Goal: Task Accomplishment & Management: Complete application form

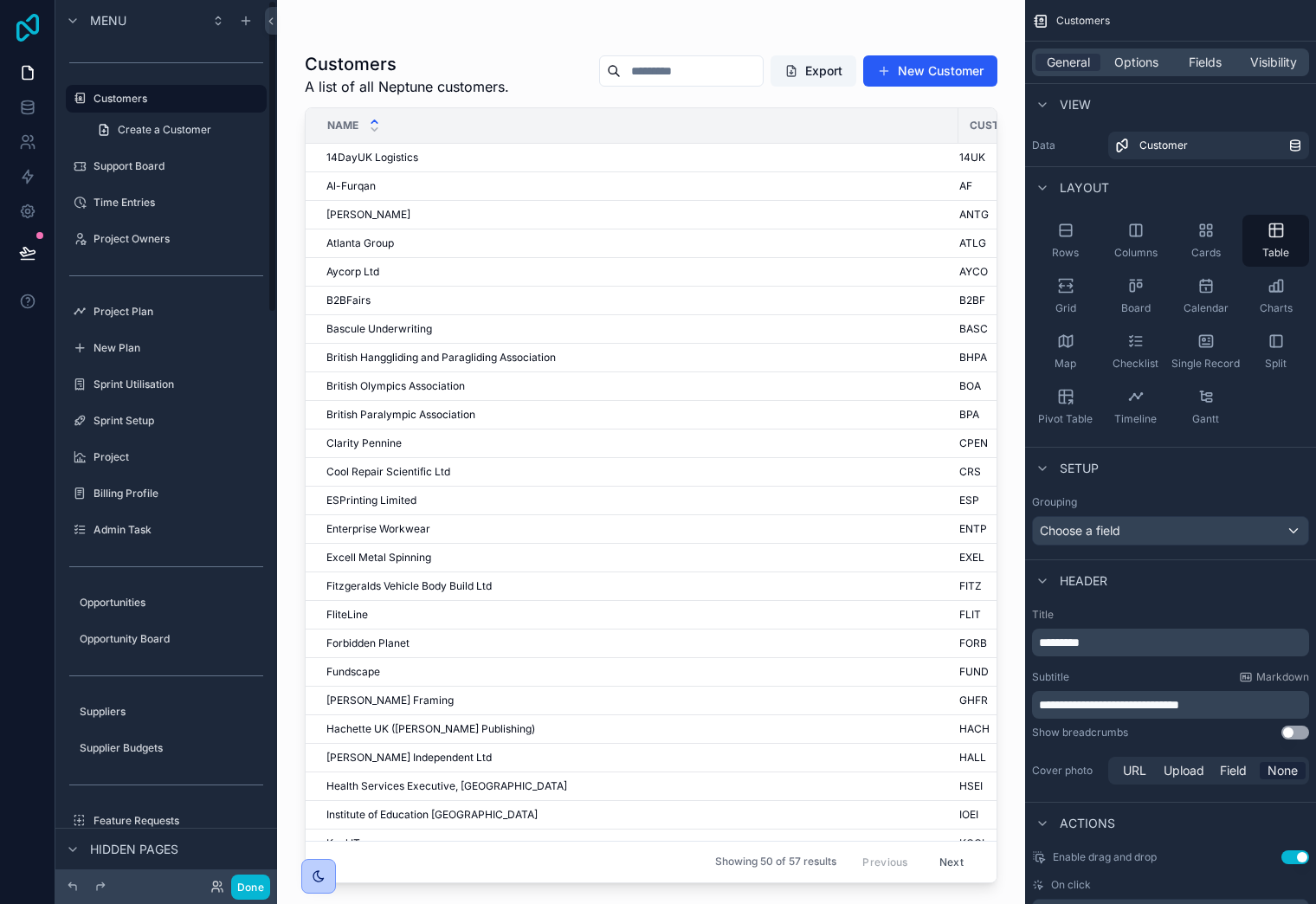
click at [26, 21] on icon at bounding box center [28, 28] width 35 height 28
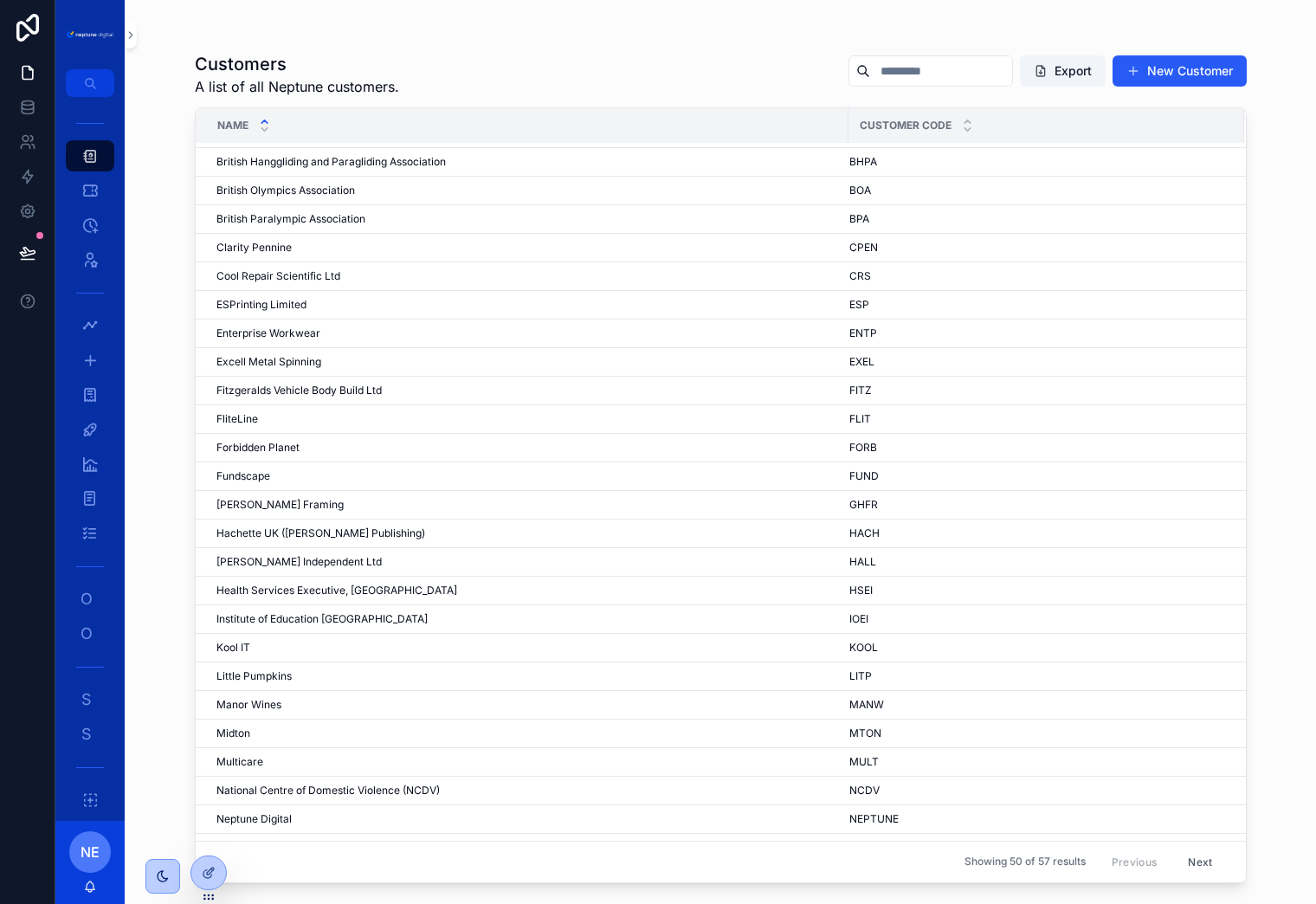
scroll to position [190, 0]
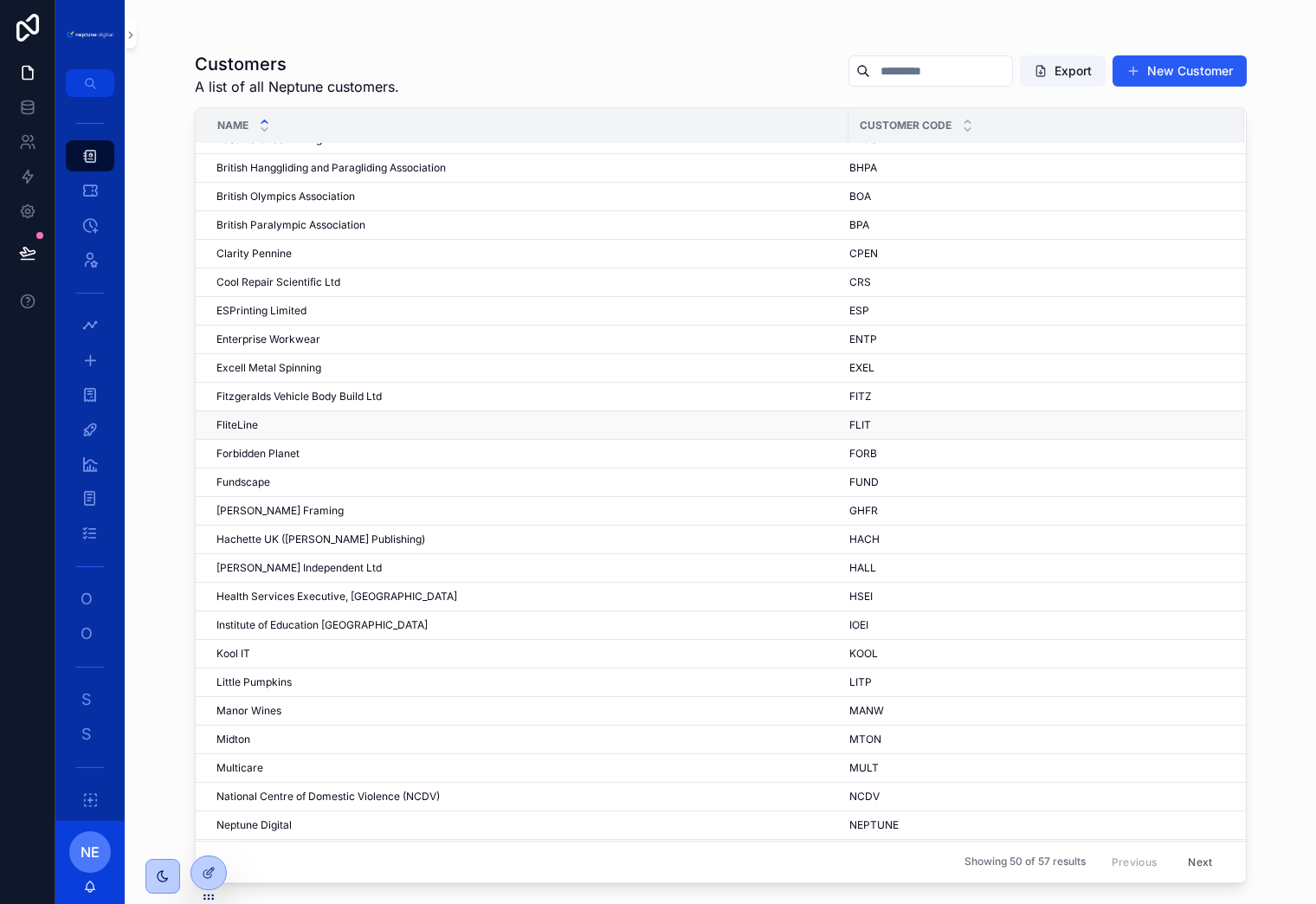
click at [239, 431] on span "FliteLine" at bounding box center [237, 424] width 41 height 14
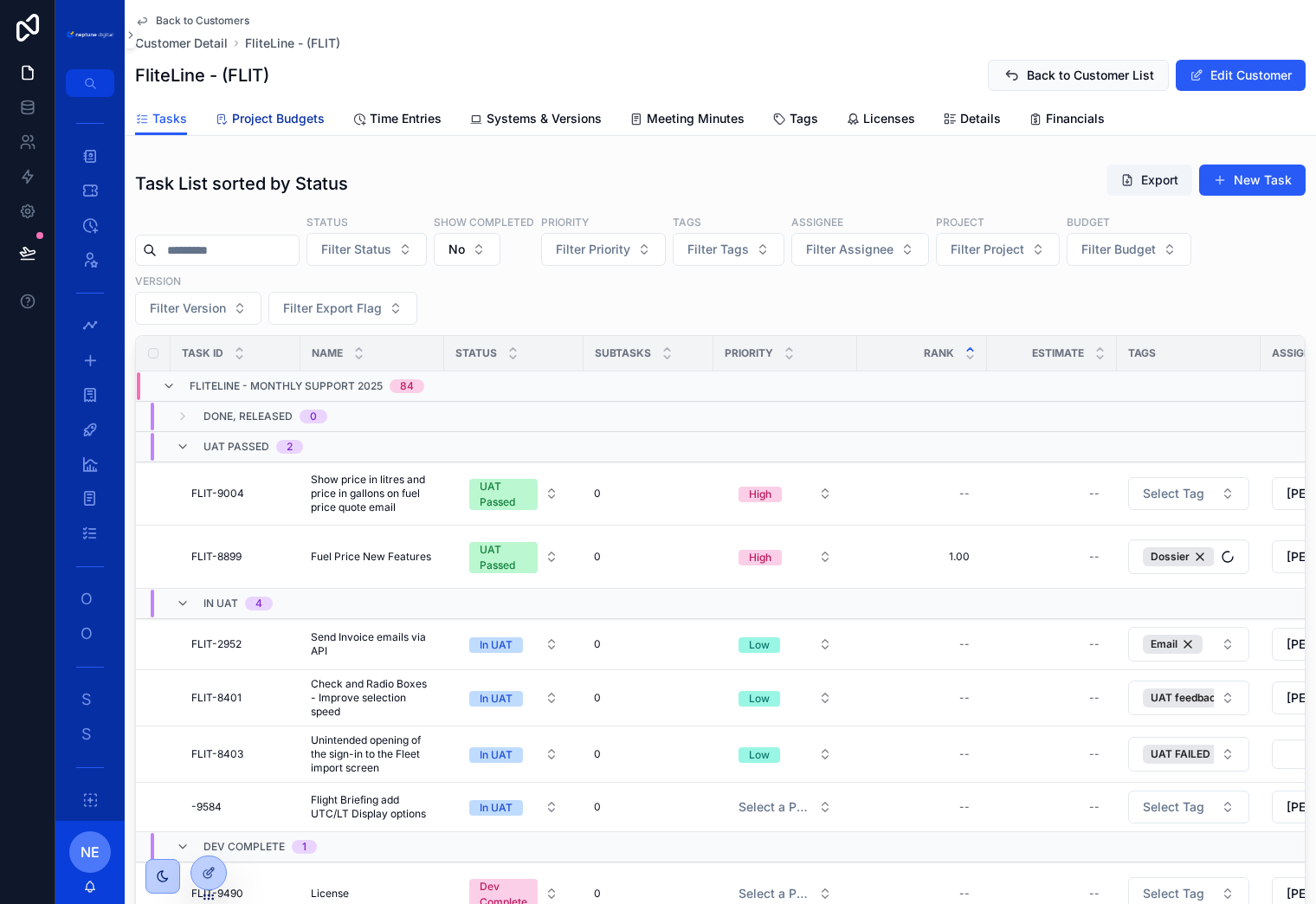
click at [280, 116] on span "Project Budgets" at bounding box center [278, 118] width 93 height 17
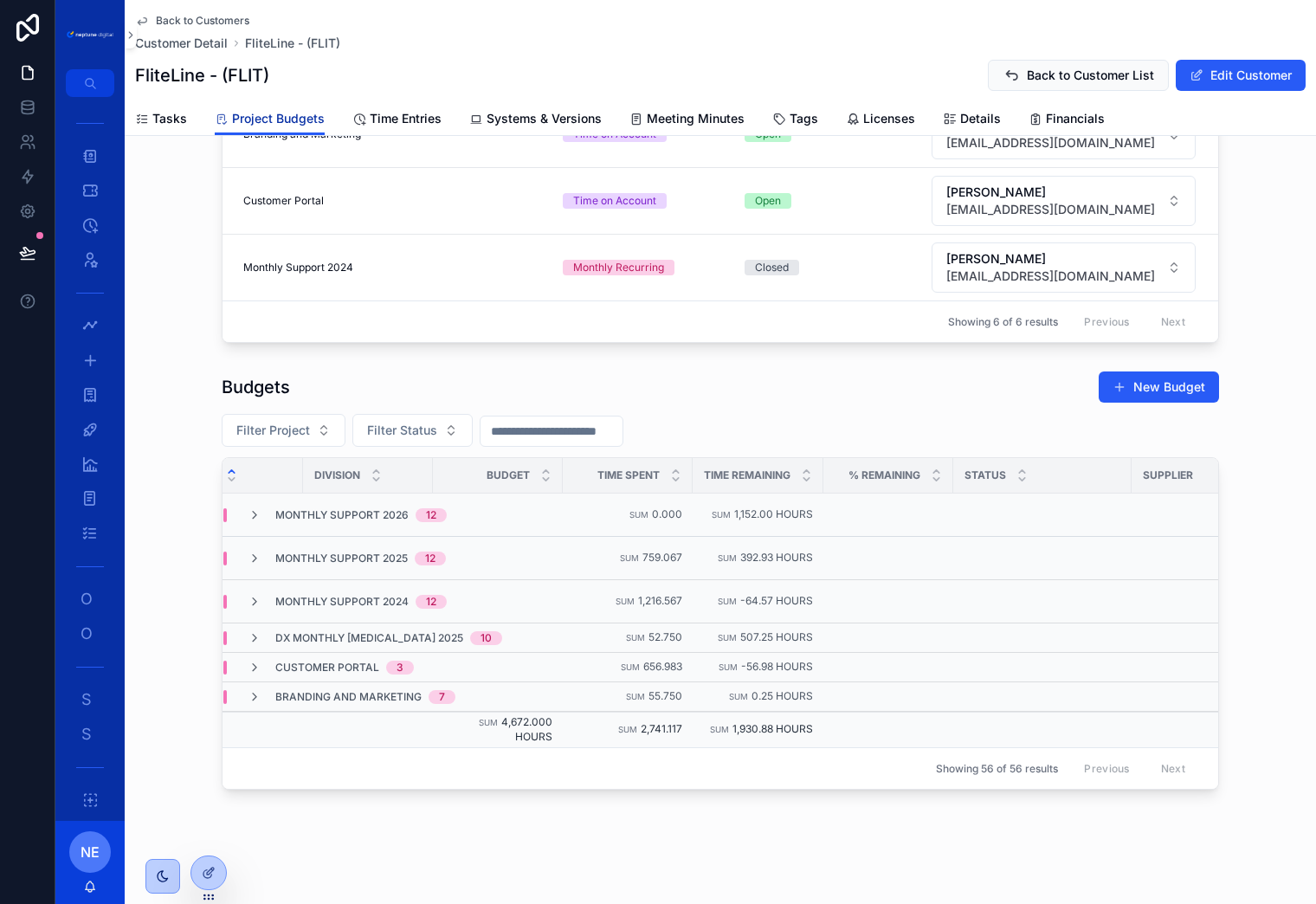
scroll to position [0, 183]
click at [254, 666] on icon "scrollable content" at bounding box center [254, 667] width 14 height 14
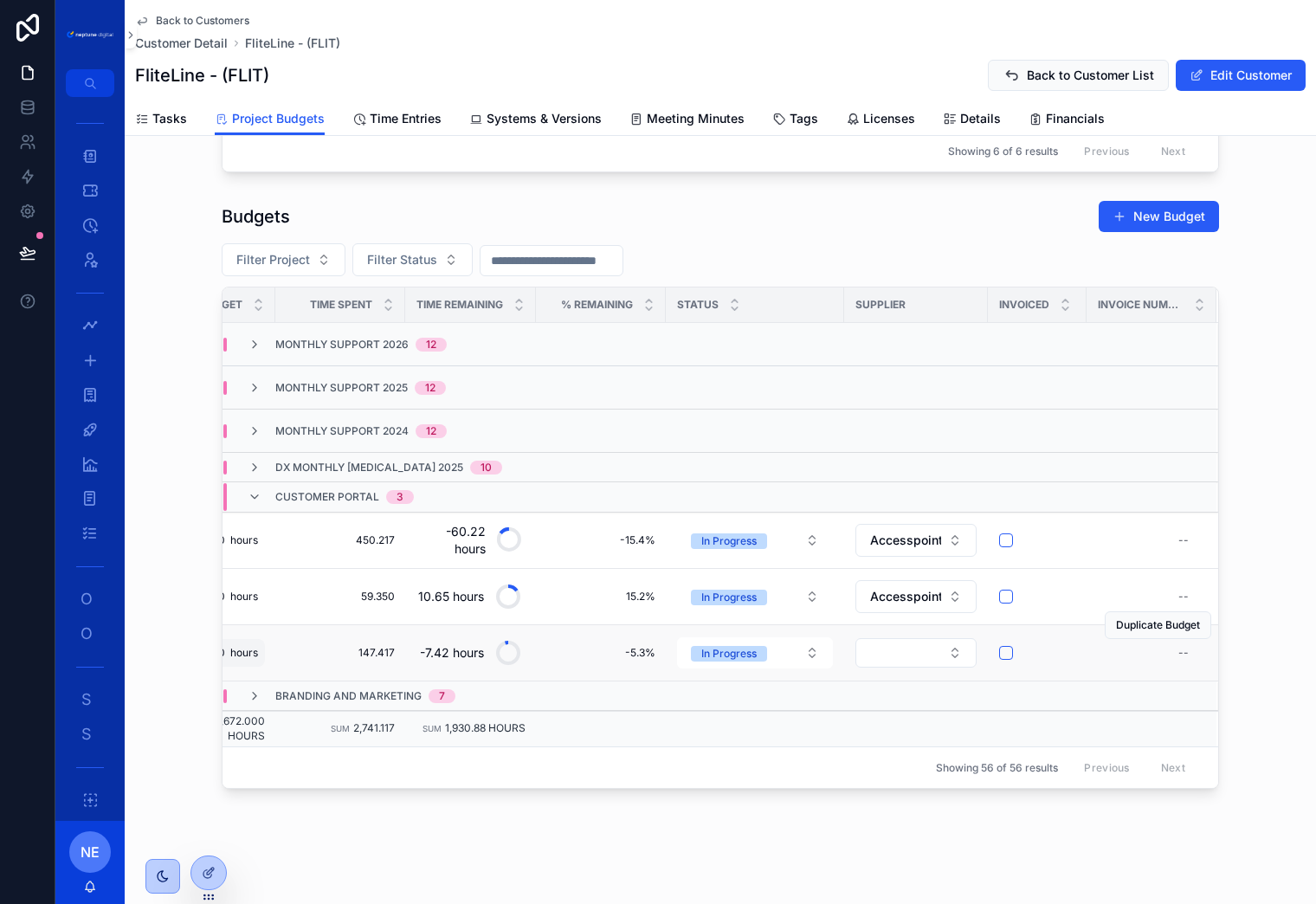
scroll to position [0, 0]
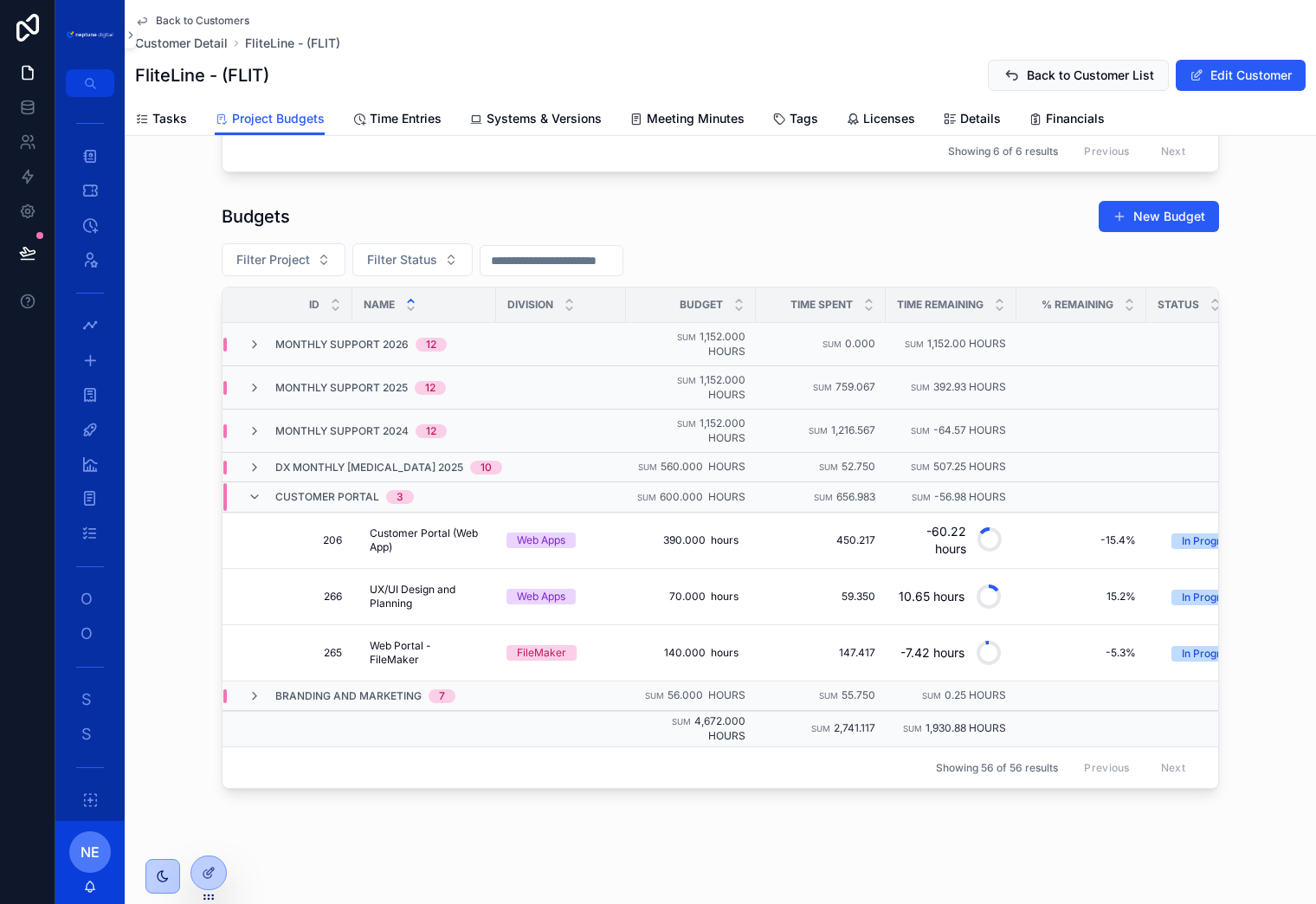
click at [787, 805] on div "Back to Customers Customer Detail FliteLine - (FLIT) FliteLine - (FLIT) Back to…" at bounding box center [720, 159] width 1192 height 1494
click at [198, 14] on span "Back to Customers" at bounding box center [202, 20] width 94 height 14
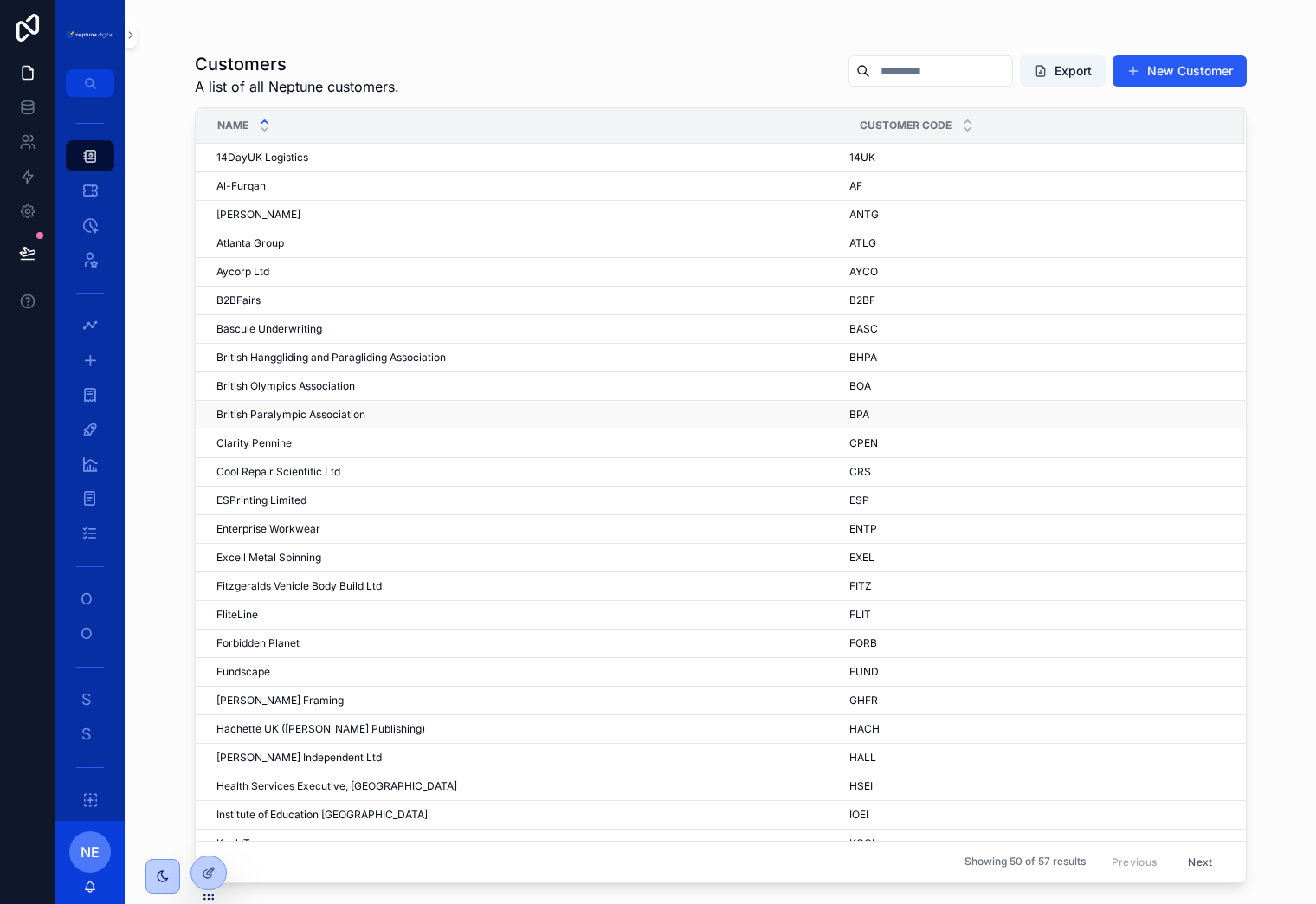
click at [324, 411] on span "British Paralympic Association" at bounding box center [291, 414] width 149 height 14
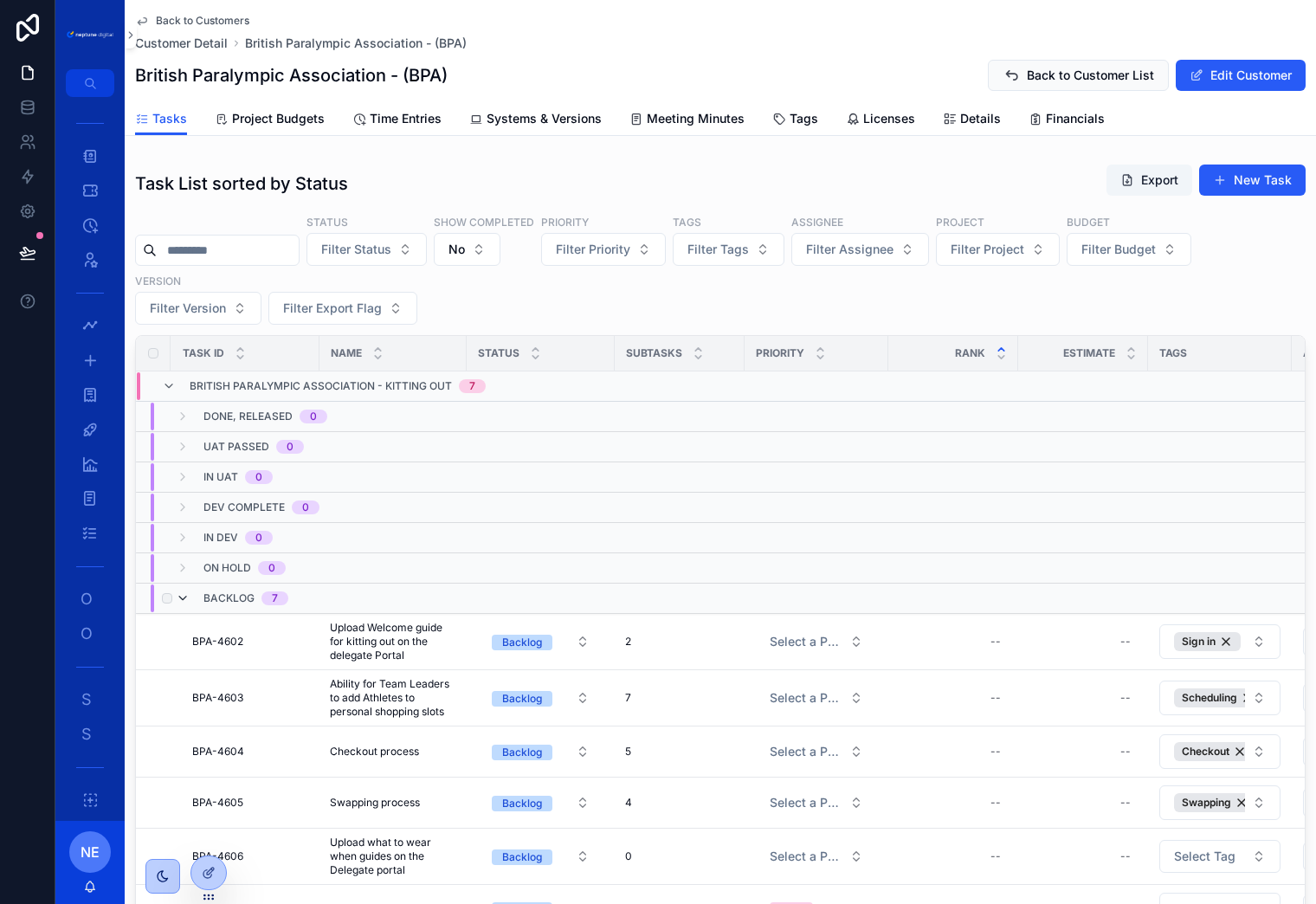
click at [180, 597] on icon "scrollable content" at bounding box center [182, 598] width 14 height 14
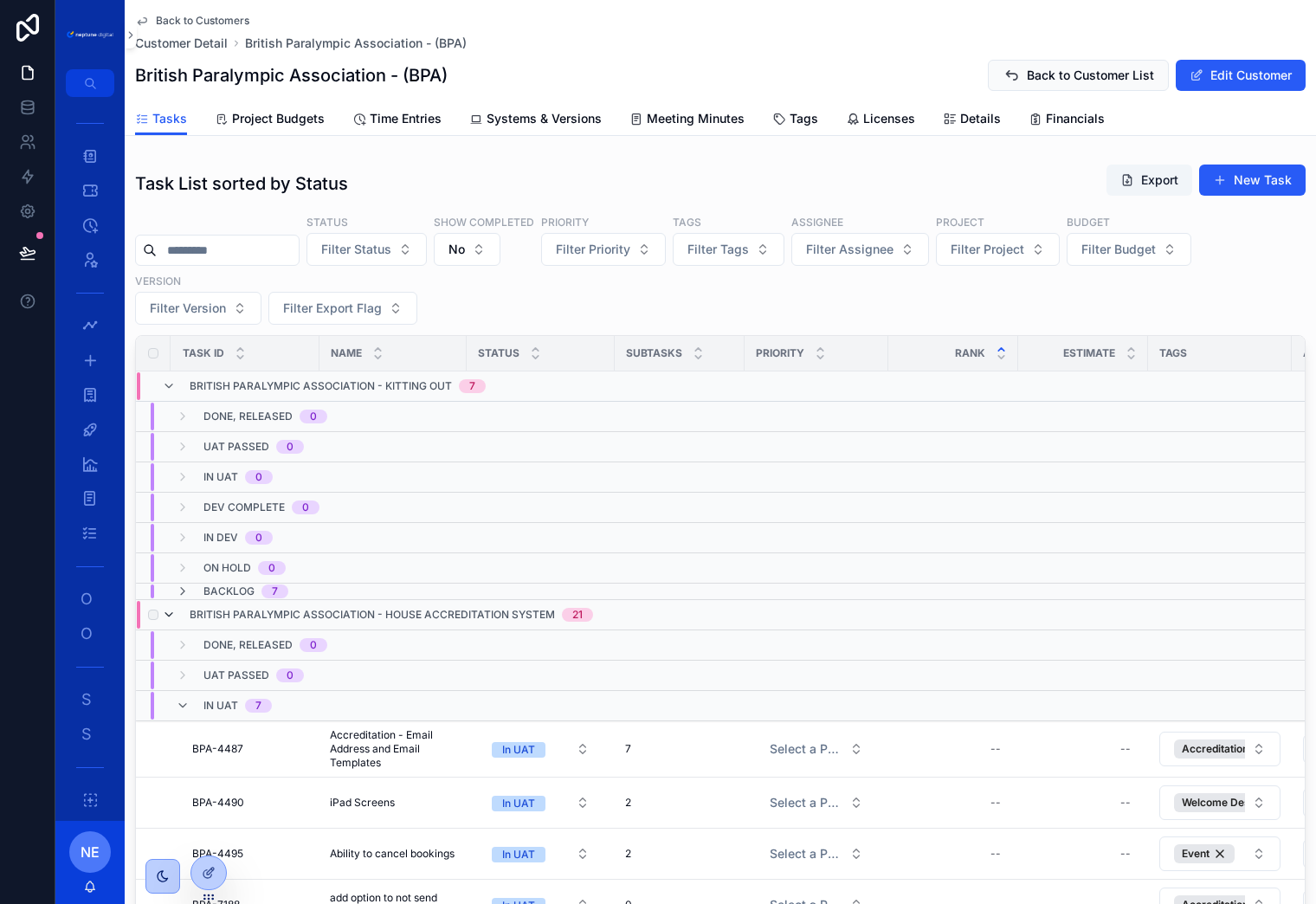
click at [168, 615] on icon "scrollable content" at bounding box center [168, 614] width 14 height 14
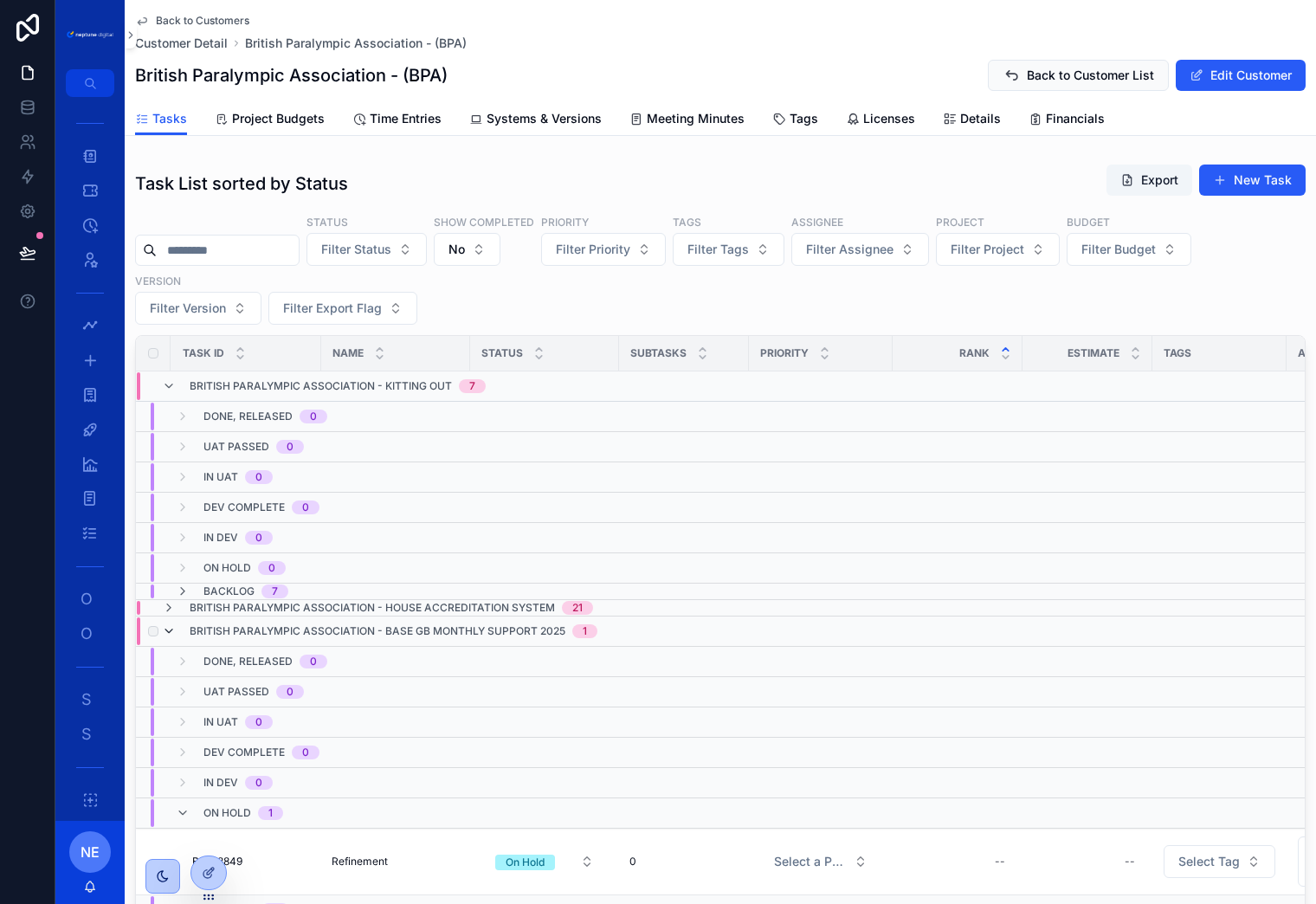
click at [169, 631] on icon "scrollable content" at bounding box center [168, 631] width 14 height 14
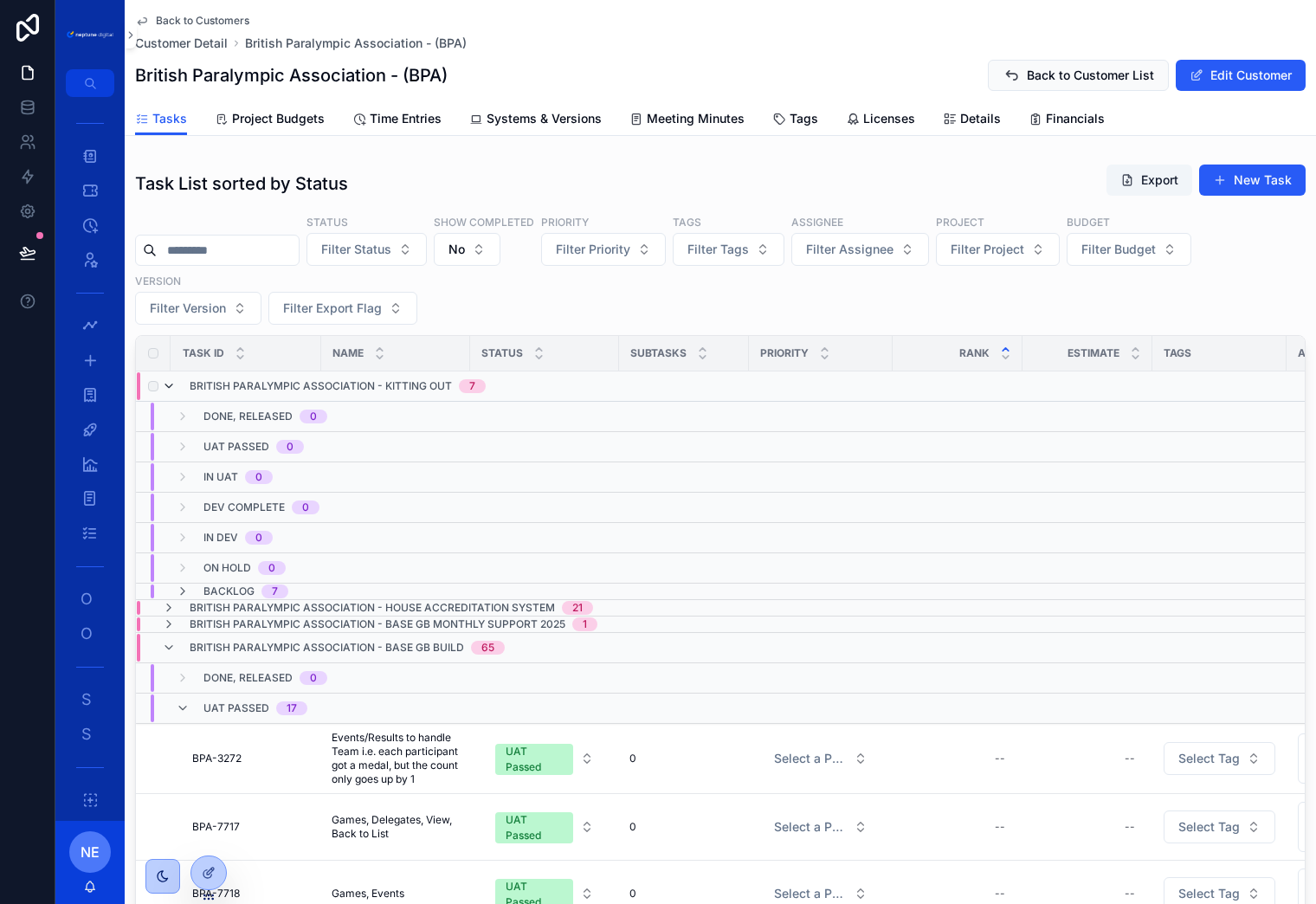
click at [168, 387] on icon "scrollable content" at bounding box center [168, 386] width 14 height 14
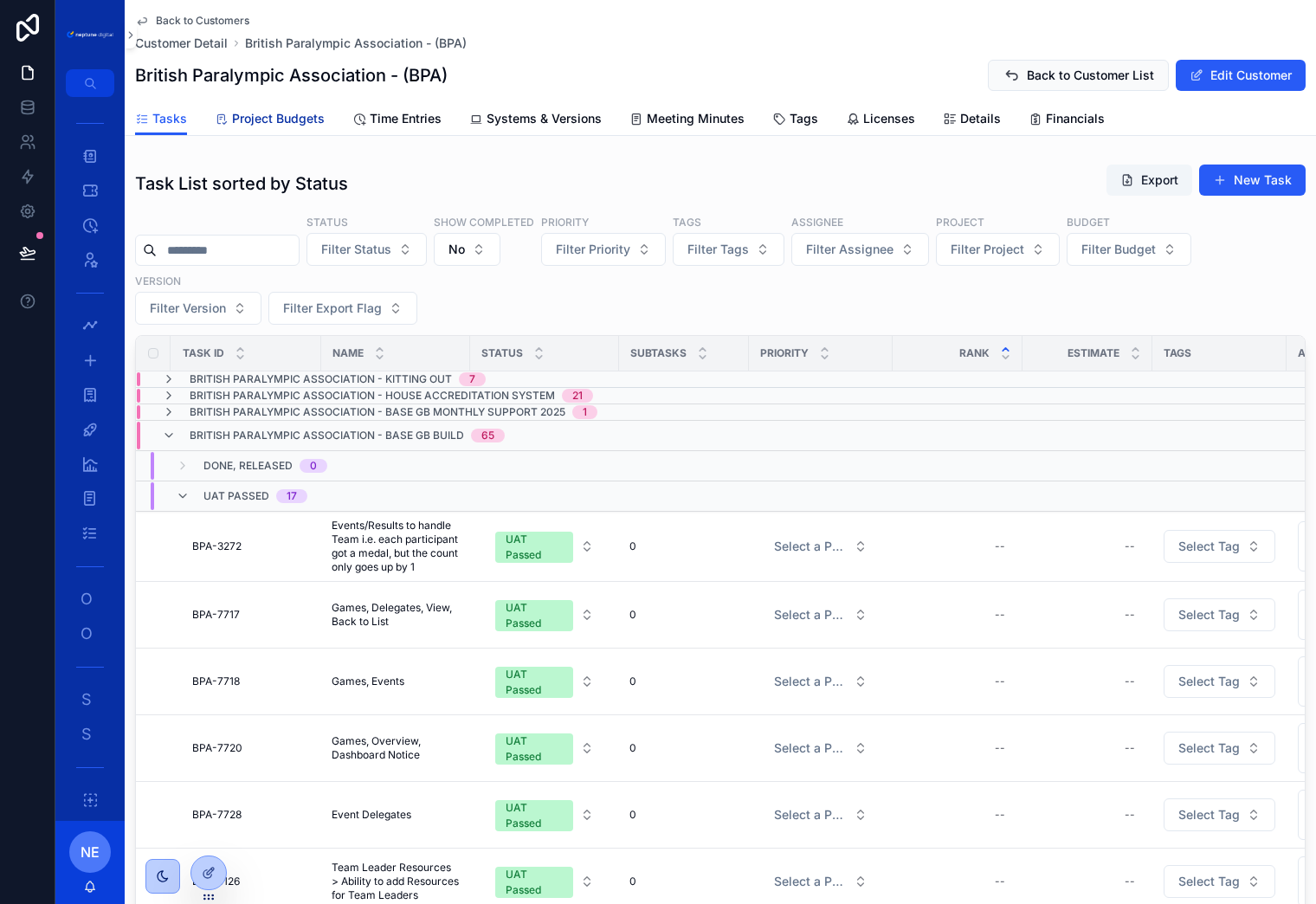
click at [280, 113] on span "Project Budgets" at bounding box center [278, 118] width 93 height 17
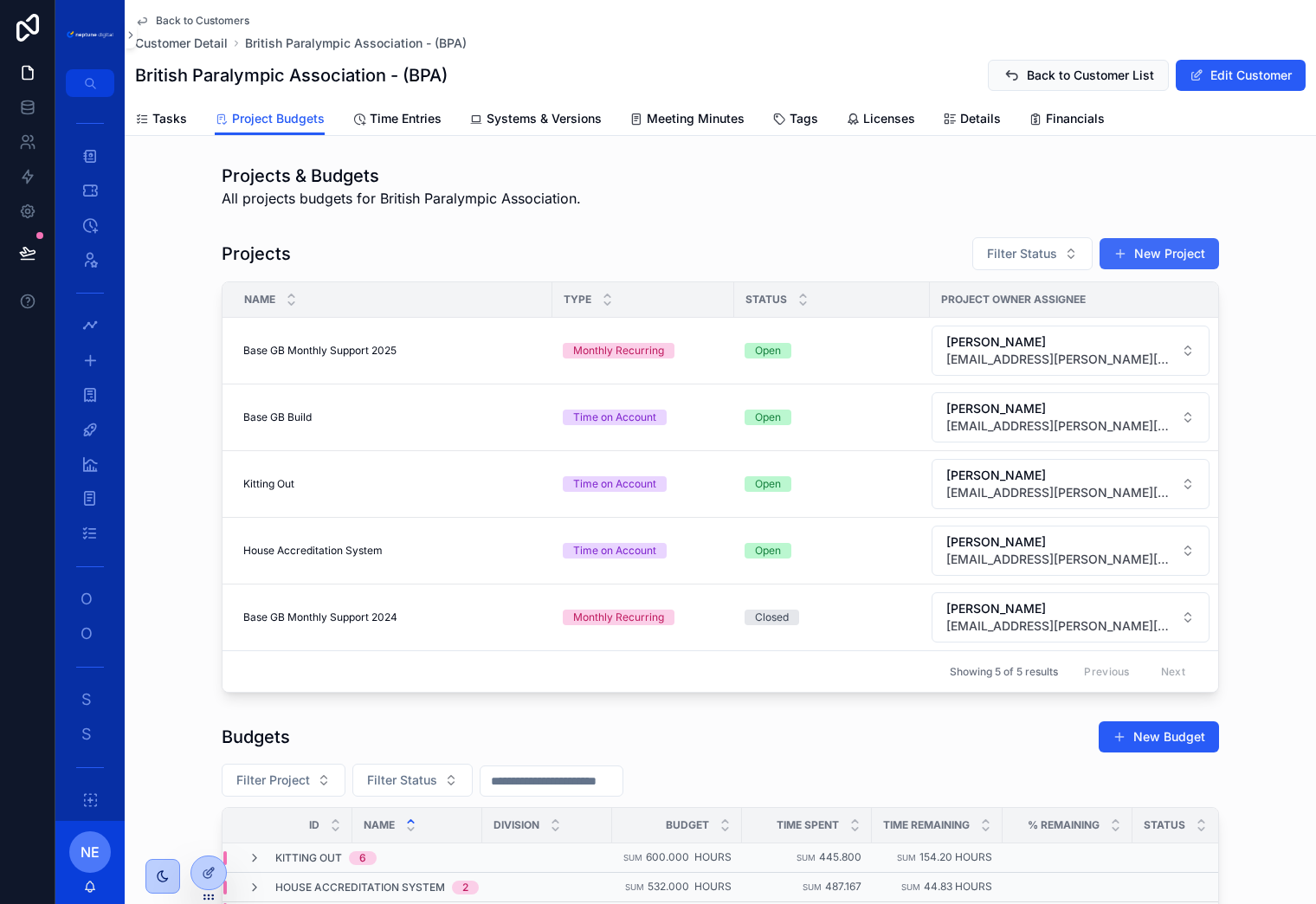
click at [1185, 250] on button "New Project" at bounding box center [1160, 254] width 120 height 31
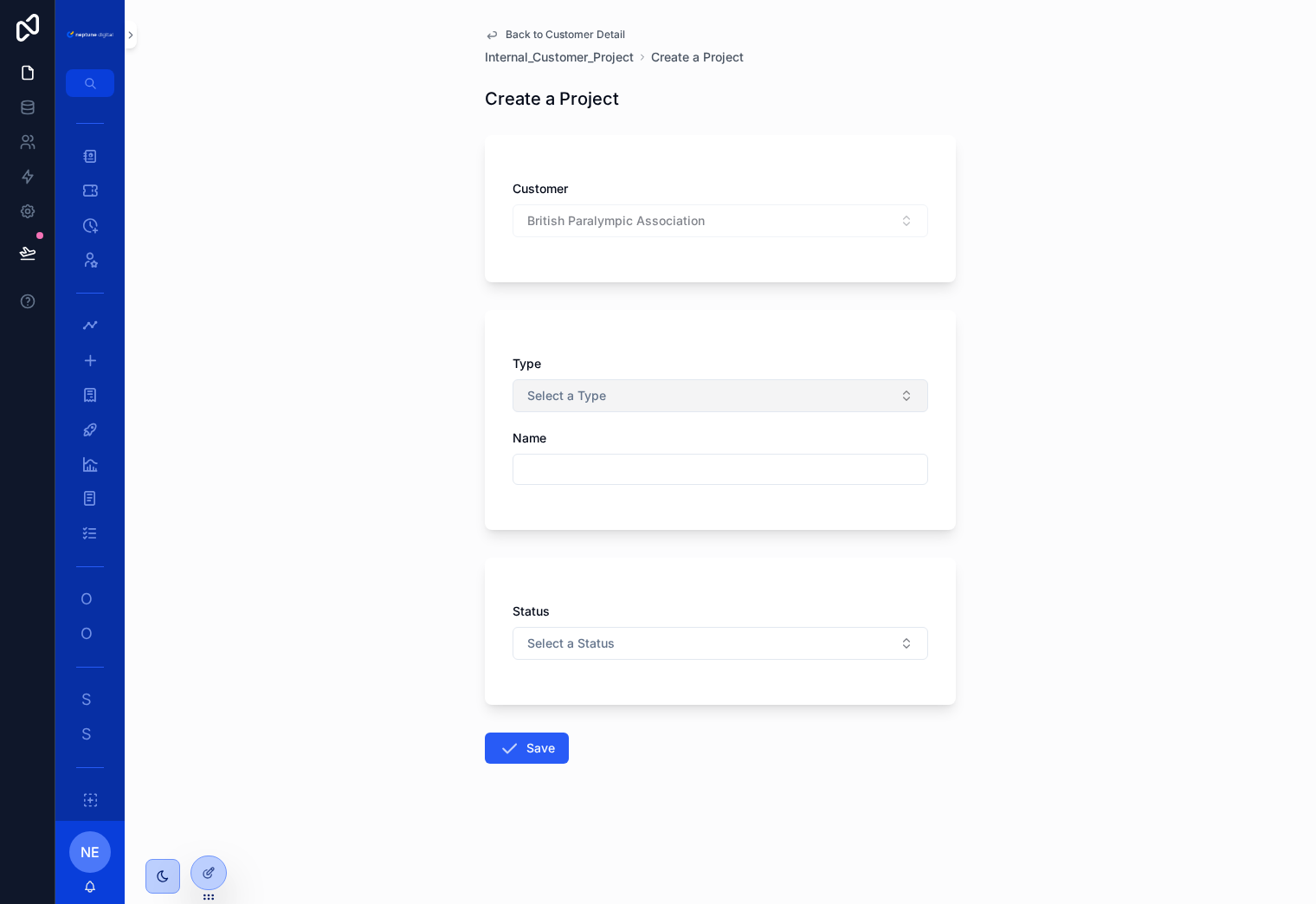
click at [601, 395] on span "Select a Type" at bounding box center [567, 396] width 79 height 17
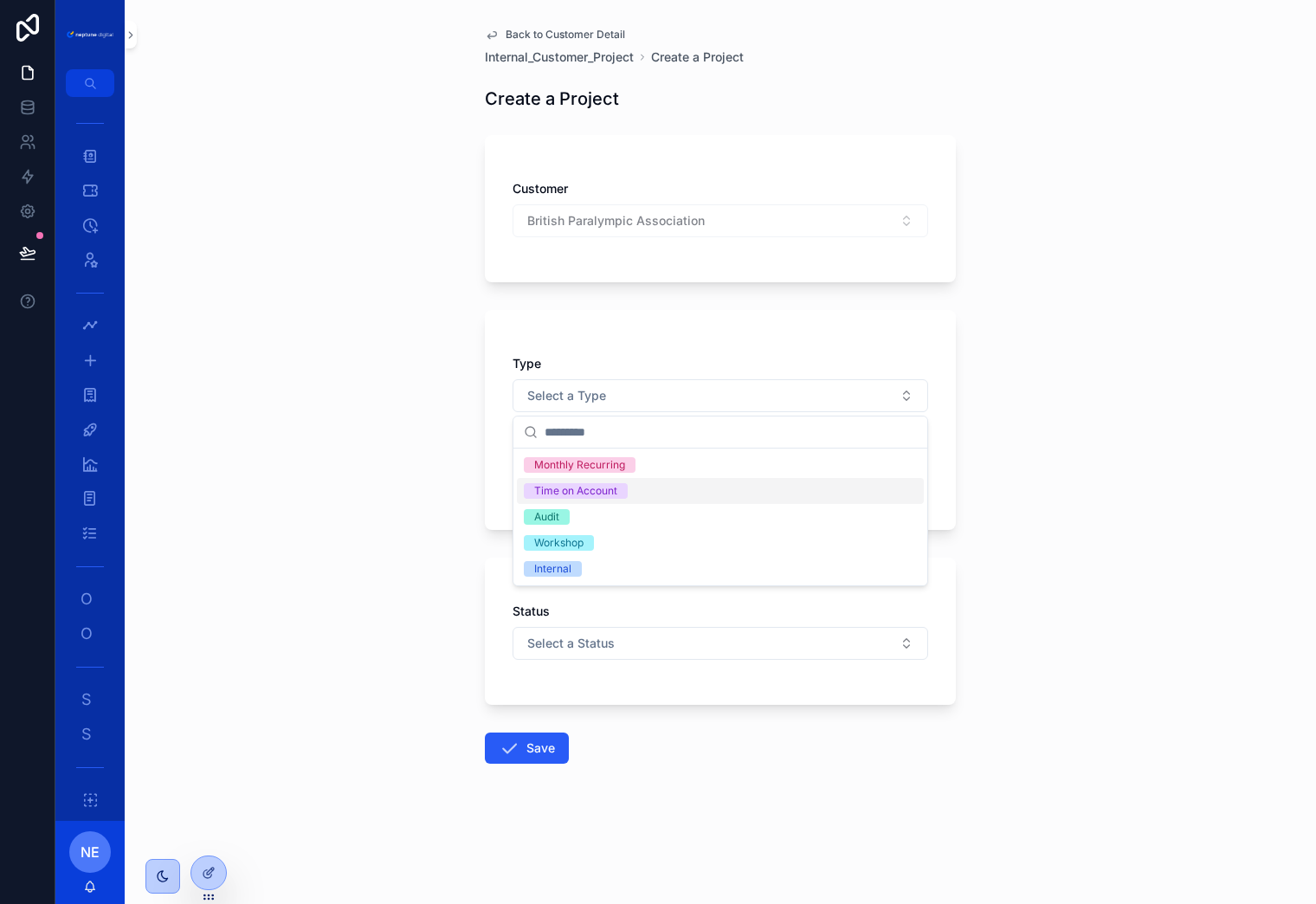
click at [604, 490] on div "Time on Account" at bounding box center [575, 491] width 83 height 16
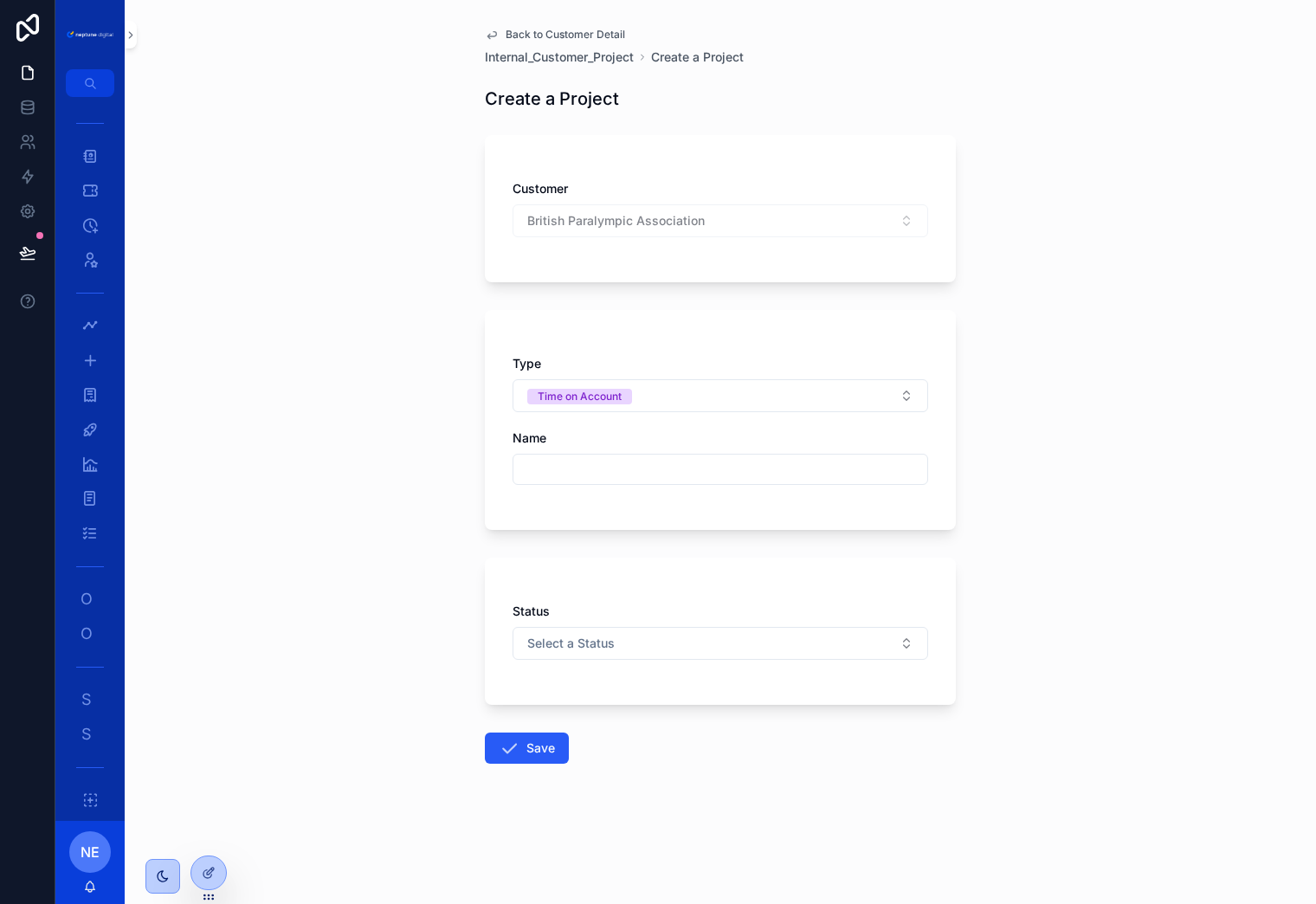
click at [575, 475] on input "scrollable content" at bounding box center [721, 469] width 414 height 24
type input "**********"
click at [662, 430] on div "Name" at bounding box center [721, 438] width 416 height 17
click at [625, 643] on button "Select a Status" at bounding box center [721, 643] width 416 height 33
click at [610, 737] on div "Open" at bounding box center [721, 738] width 407 height 26
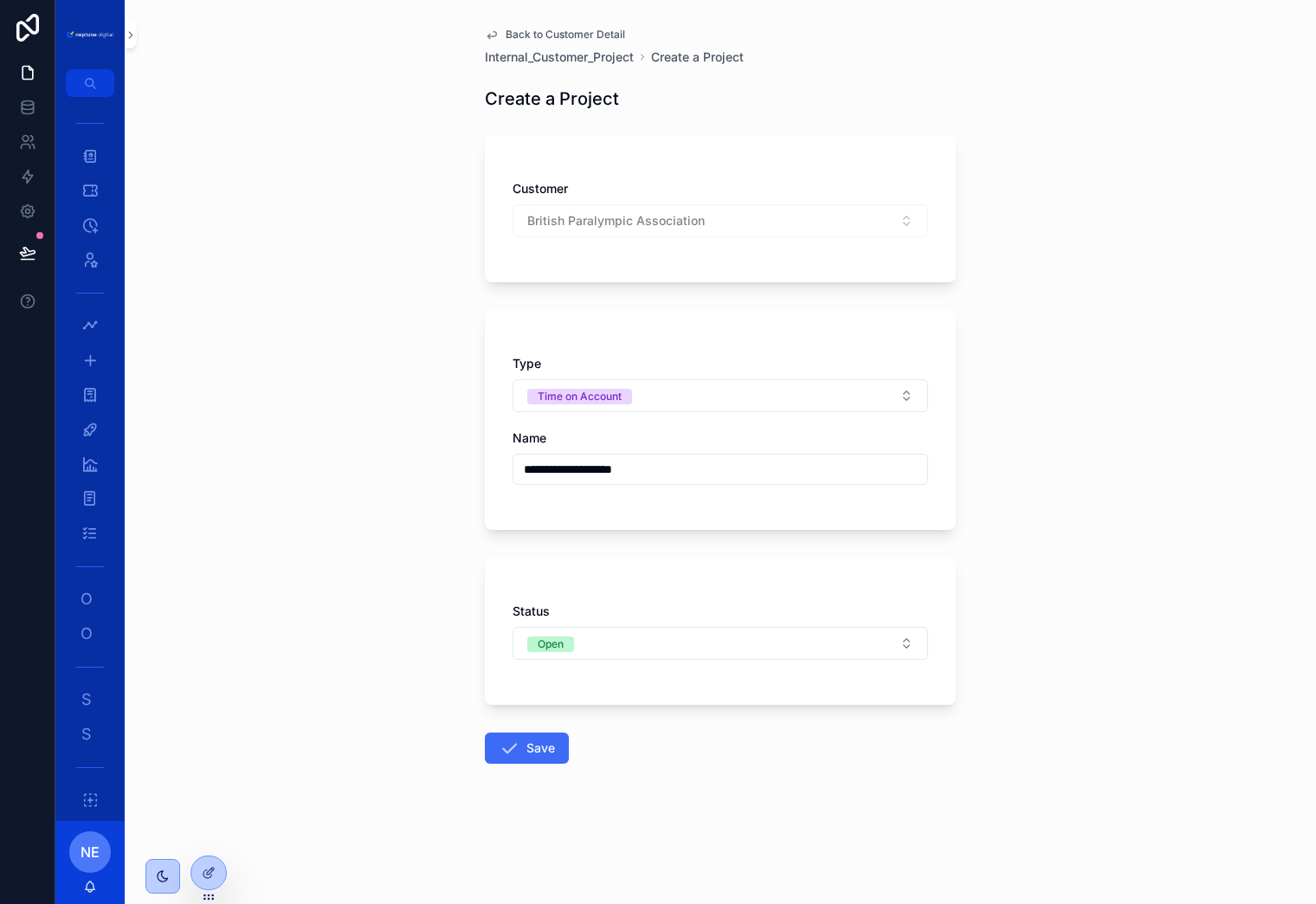
click at [533, 747] on button "Save" at bounding box center [526, 748] width 84 height 31
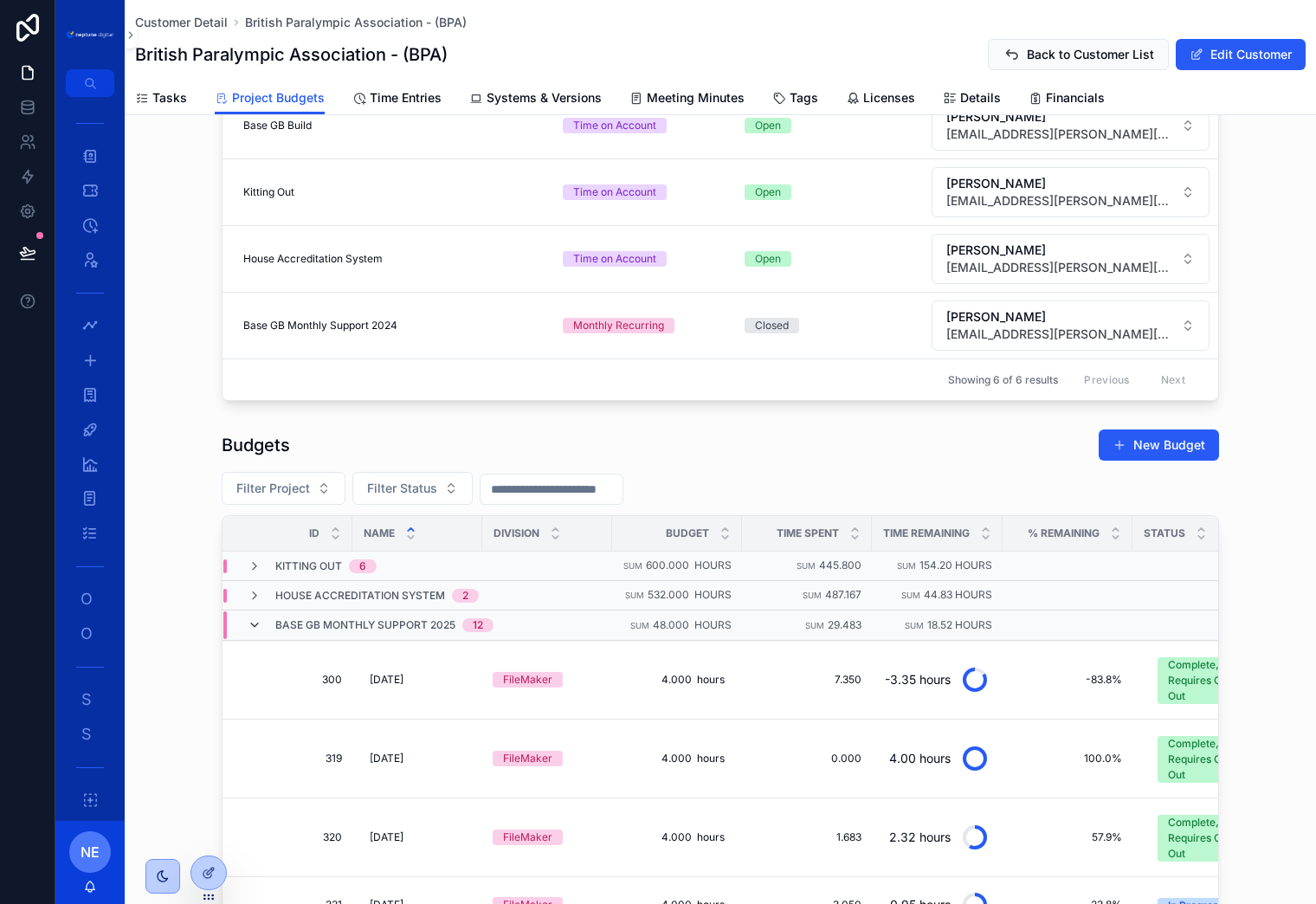
click at [256, 622] on icon "scrollable content" at bounding box center [254, 625] width 14 height 14
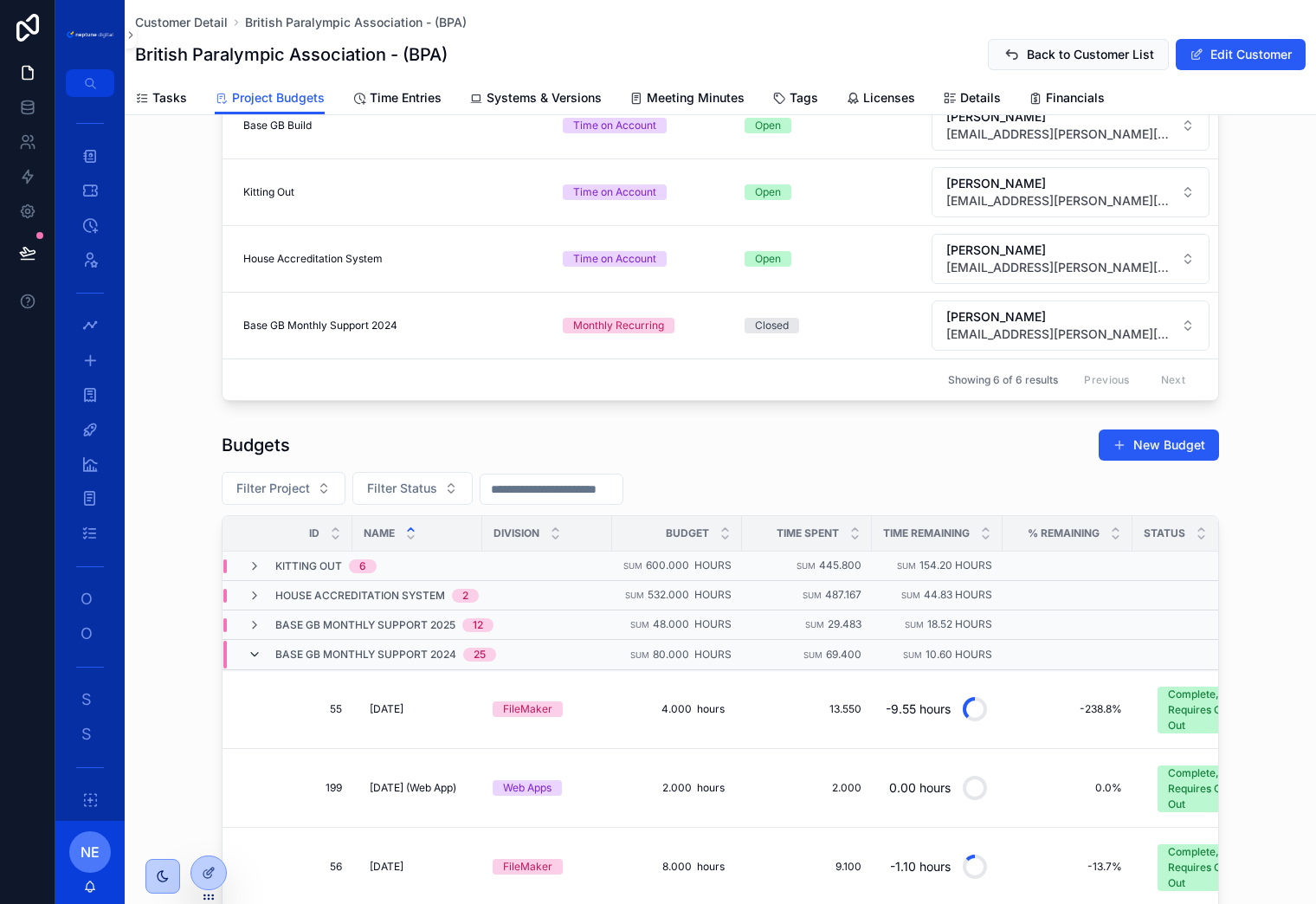
click at [252, 655] on icon "scrollable content" at bounding box center [254, 655] width 14 height 14
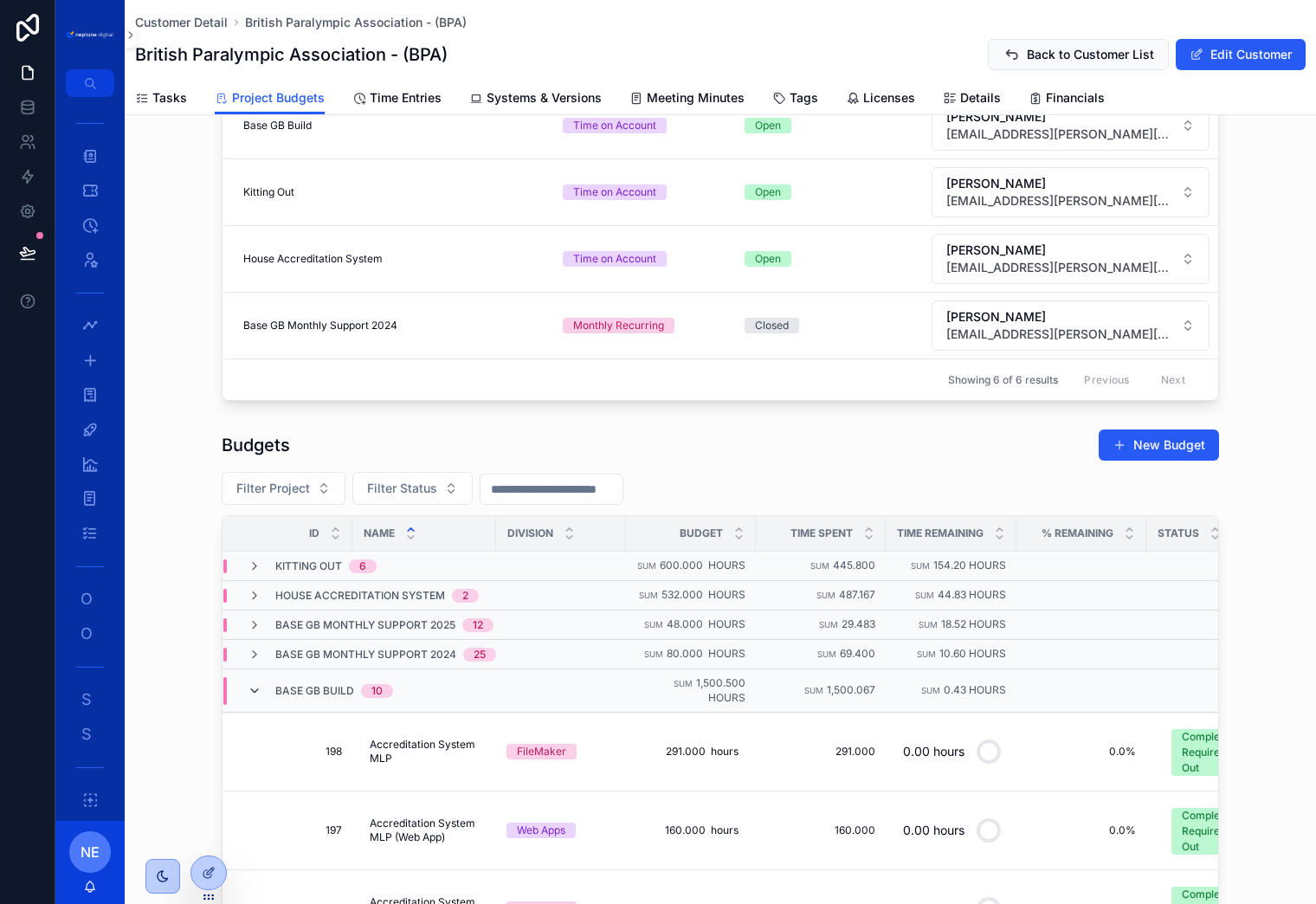
click at [255, 690] on icon "scrollable content" at bounding box center [254, 690] width 14 height 14
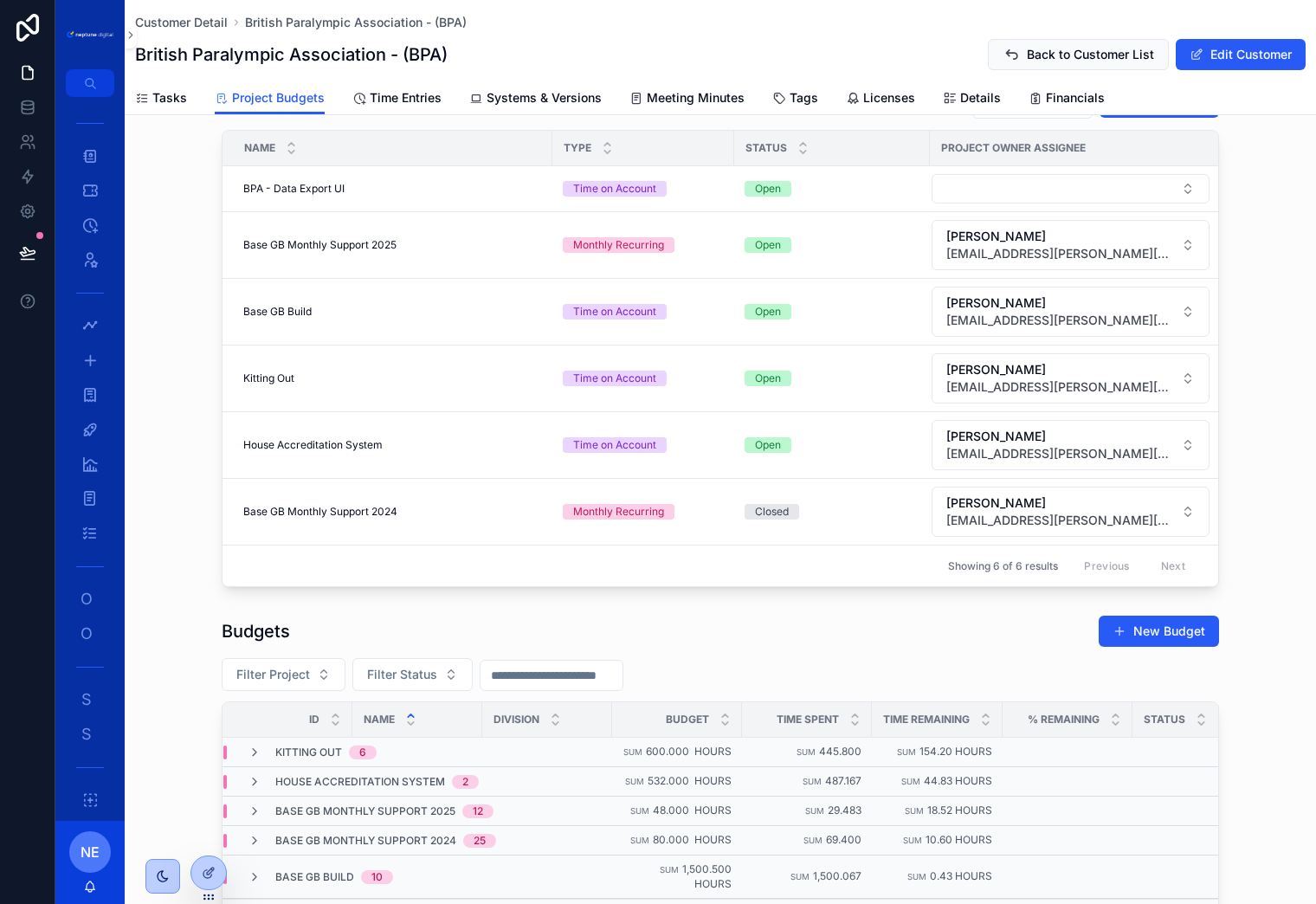
scroll to position [128, 0]
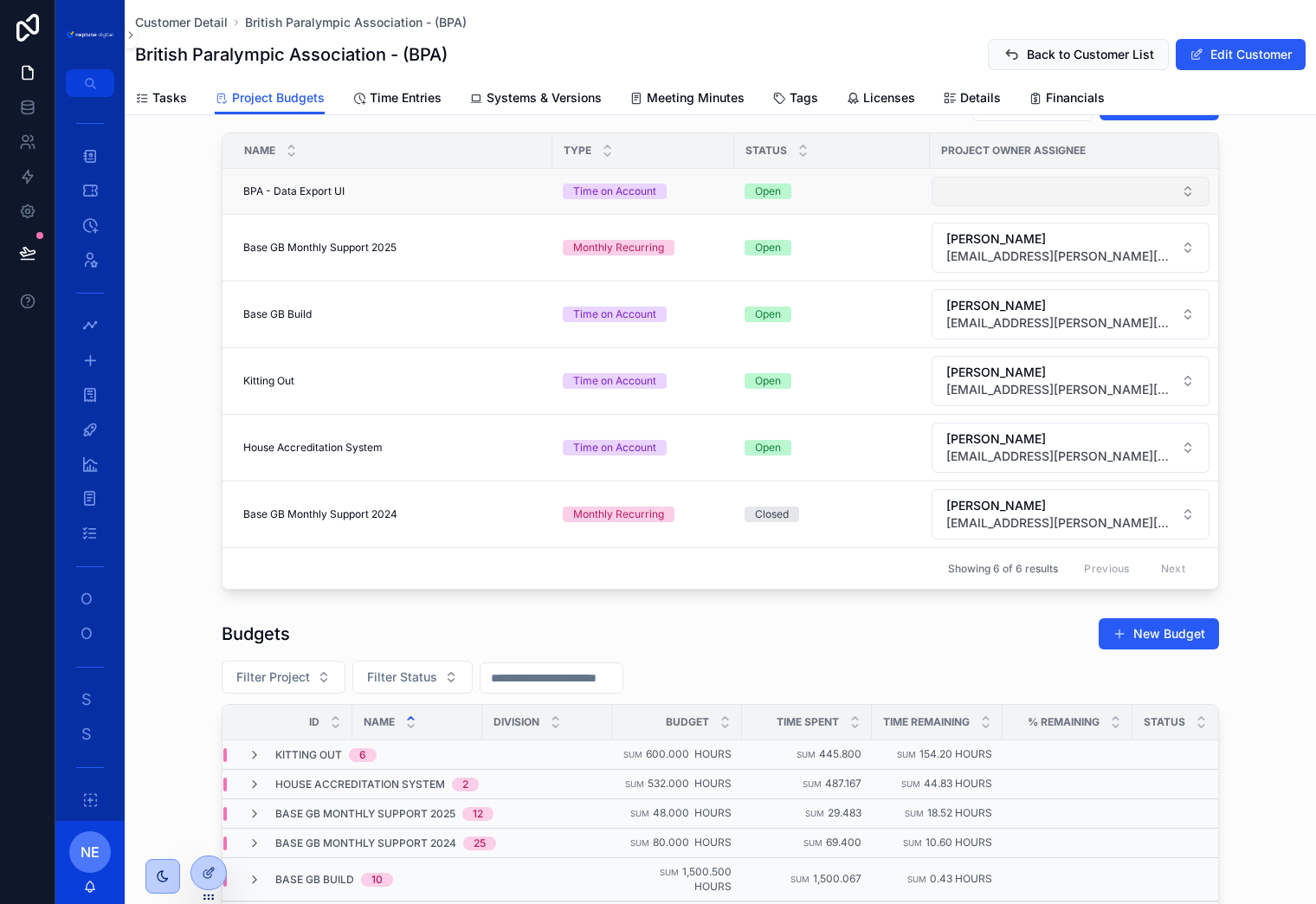
click at [1115, 197] on button "Select Button" at bounding box center [1070, 191] width 278 height 29
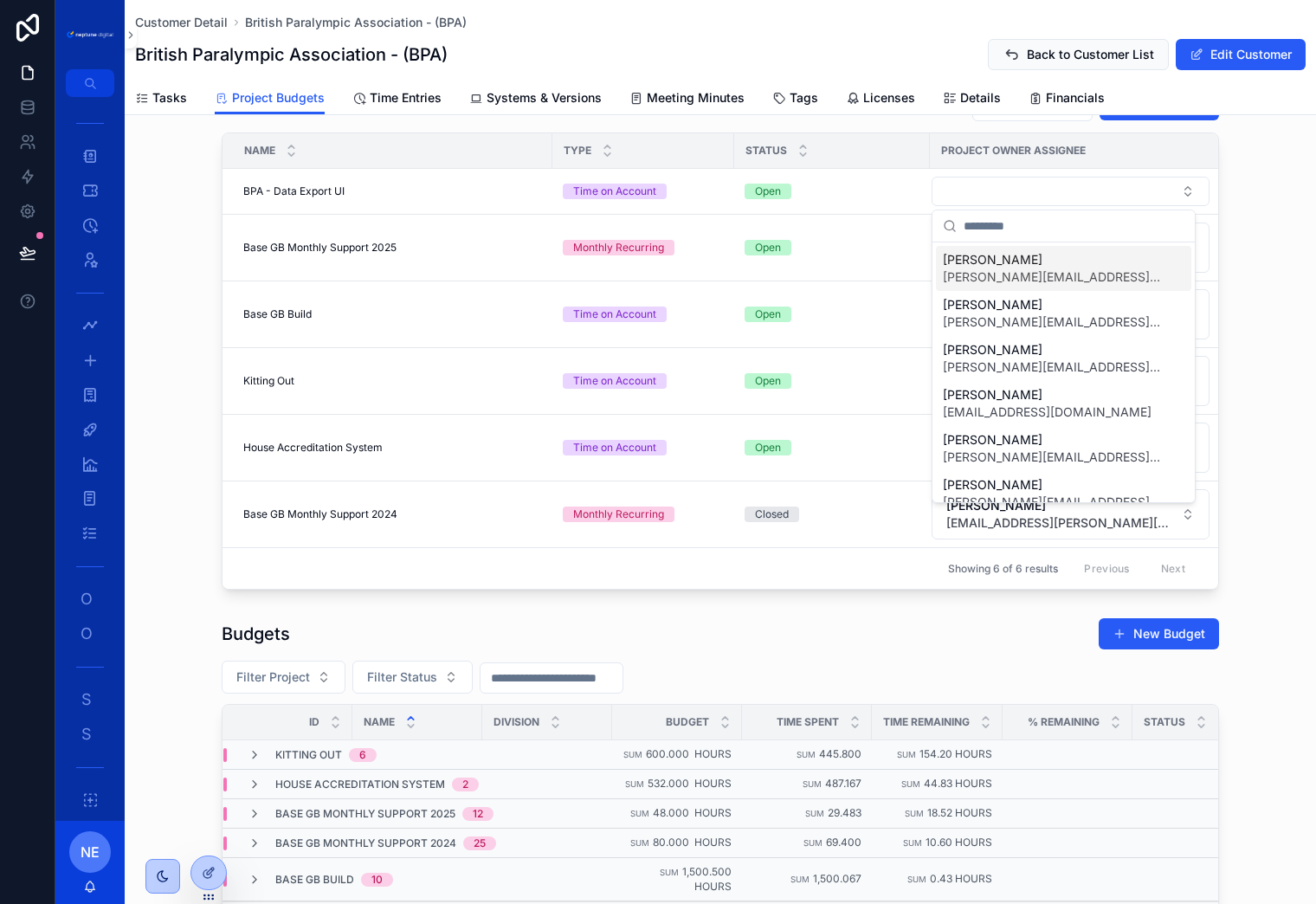
click at [991, 263] on span "Brad Bird" at bounding box center [1054, 260] width 221 height 17
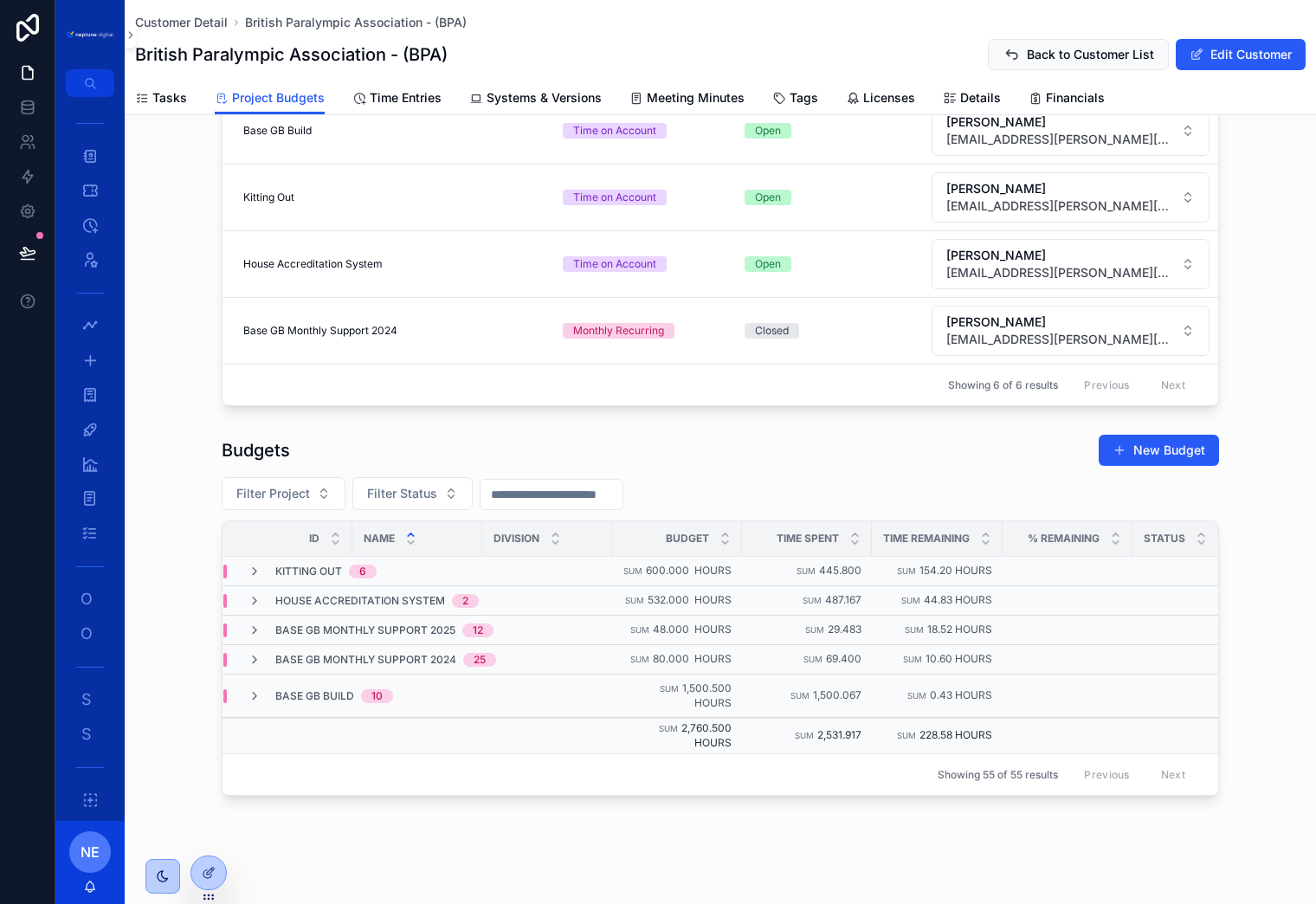
scroll to position [340, 0]
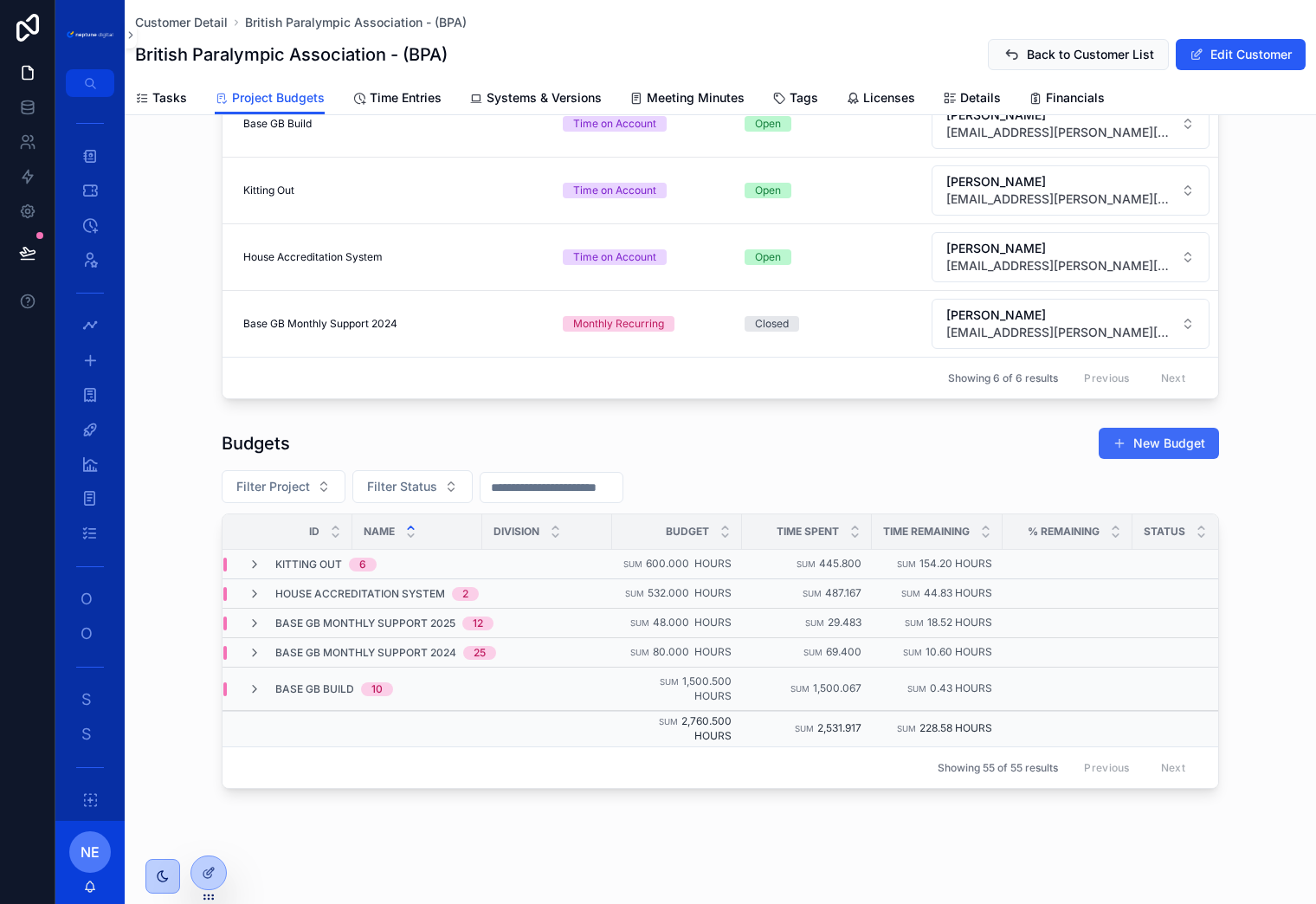
click at [1158, 449] on button "New Budget" at bounding box center [1159, 444] width 121 height 31
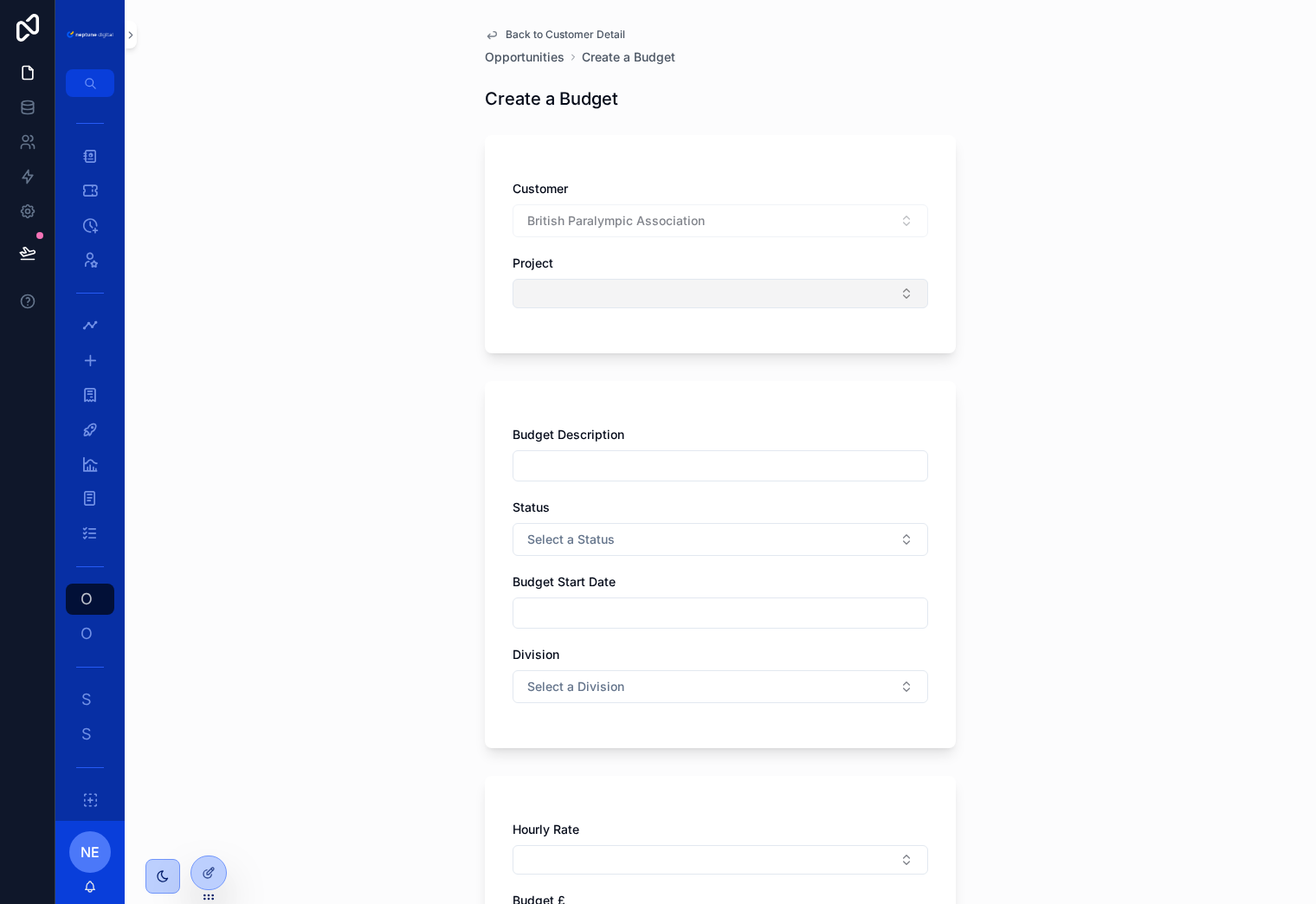
click at [625, 299] on button "Select Button" at bounding box center [721, 294] width 416 height 29
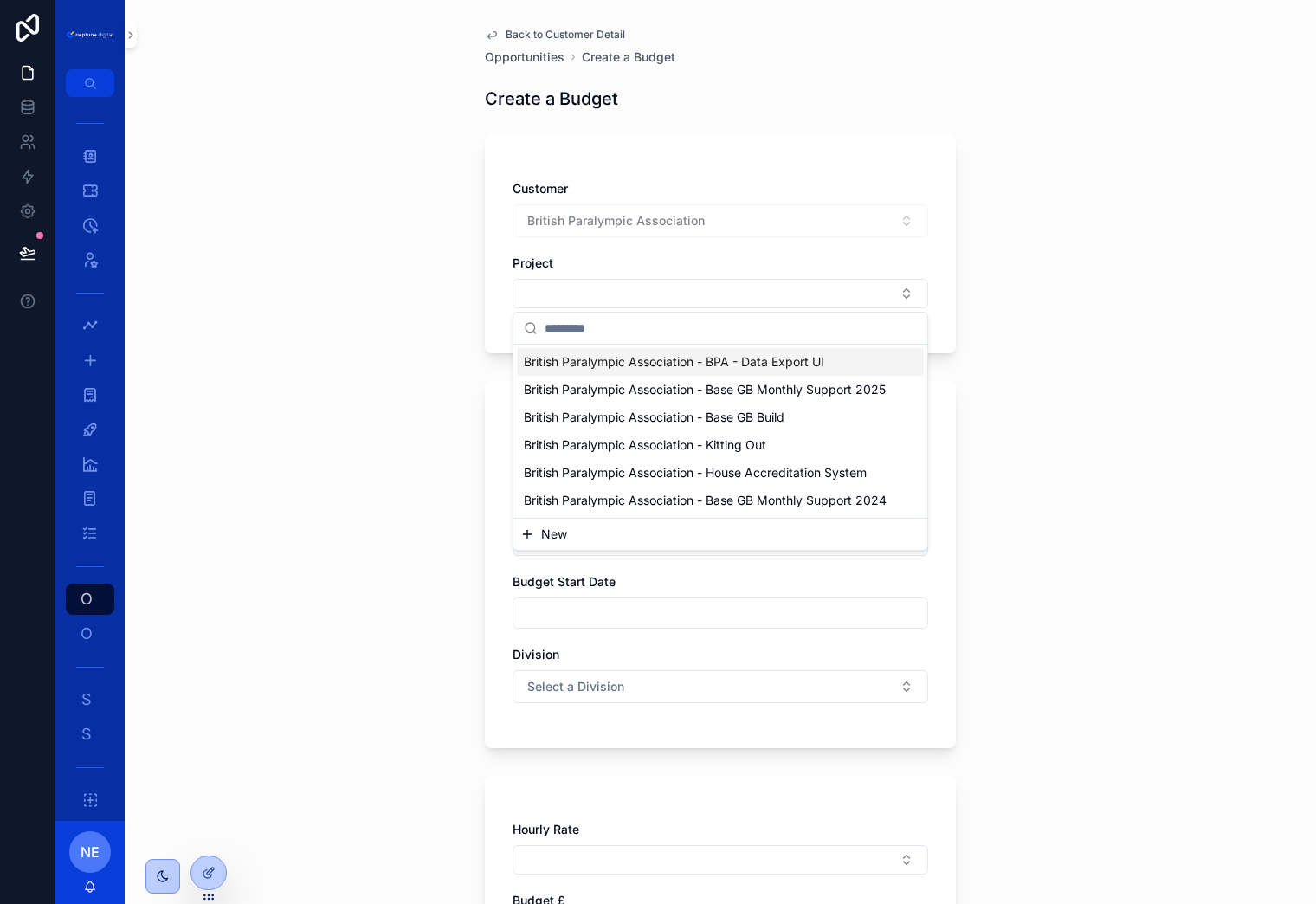
click at [757, 367] on span "British Paralympic Association - BPA - Data Export UI" at bounding box center [674, 362] width 300 height 17
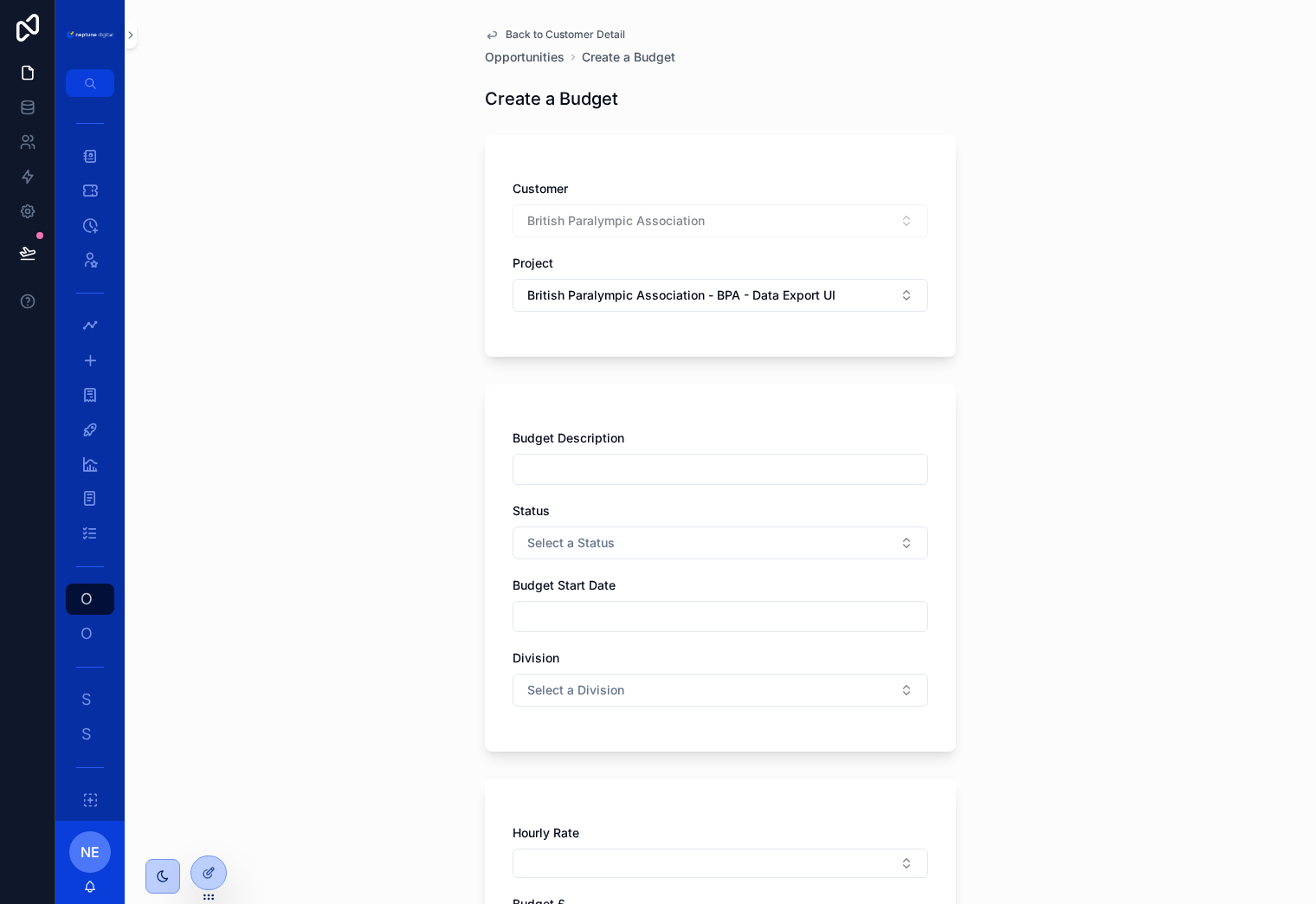
click at [756, 466] on input "scrollable content" at bounding box center [721, 469] width 414 height 24
click at [754, 428] on div "Budget Description Status Select a Status Budget Start Date Division Select a D…" at bounding box center [721, 568] width 471 height 367
click at [602, 475] on input "scrollable content" at bounding box center [721, 469] width 414 height 24
click at [673, 417] on div "Budget Description Status Select a Status Budget Start Date Division Select a D…" at bounding box center [721, 568] width 471 height 367
click at [586, 462] on input "scrollable content" at bounding box center [721, 469] width 414 height 24
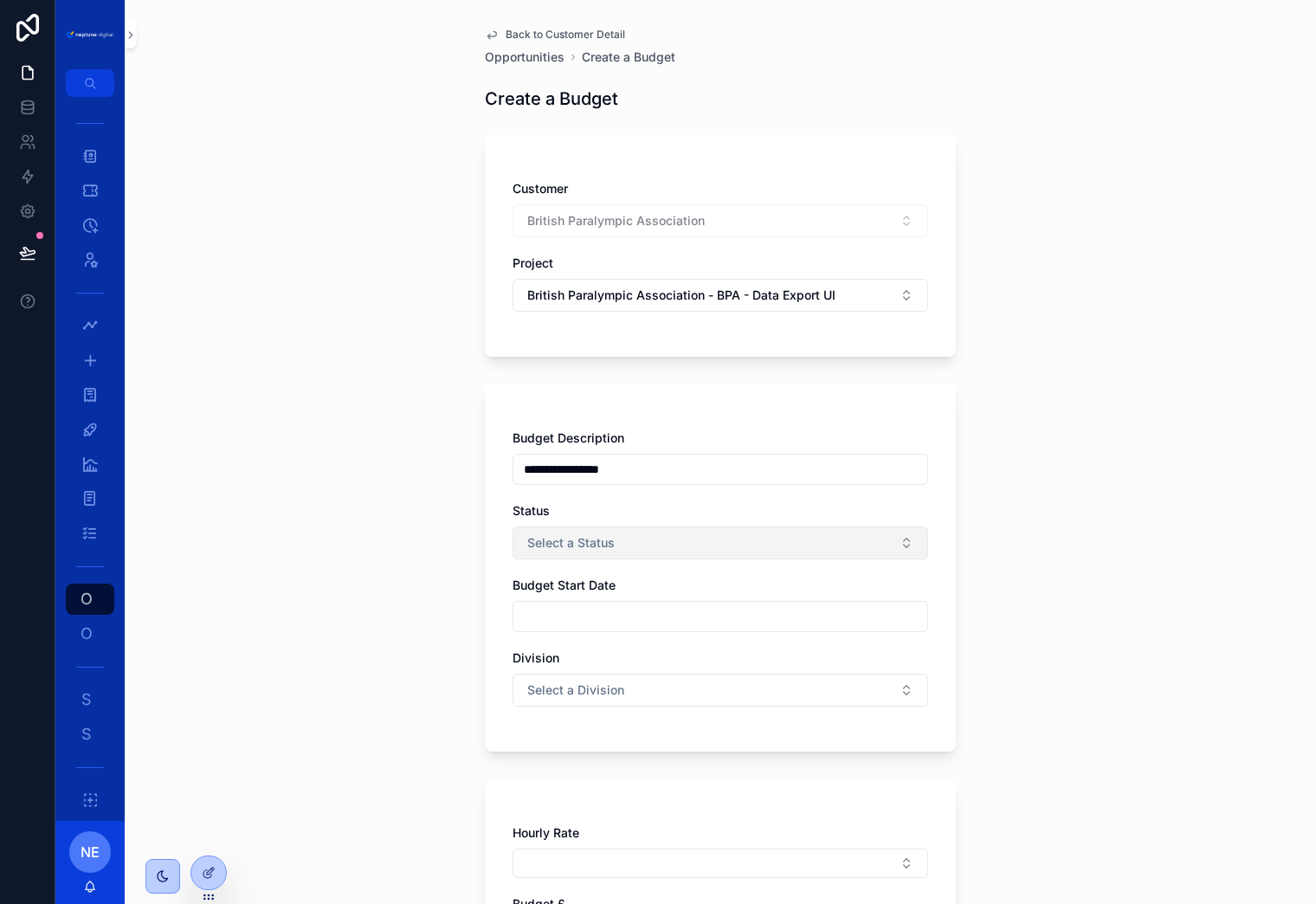
type input "**********"
click at [606, 546] on span "Select a Status" at bounding box center [571, 542] width 87 height 17
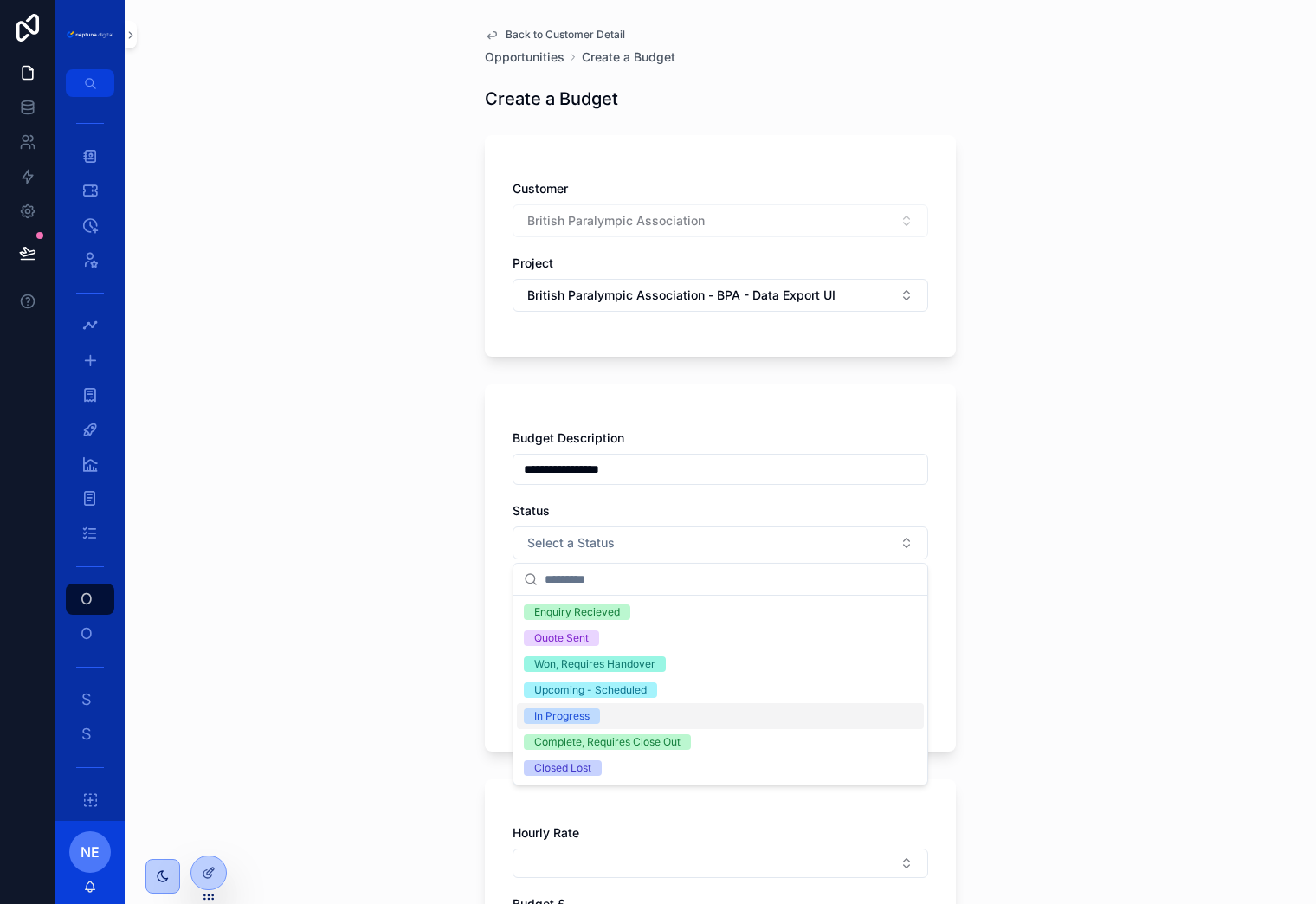
click at [646, 723] on div "In Progress" at bounding box center [721, 716] width 407 height 26
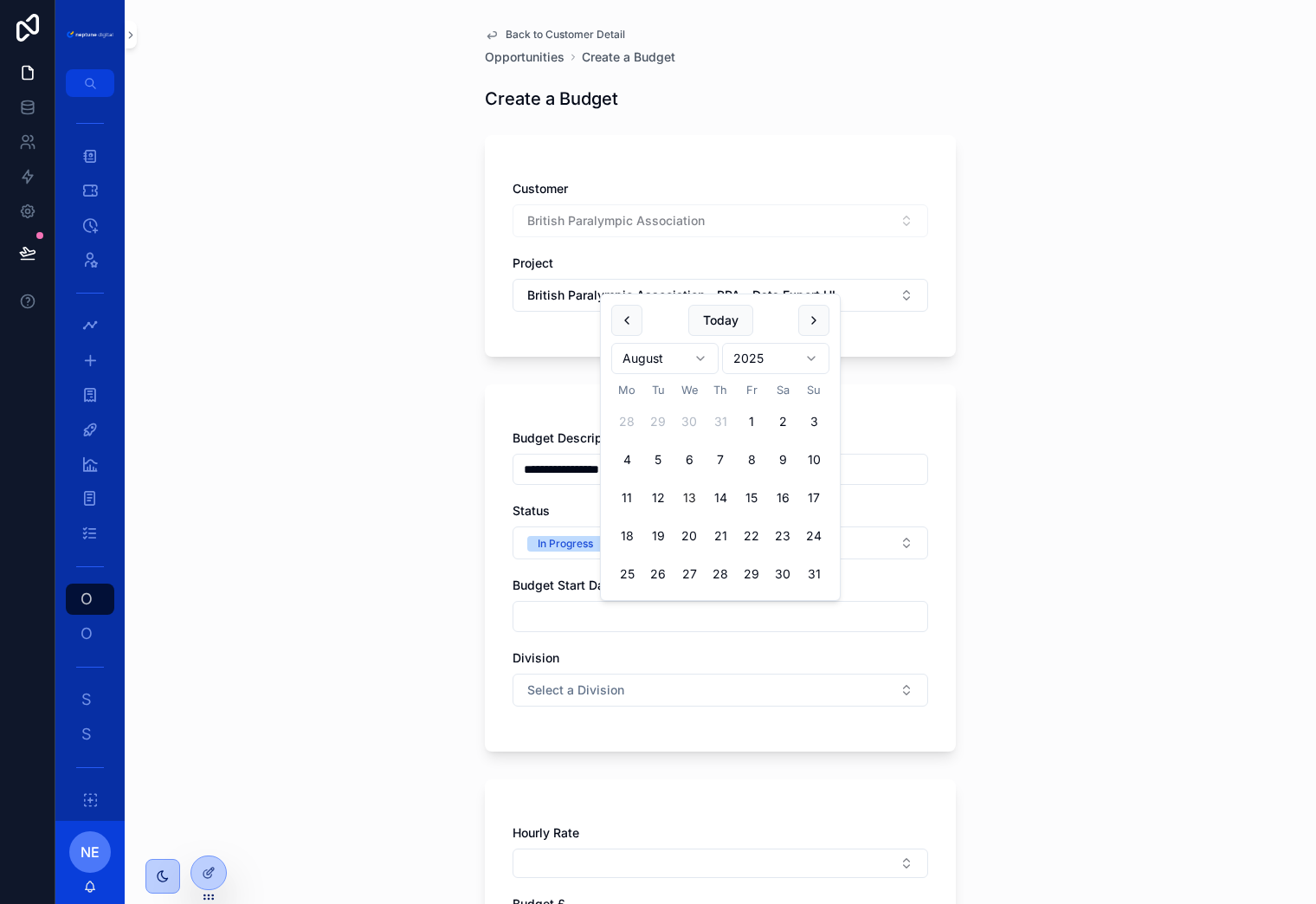
click at [600, 622] on input "scrollable content" at bounding box center [721, 617] width 414 height 24
click at [493, 634] on div "**********" at bounding box center [721, 568] width 471 height 367
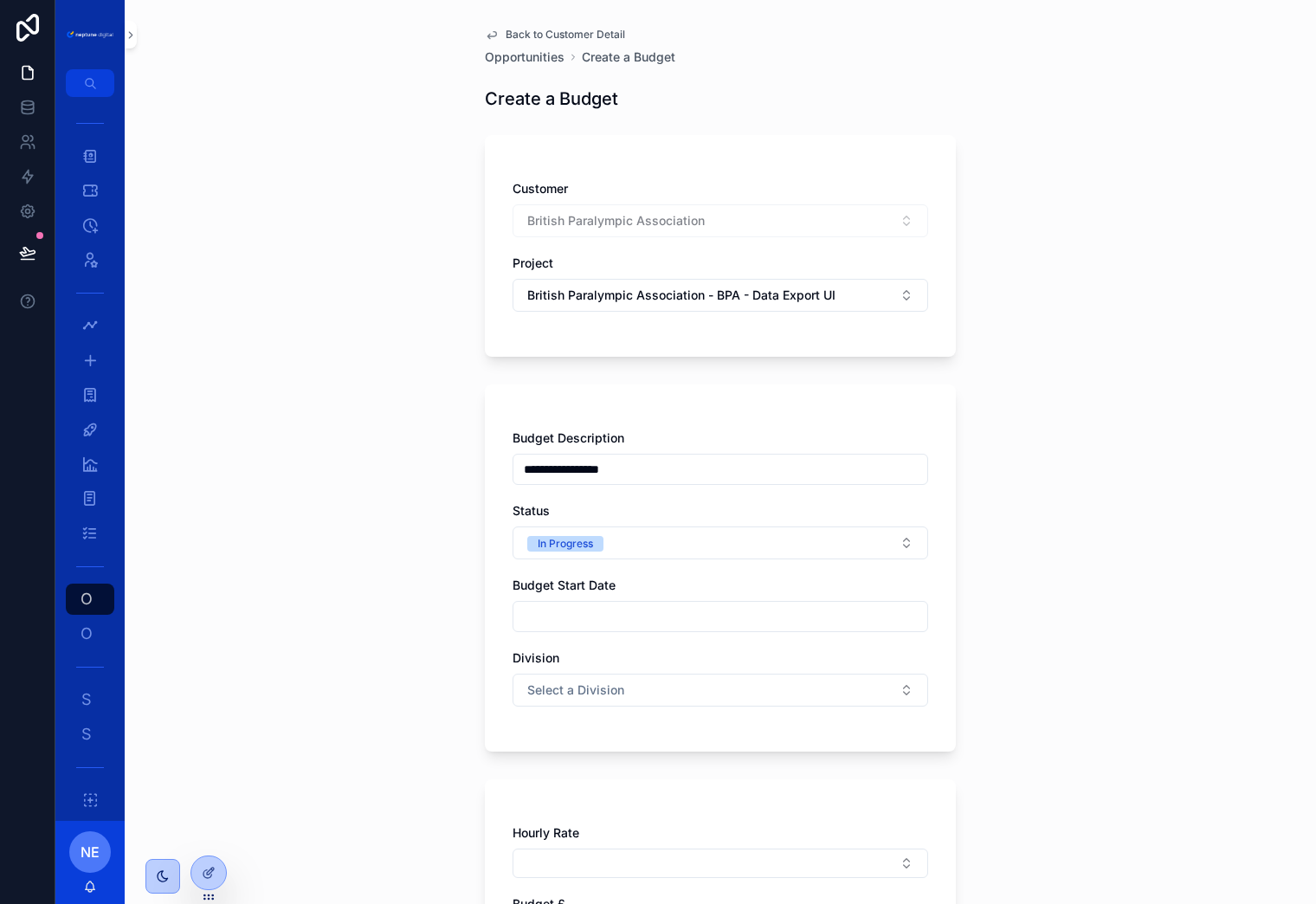
click at [578, 614] on input "scrollable content" at bounding box center [721, 617] width 414 height 24
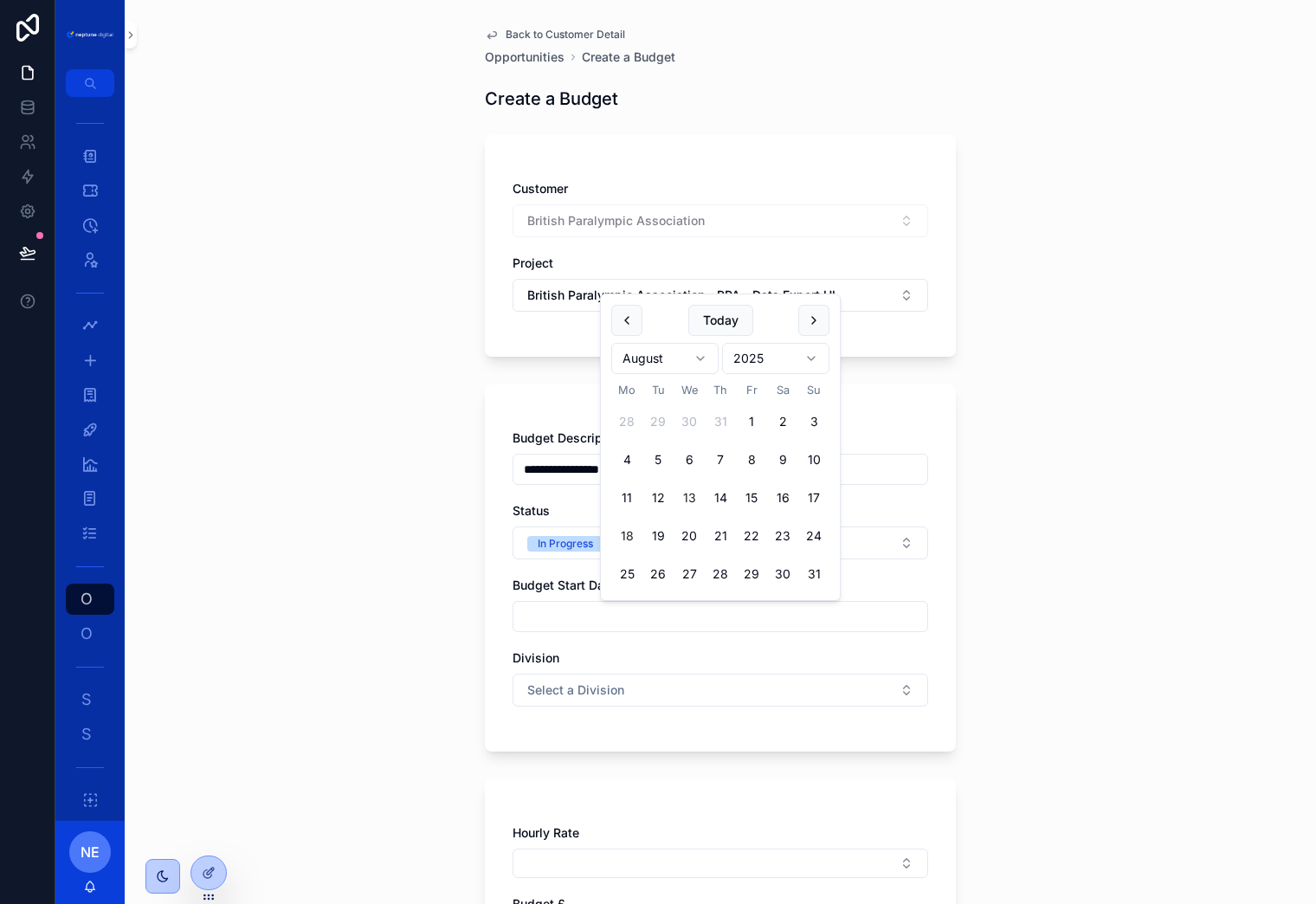
click at [627, 534] on button "18" at bounding box center [627, 536] width 31 height 31
type input "**********"
click at [580, 642] on div "**********" at bounding box center [721, 577] width 416 height 295
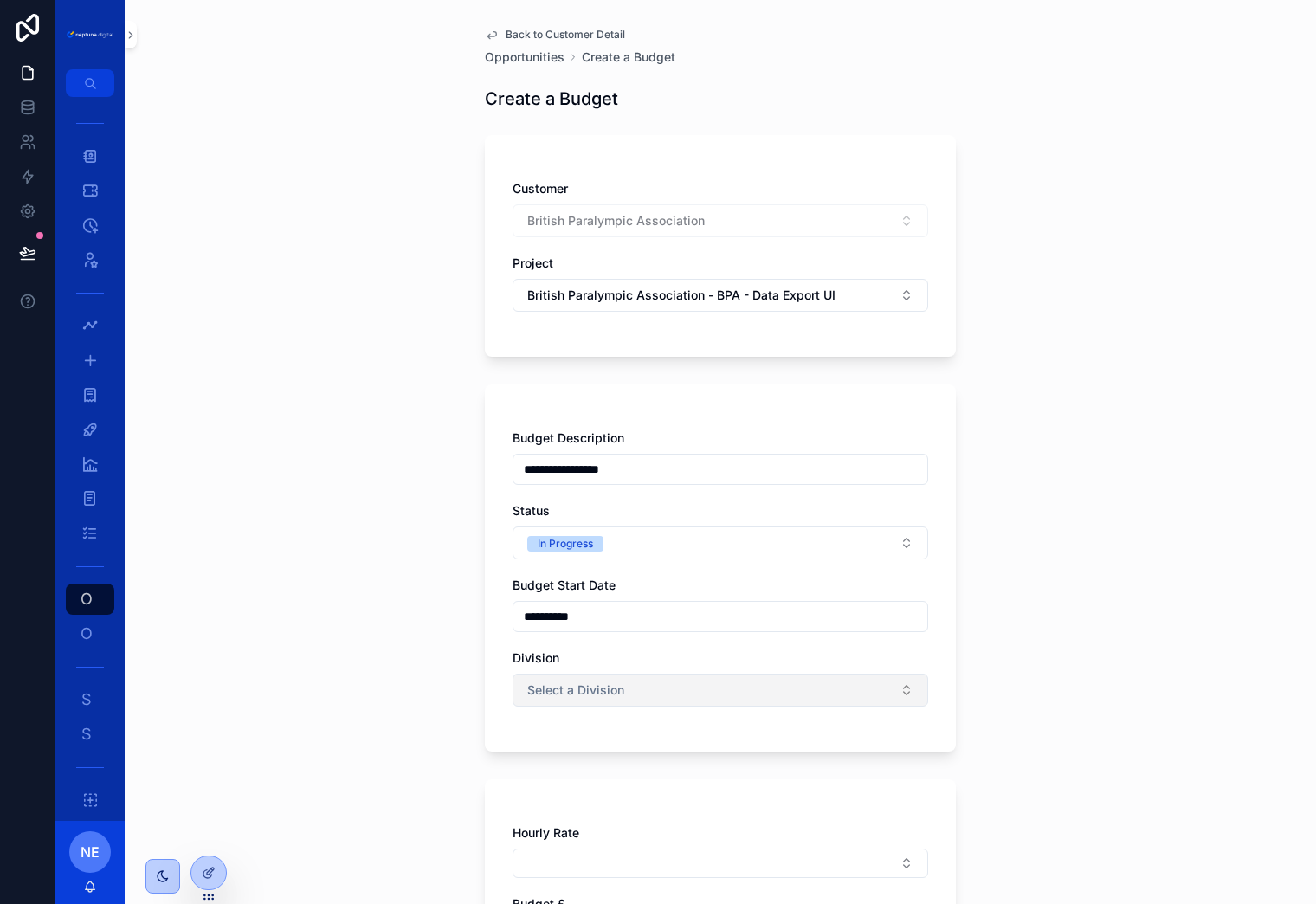
click at [597, 690] on span "Select a Division" at bounding box center [575, 690] width 97 height 17
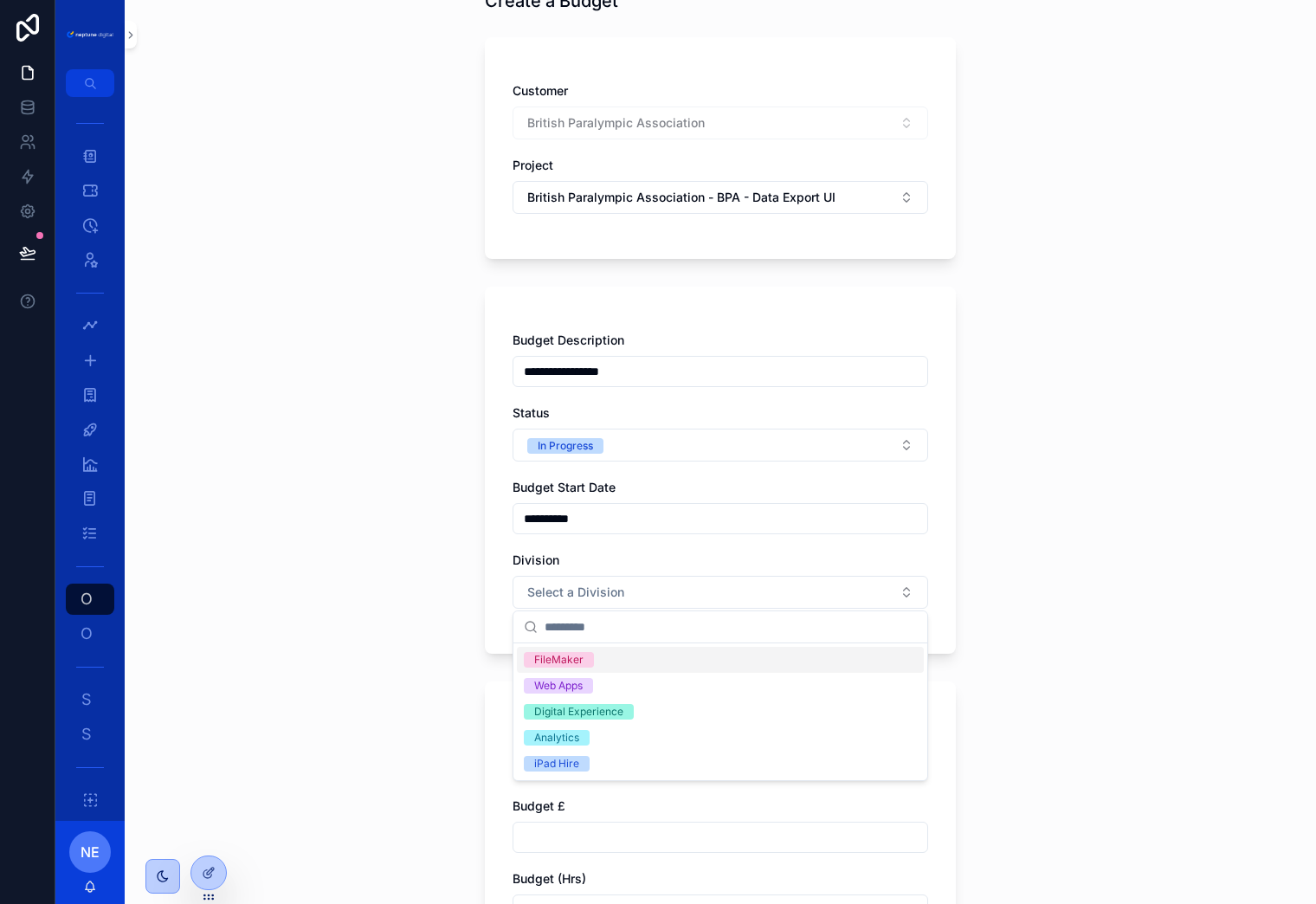
scroll to position [124, 0]
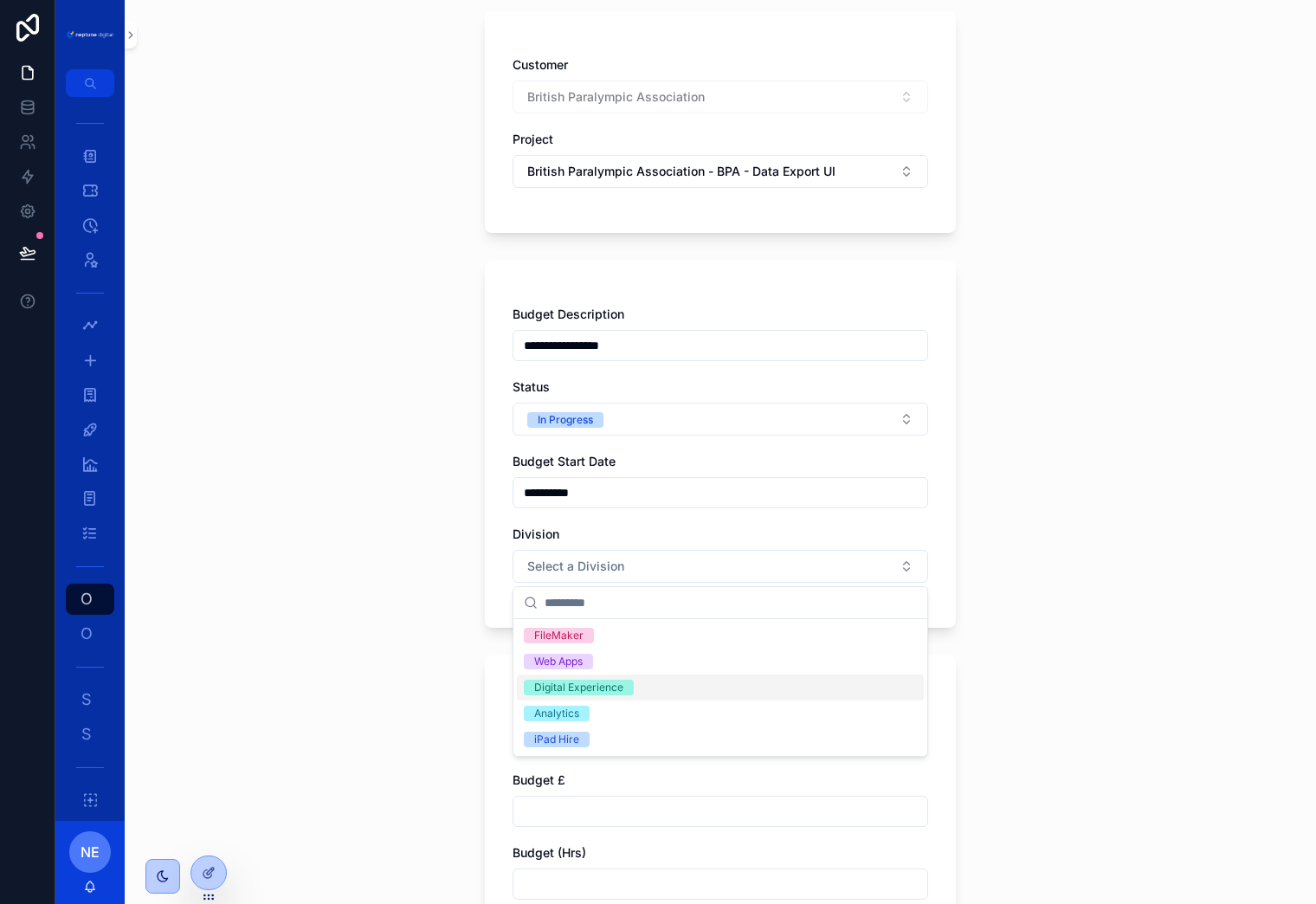
click at [576, 683] on div "Digital Experience" at bounding box center [578, 688] width 89 height 16
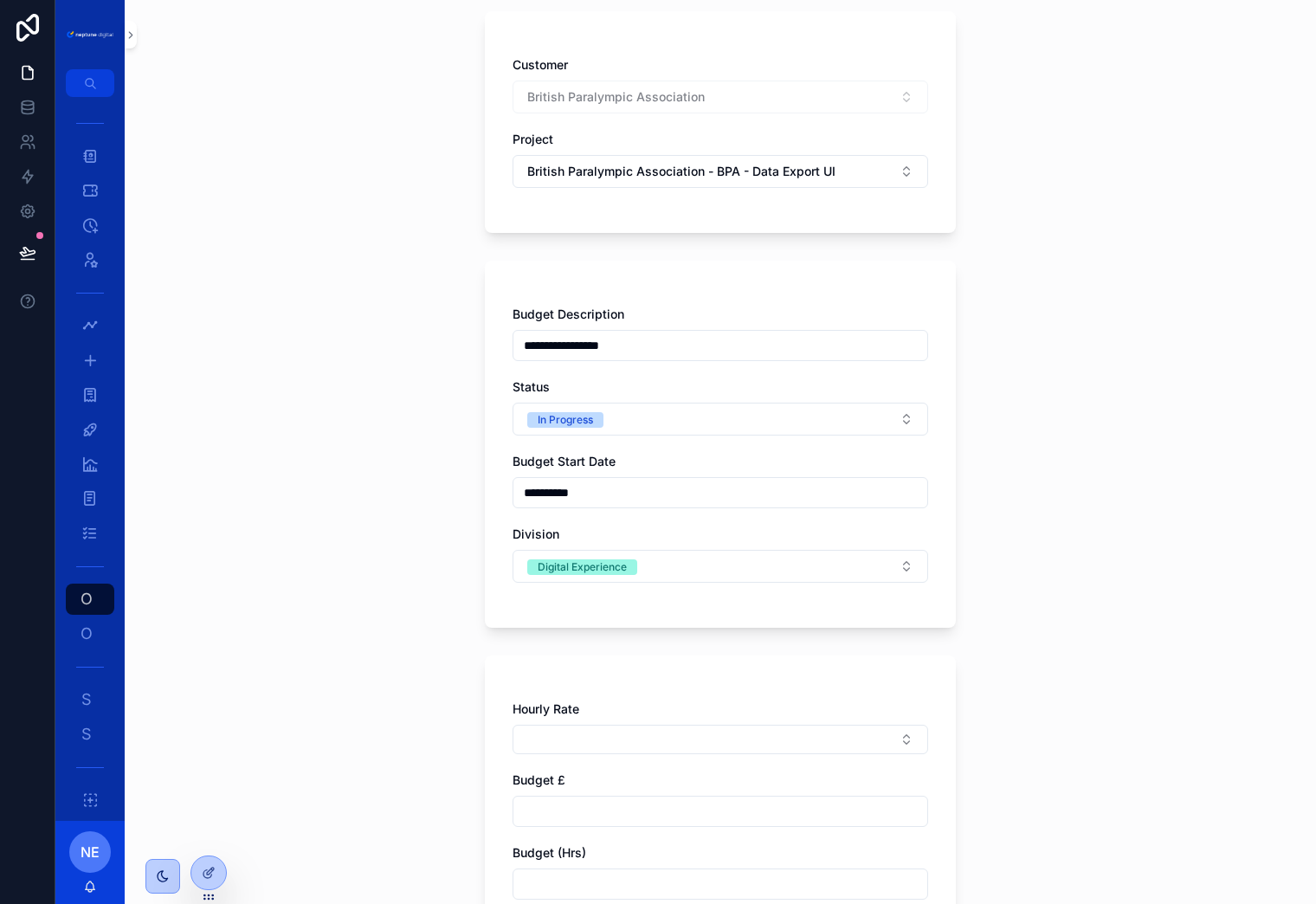
click at [573, 605] on div "**********" at bounding box center [721, 444] width 471 height 367
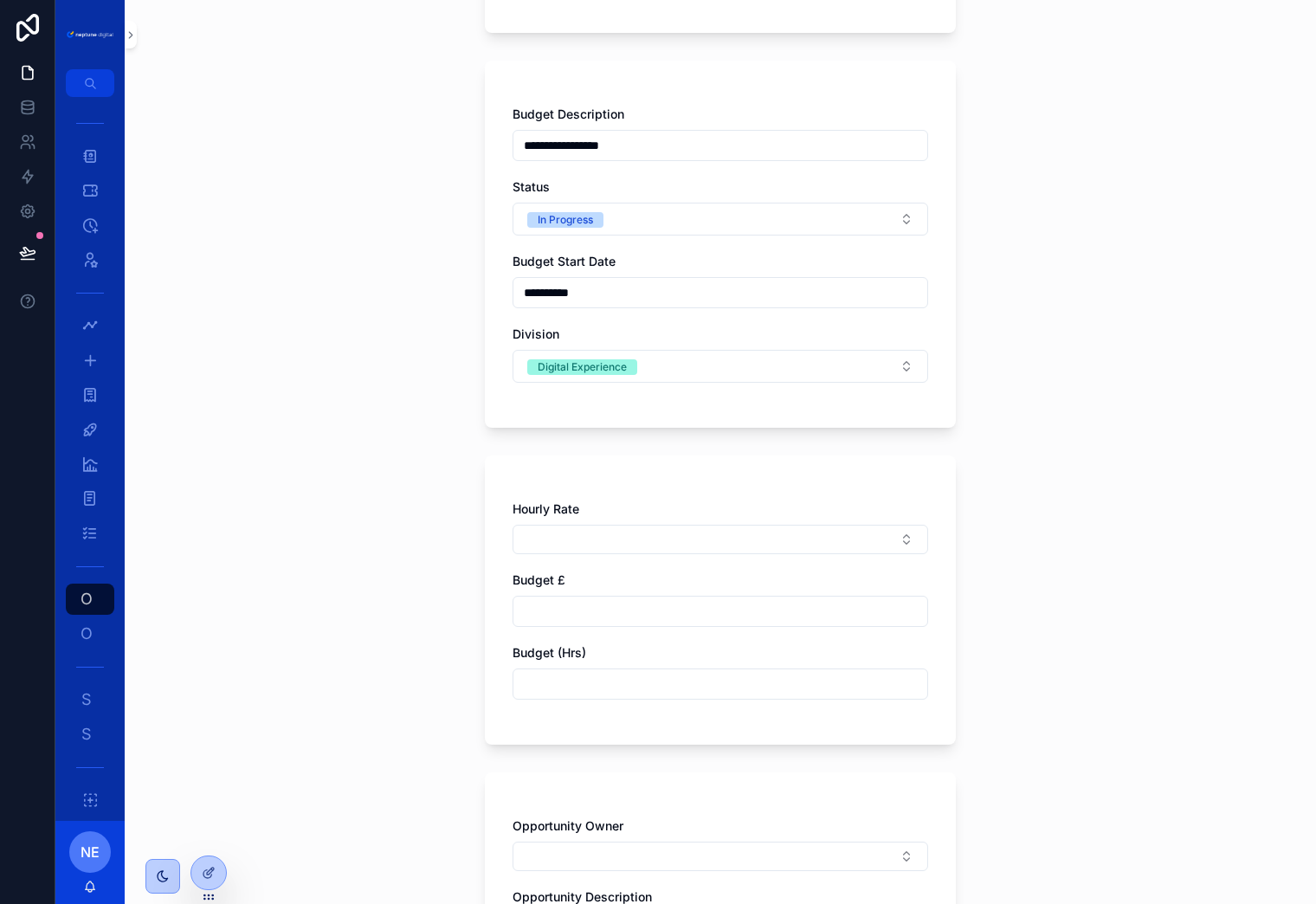
scroll to position [331, 0]
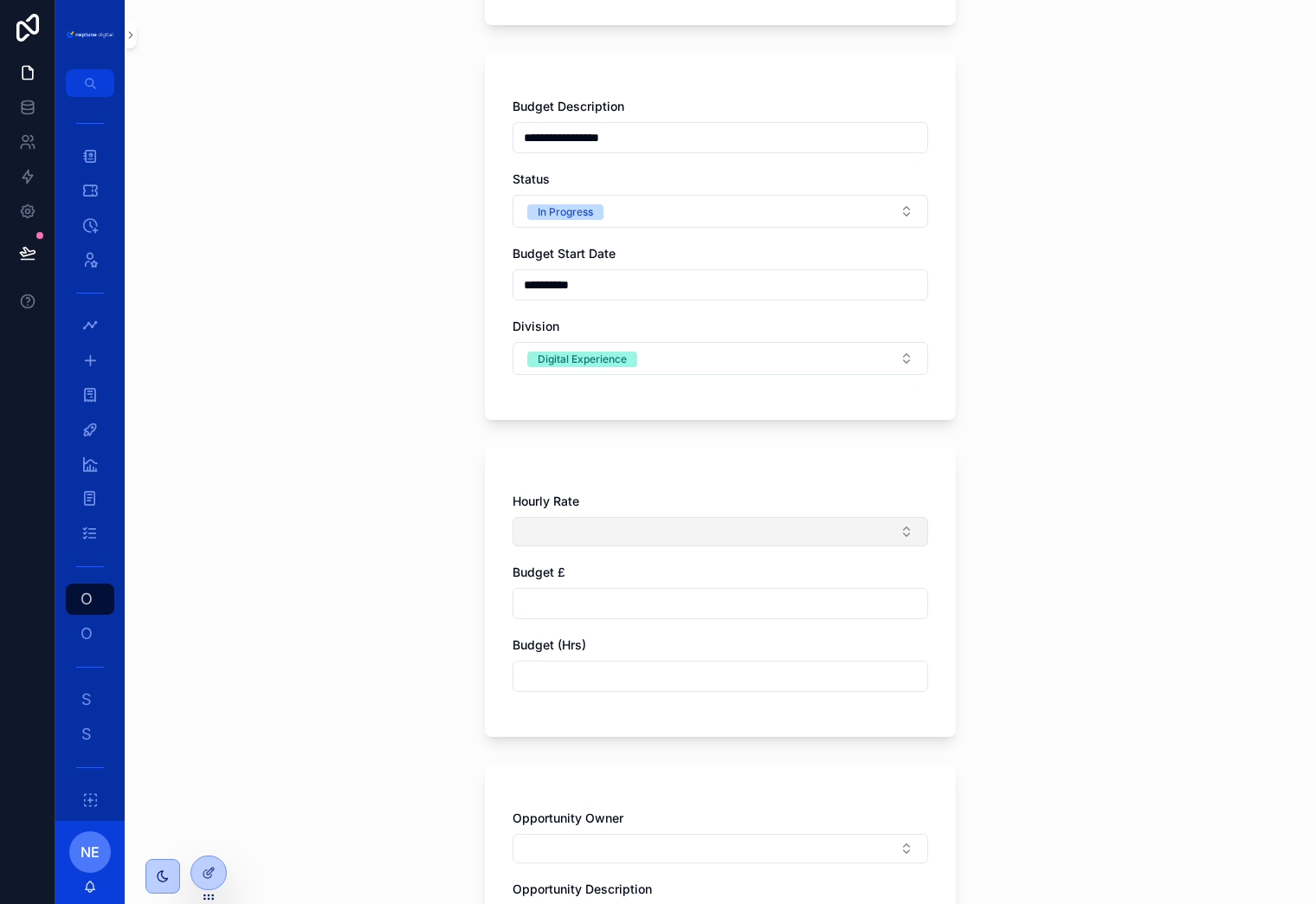
click at [612, 531] on button "Select Button" at bounding box center [721, 532] width 416 height 29
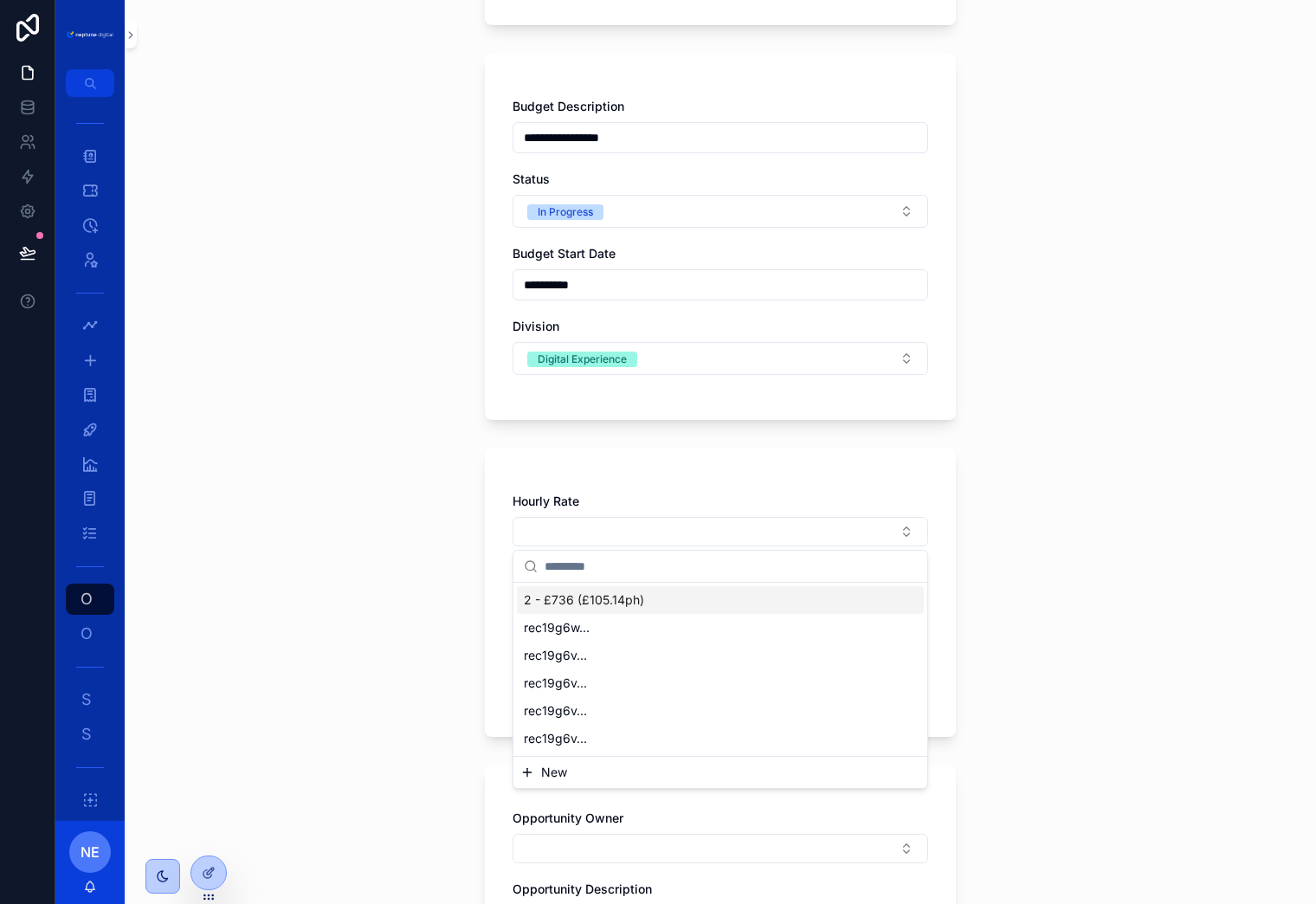
click at [637, 477] on div "Hourly Rate Budget £ Budget (Hrs)" at bounding box center [721, 592] width 471 height 289
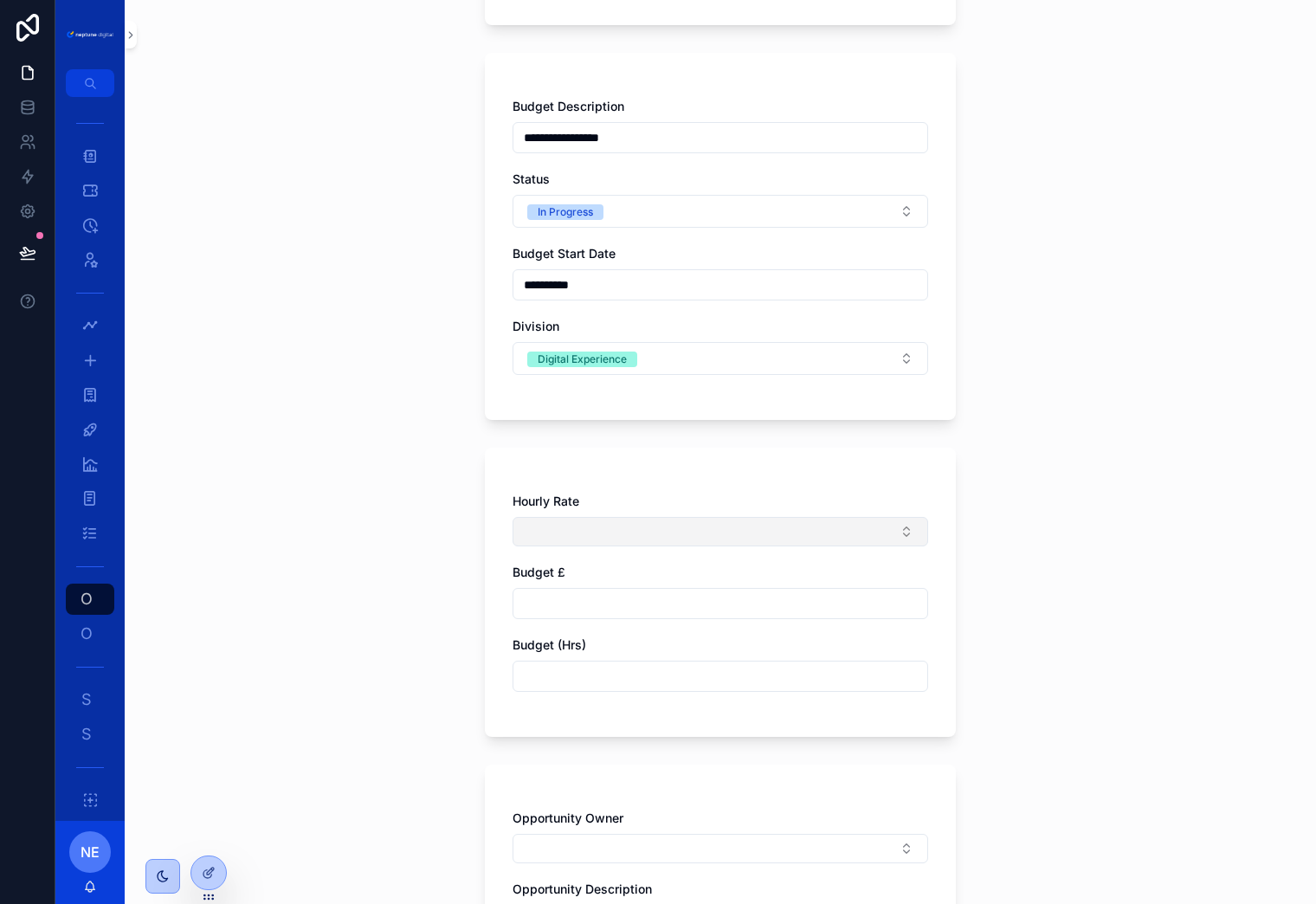
click at [656, 536] on button "Select Button" at bounding box center [721, 532] width 416 height 29
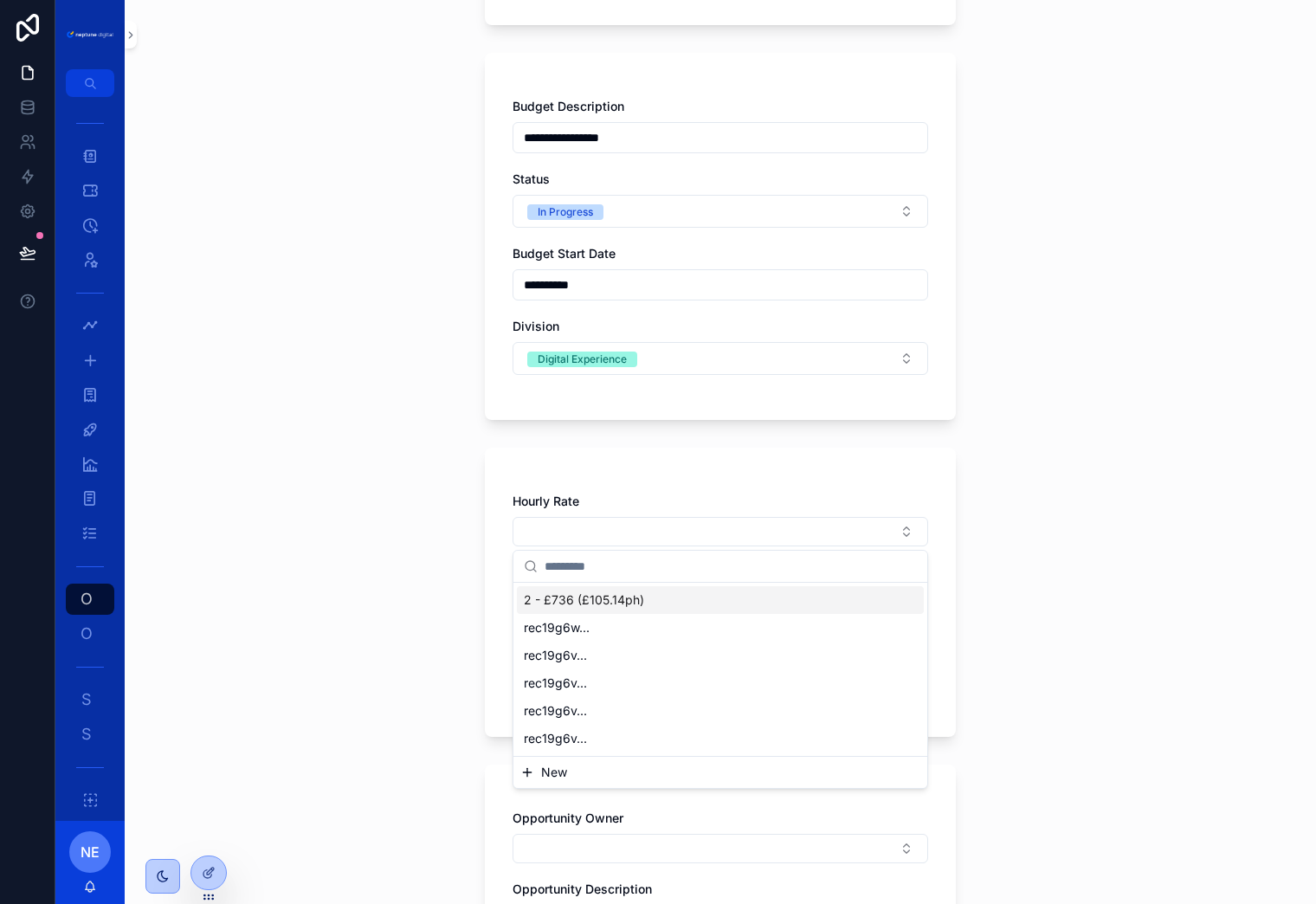
click at [651, 601] on div "2 - £736 (£105.14ph)" at bounding box center [721, 600] width 407 height 28
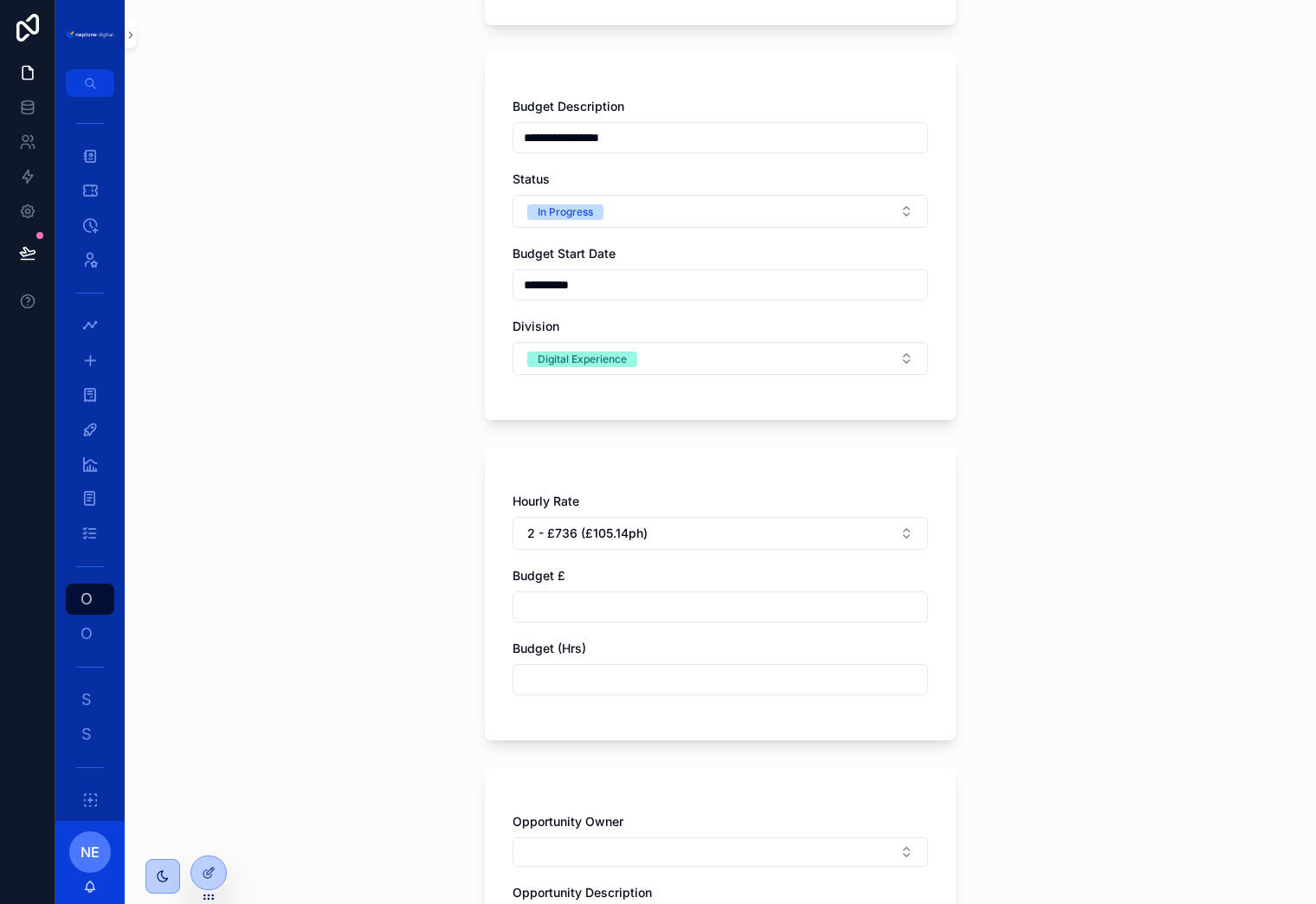
click at [651, 601] on input "scrollable content" at bounding box center [721, 607] width 414 height 24
click at [651, 536] on button "2 - £736 (£105.14ph)" at bounding box center [721, 534] width 416 height 33
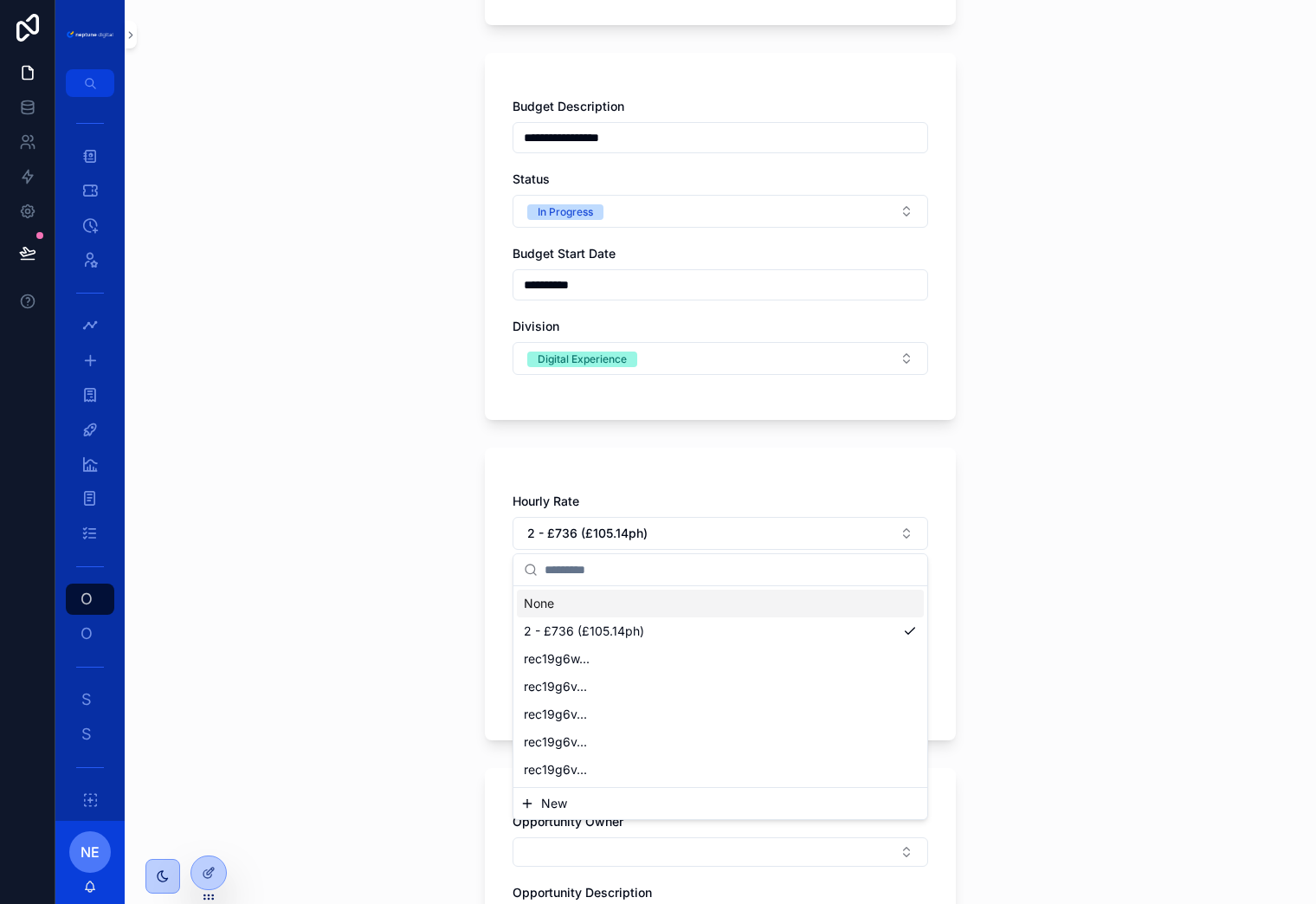
click at [609, 605] on div "None" at bounding box center [721, 604] width 407 height 28
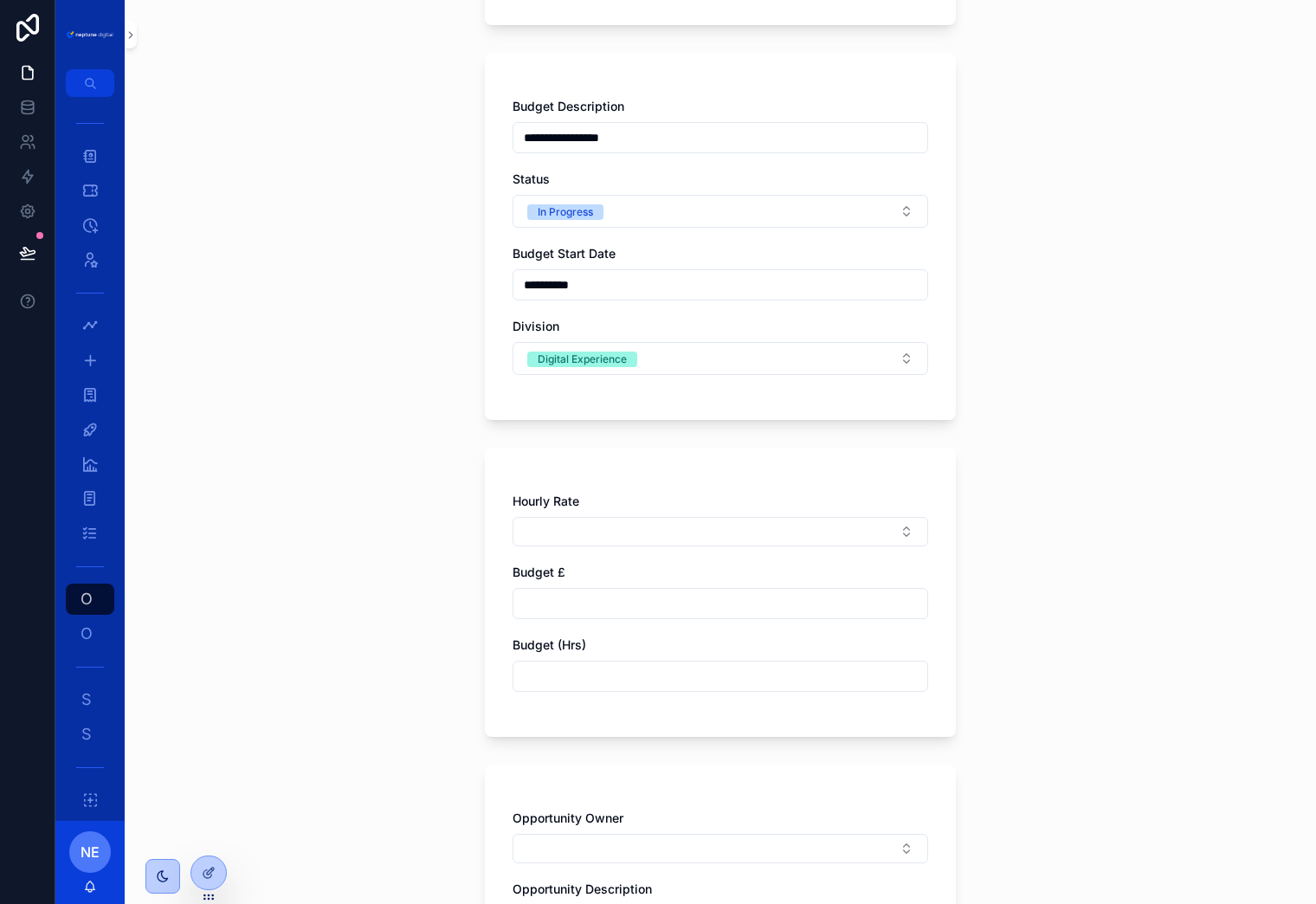
click at [609, 605] on input "scrollable content" at bounding box center [721, 604] width 414 height 24
click at [337, 492] on div "**********" at bounding box center [720, 121] width 1192 height 904
click at [571, 680] on input "scrollable content" at bounding box center [721, 677] width 414 height 24
type input "**********"
click at [550, 606] on input "scrollable content" at bounding box center [721, 604] width 414 height 24
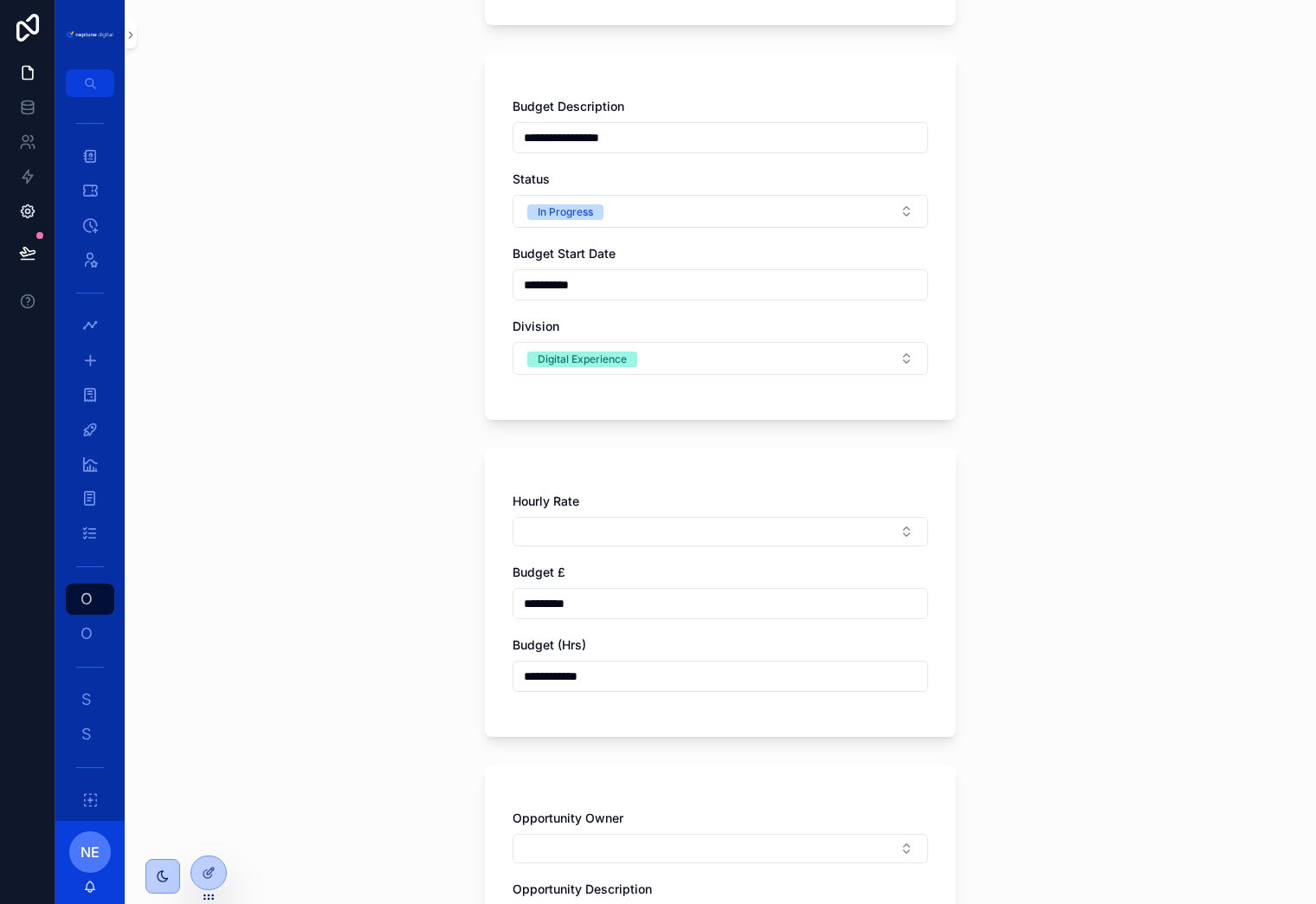
type input "*********"
click at [400, 532] on div "**********" at bounding box center [720, 121] width 1192 height 904
click at [845, 564] on div "Budget £" at bounding box center [721, 572] width 416 height 17
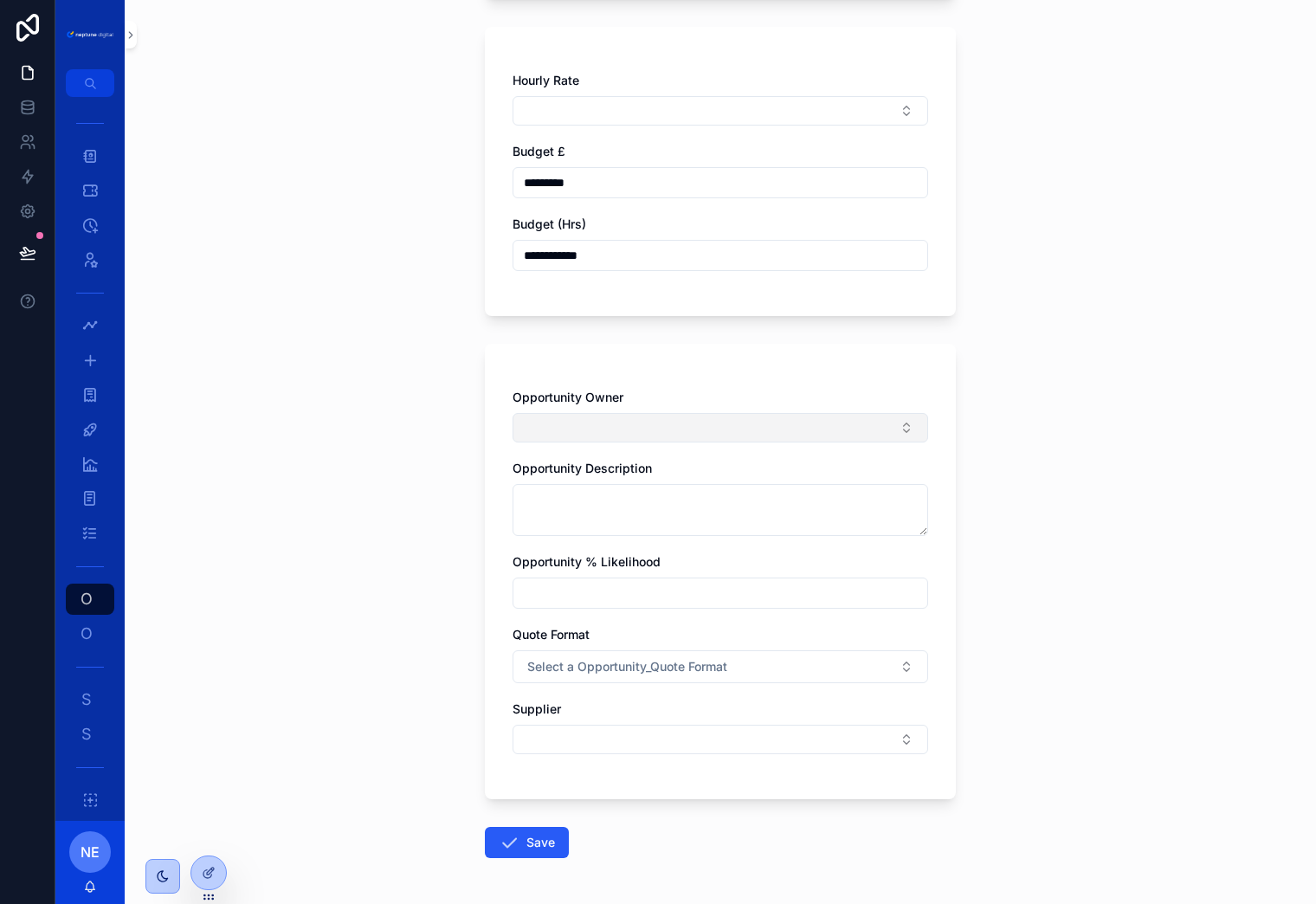
scroll to position [743, 0]
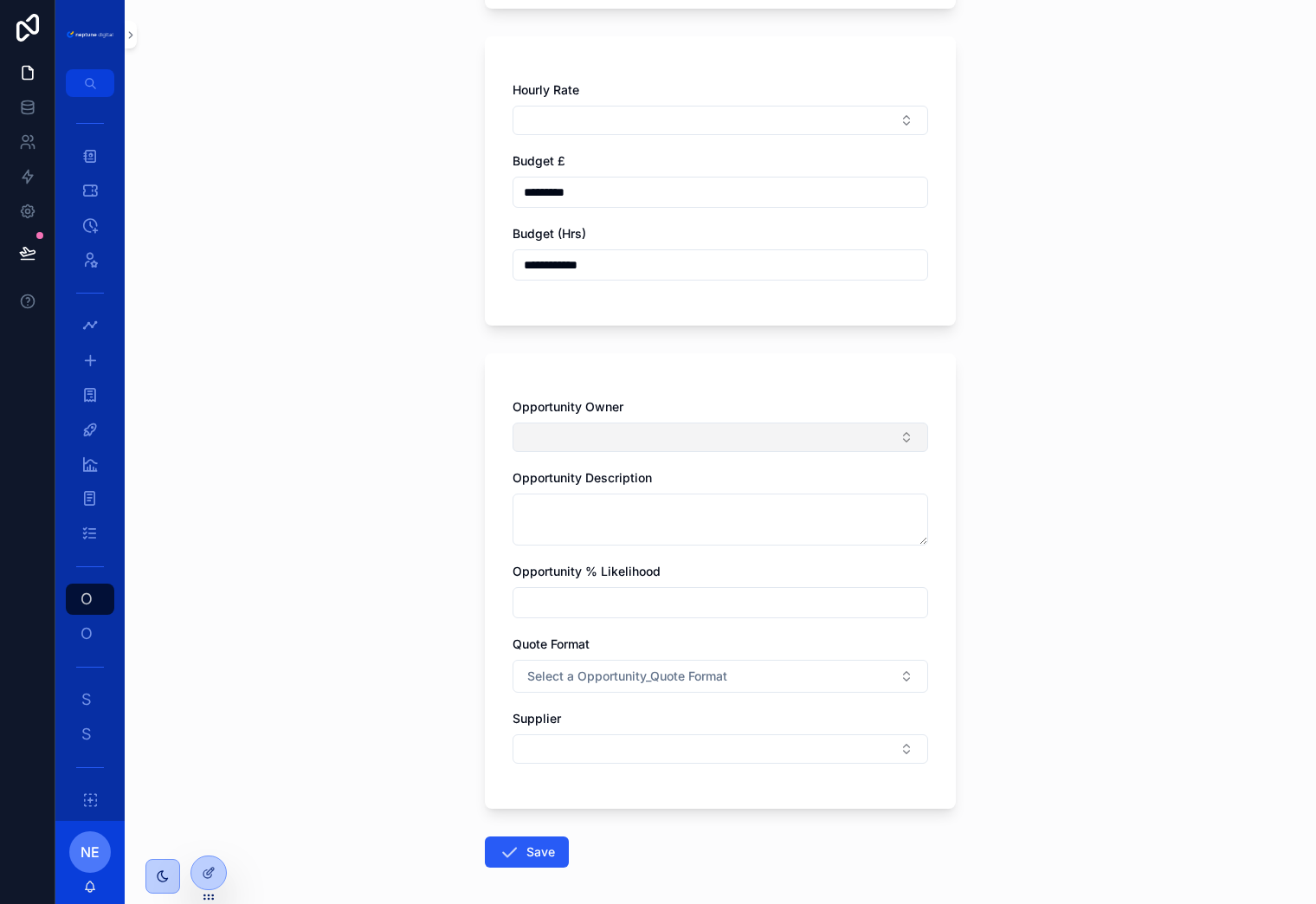
click at [787, 433] on button "Select Button" at bounding box center [721, 437] width 416 height 29
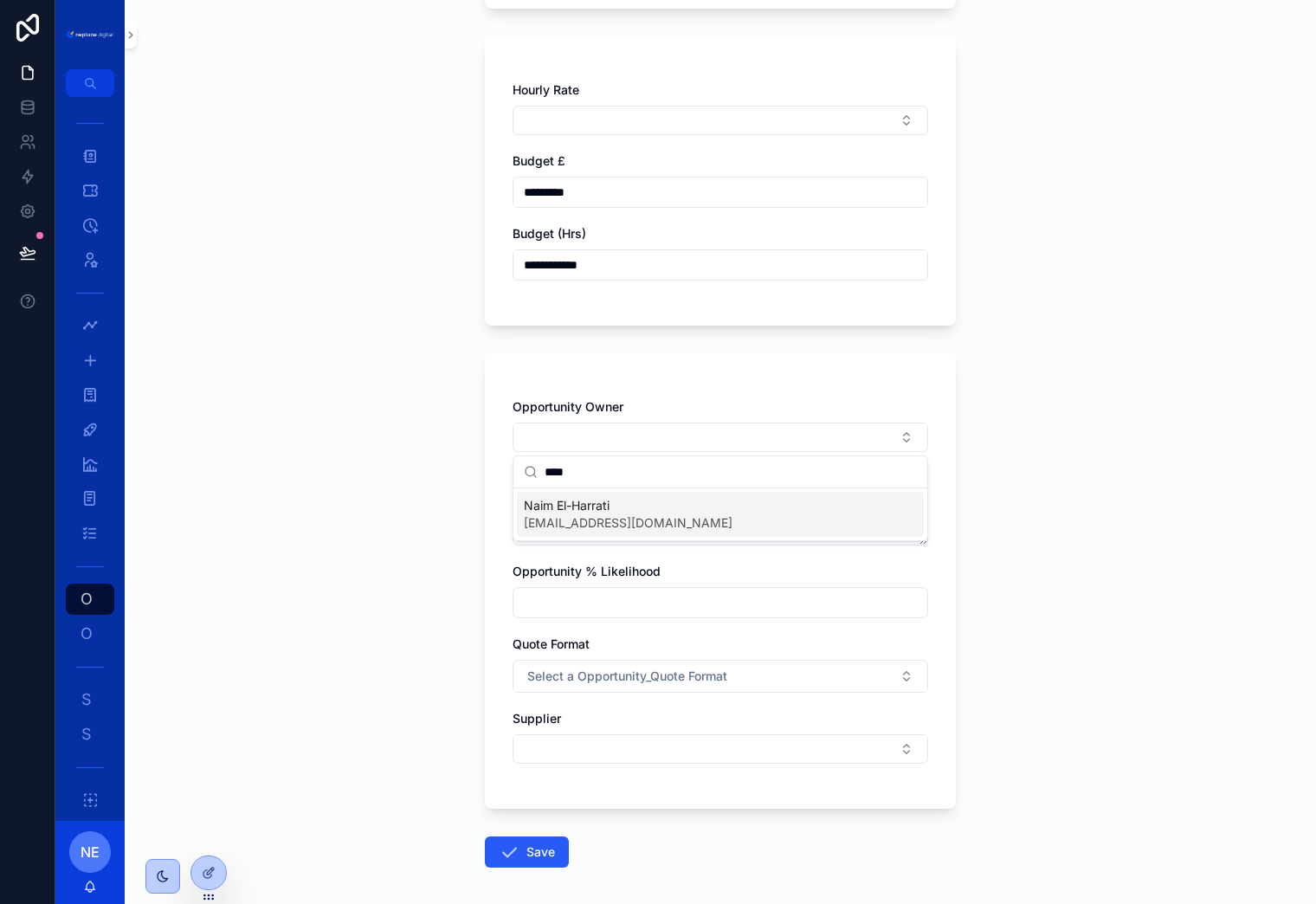
type input "****"
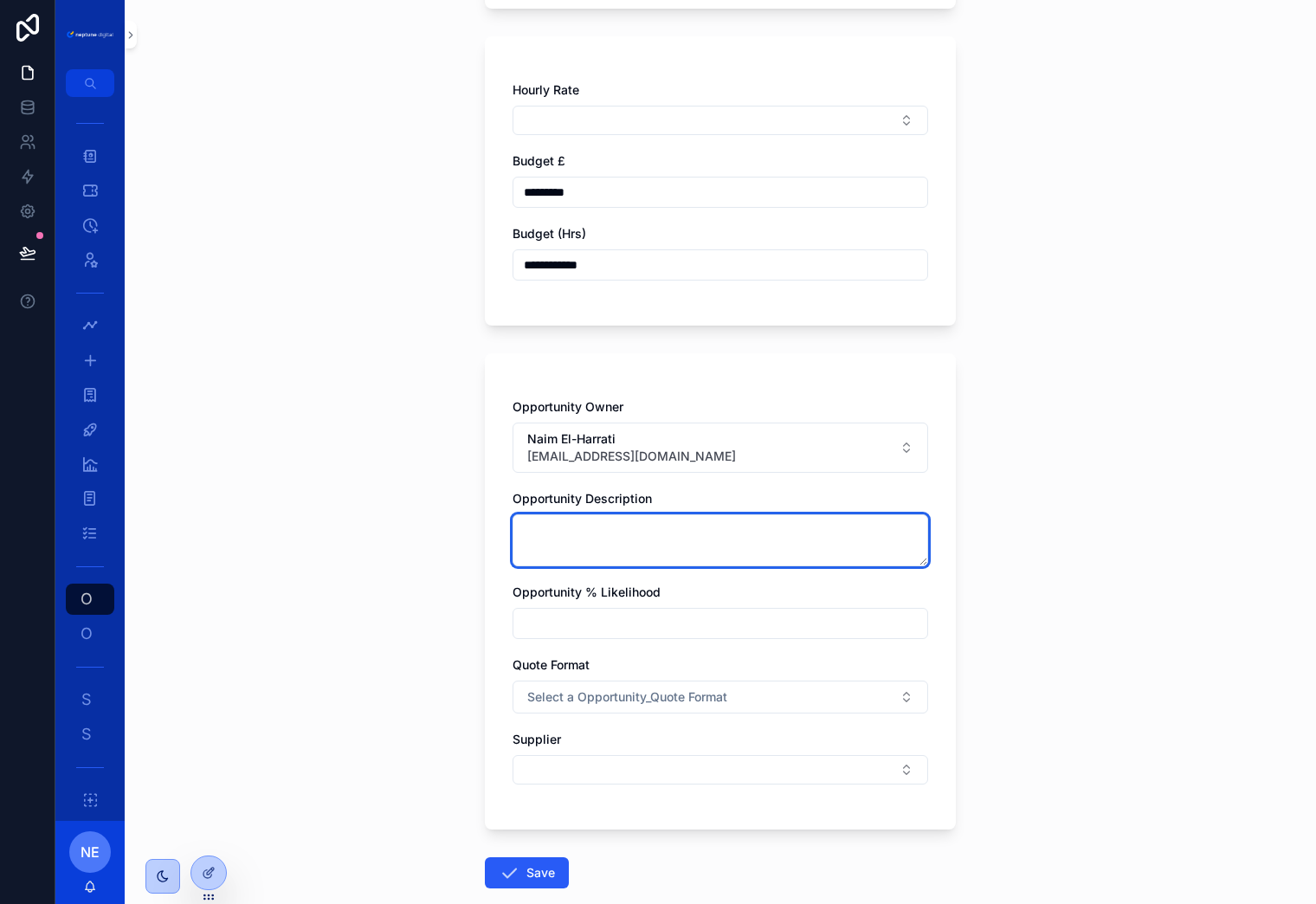
click at [630, 535] on textarea "scrollable content" at bounding box center [721, 540] width 416 height 52
click at [528, 874] on button "Save" at bounding box center [526, 873] width 84 height 31
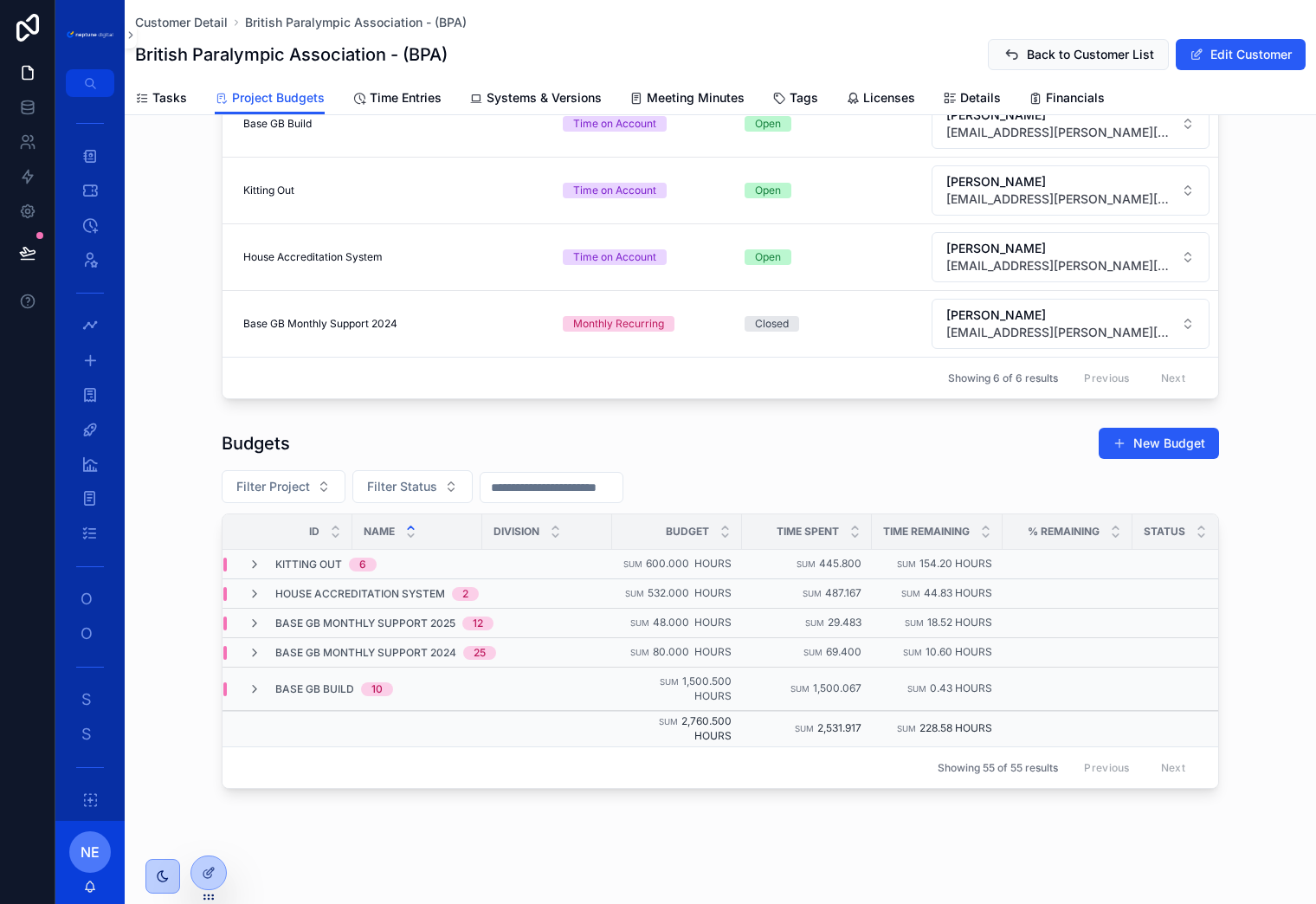
scroll to position [426, 0]
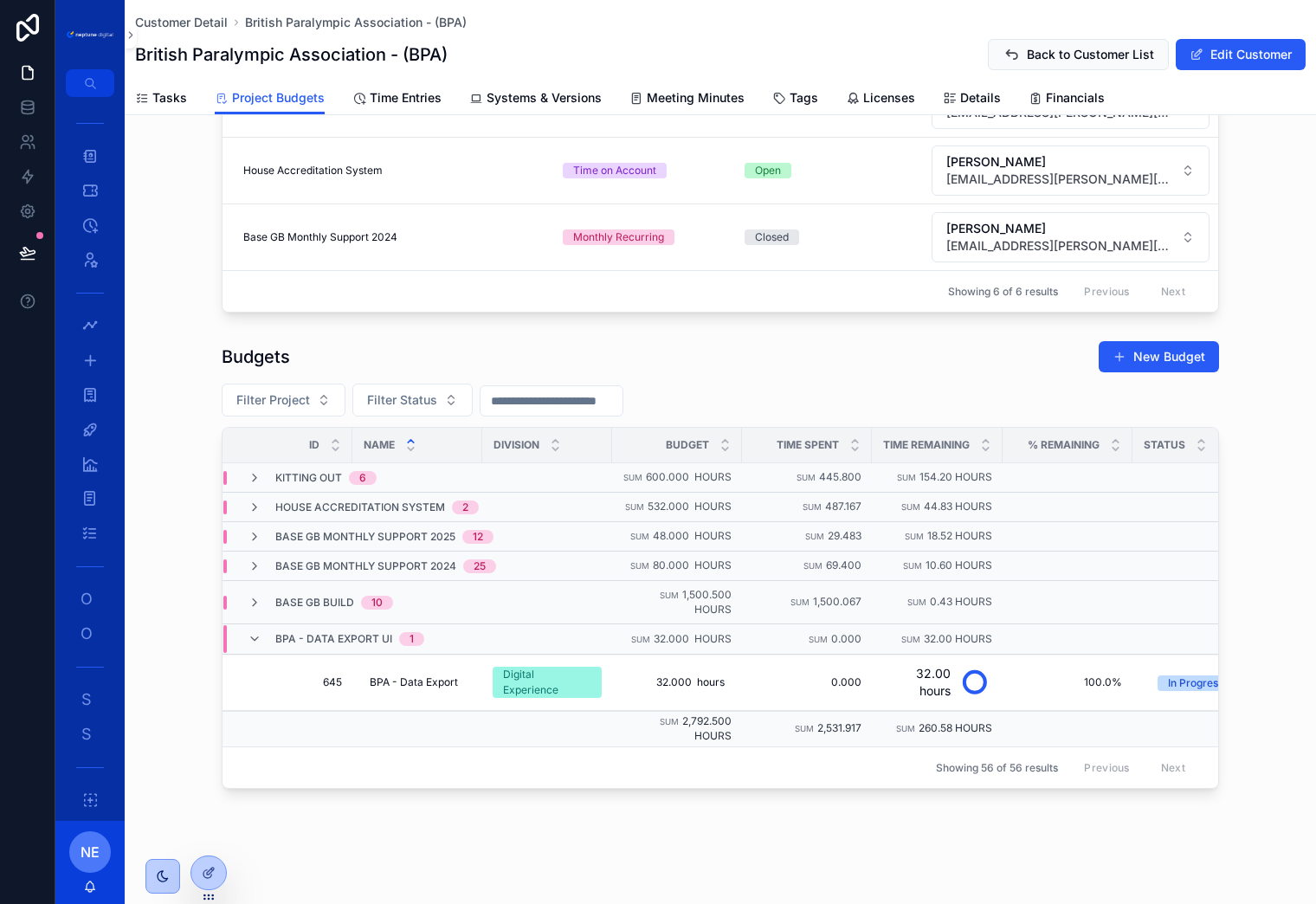
click at [798, 365] on div "Budgets New Budget" at bounding box center [721, 357] width 998 height 33
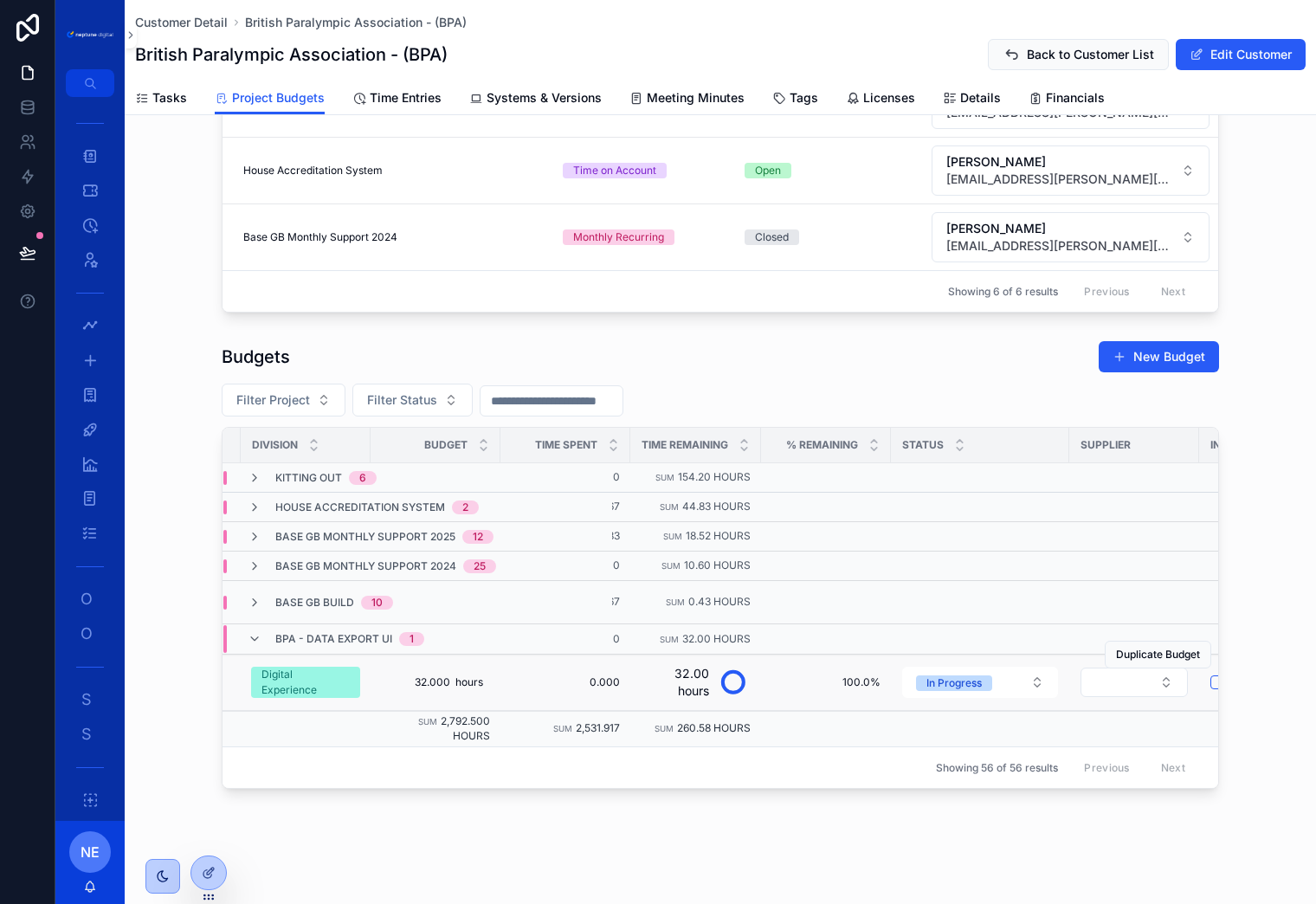
scroll to position [0, 454]
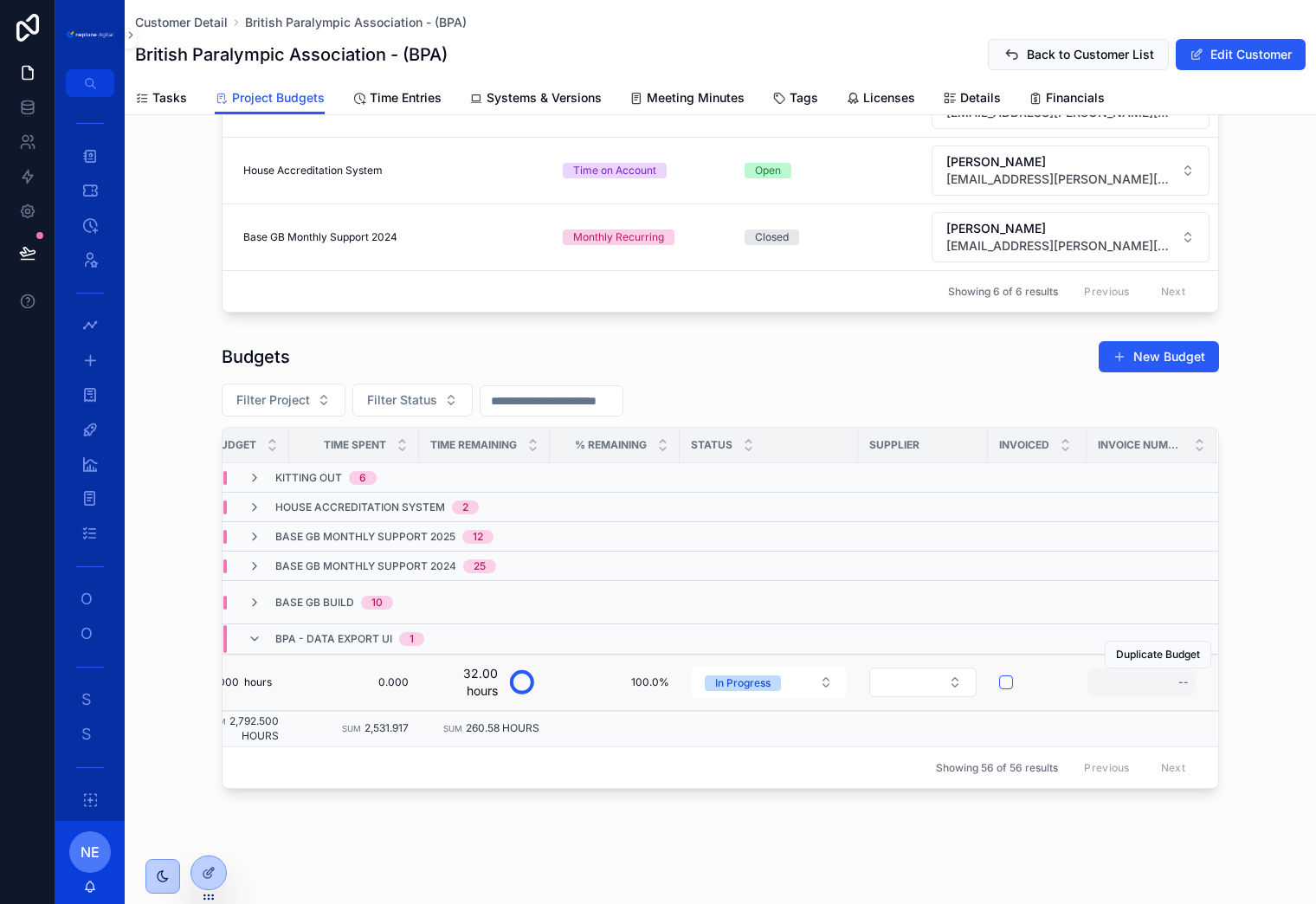
click at [1183, 680] on div "--" at bounding box center [1183, 682] width 10 height 14
click at [1256, 660] on div "Budgets New Budget Filter Project Filter Status Id Name Division Budget Time Sp…" at bounding box center [720, 564] width 1192 height 462
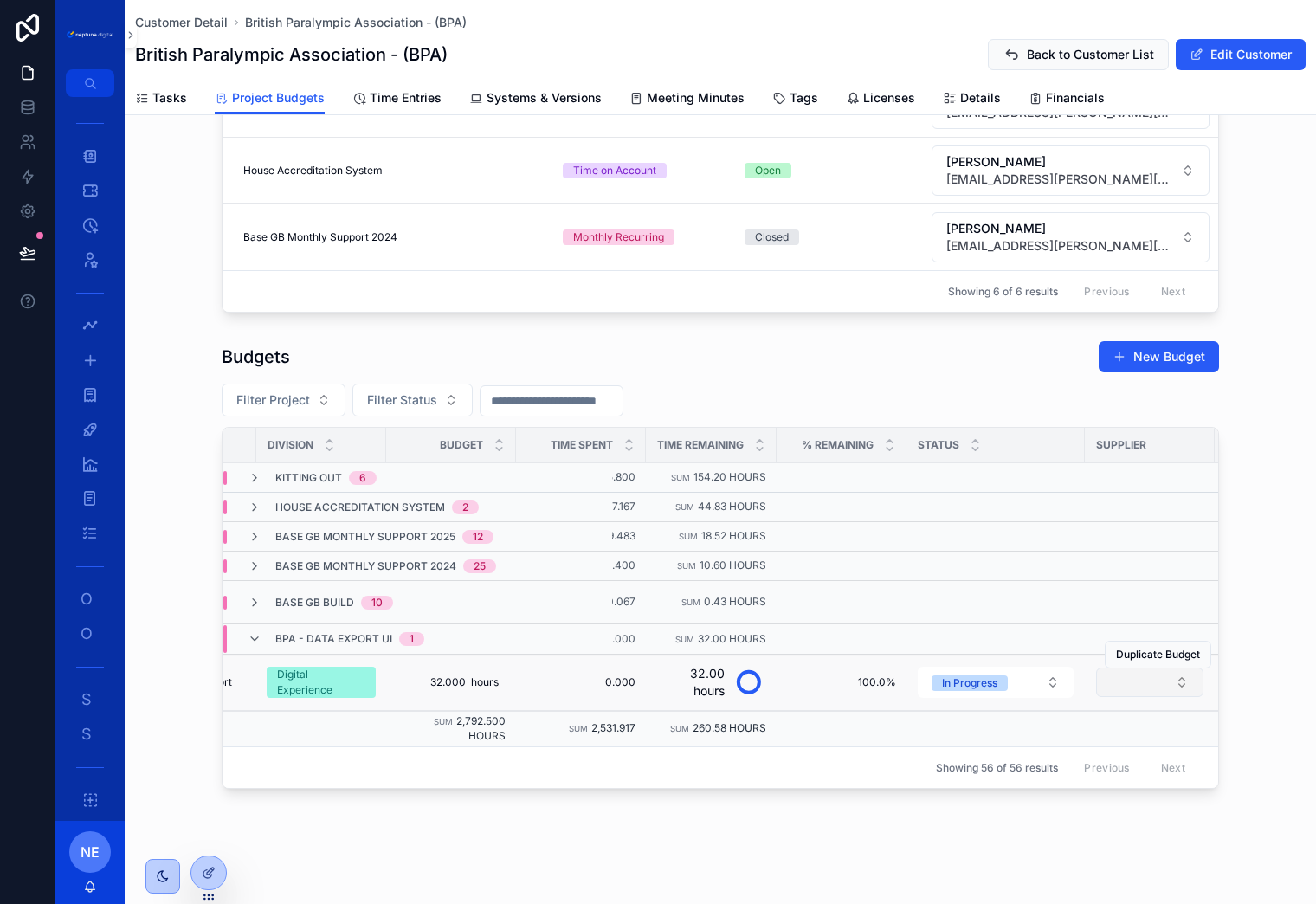
scroll to position [0, 0]
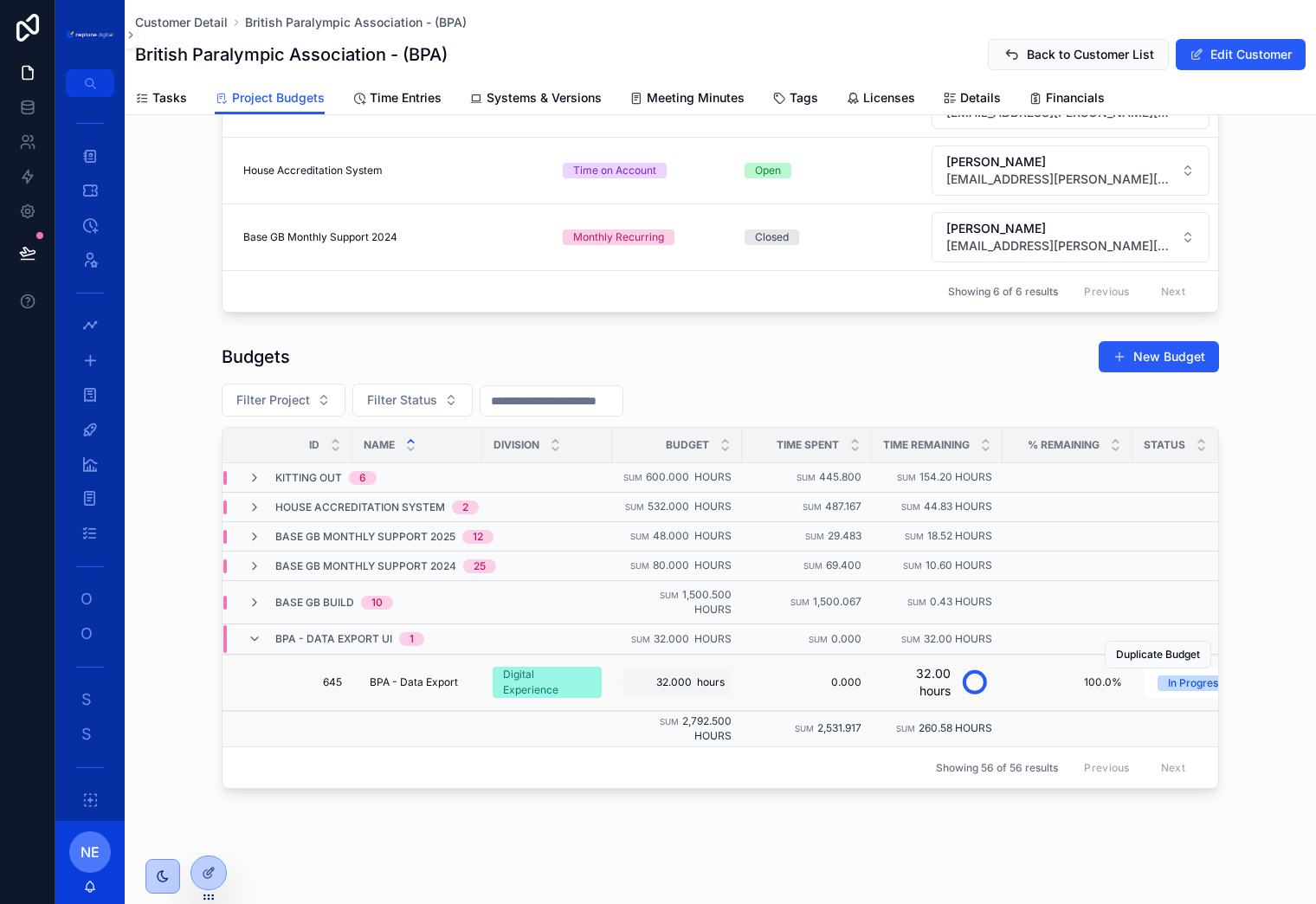
click at [680, 681] on span "32.000 hours" at bounding box center [676, 682] width 95 height 14
click at [724, 846] on div "Customer Detail British Paralympic Association - (BPA) British Paralympic Assoc…" at bounding box center [720, 240] width 1192 height 1333
click at [808, 837] on div "Customer Detail British Paralympic Association - (BPA) British Paralympic Assoc…" at bounding box center [720, 240] width 1192 height 1333
click at [179, 18] on span "Customer Detail" at bounding box center [181, 22] width 93 height 17
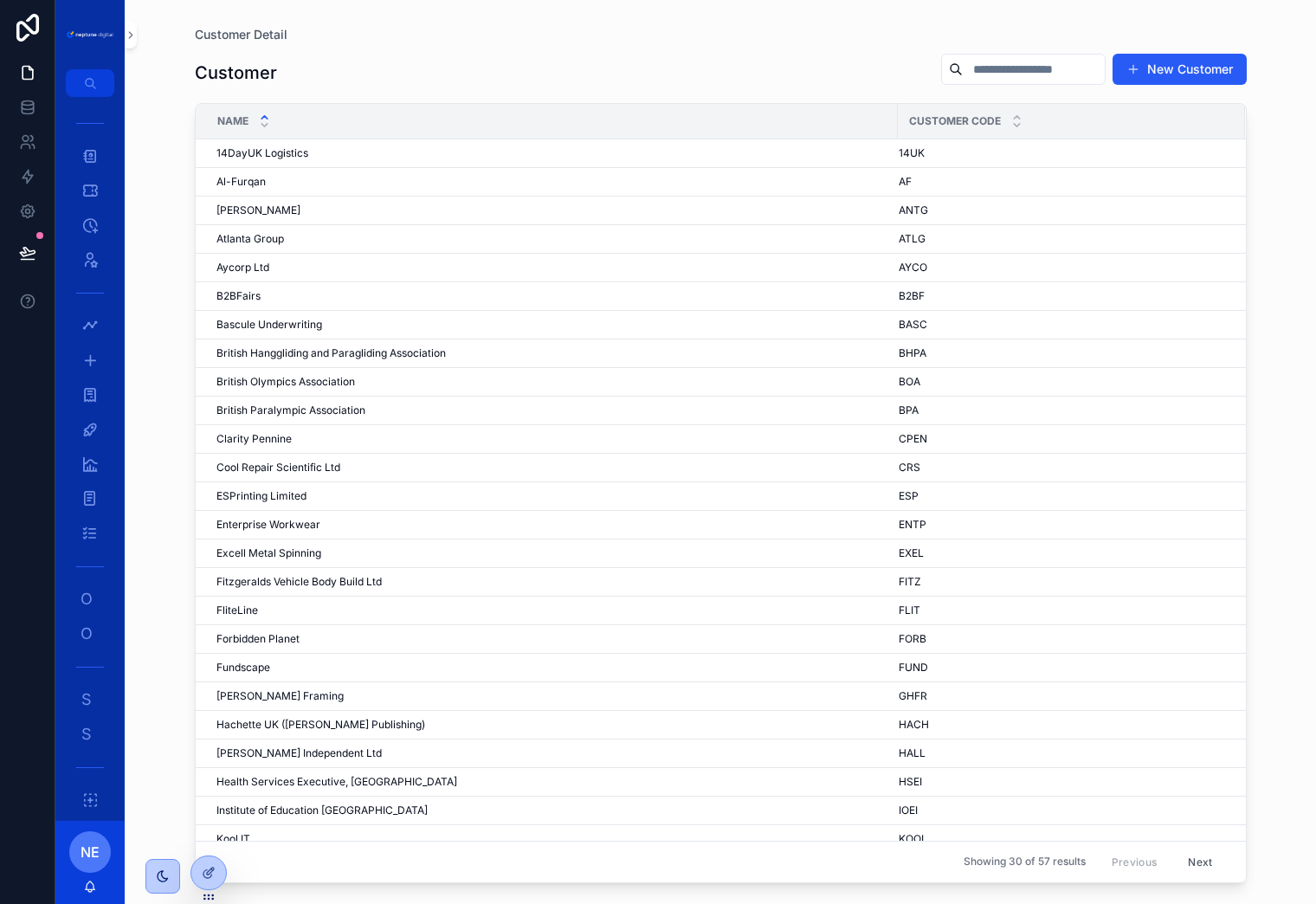
click at [1036, 74] on input "scrollable content" at bounding box center [1033, 69] width 142 height 24
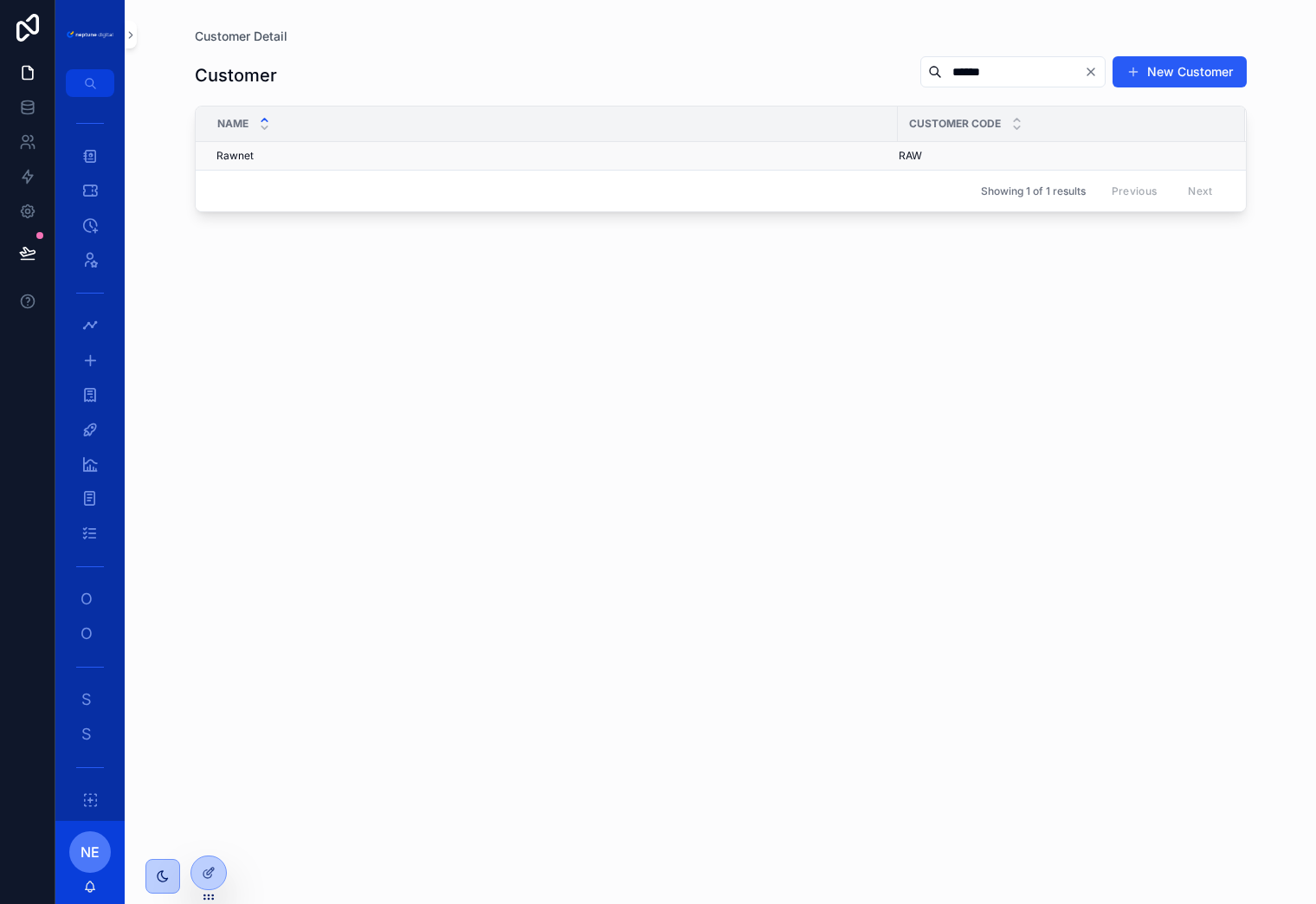
type input "******"
click at [241, 160] on span "Rawnet" at bounding box center [235, 156] width 37 height 14
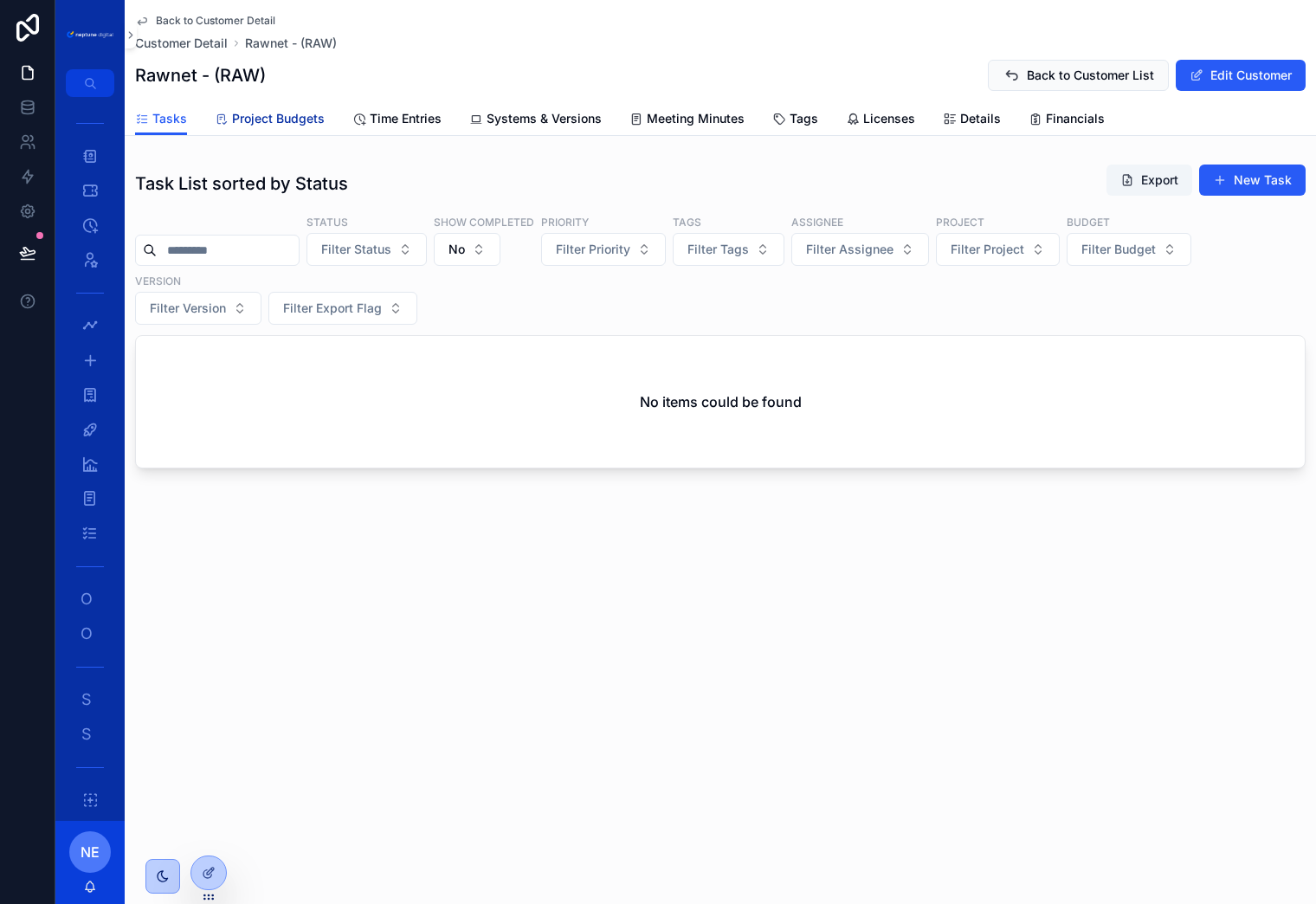
click at [272, 128] on link "Project Budgets" at bounding box center [269, 121] width 110 height 35
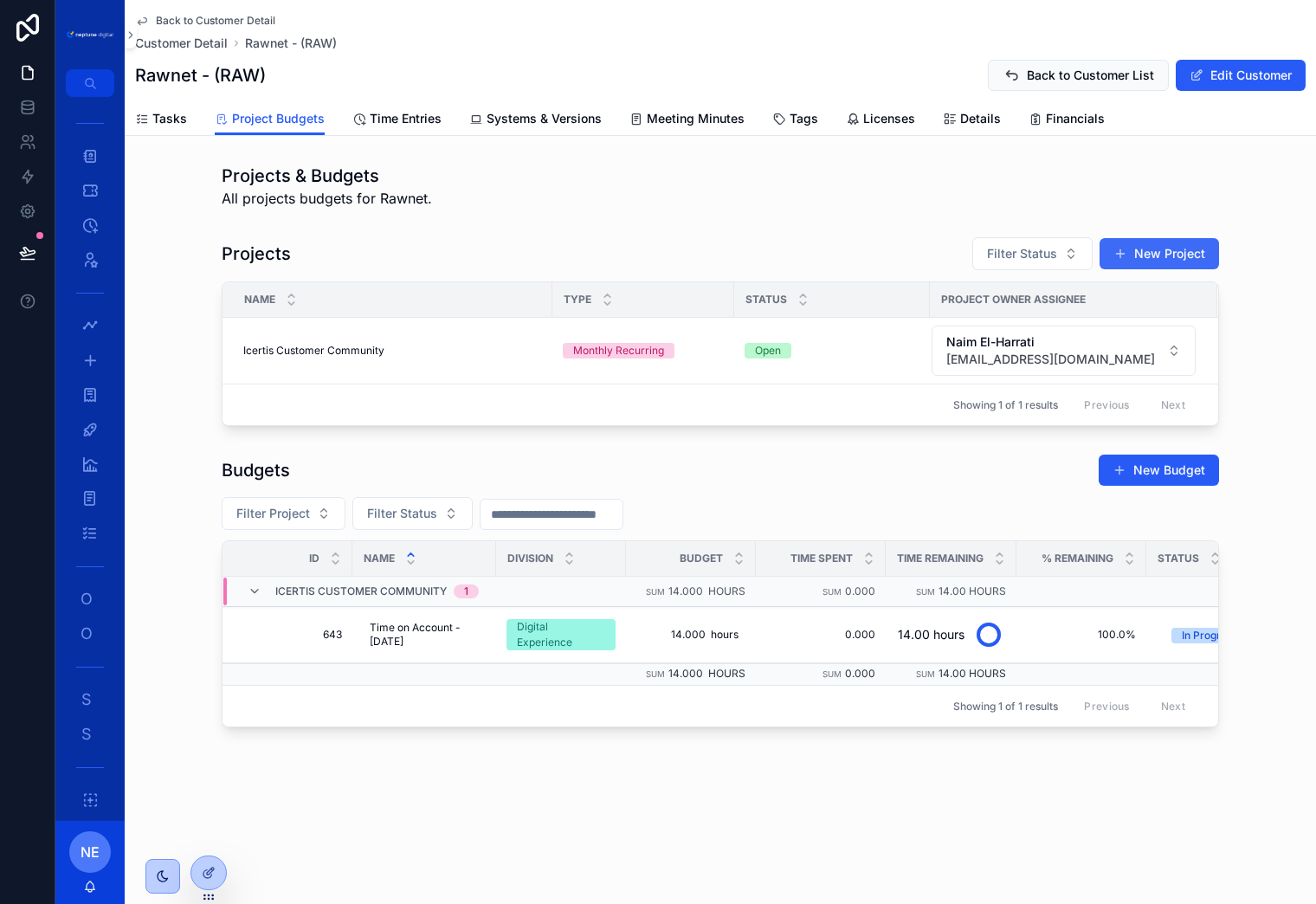
click at [1183, 261] on button "New Project" at bounding box center [1160, 254] width 120 height 31
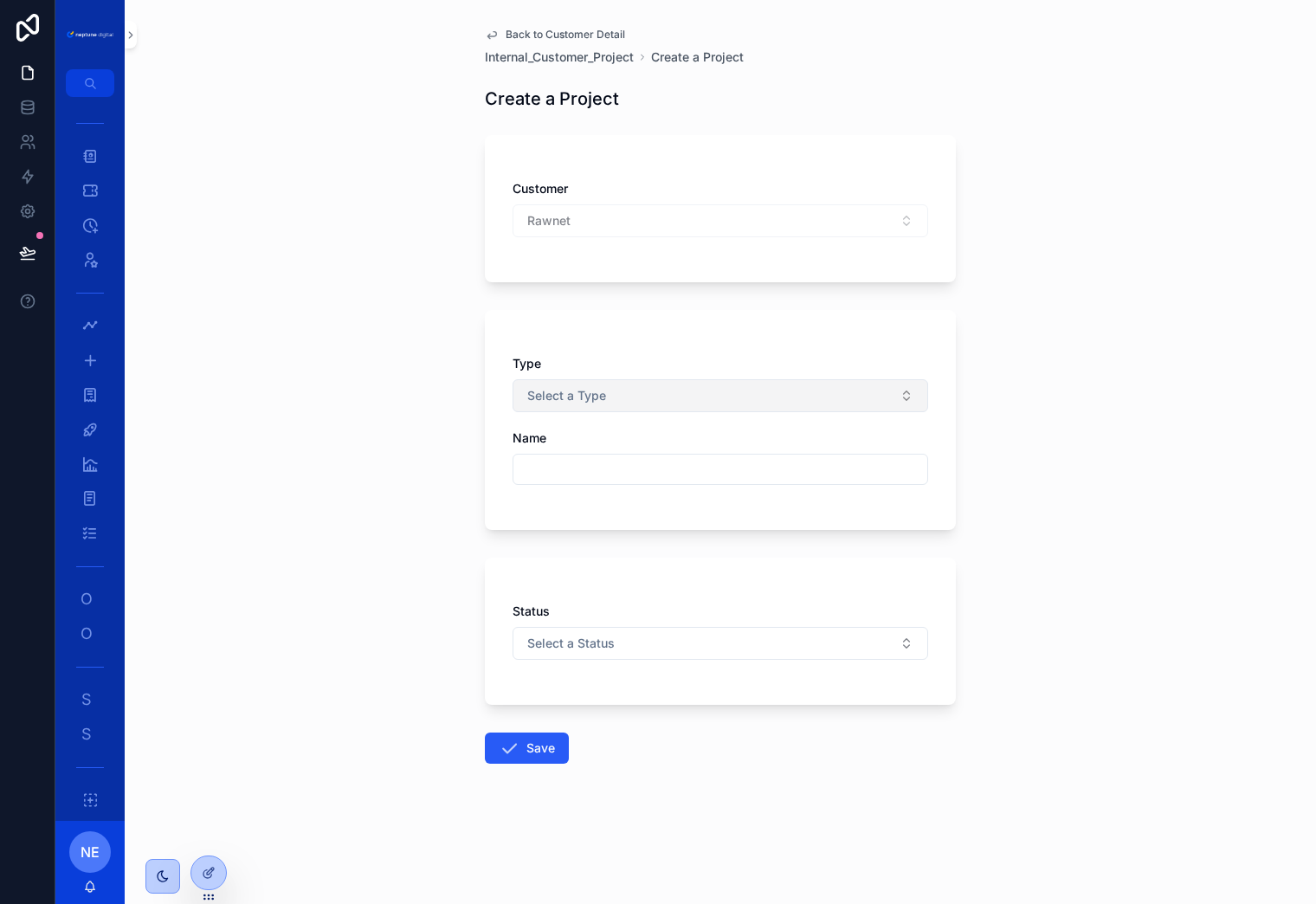
click at [593, 403] on span "Select a Type" at bounding box center [567, 396] width 79 height 17
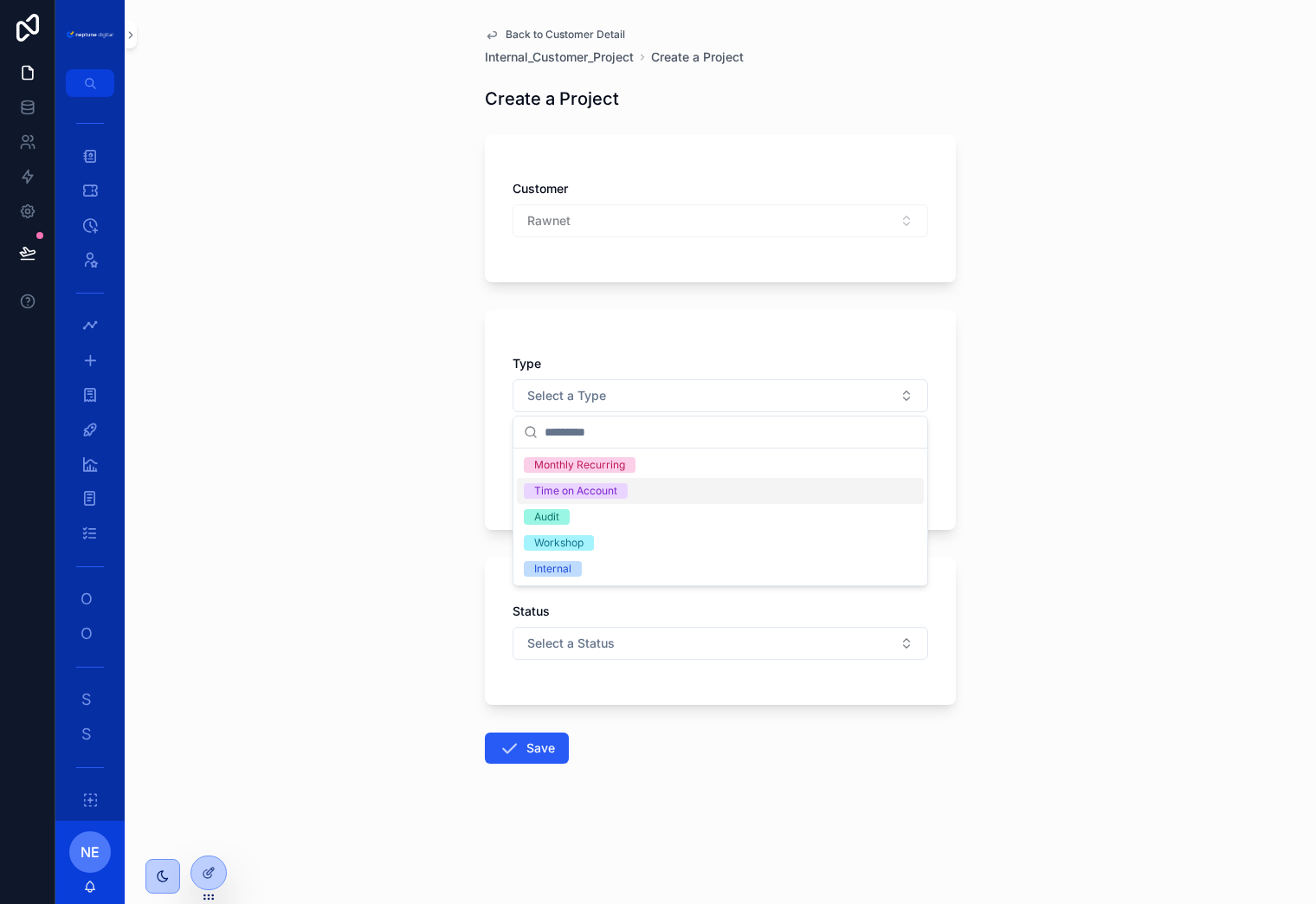
click at [587, 493] on div "Time on Account" at bounding box center [575, 491] width 83 height 16
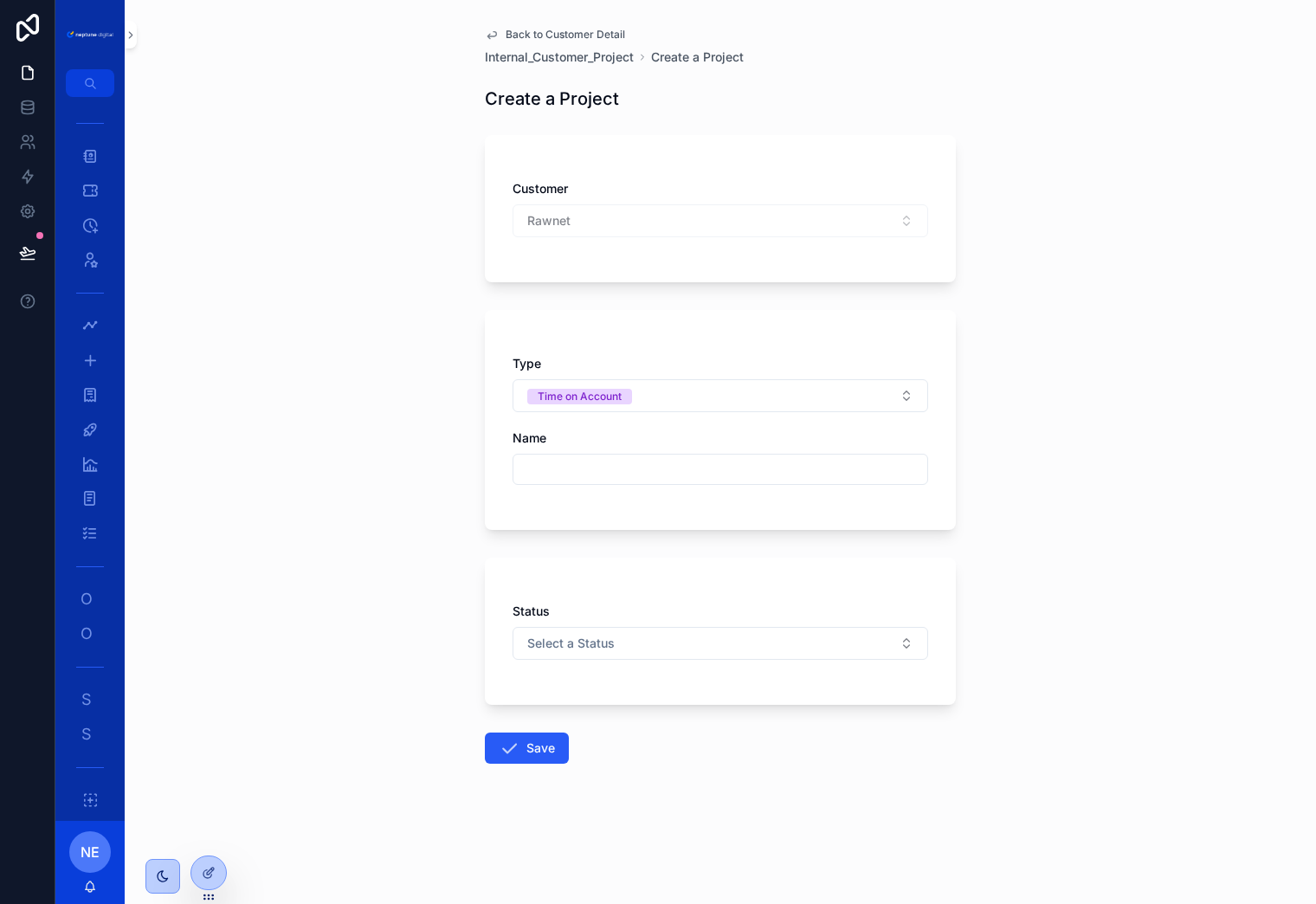
click at [551, 469] on input "scrollable content" at bounding box center [721, 469] width 414 height 24
type input "*********"
click at [485, 733] on button "Save" at bounding box center [526, 748] width 84 height 31
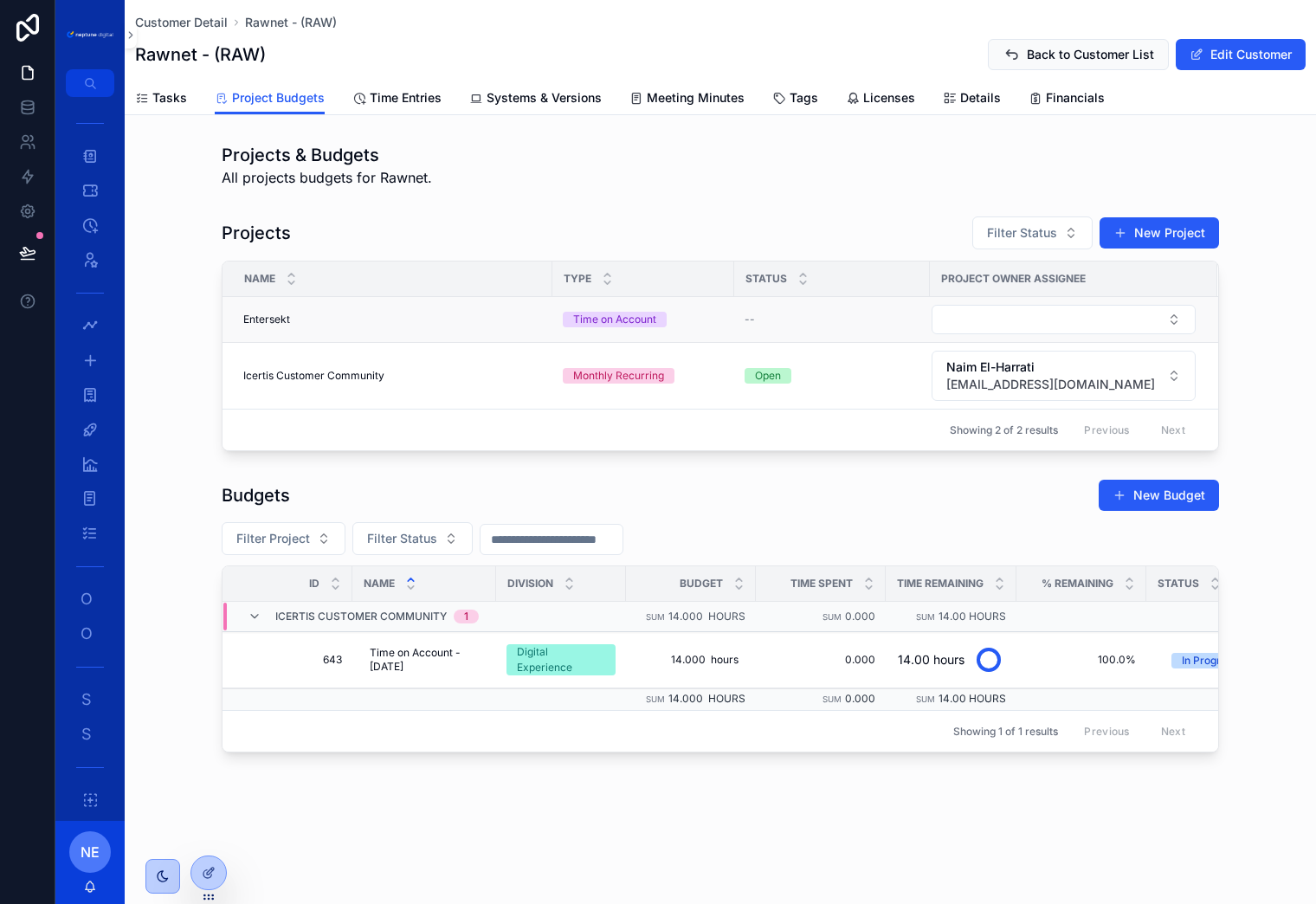
click at [755, 319] on div "--" at bounding box center [832, 319] width 175 height 14
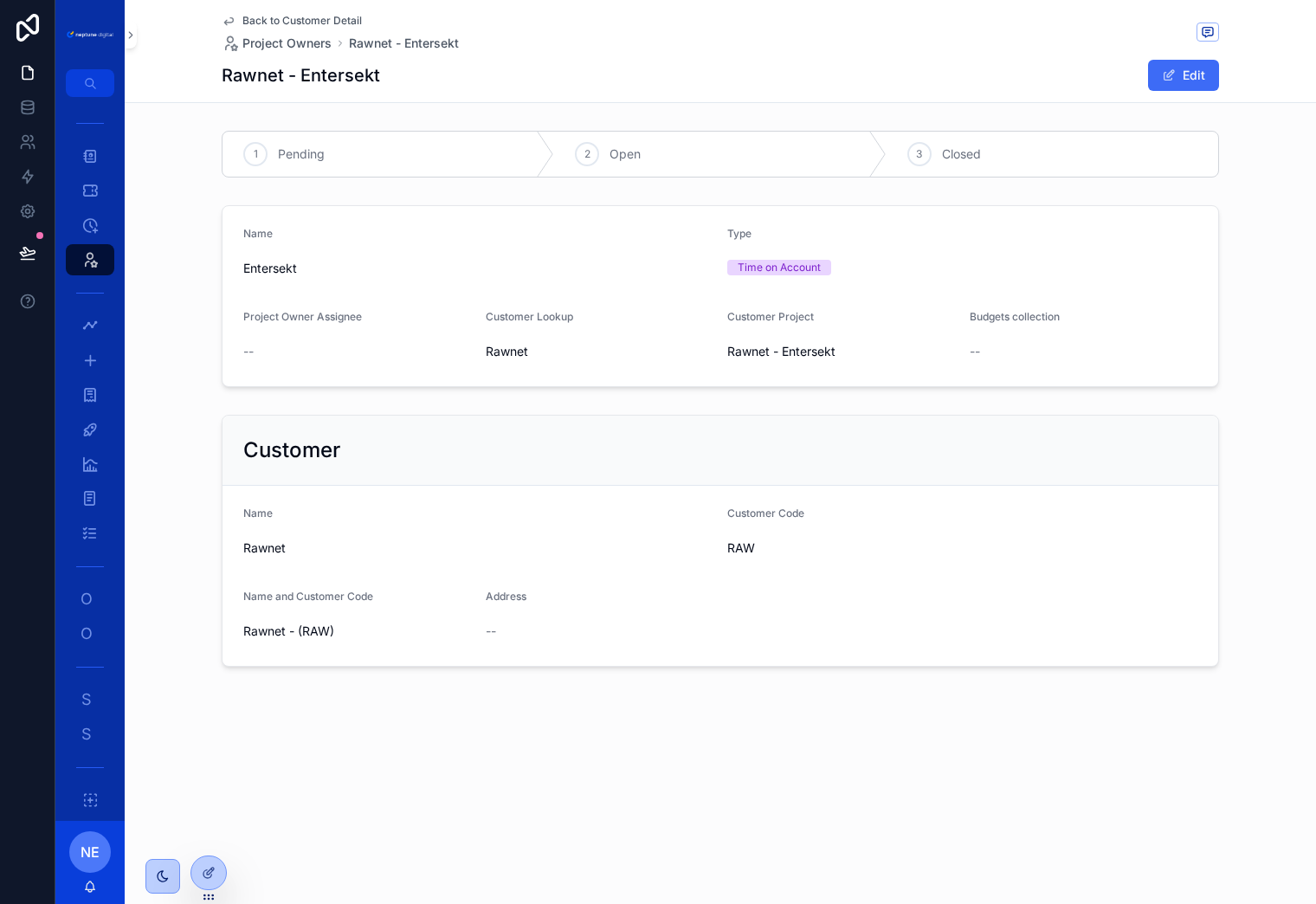
click at [1184, 72] on button "Edit" at bounding box center [1183, 75] width 71 height 31
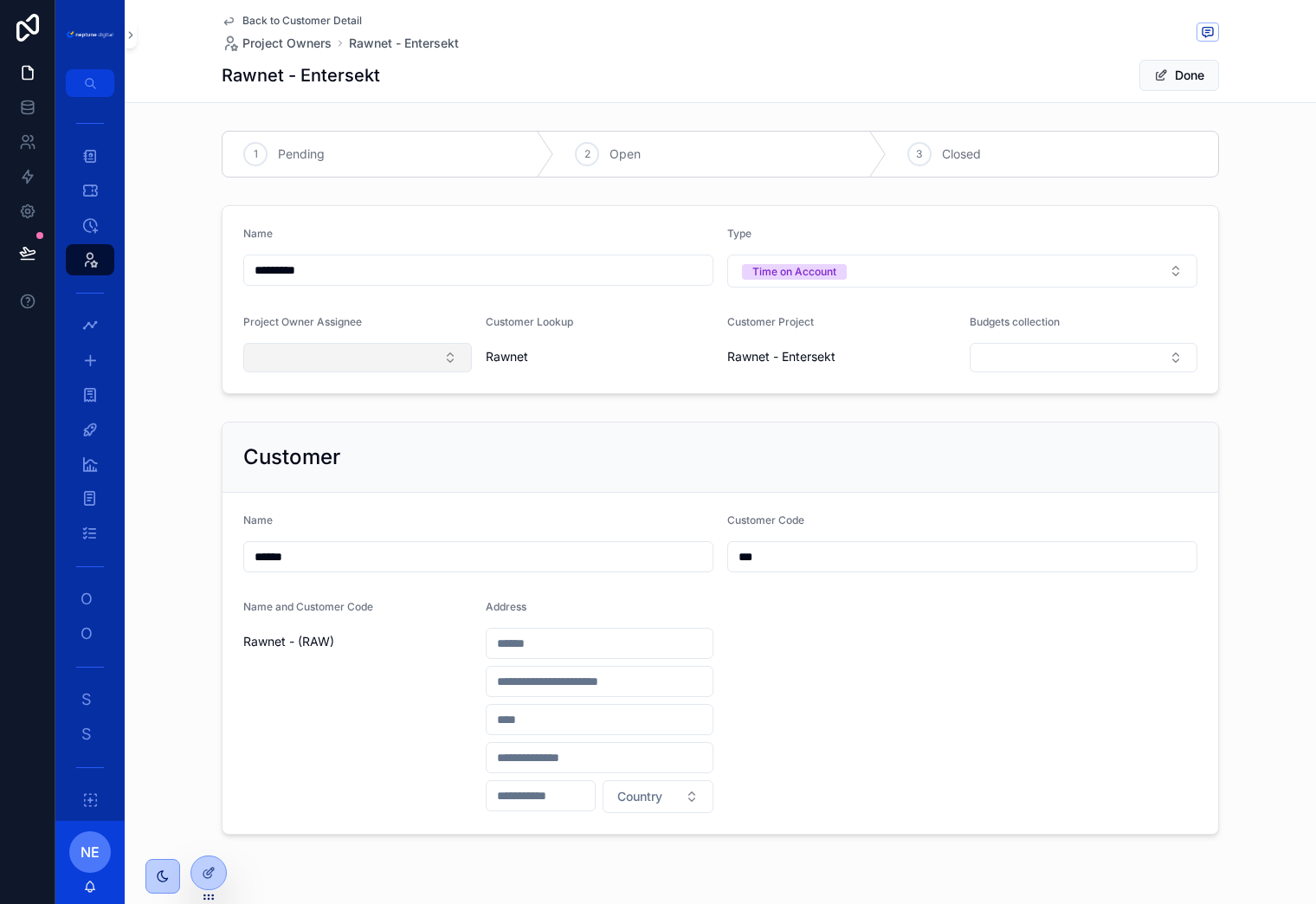
click at [397, 356] on button "Select Button" at bounding box center [357, 358] width 228 height 29
type input "****"
click at [311, 449] on span "naim.elharrati@neptunedigital.co.uk" at bounding box center [347, 443] width 185 height 17
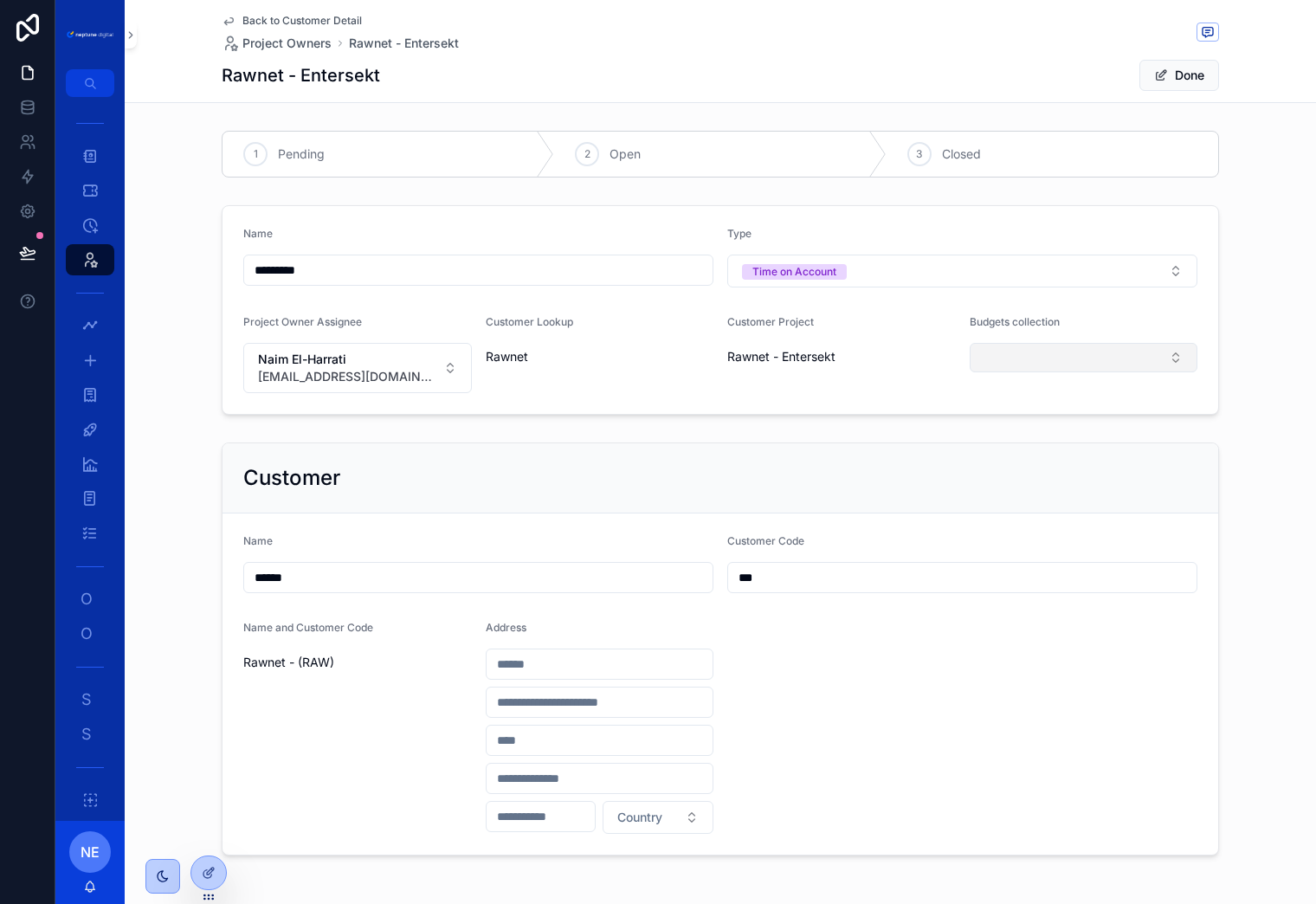
click at [1049, 349] on button "Select Button" at bounding box center [1084, 358] width 228 height 29
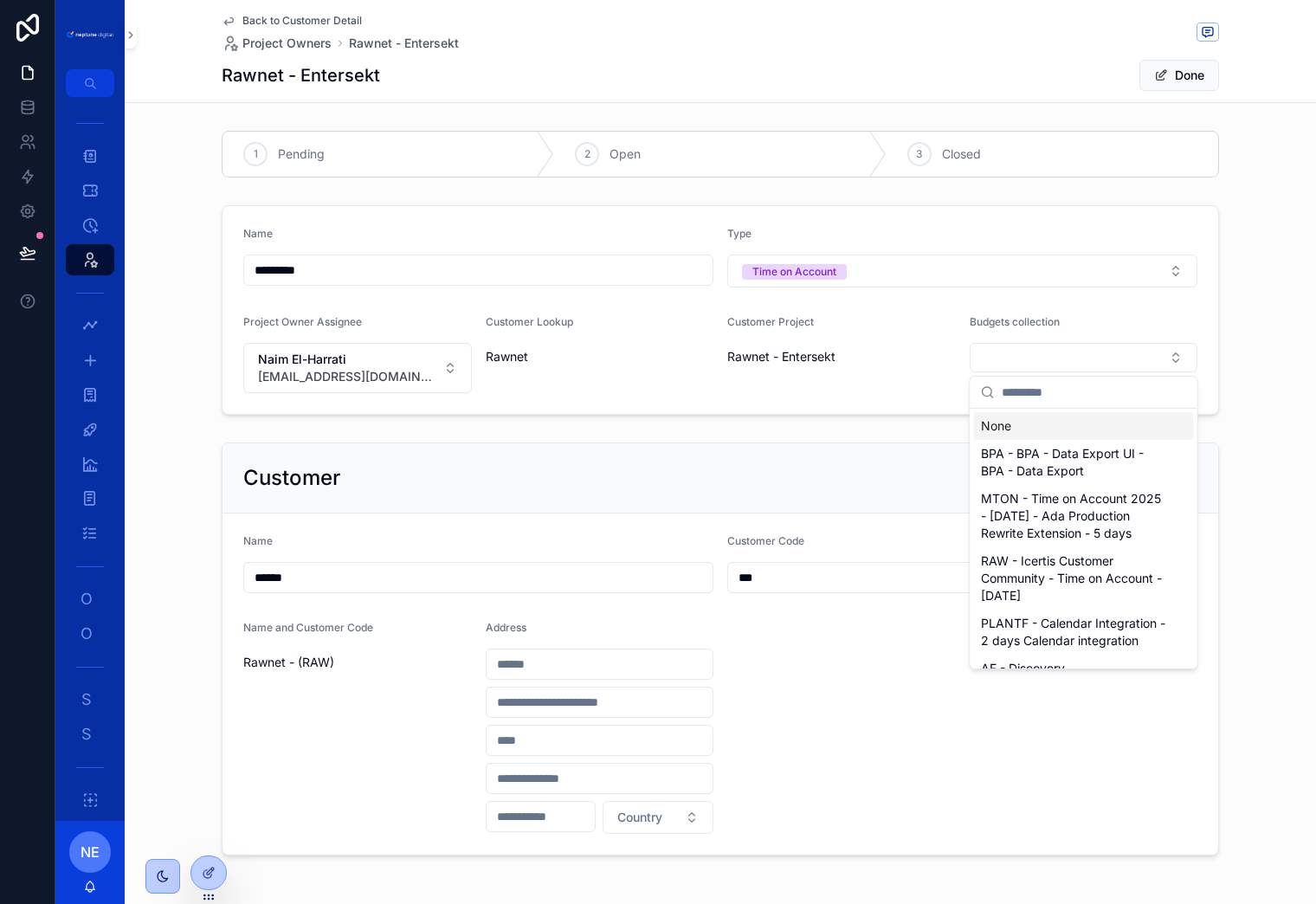
click at [934, 377] on div "Customer Project Rawnet - Entersekt" at bounding box center [841, 353] width 228 height 78
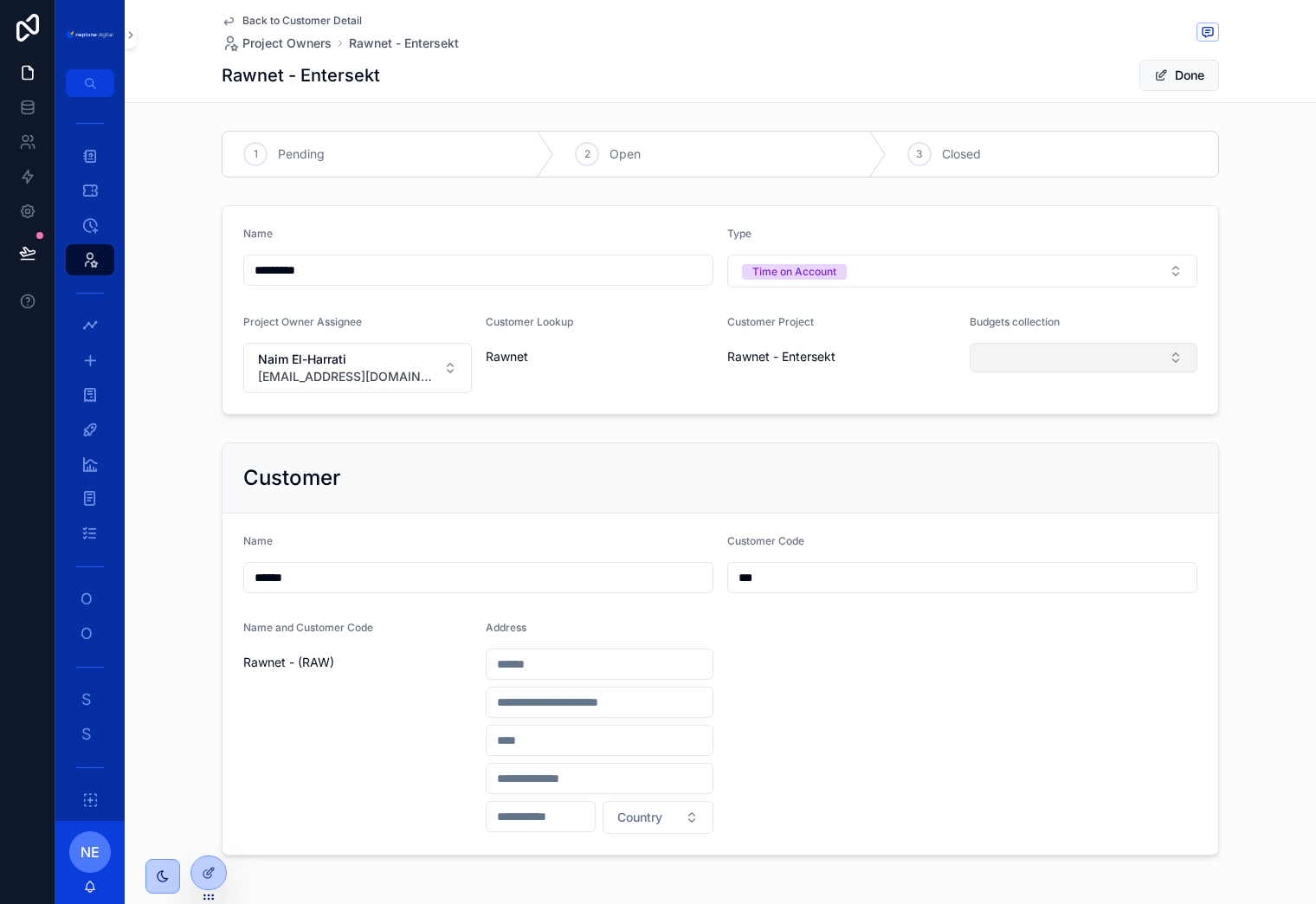
click at [1114, 359] on button "Select Button" at bounding box center [1084, 358] width 228 height 29
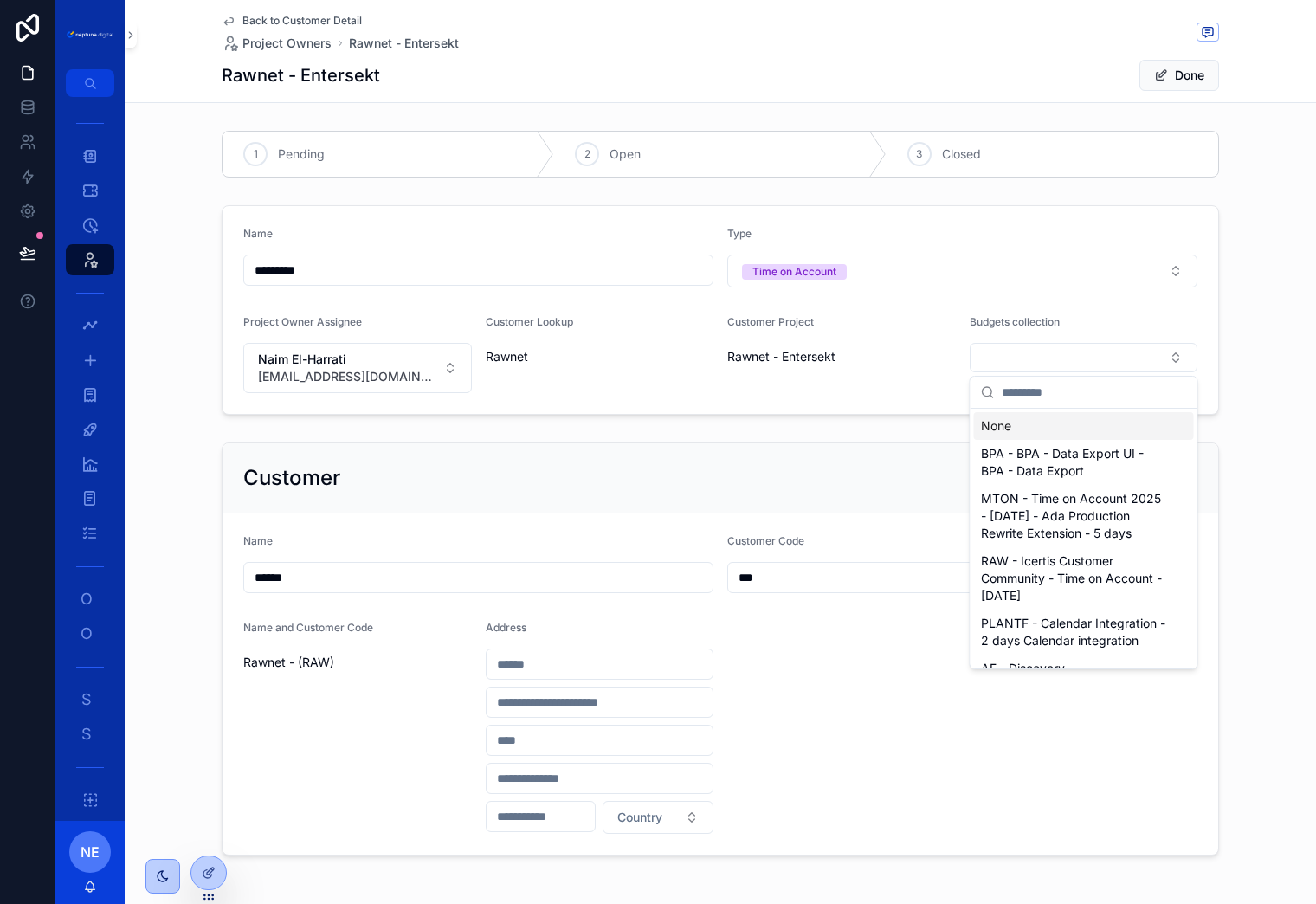
click at [891, 388] on div "Customer Project Rawnet - Entersekt" at bounding box center [841, 353] width 228 height 78
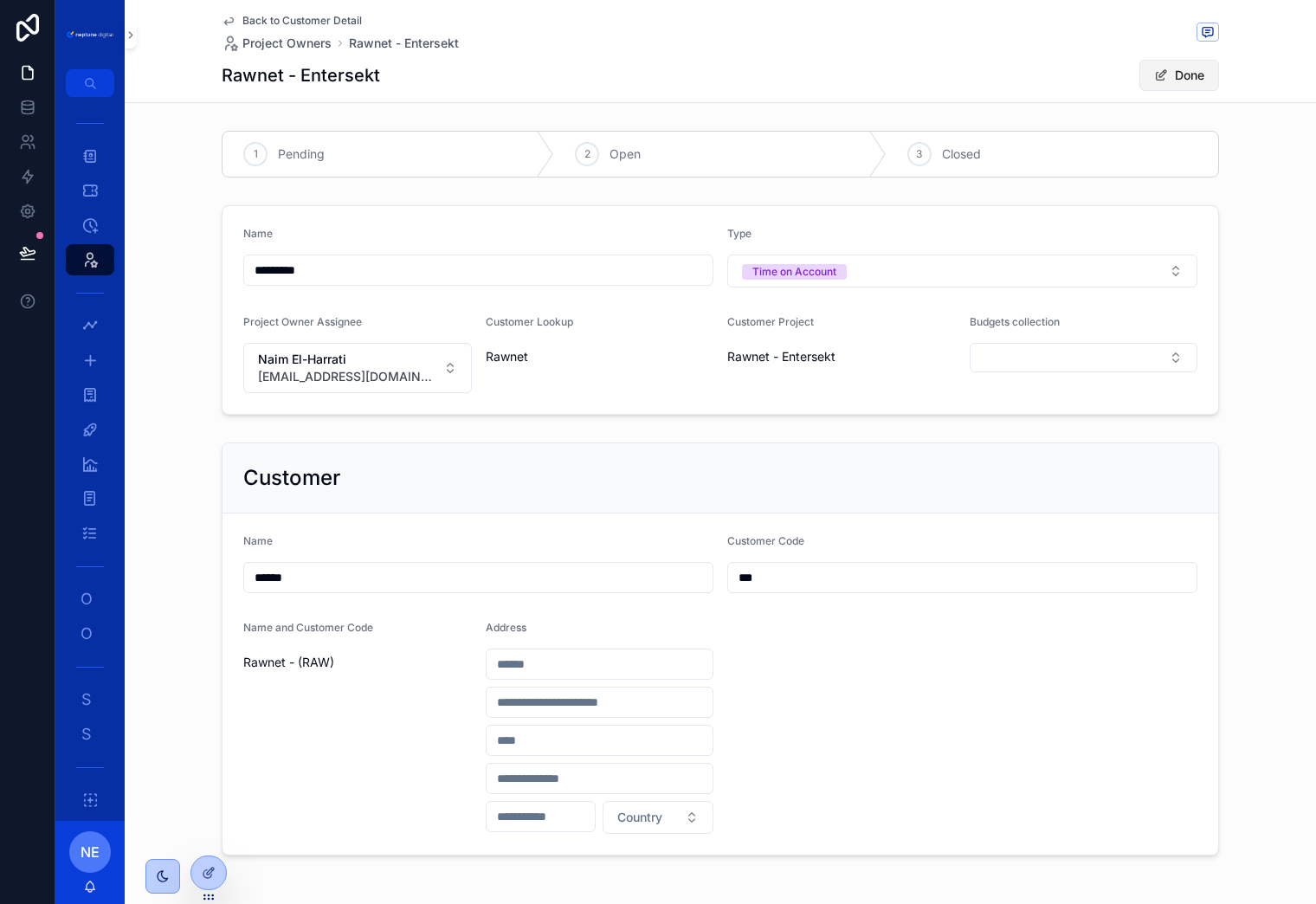
click at [1171, 81] on button "Done" at bounding box center [1179, 75] width 80 height 31
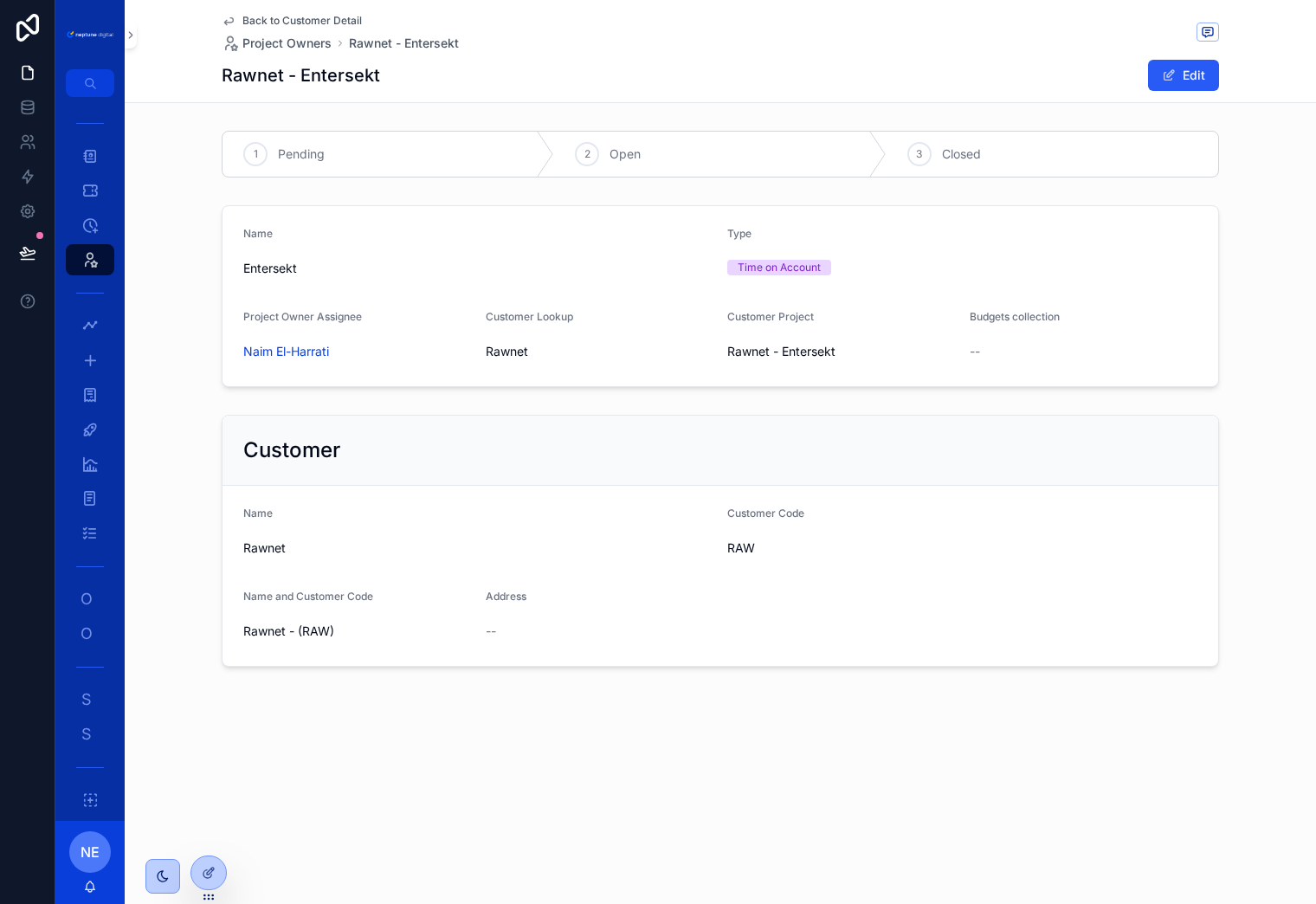
click at [301, 20] on span "Back to Customer Detail" at bounding box center [302, 20] width 120 height 14
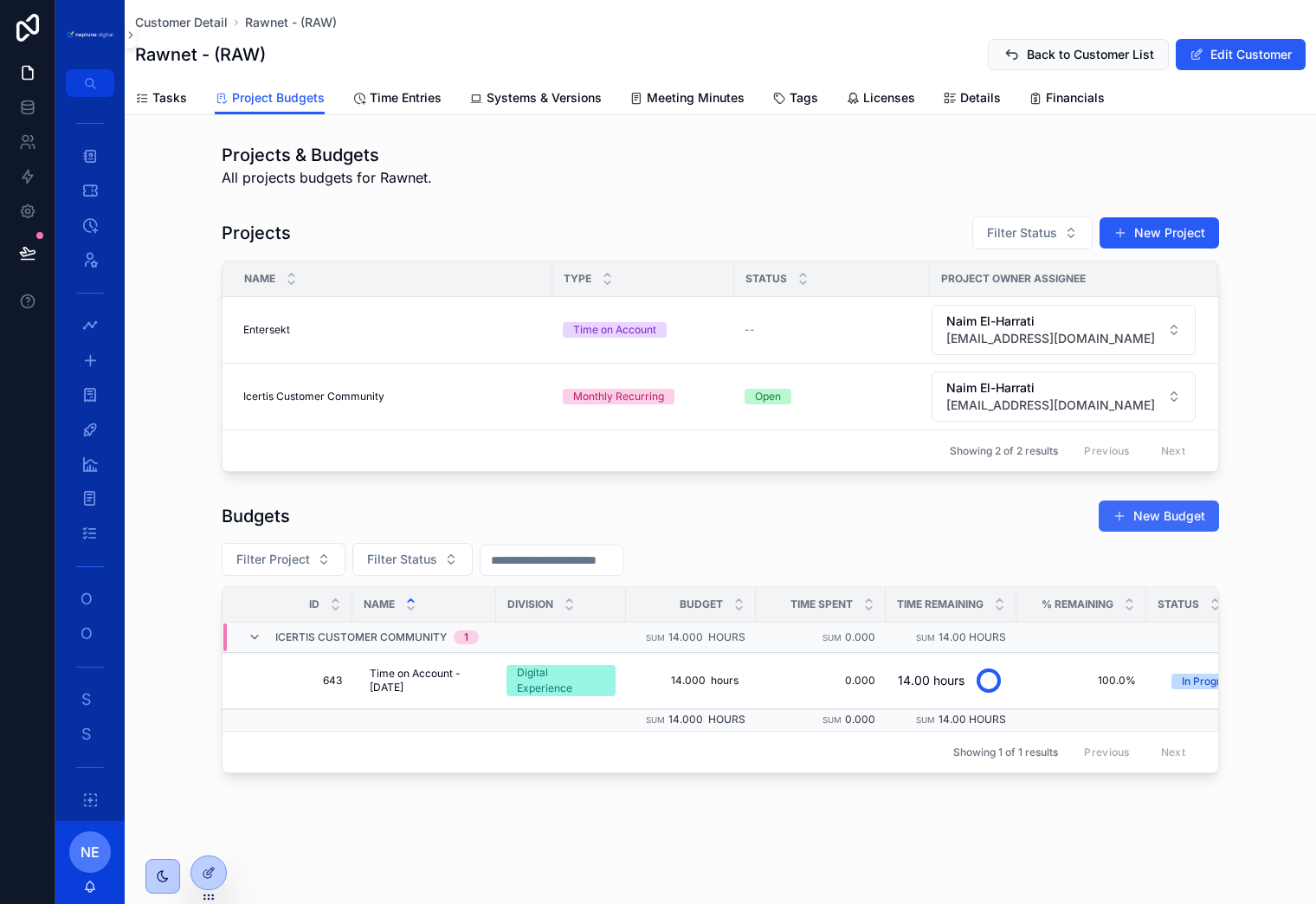
click at [1172, 518] on button "New Budget" at bounding box center [1159, 516] width 121 height 31
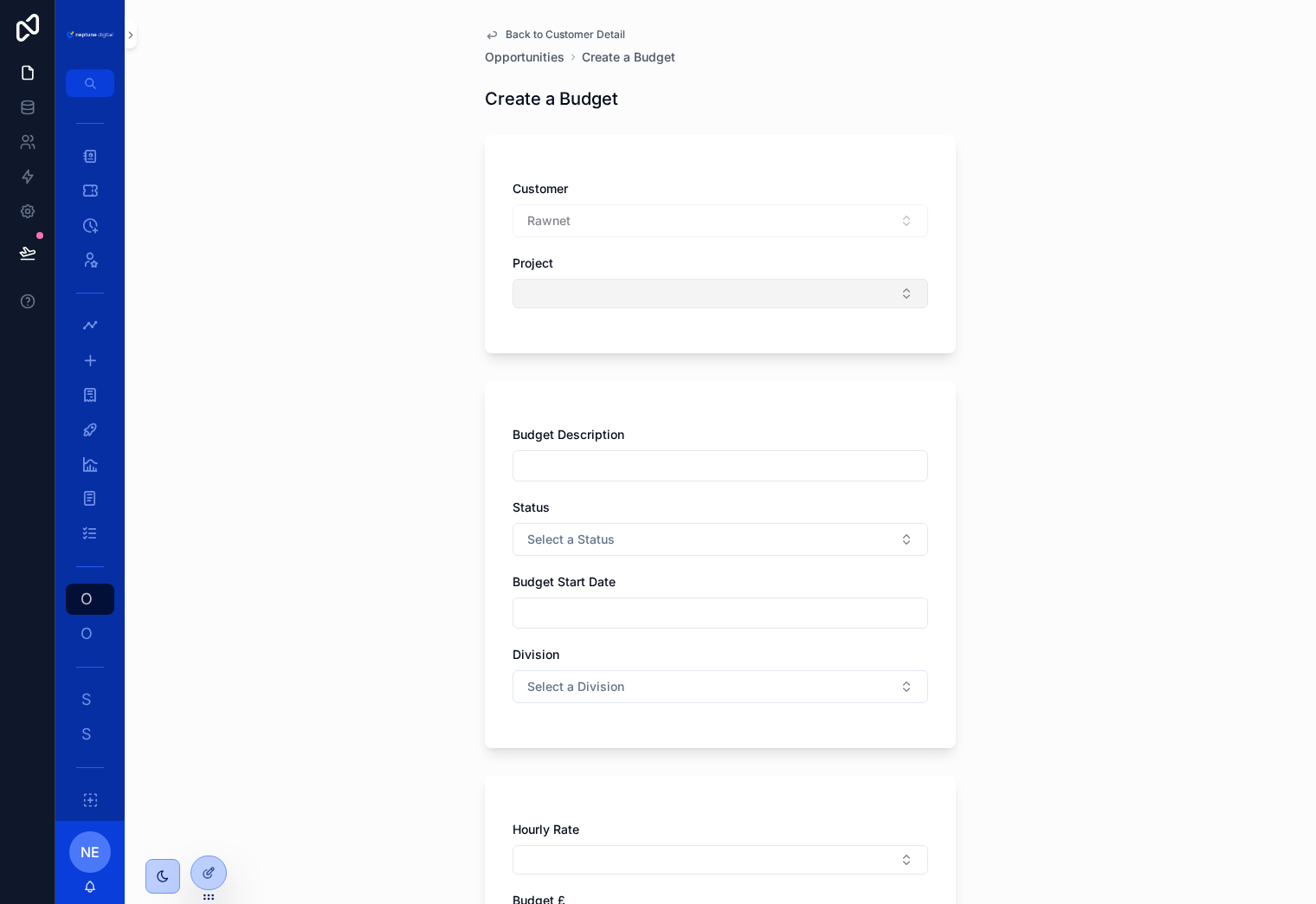
click at [633, 286] on button "Select Button" at bounding box center [721, 294] width 416 height 29
click at [596, 363] on span "Rawnet - Entersekt" at bounding box center [578, 362] width 109 height 17
click at [596, 475] on input "scrollable content" at bounding box center [721, 469] width 414 height 24
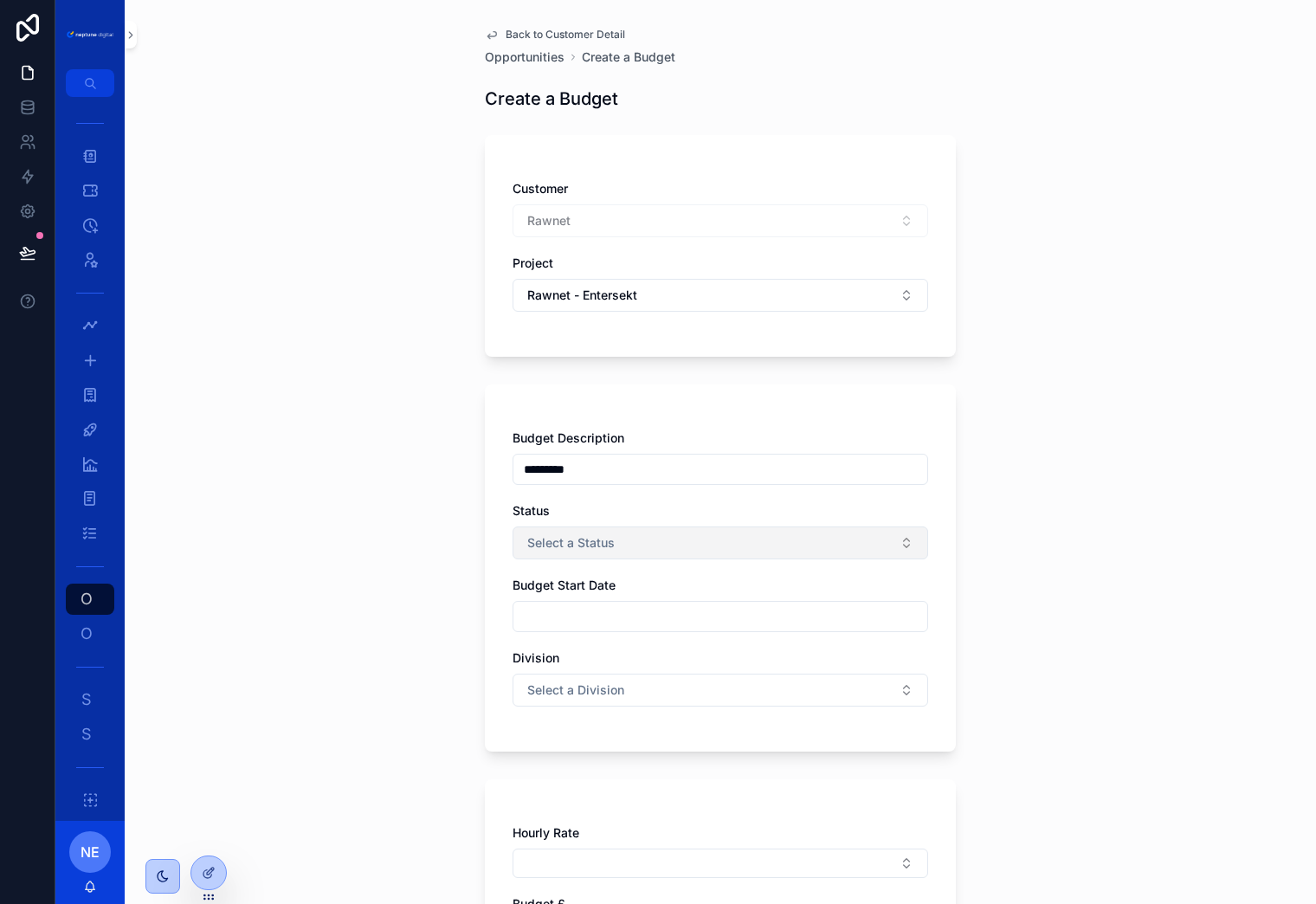
type input "*********"
click at [604, 531] on button "Select a Status" at bounding box center [721, 543] width 416 height 33
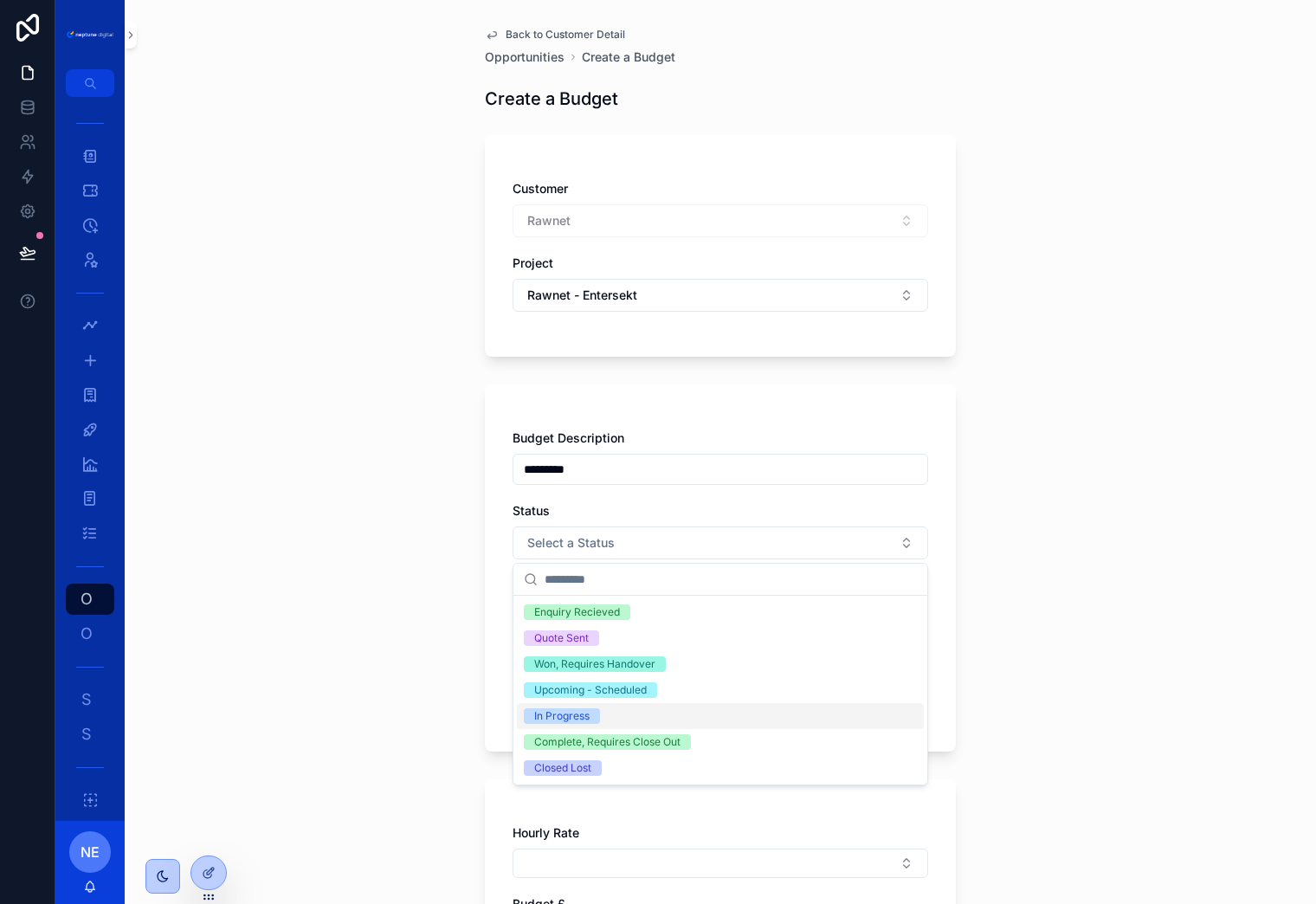
click at [589, 713] on span "In Progress" at bounding box center [561, 716] width 76 height 16
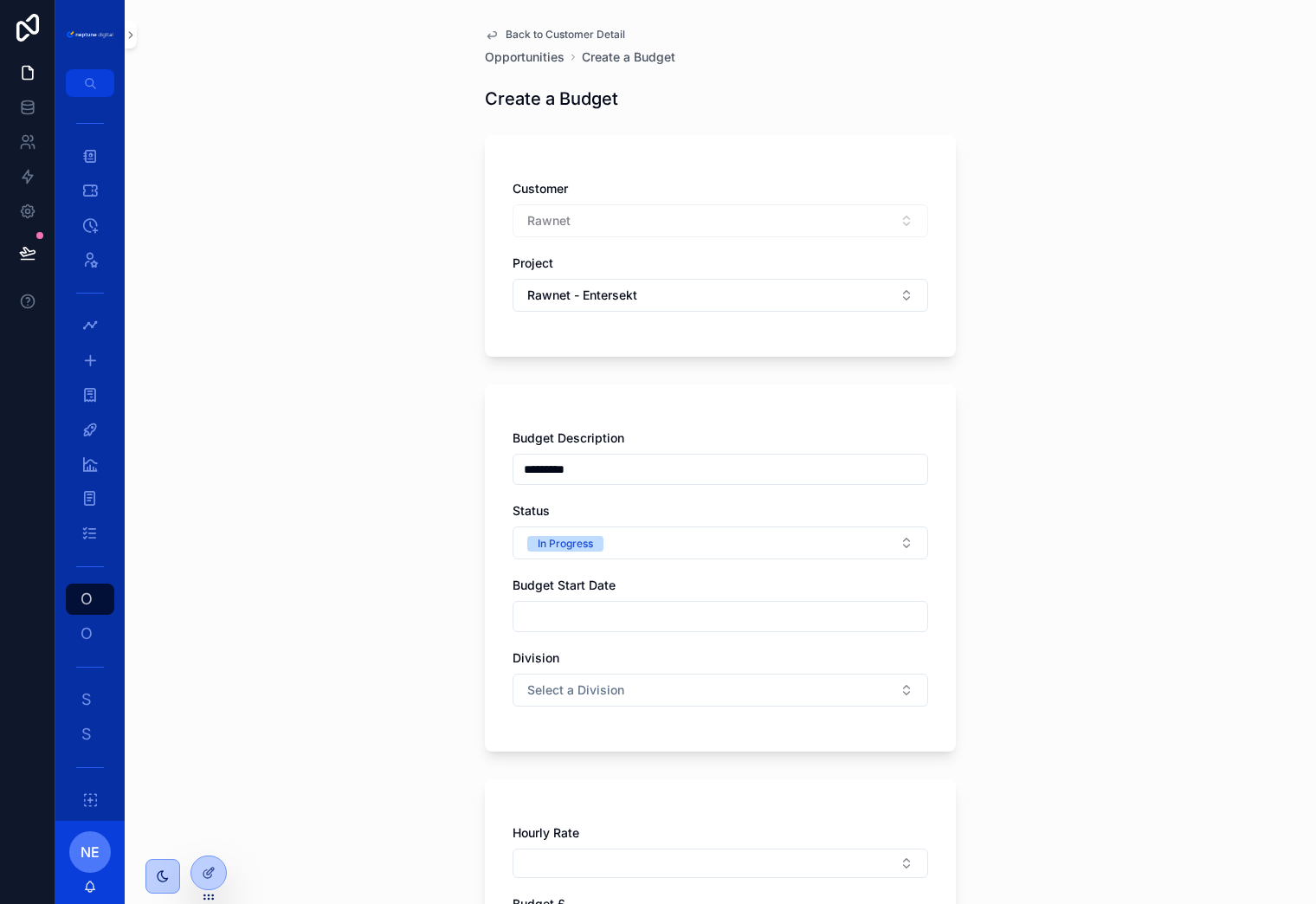
click at [600, 615] on input "scrollable content" at bounding box center [721, 617] width 414 height 24
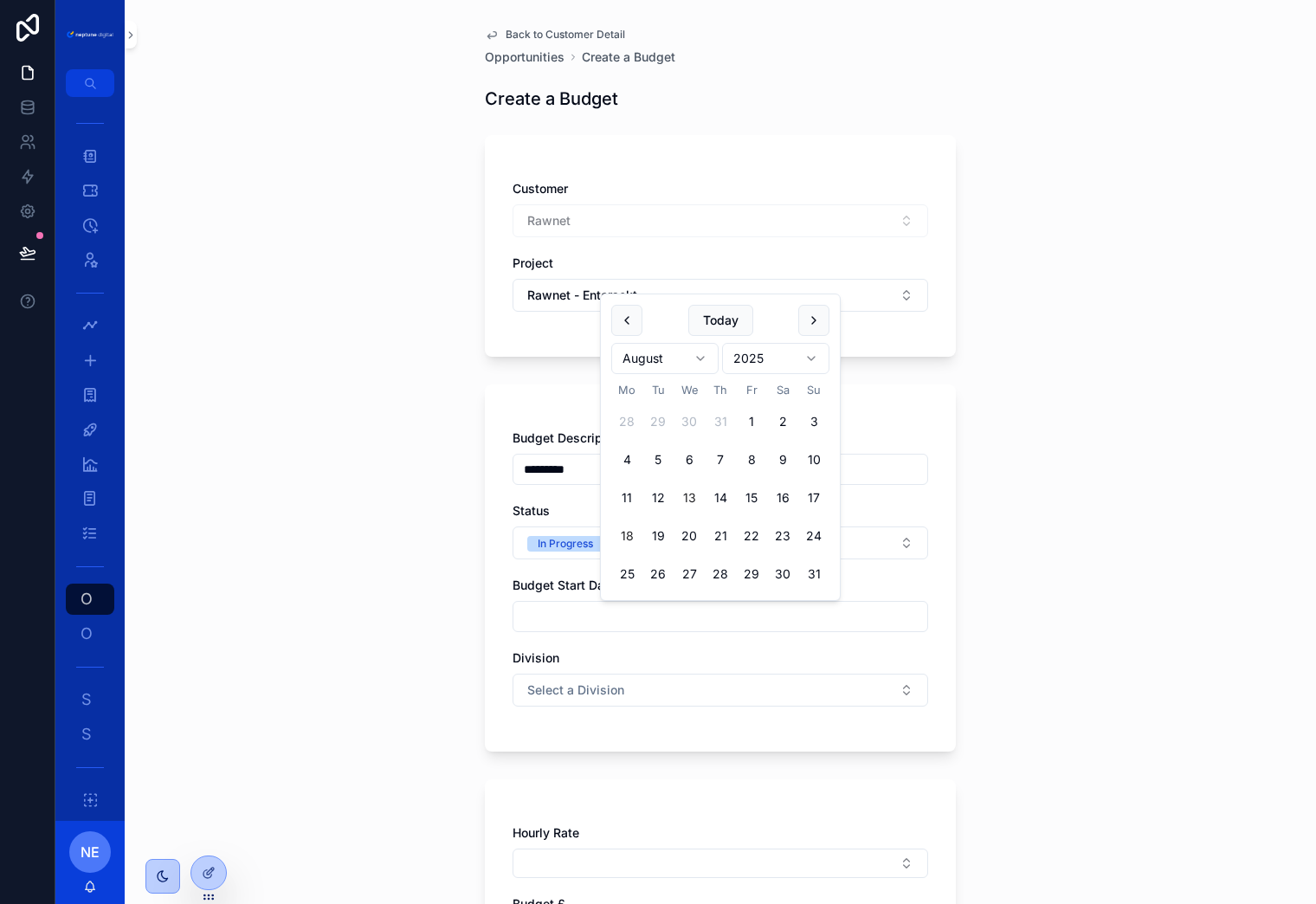
click at [632, 536] on button "18" at bounding box center [627, 536] width 31 height 31
type input "**********"
click at [896, 584] on div "Budget Start Date" at bounding box center [721, 585] width 416 height 17
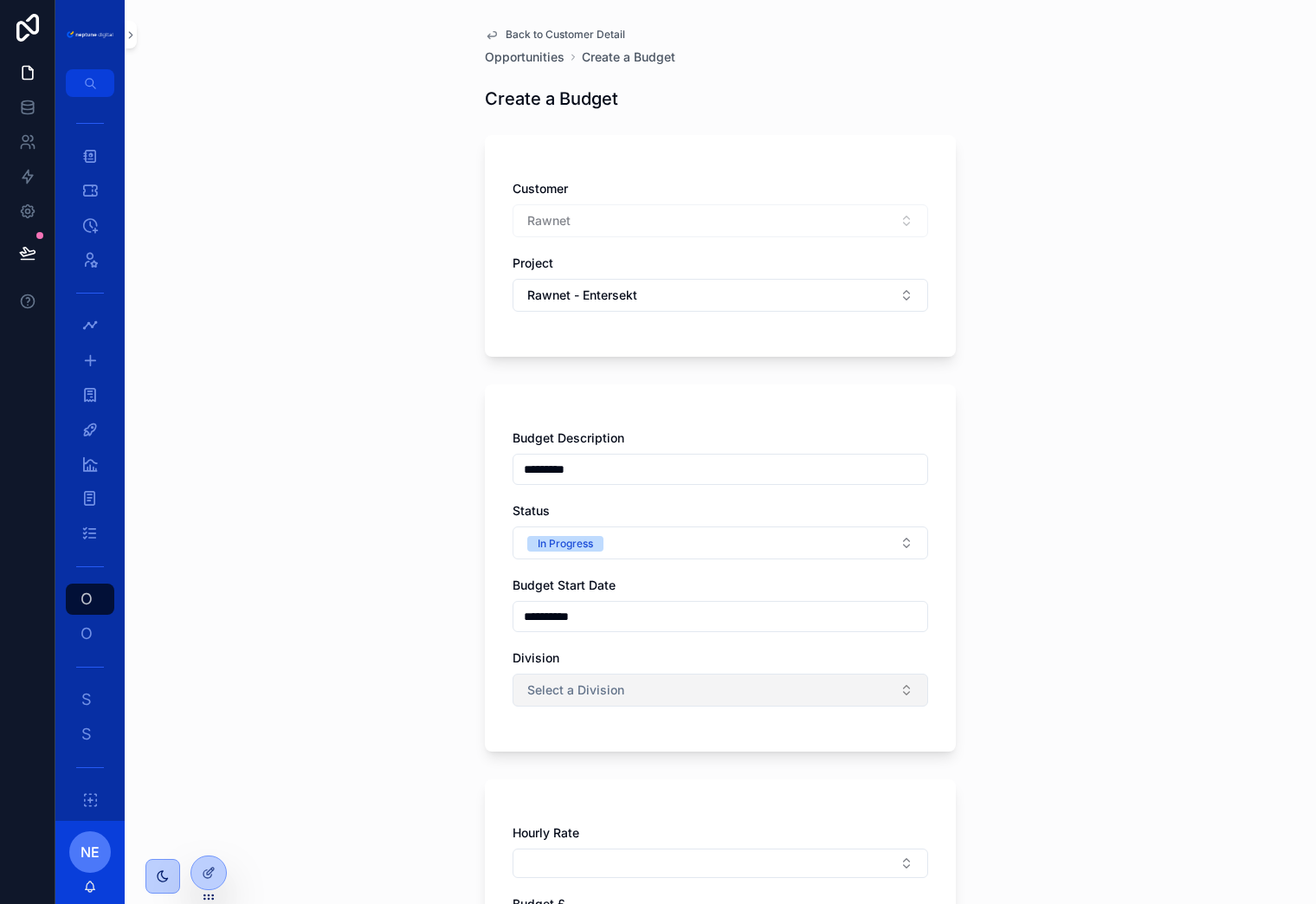
click at [680, 690] on button "Select a Division" at bounding box center [721, 690] width 416 height 33
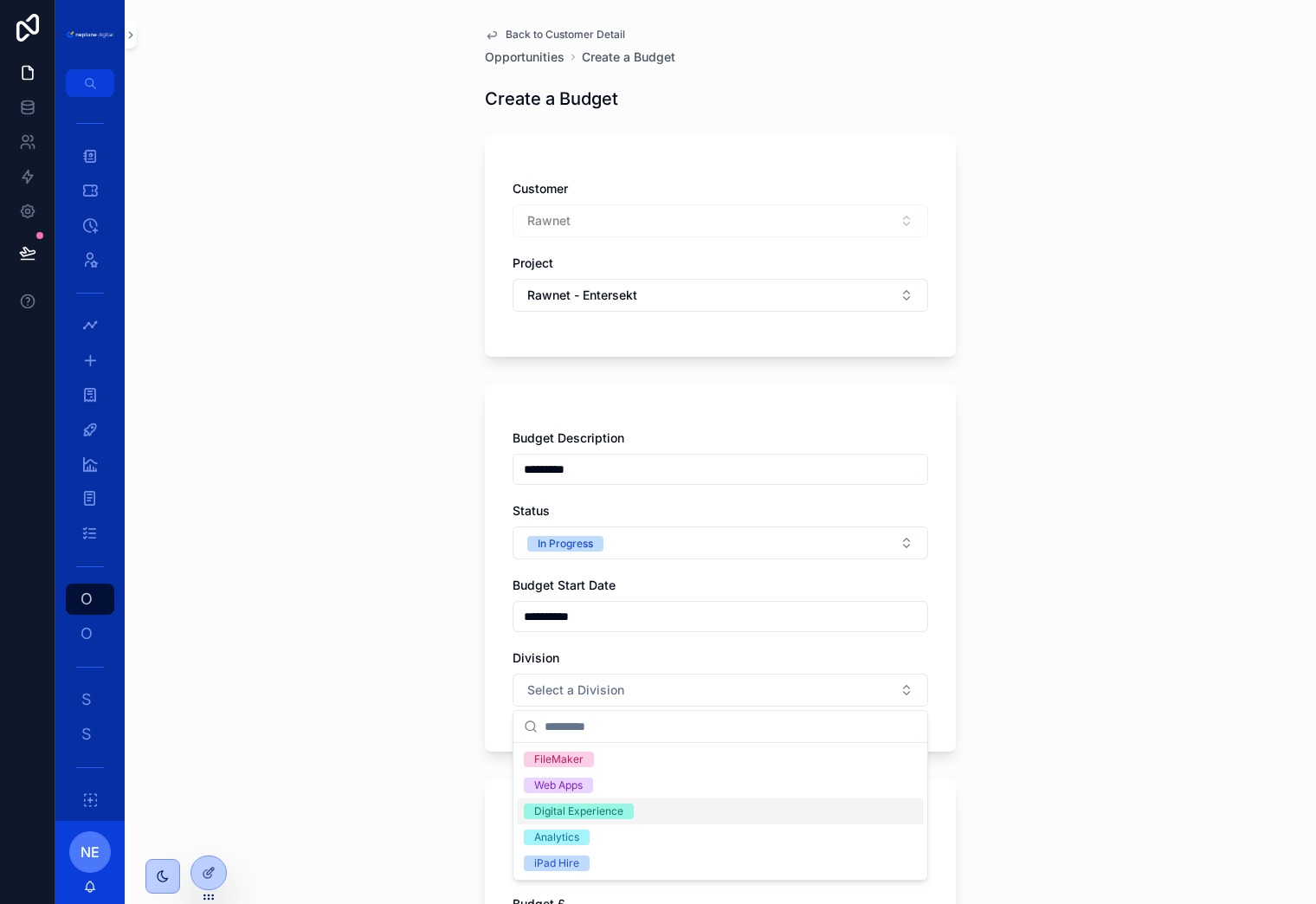
click at [605, 817] on div "Digital Experience" at bounding box center [578, 811] width 89 height 16
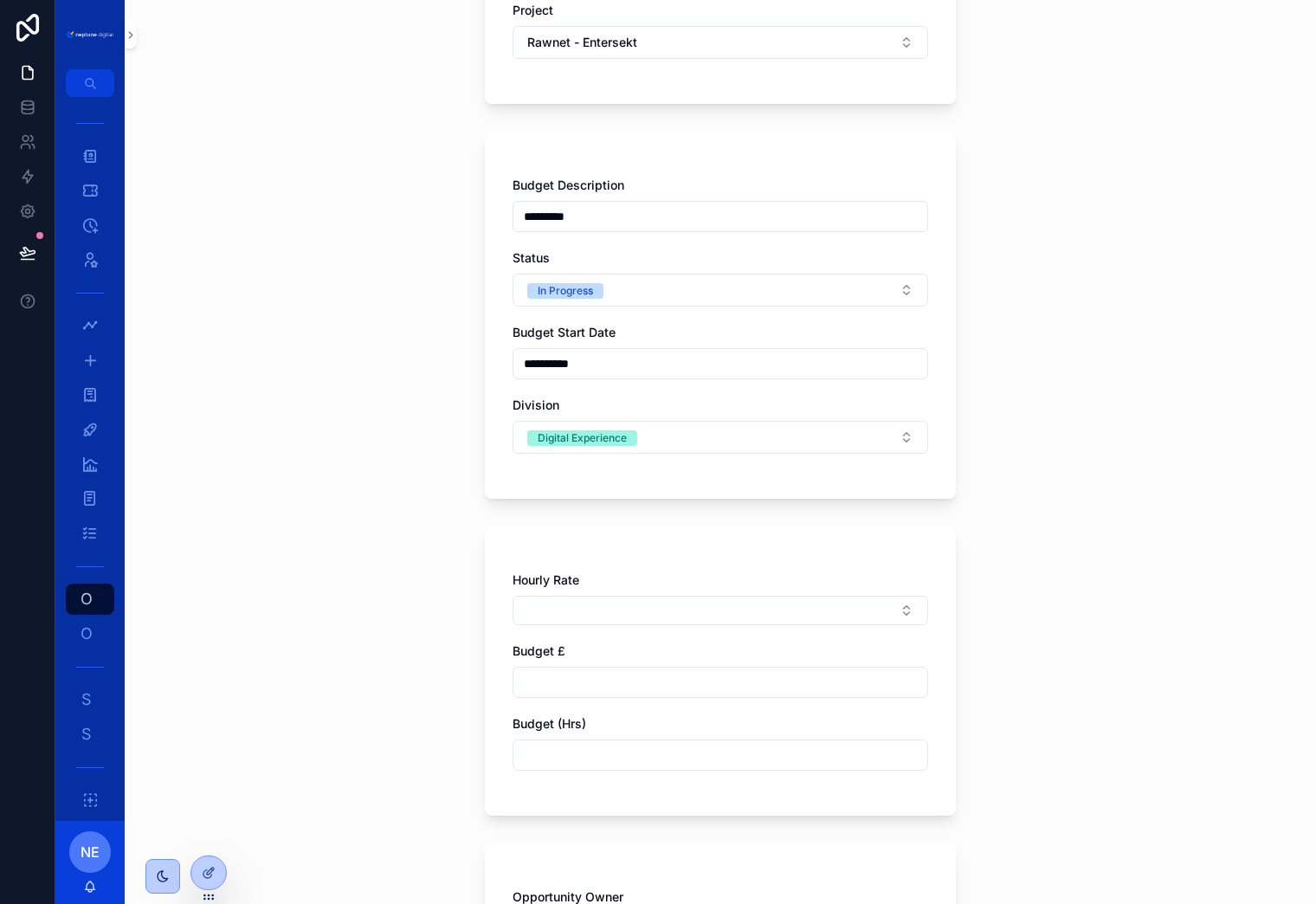
scroll to position [302, 0]
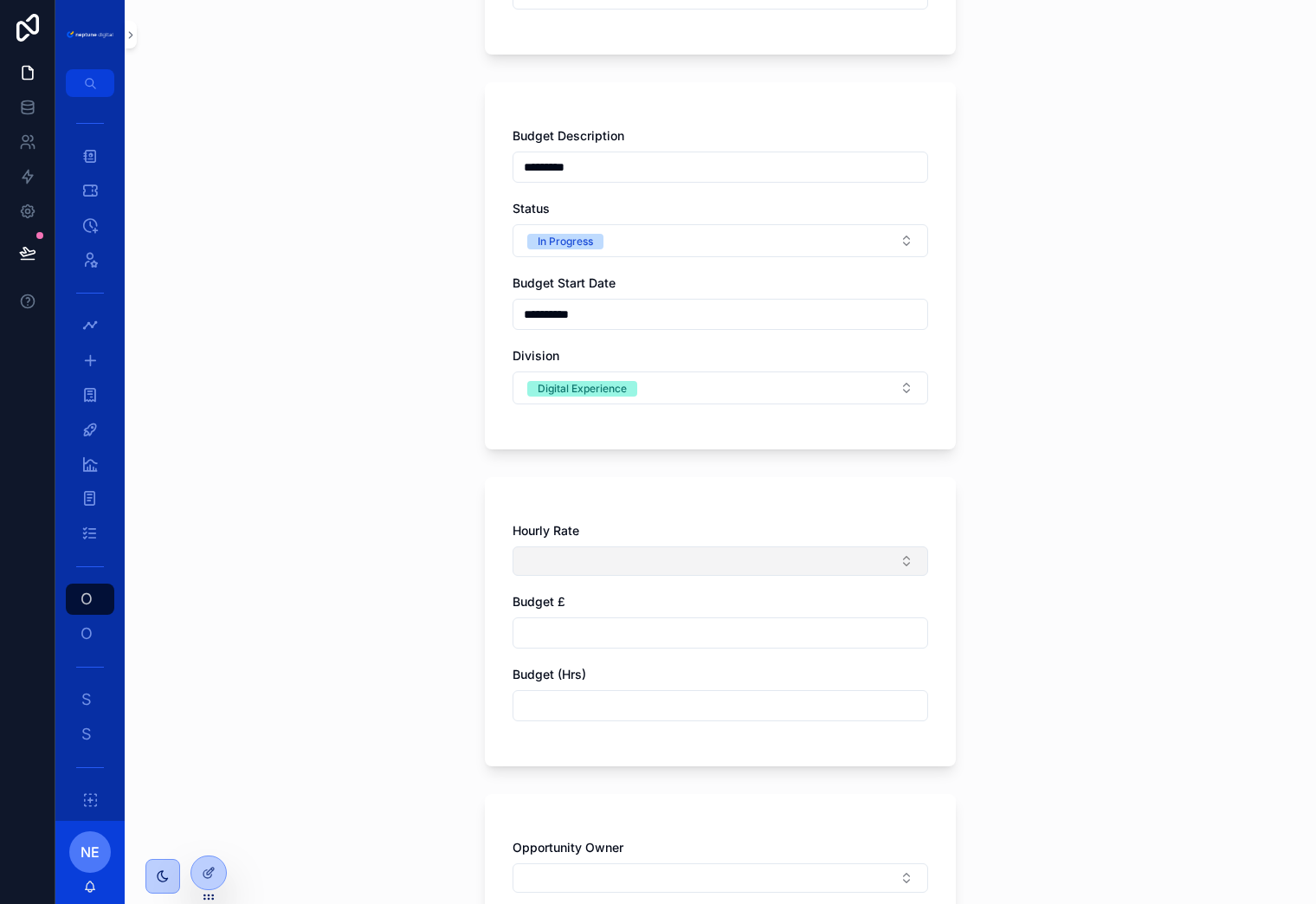
click at [633, 555] on button "Select Button" at bounding box center [721, 562] width 416 height 29
type input "***"
click at [631, 516] on div "Hourly Rate Budget £ Budget (Hrs)" at bounding box center [721, 621] width 471 height 289
click at [620, 560] on button "Select Button" at bounding box center [721, 562] width 416 height 29
click at [576, 628] on button "New" at bounding box center [720, 629] width 400 height 17
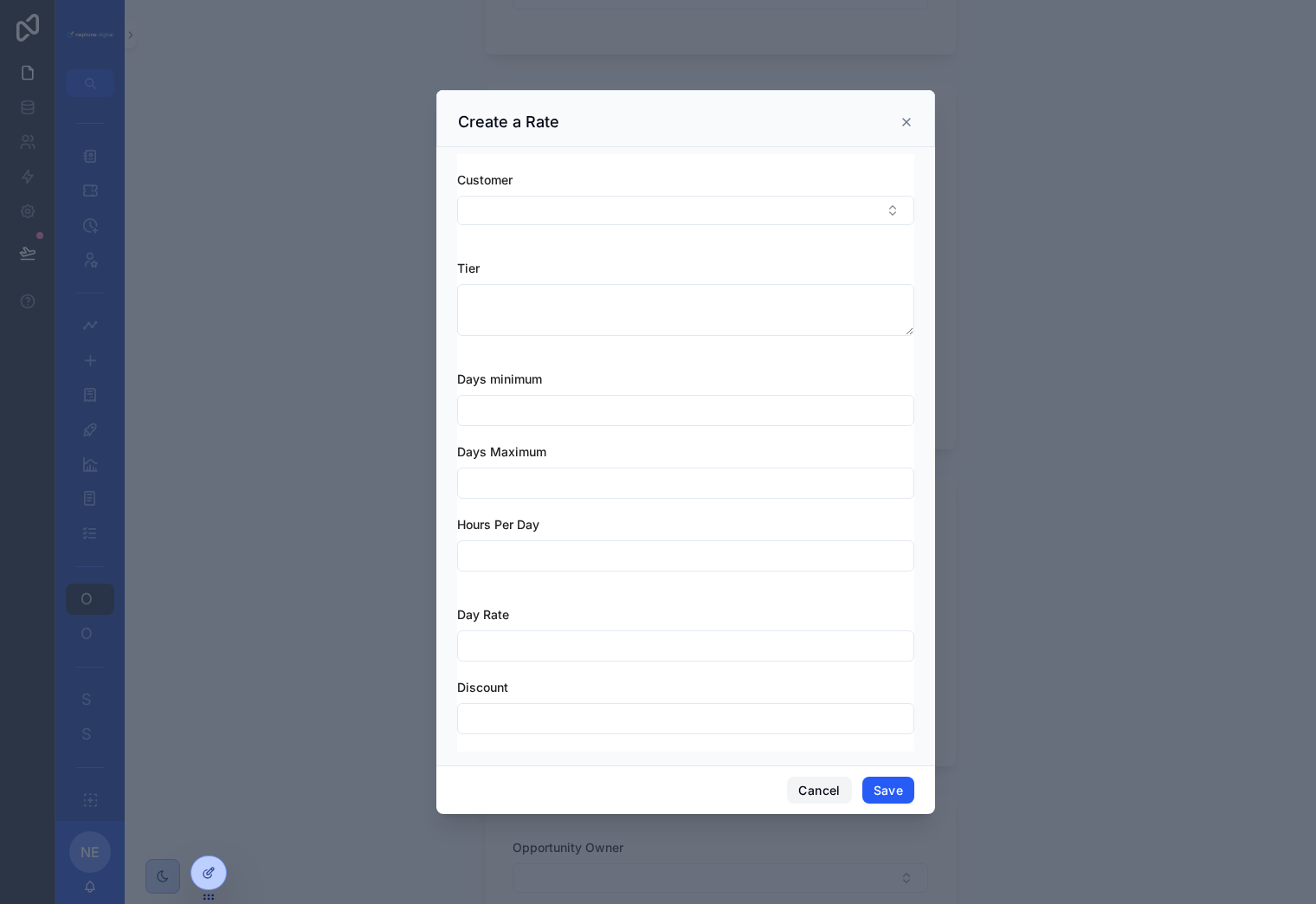
click at [810, 791] on button "Cancel" at bounding box center [819, 791] width 64 height 28
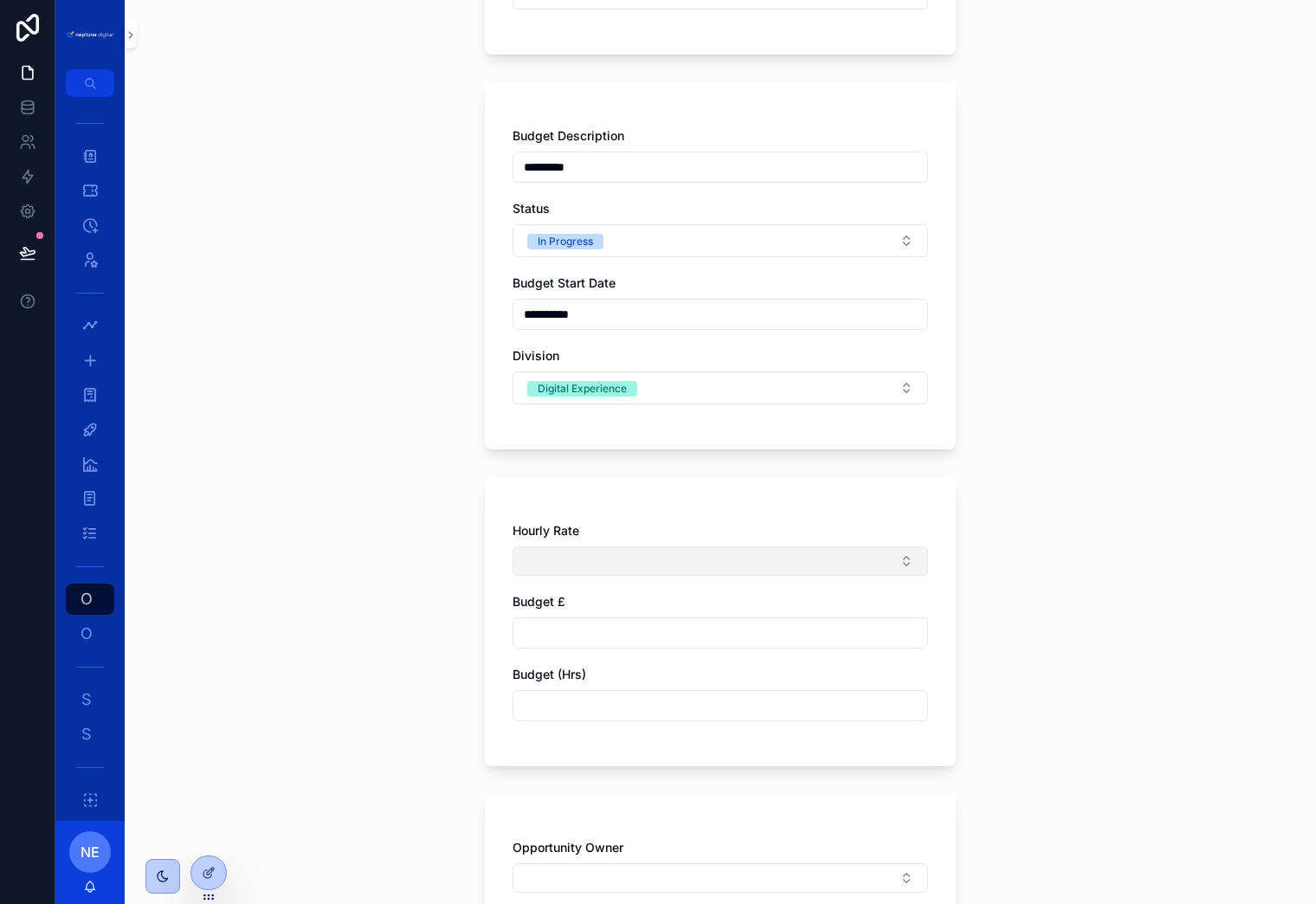
click at [694, 555] on button "Select Button" at bounding box center [721, 562] width 416 height 29
click at [620, 491] on div "Hourly Rate Budget £ Budget (Hrs)" at bounding box center [721, 621] width 471 height 289
click at [577, 632] on input "scrollable content" at bounding box center [721, 633] width 414 height 24
type input "*********"
click at [565, 707] on input "scrollable content" at bounding box center [721, 706] width 414 height 24
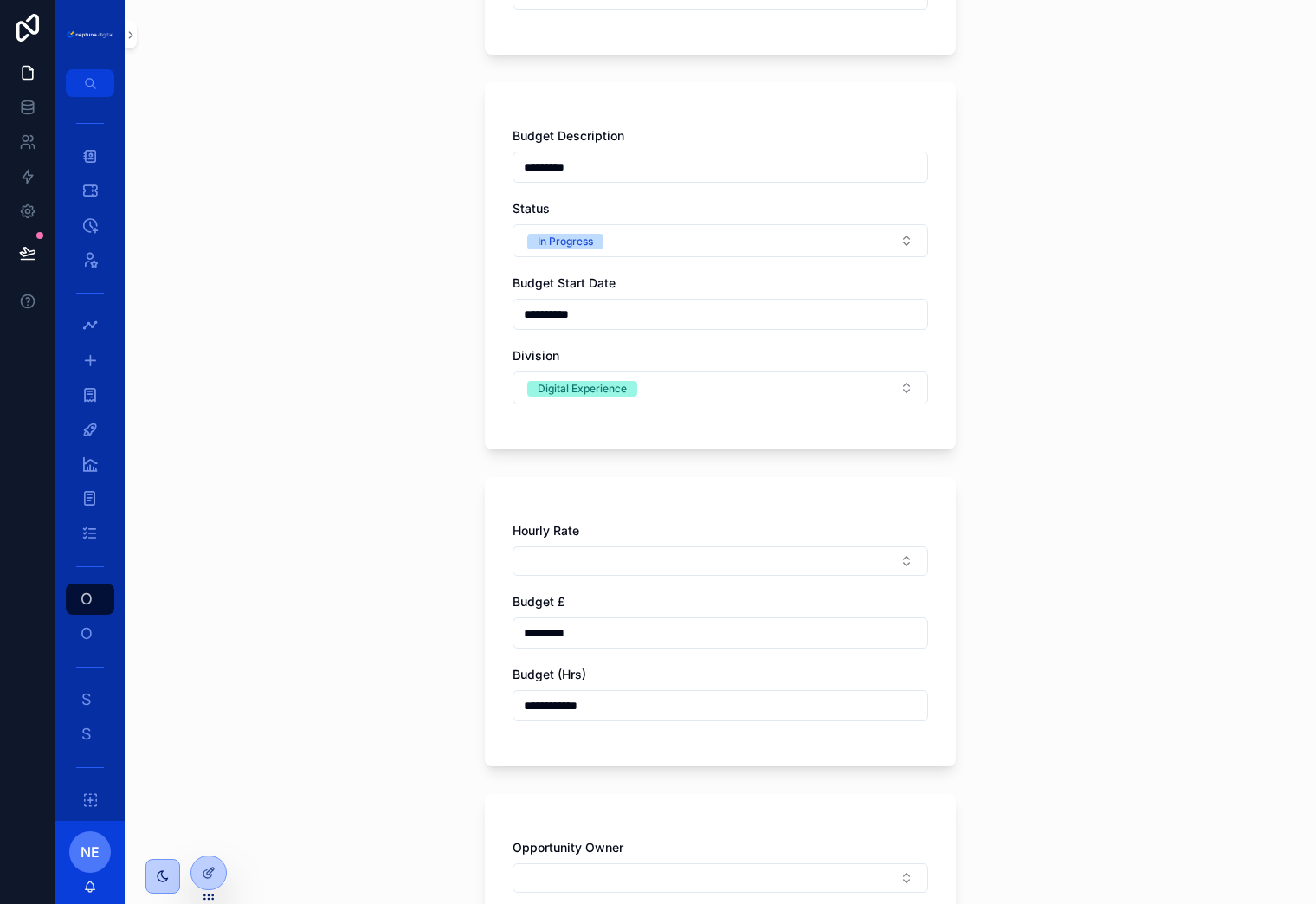
type input "**********"
click at [543, 737] on div "**********" at bounding box center [721, 630] width 416 height 216
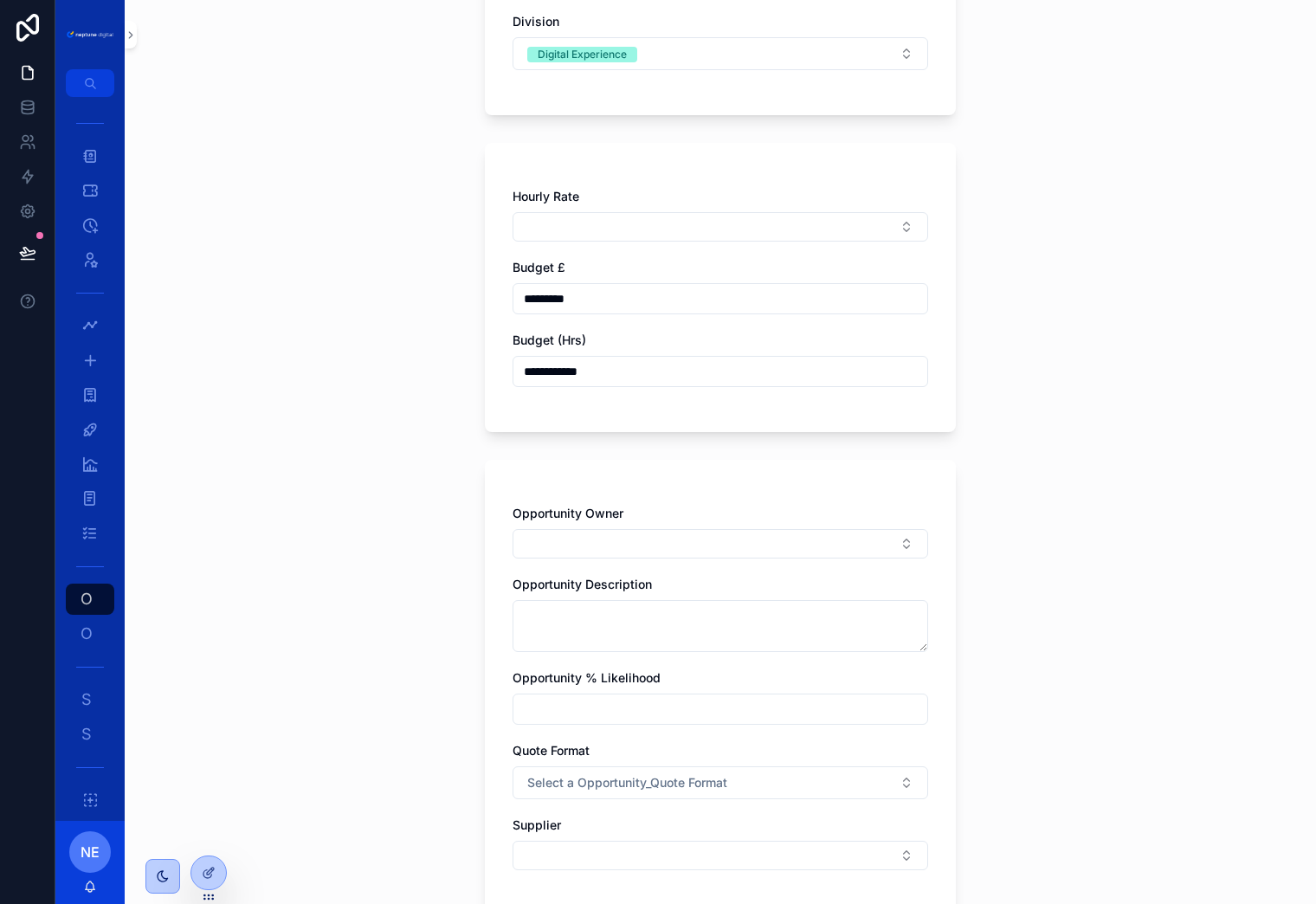
scroll to position [817, 0]
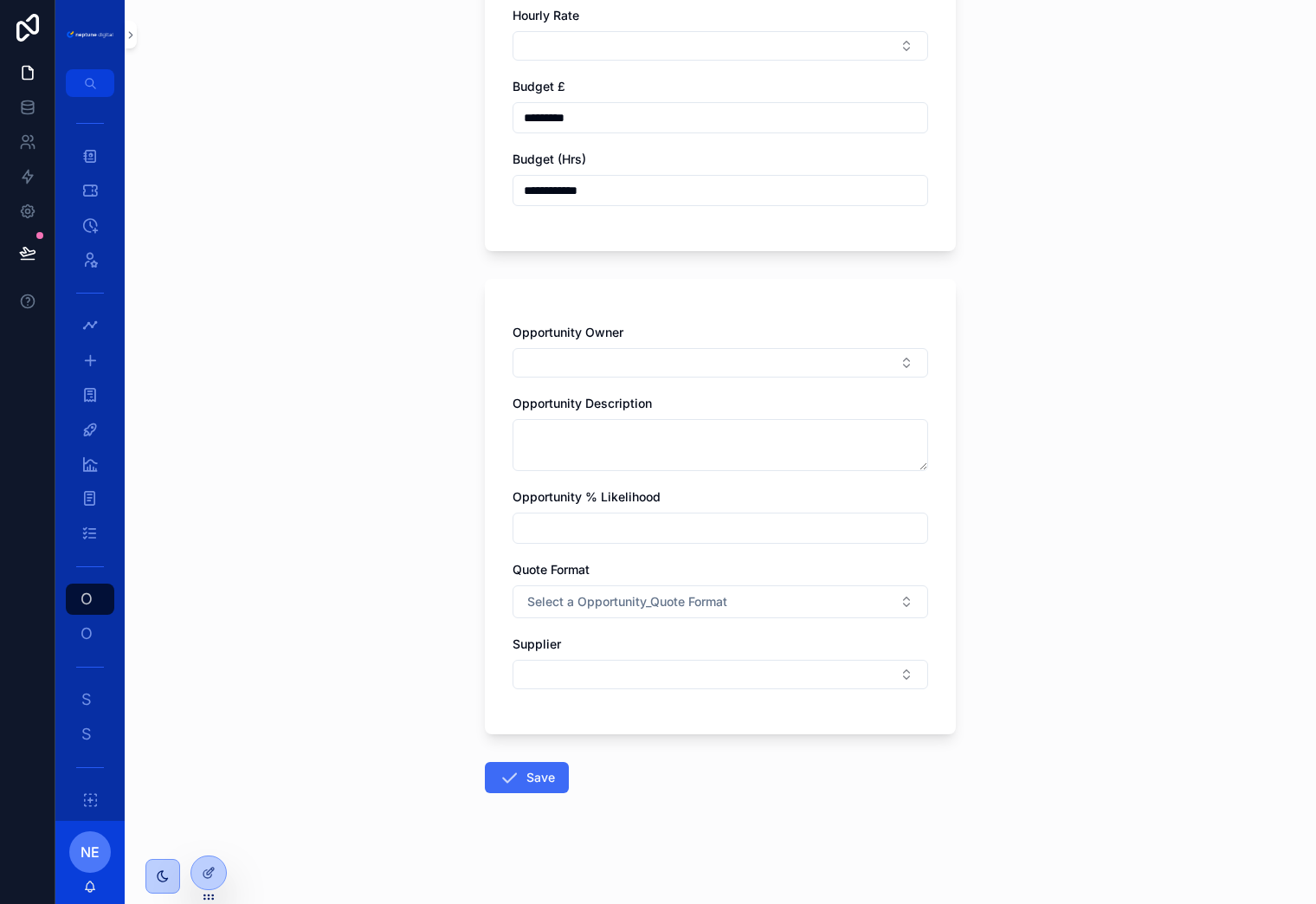
click at [537, 777] on button "Save" at bounding box center [526, 778] width 84 height 31
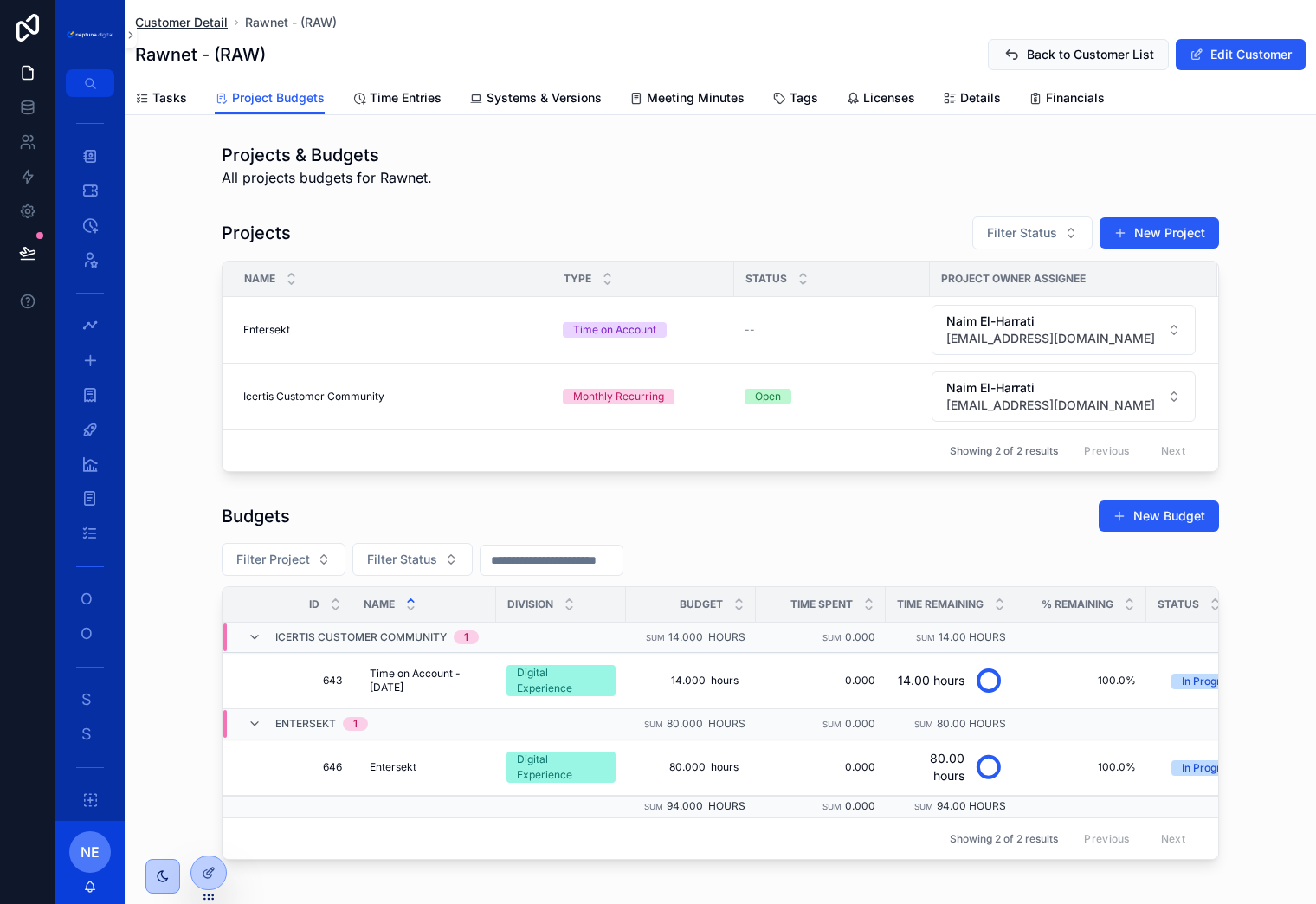
click at [188, 21] on span "Customer Detail" at bounding box center [181, 22] width 93 height 17
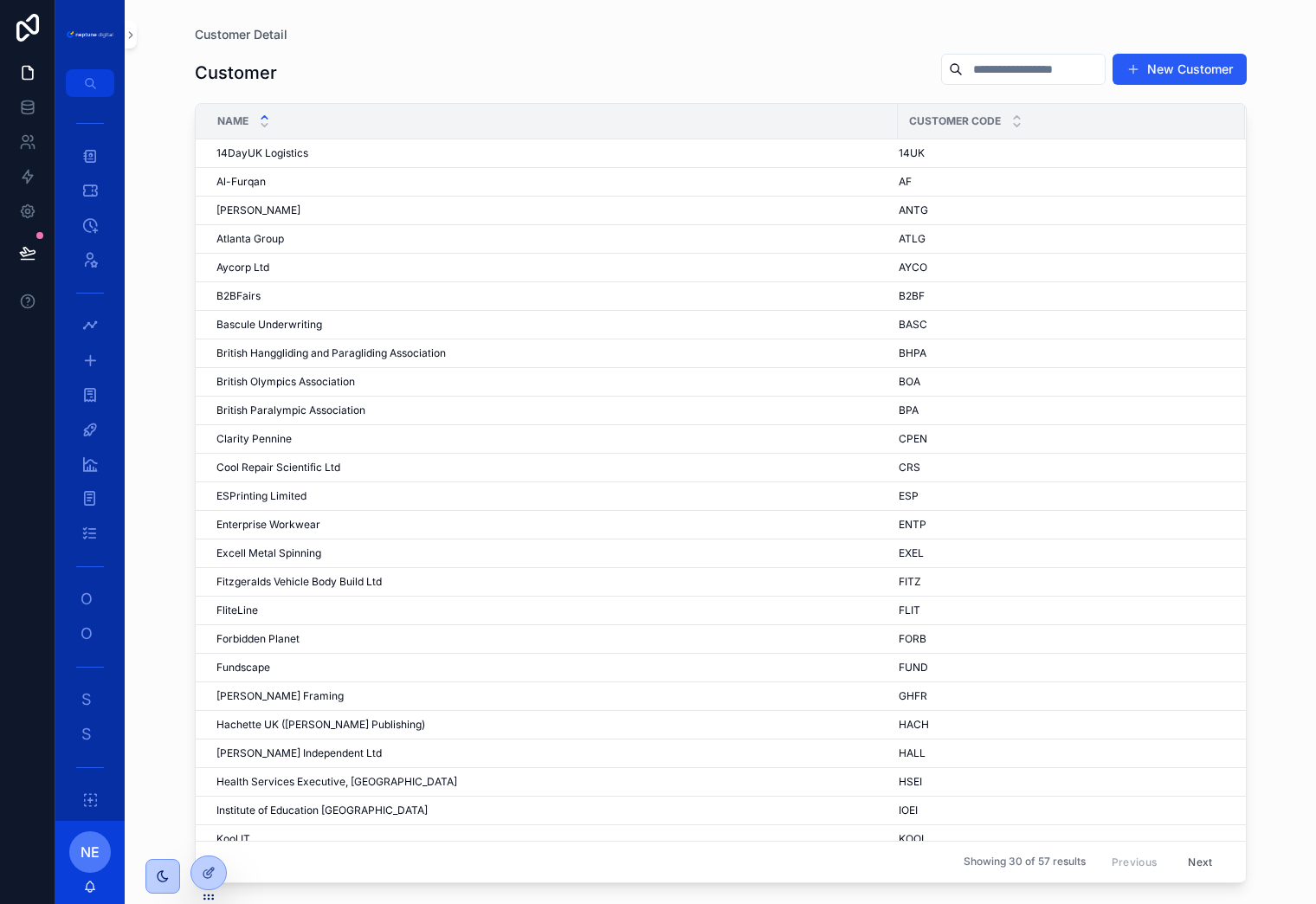
click at [1033, 75] on input "scrollable content" at bounding box center [1033, 69] width 142 height 24
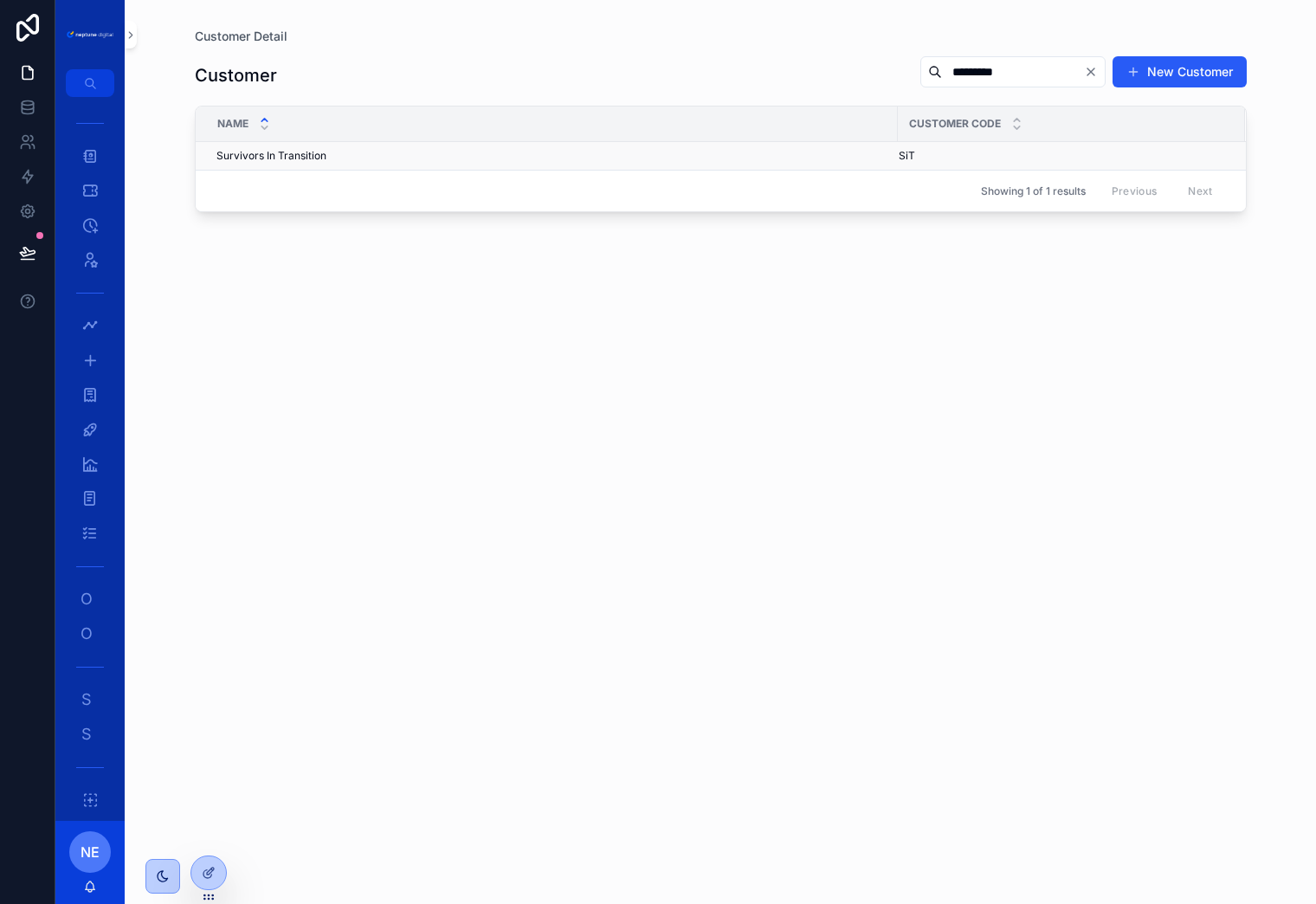
type input "*********"
click at [284, 155] on span "Survivors In Transition" at bounding box center [271, 156] width 110 height 14
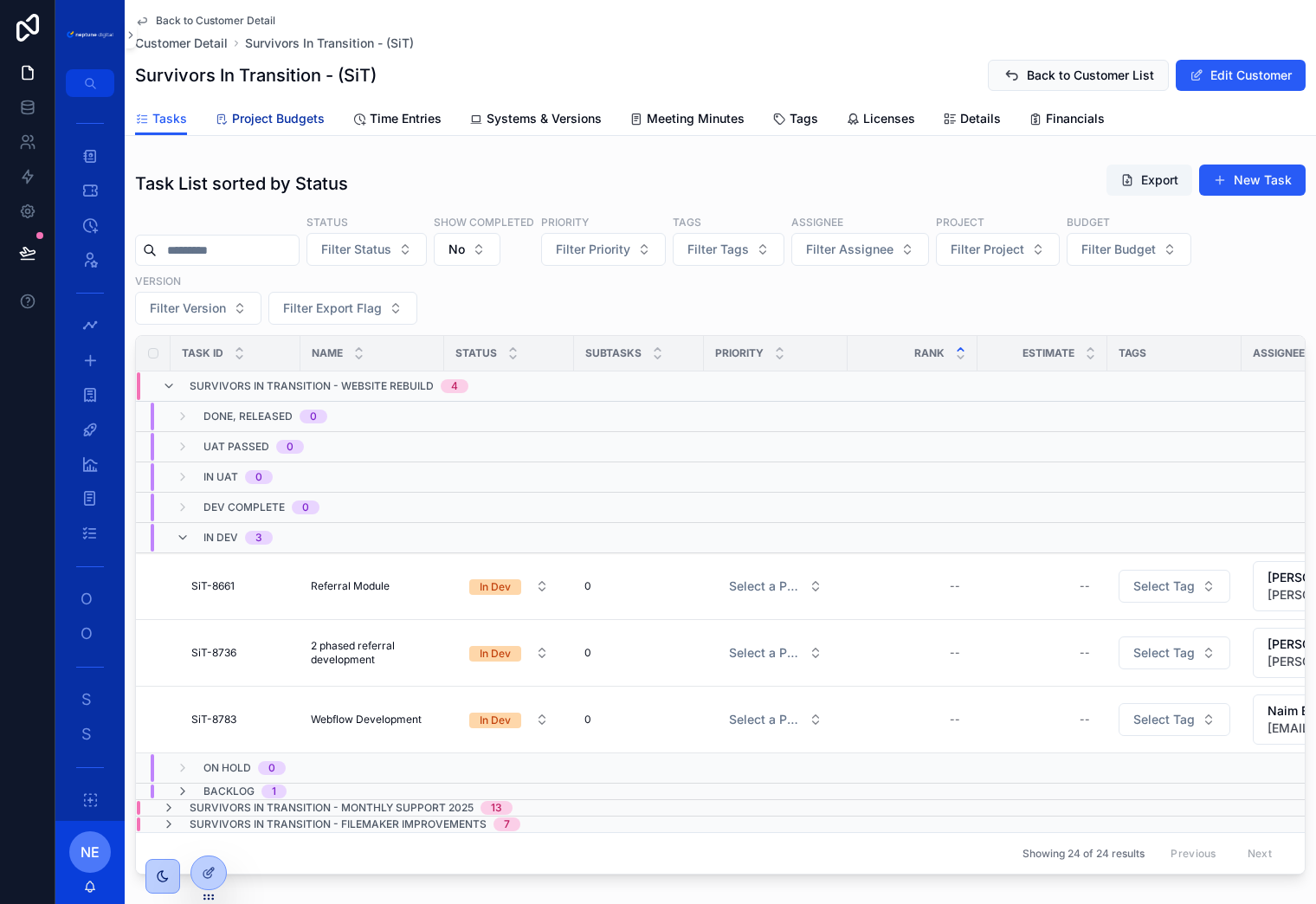
click at [275, 122] on span "Project Budgets" at bounding box center [278, 118] width 93 height 17
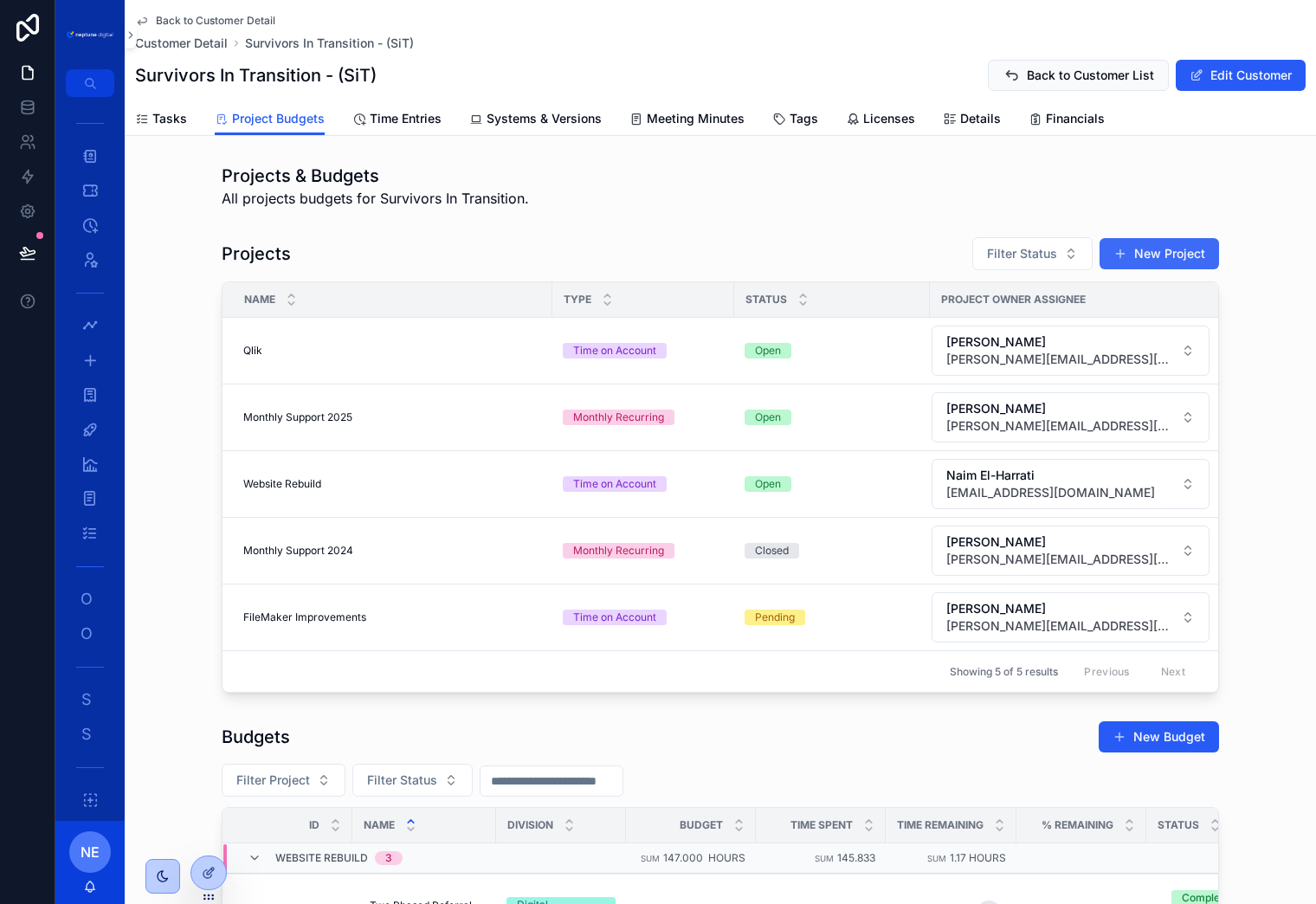
click at [1167, 256] on button "New Project" at bounding box center [1160, 254] width 120 height 31
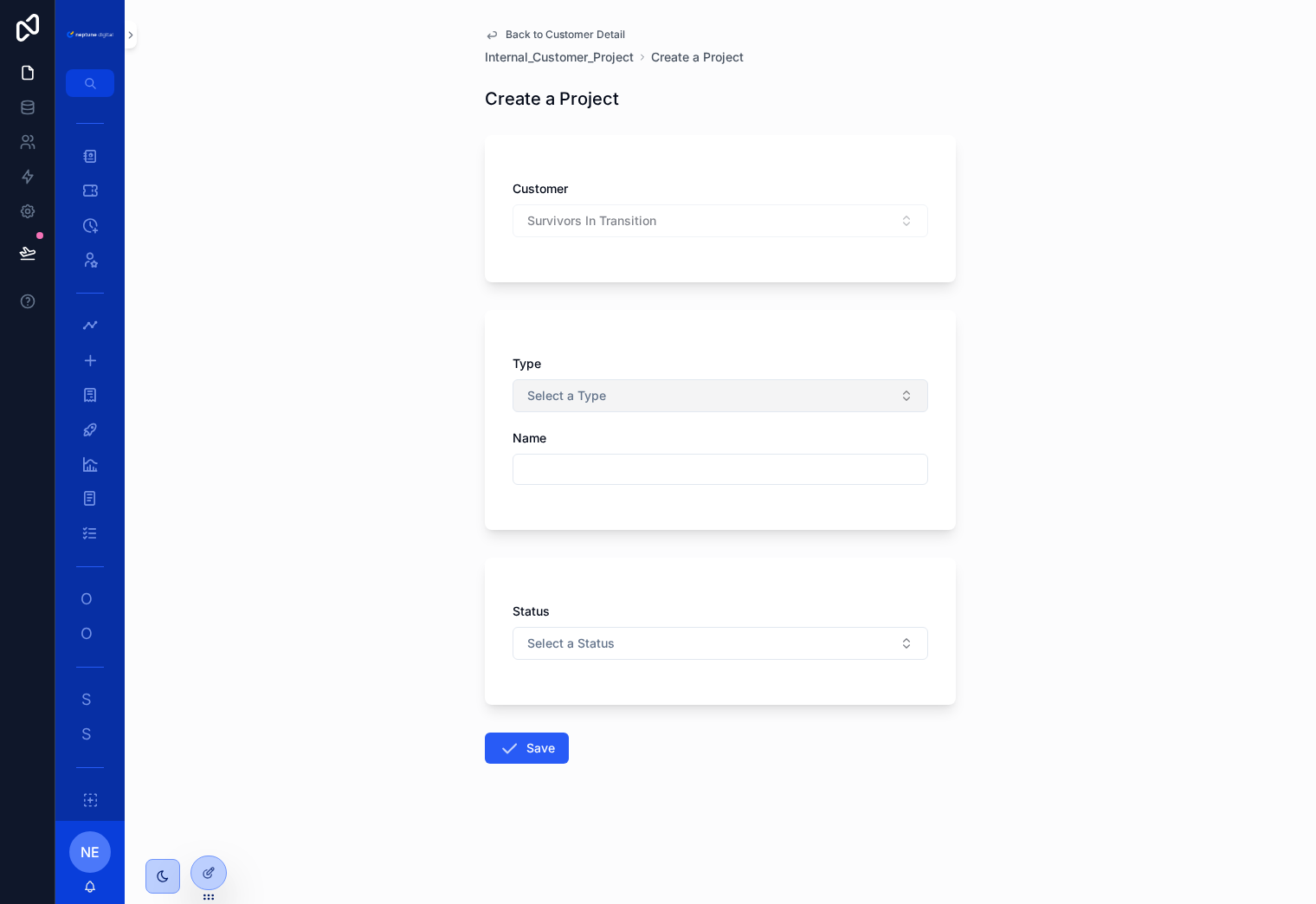
click at [618, 396] on button "Select a Type" at bounding box center [721, 396] width 416 height 33
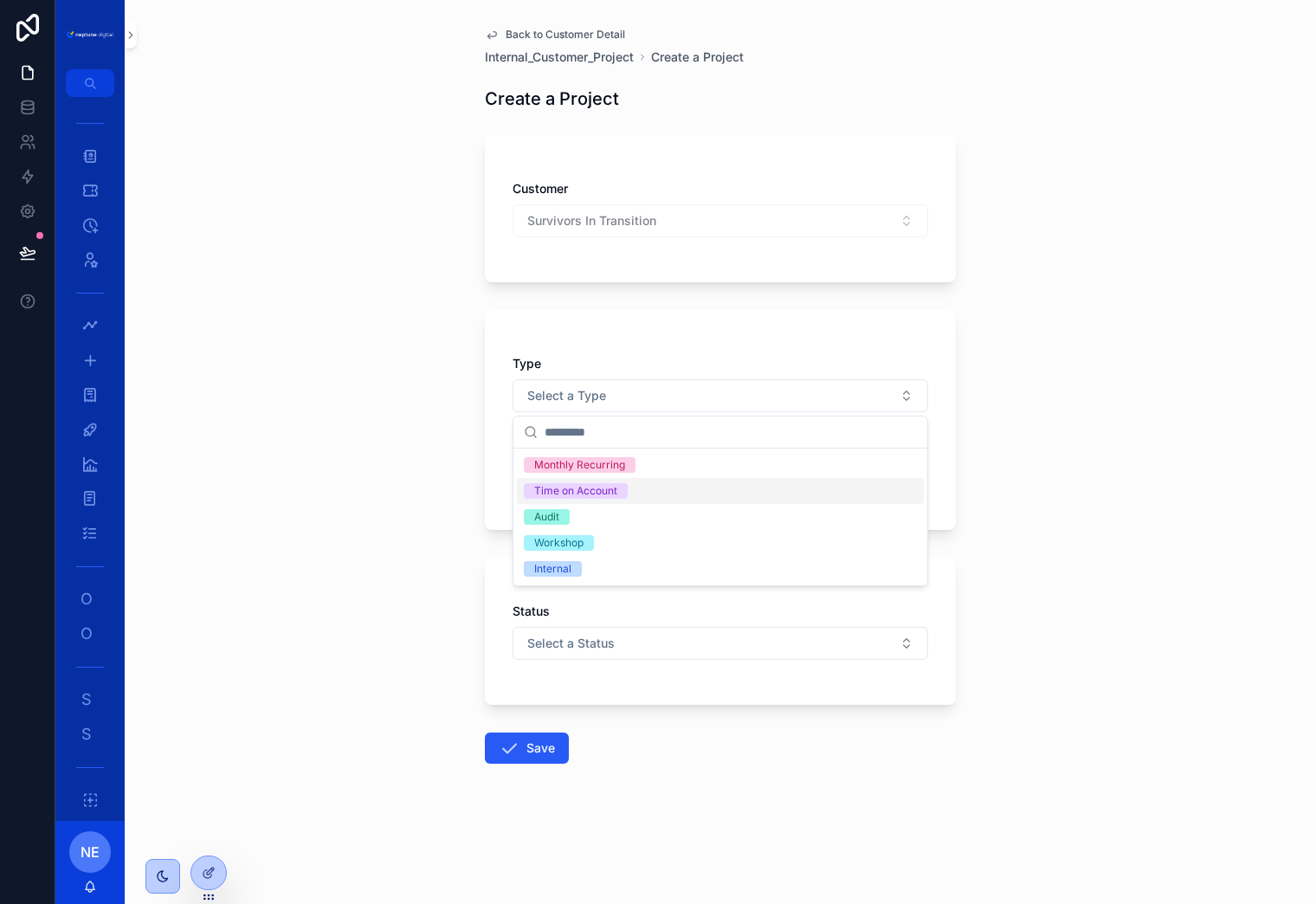
click at [597, 498] on div "Time on Account" at bounding box center [575, 491] width 83 height 16
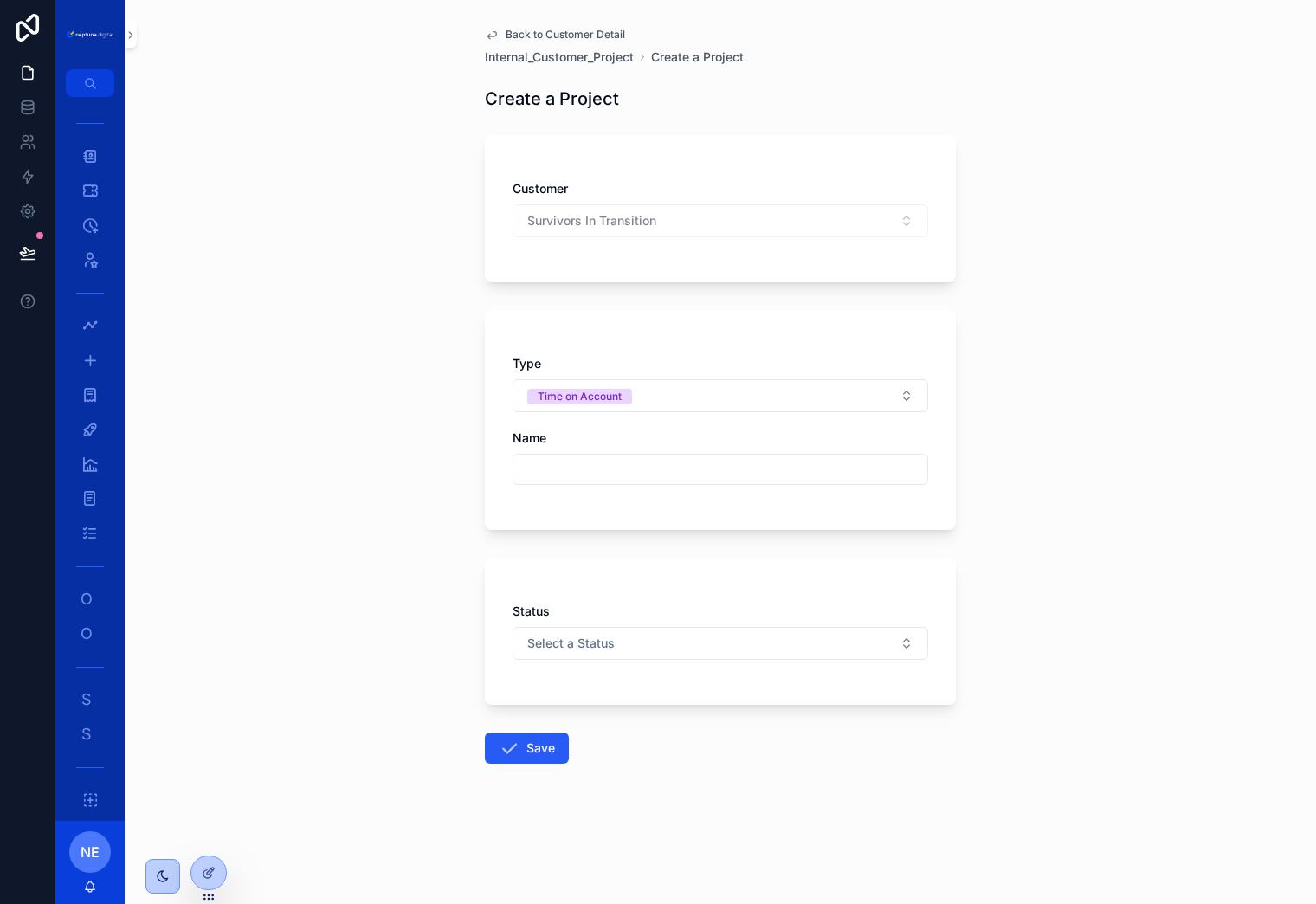
click at [562, 475] on input "scrollable content" at bounding box center [721, 469] width 414 height 24
type input "**********"
click at [491, 471] on div "**********" at bounding box center [721, 420] width 471 height 220
click at [718, 472] on input "**********" at bounding box center [721, 469] width 414 height 24
click at [502, 592] on div "Status Select a Status" at bounding box center [721, 632] width 471 height 147
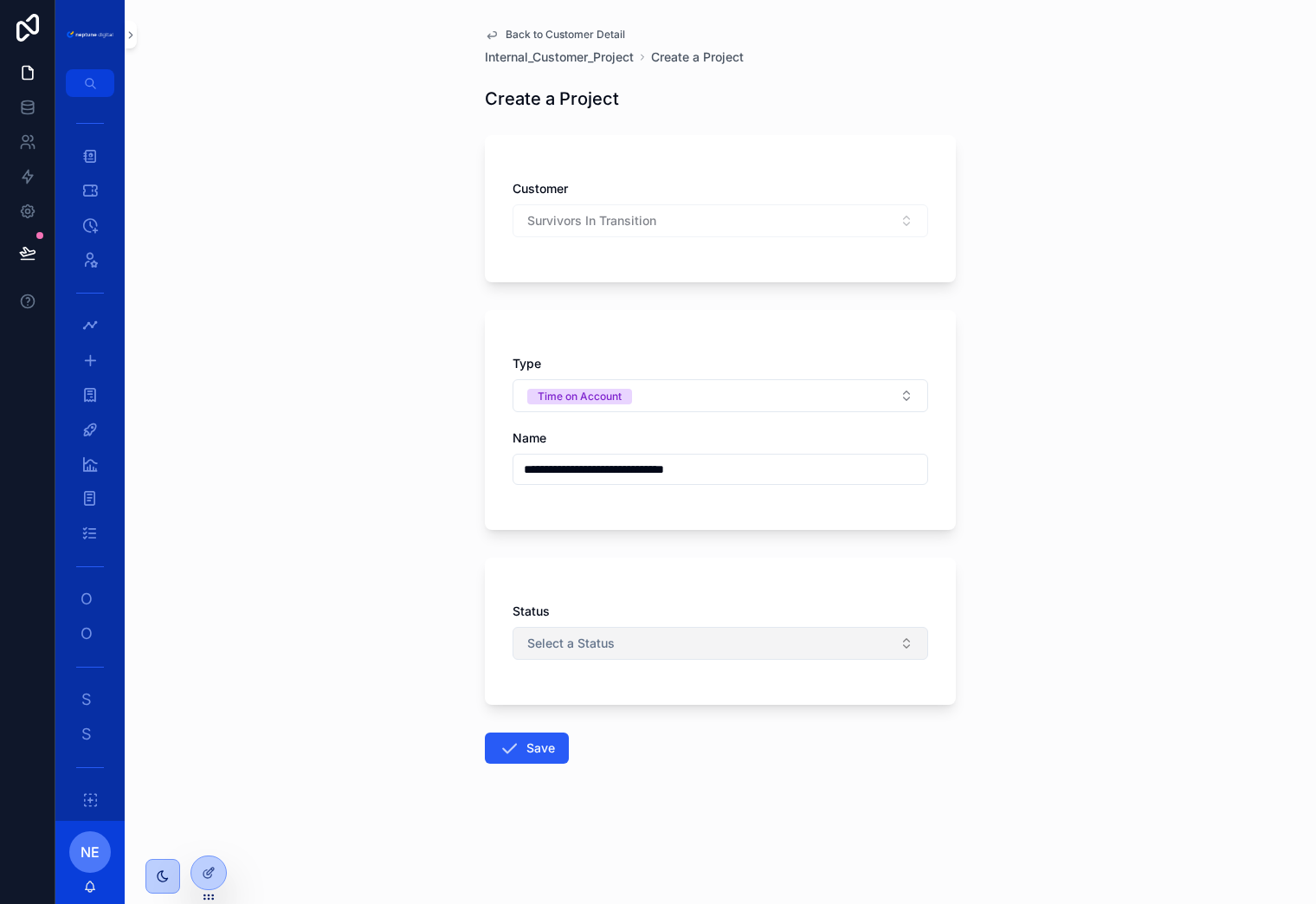
click at [635, 653] on button "Select a Status" at bounding box center [721, 643] width 416 height 33
click at [618, 721] on div "Pending" at bounding box center [721, 713] width 407 height 26
click at [591, 699] on div "Status Pending" at bounding box center [721, 632] width 471 height 147
click at [532, 748] on button "Save" at bounding box center [526, 748] width 84 height 31
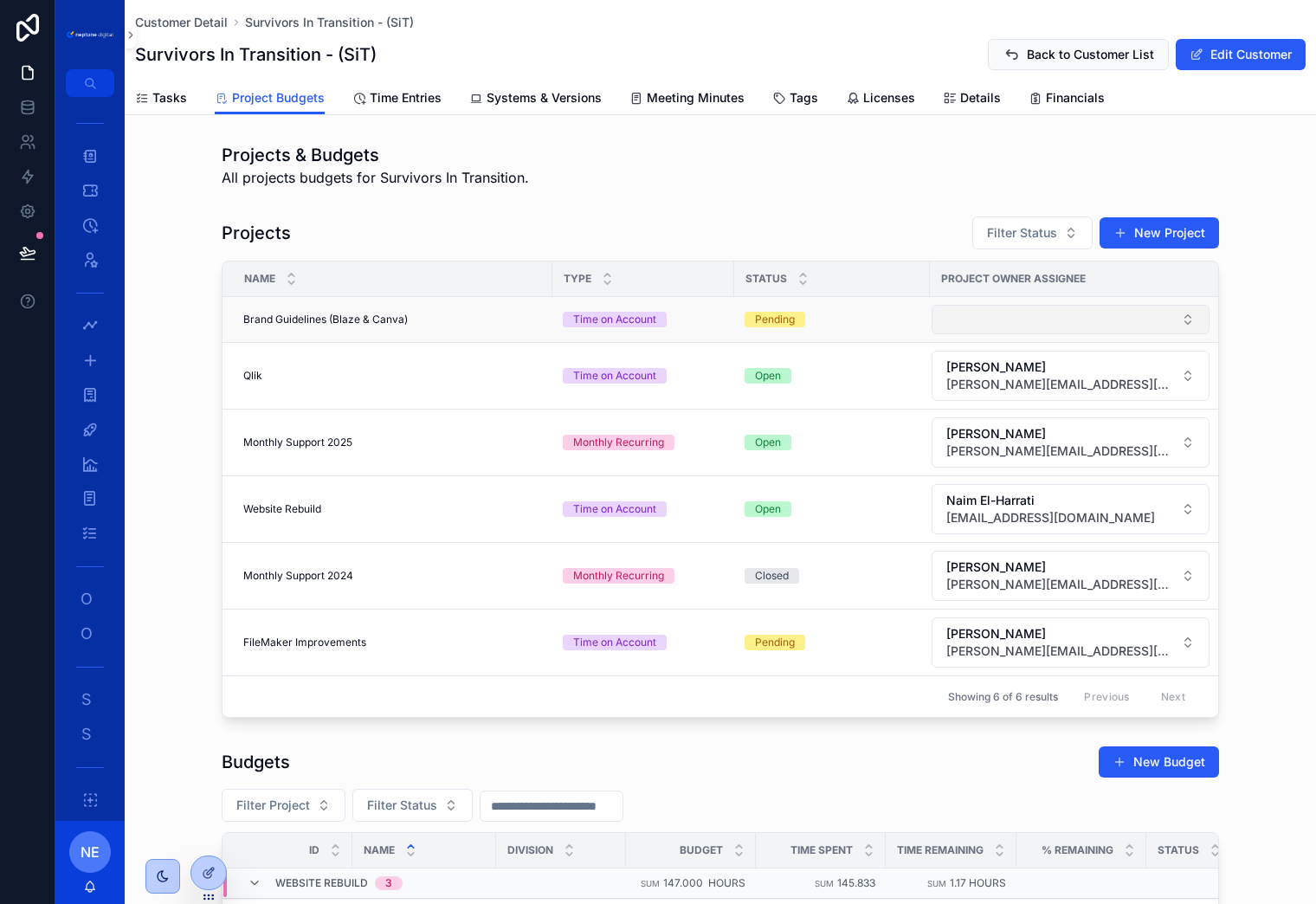
click at [1013, 318] on button "Select Button" at bounding box center [1070, 319] width 278 height 29
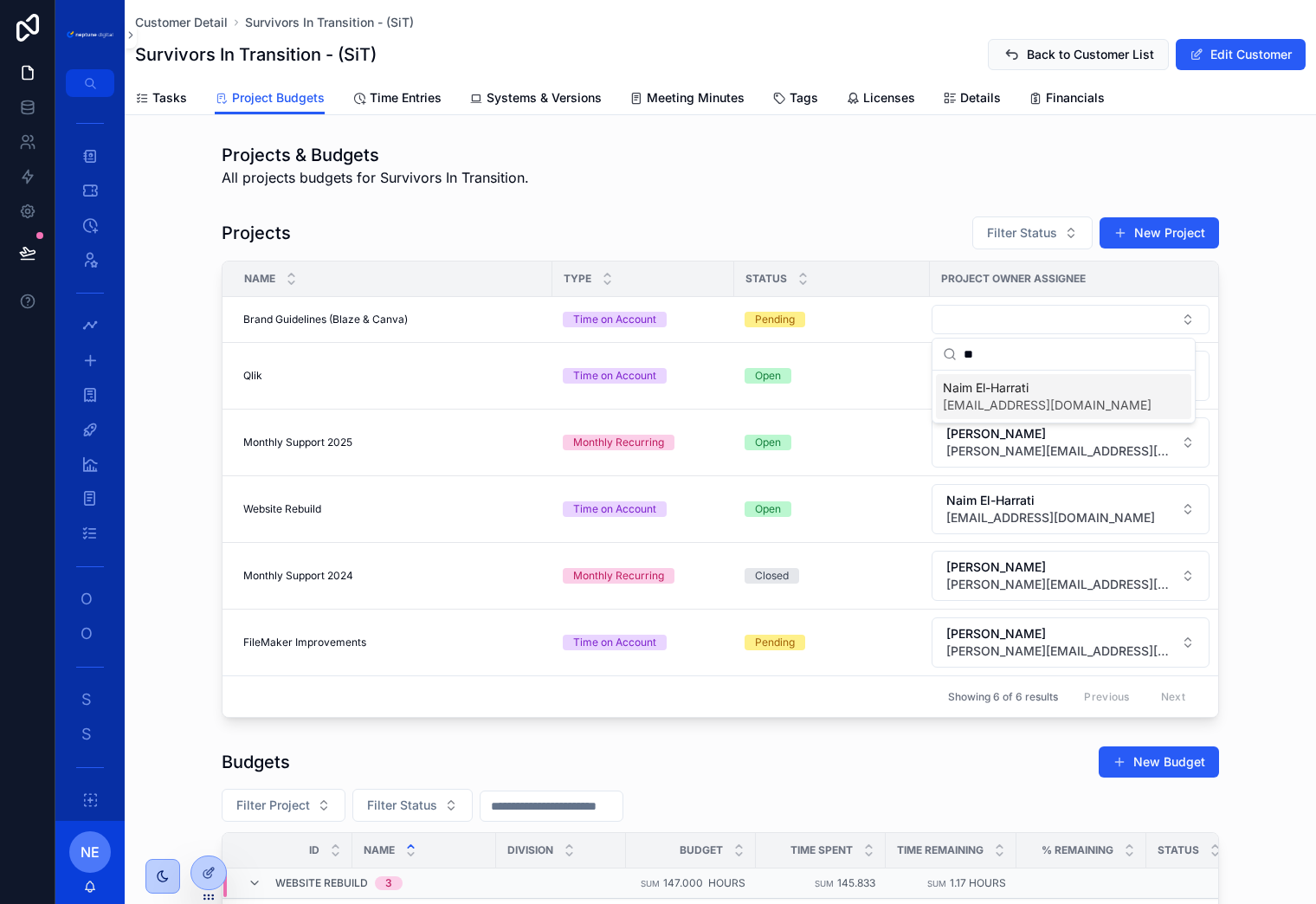
type input "*"
type input "*****"
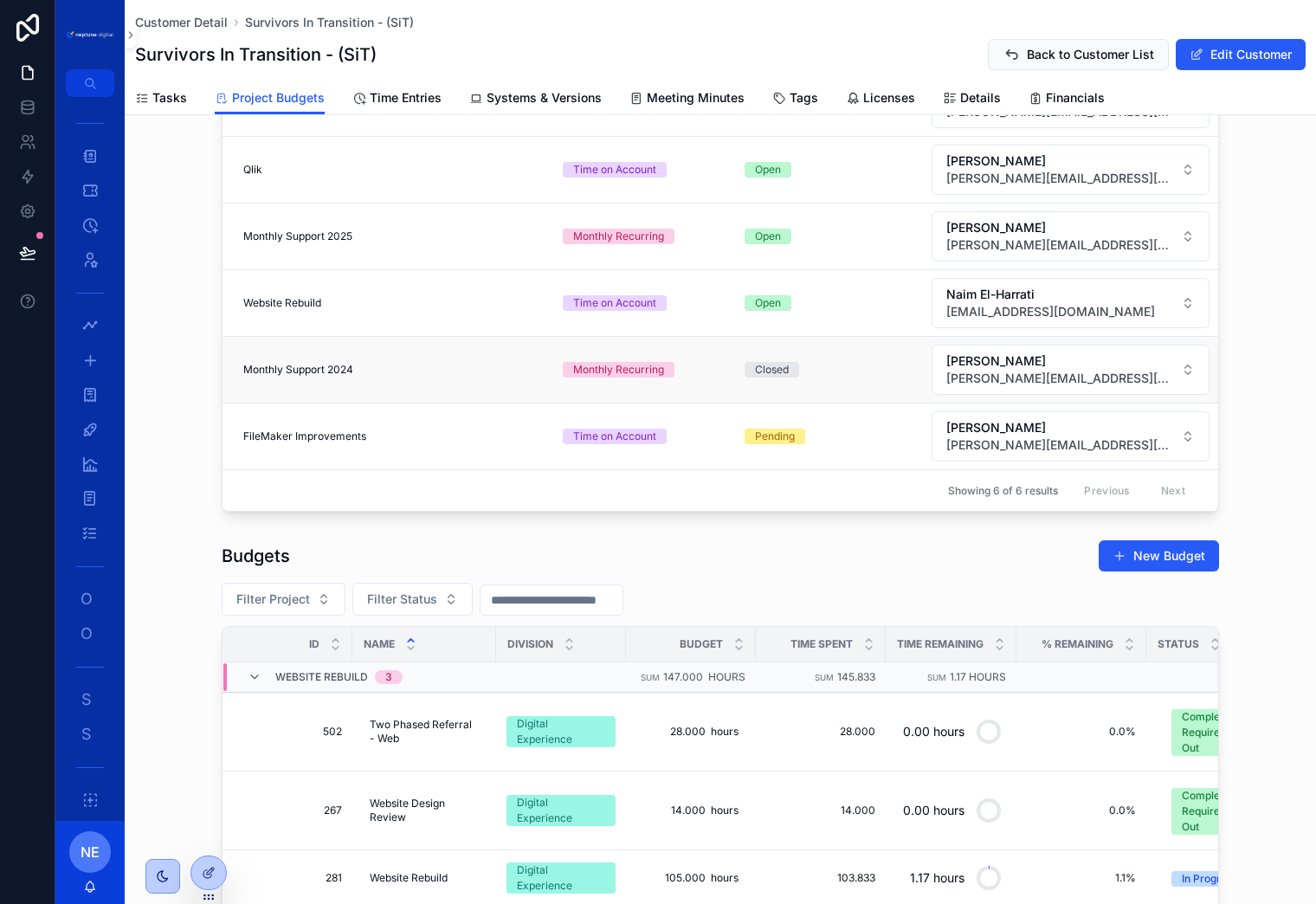
scroll to position [233, 0]
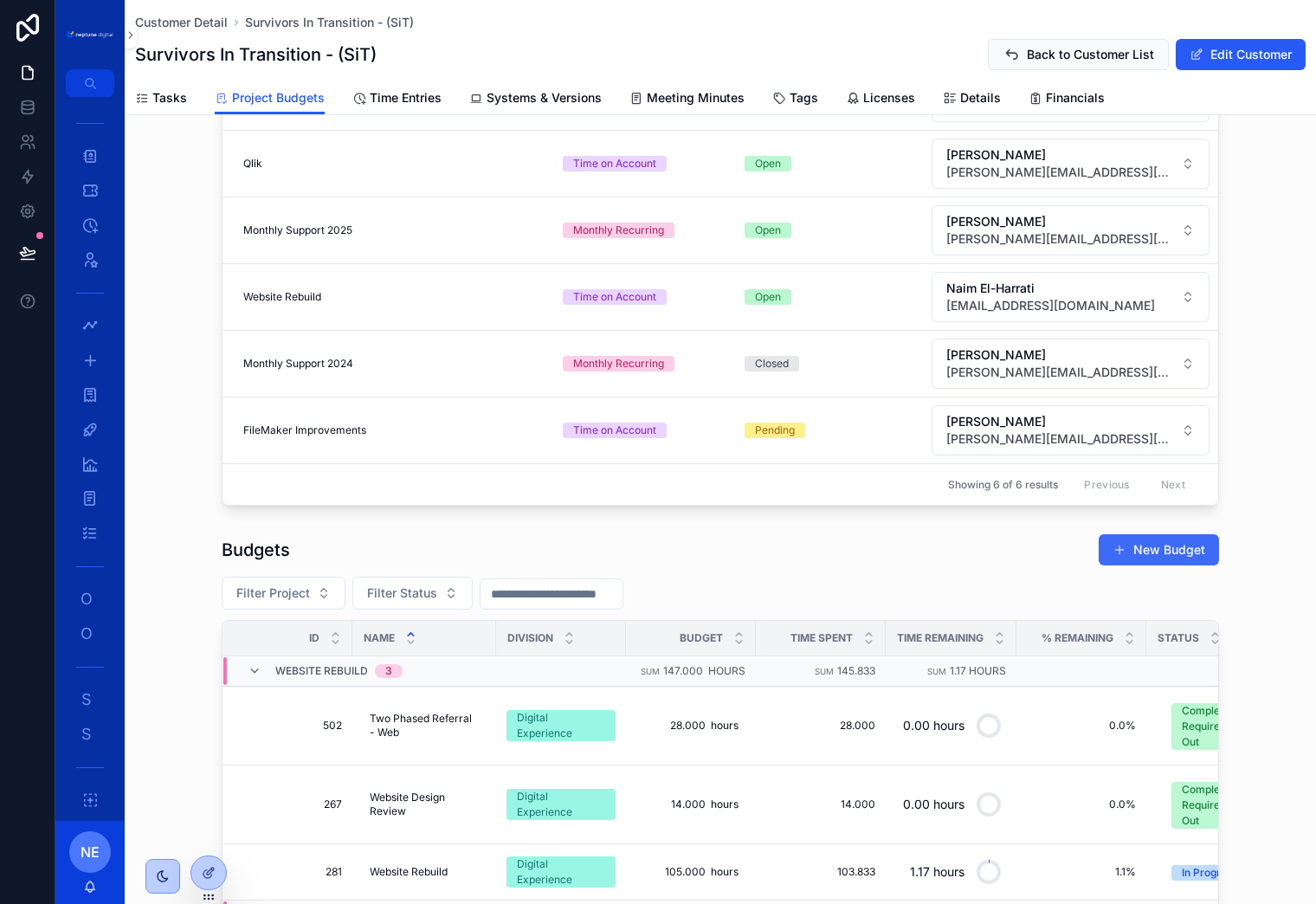
click at [1149, 544] on button "New Budget" at bounding box center [1159, 550] width 121 height 31
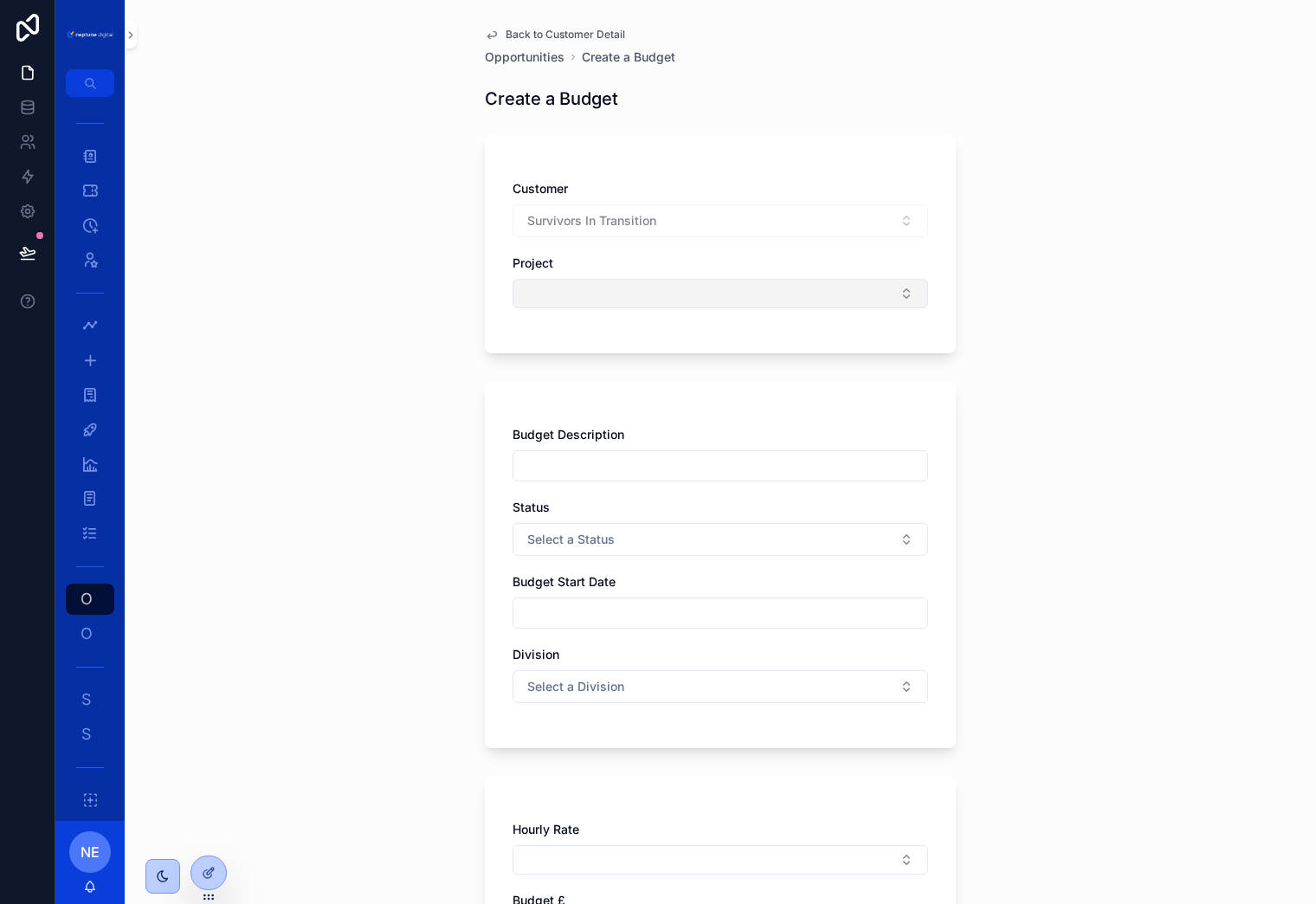
click at [629, 291] on button "Select Button" at bounding box center [721, 294] width 416 height 29
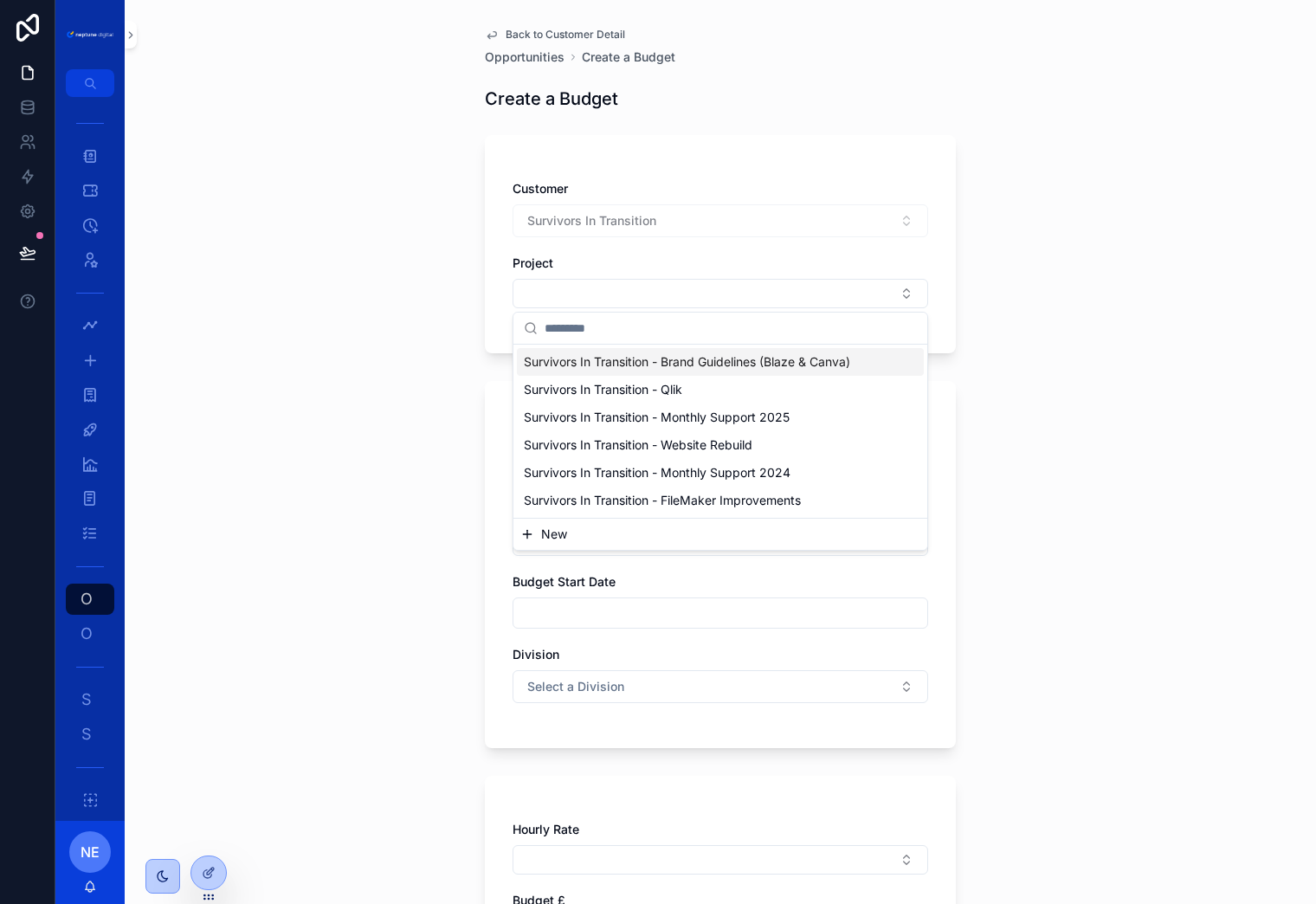
click at [618, 359] on span "Survivors In Transition - Brand Guidelines (Blaze & Canva)" at bounding box center [687, 362] width 327 height 17
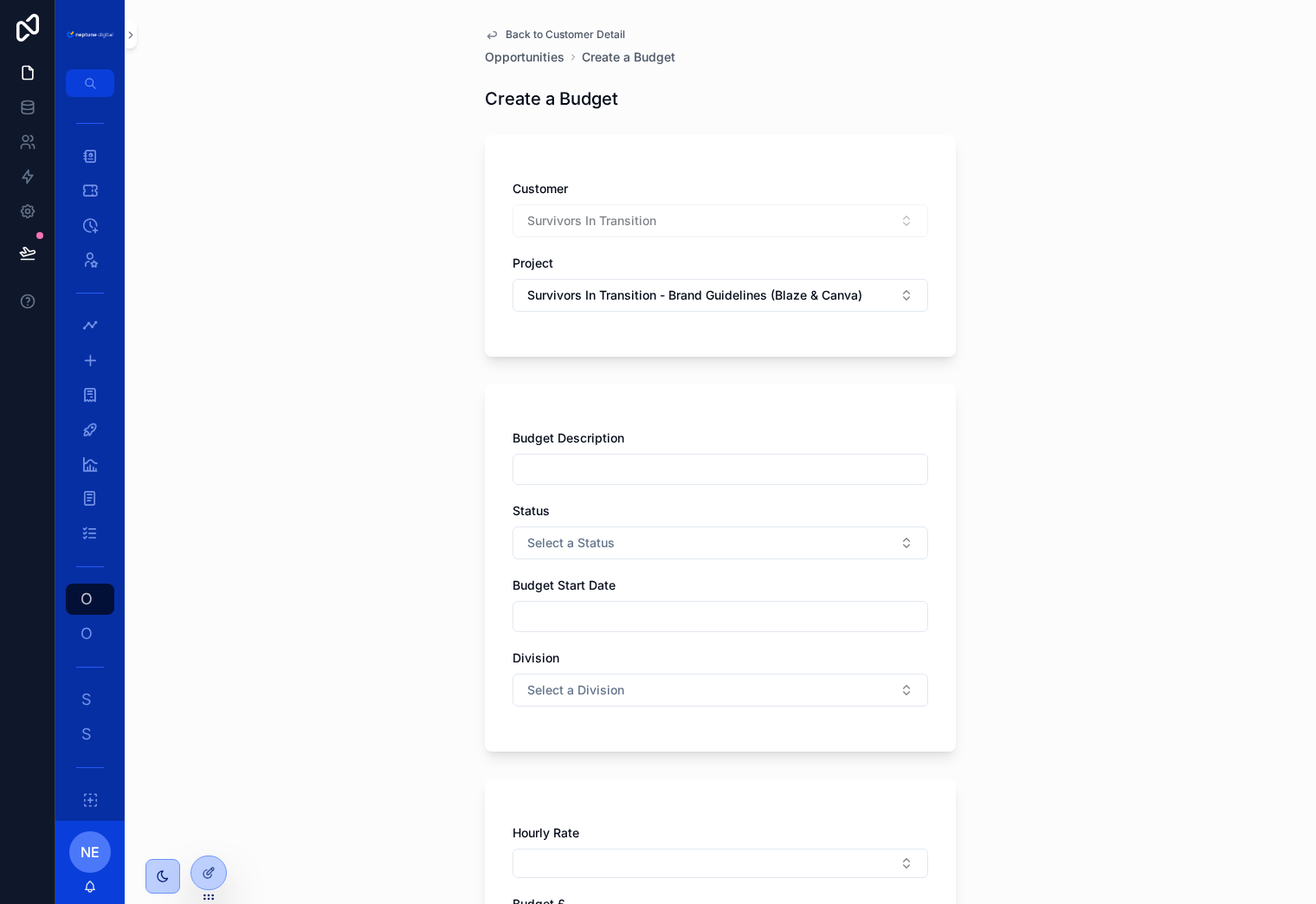
click at [606, 462] on input "scrollable content" at bounding box center [721, 469] width 414 height 24
type input "**********"
click at [607, 539] on span "Select a Status" at bounding box center [571, 542] width 87 height 17
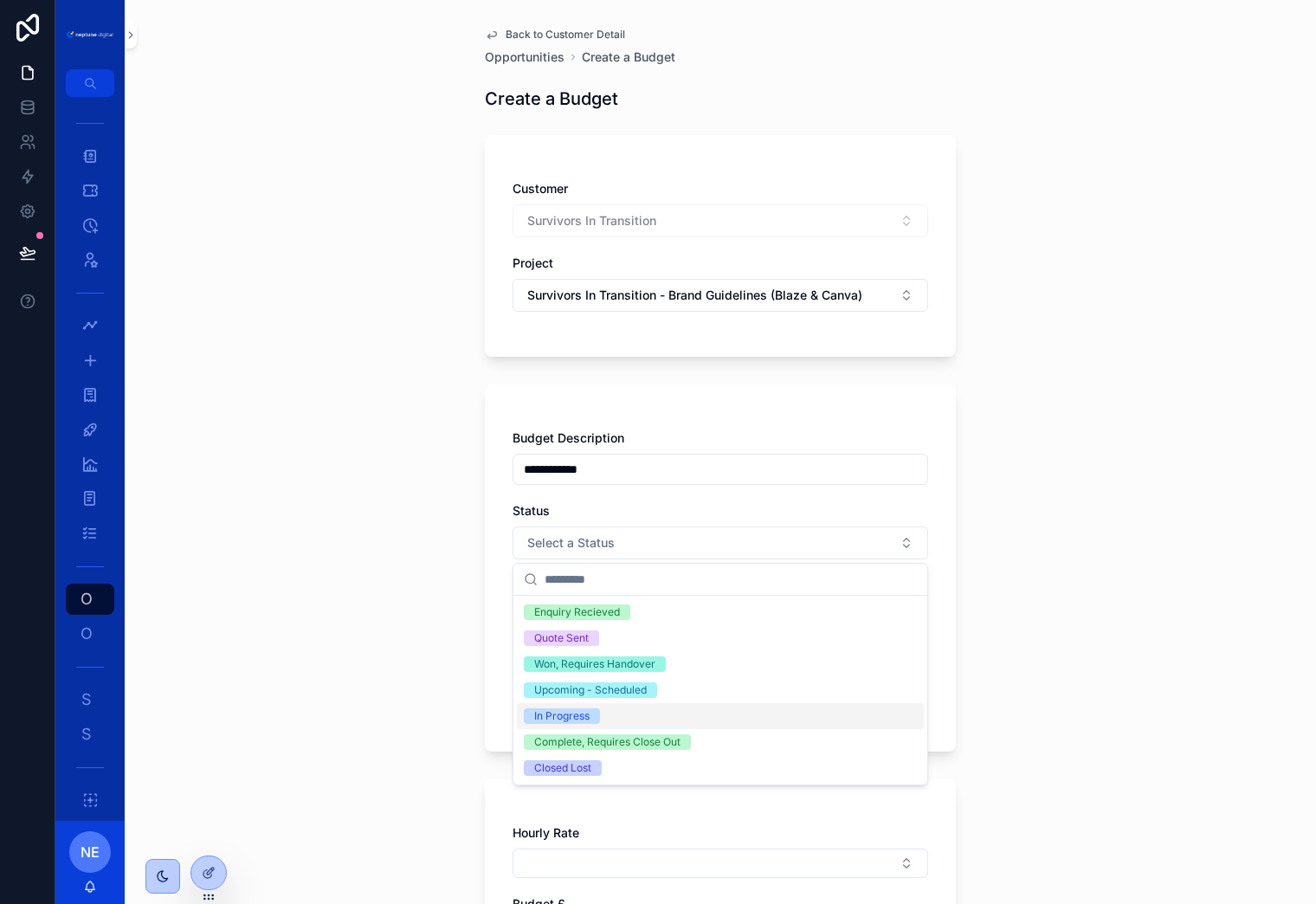
click at [603, 710] on div "In Progress" at bounding box center [721, 716] width 407 height 26
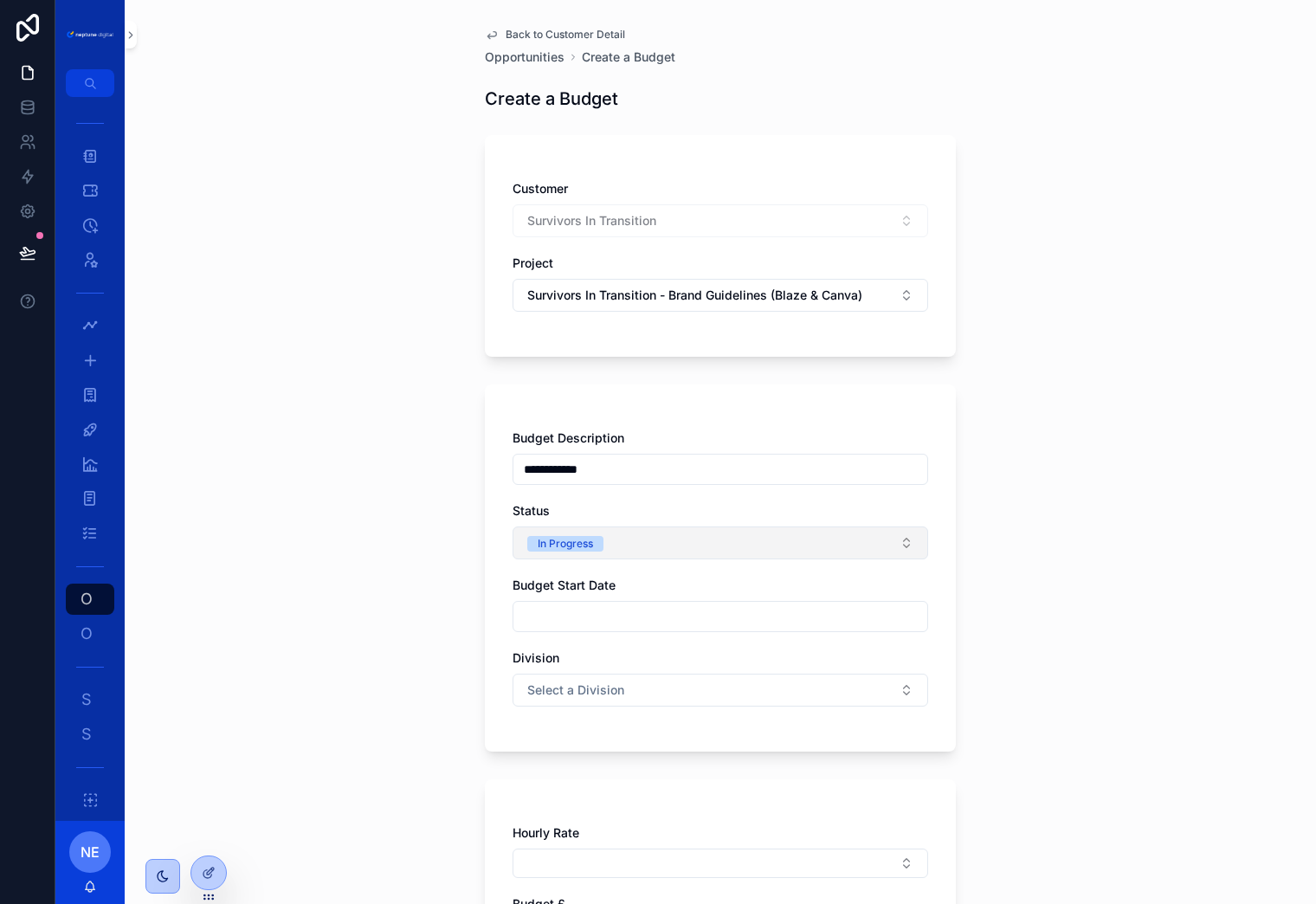
click at [630, 548] on button "In Progress" at bounding box center [721, 543] width 416 height 33
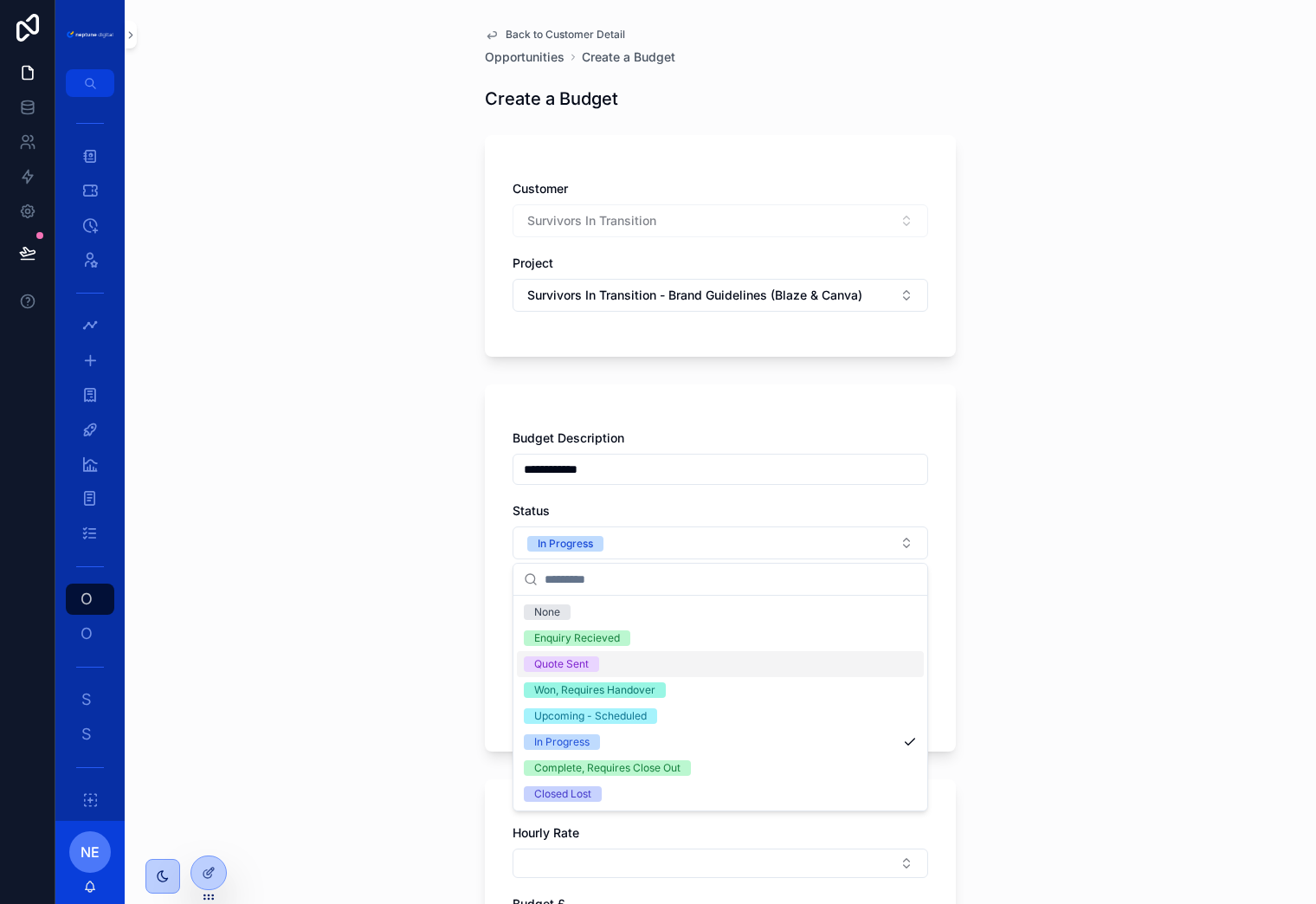
click at [604, 669] on div "Quote Sent" at bounding box center [721, 665] width 407 height 26
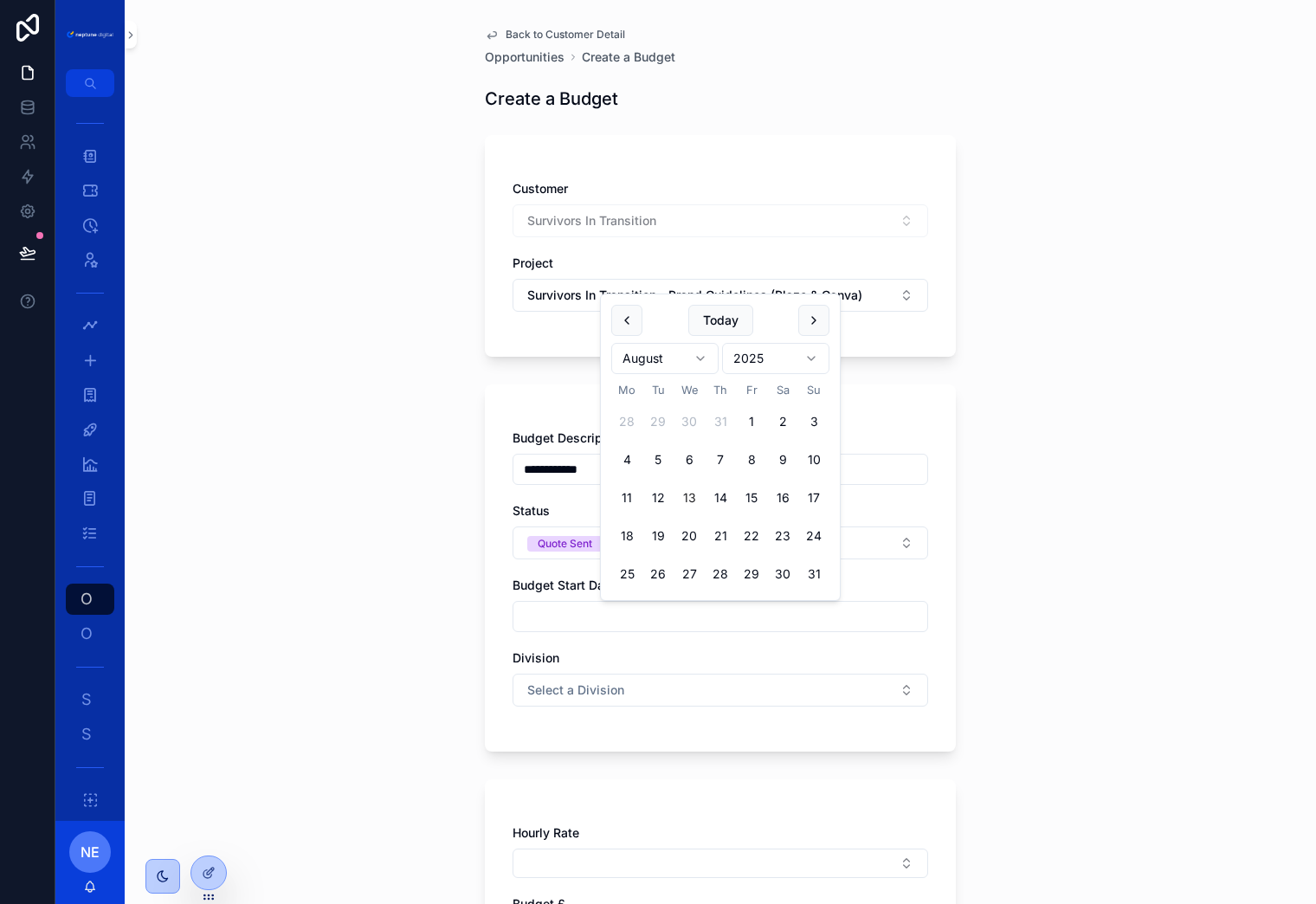
click at [622, 614] on input "scrollable content" at bounding box center [721, 617] width 414 height 24
click at [626, 539] on button "18" at bounding box center [627, 536] width 31 height 31
type input "**********"
click at [640, 652] on div "Division" at bounding box center [721, 658] width 416 height 17
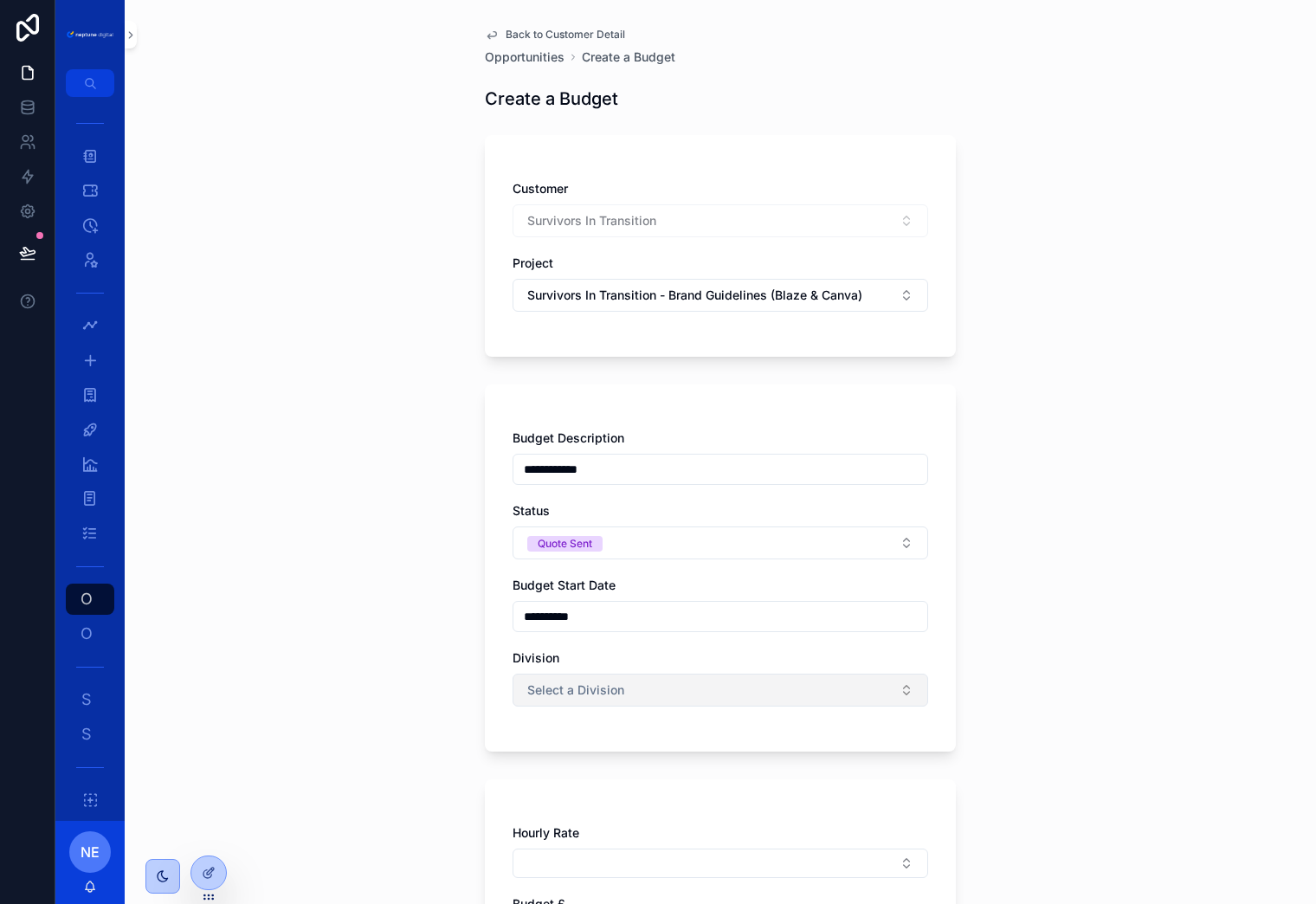
click at [632, 702] on button "Select a Division" at bounding box center [721, 690] width 416 height 33
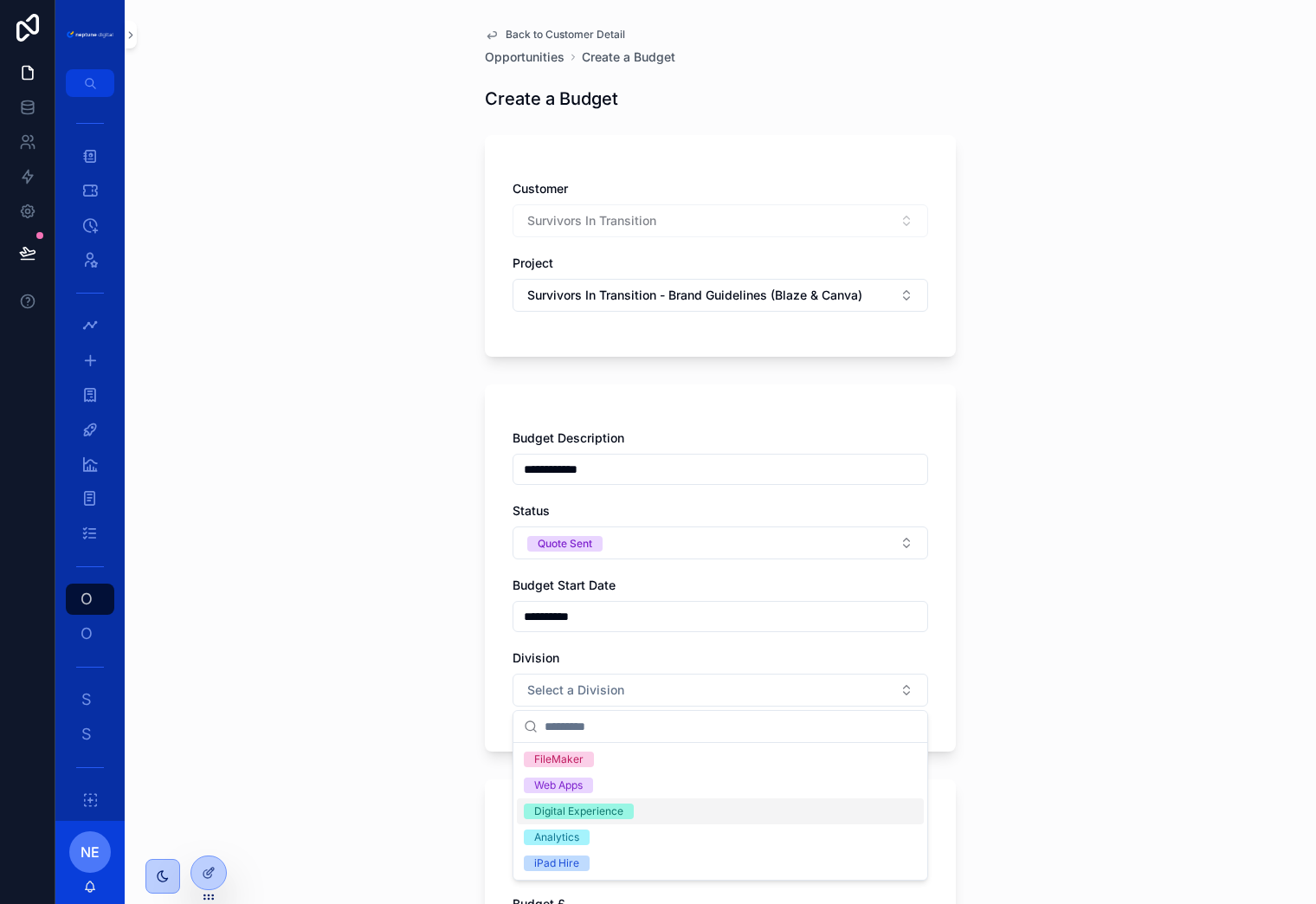
click at [619, 810] on div "Digital Experience" at bounding box center [578, 811] width 89 height 16
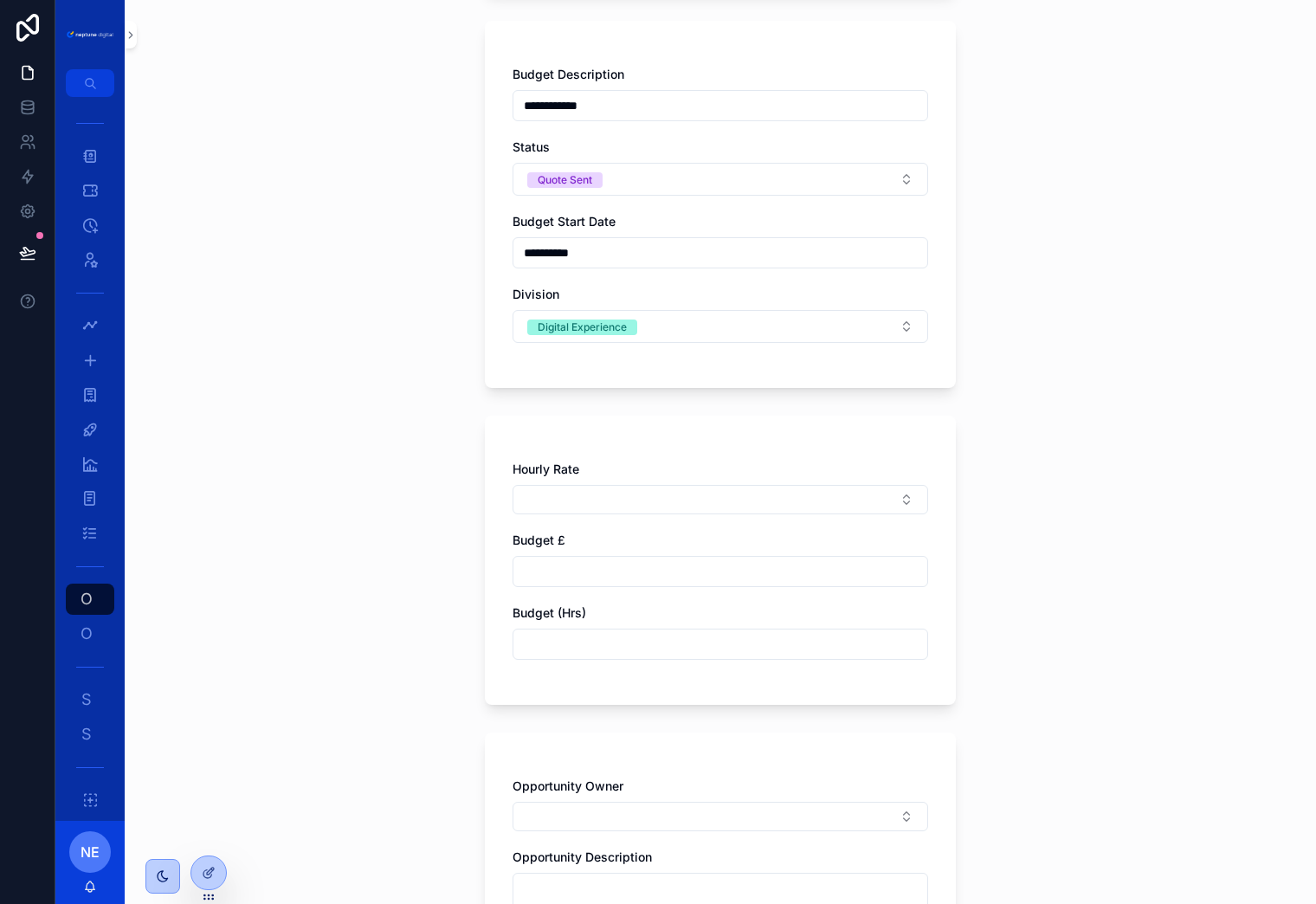
scroll to position [399, 0]
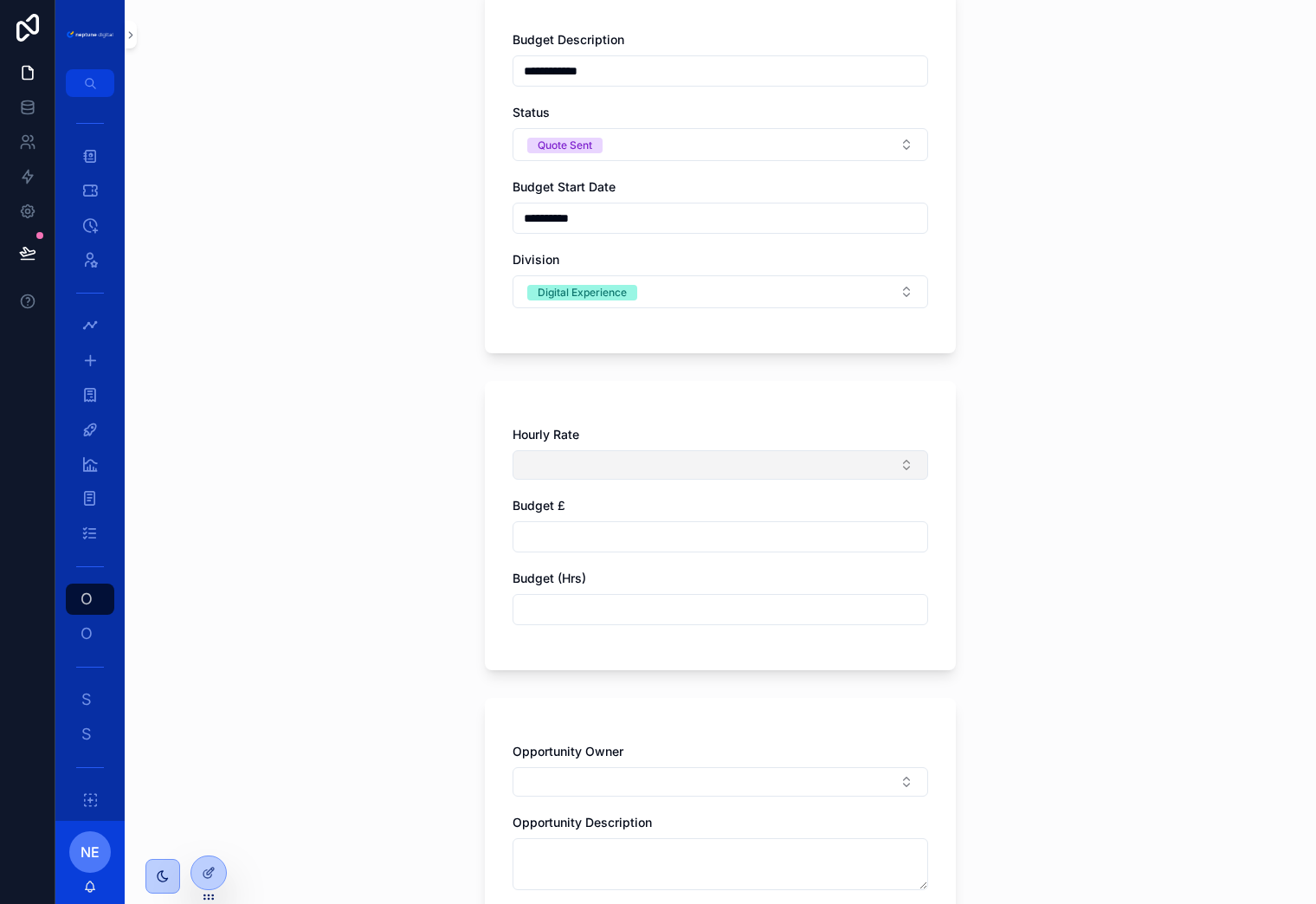
click at [624, 460] on button "Select Button" at bounding box center [721, 465] width 416 height 29
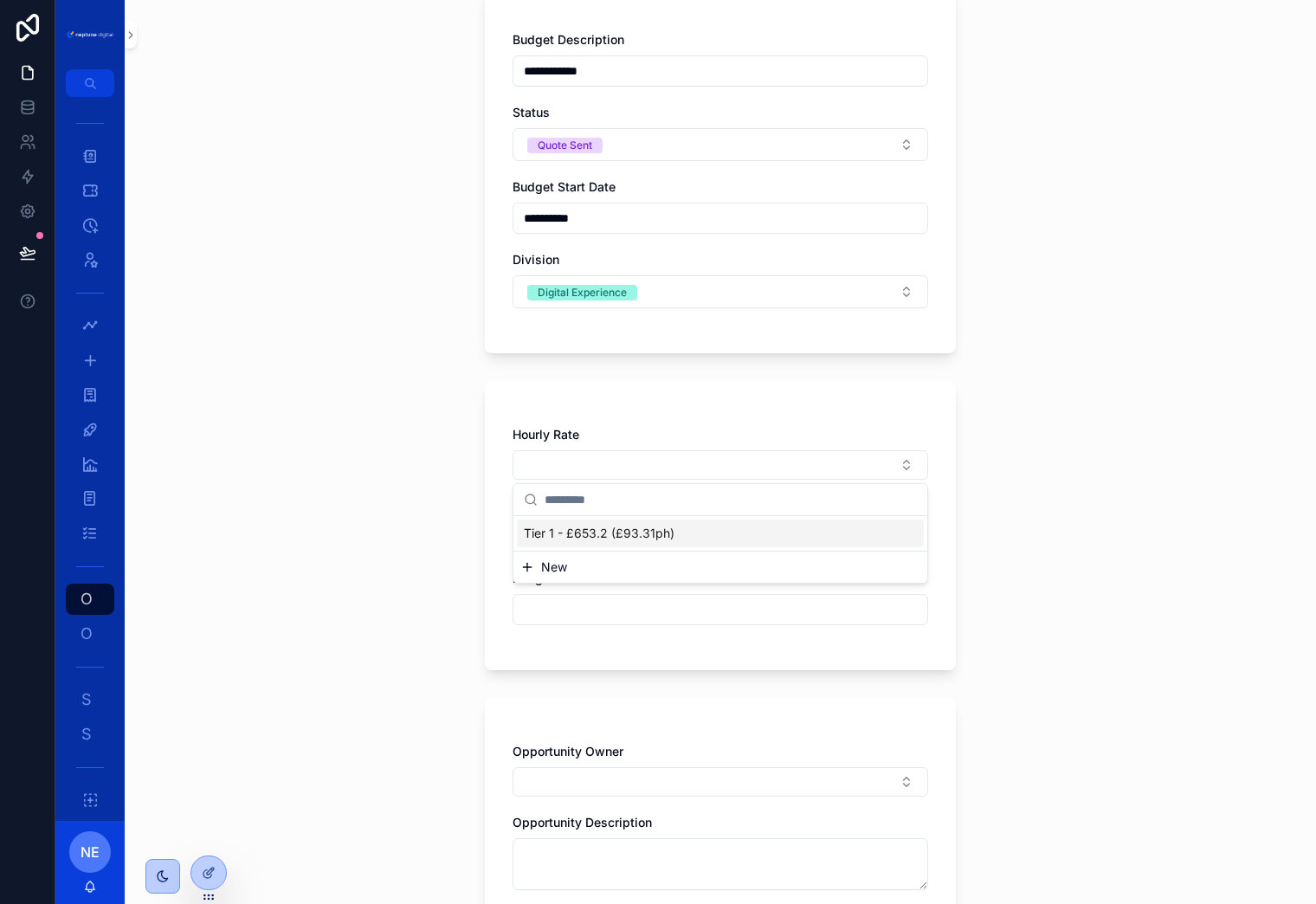
click at [593, 532] on span "Tier 1 - £653.2 (£93.31ph)" at bounding box center [599, 533] width 151 height 17
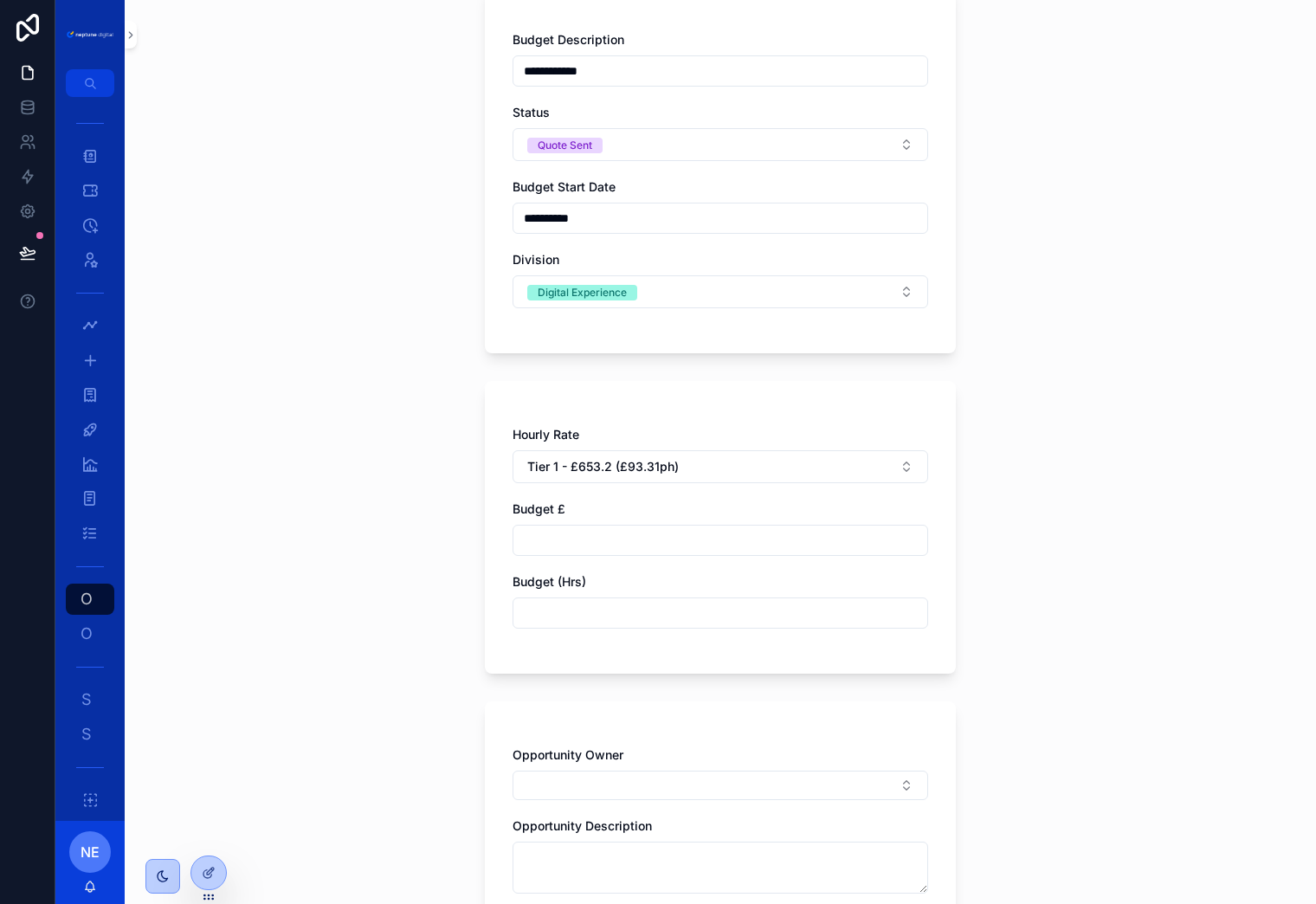
click at [601, 536] on input "scrollable content" at bounding box center [721, 540] width 414 height 24
click at [583, 608] on input "scrollable content" at bounding box center [721, 613] width 414 height 24
type input "**********"
click at [595, 655] on div "**********" at bounding box center [721, 527] width 471 height 293
click at [764, 461] on button "Tier 1 - £653.2 (£93.31ph)" at bounding box center [721, 467] width 416 height 33
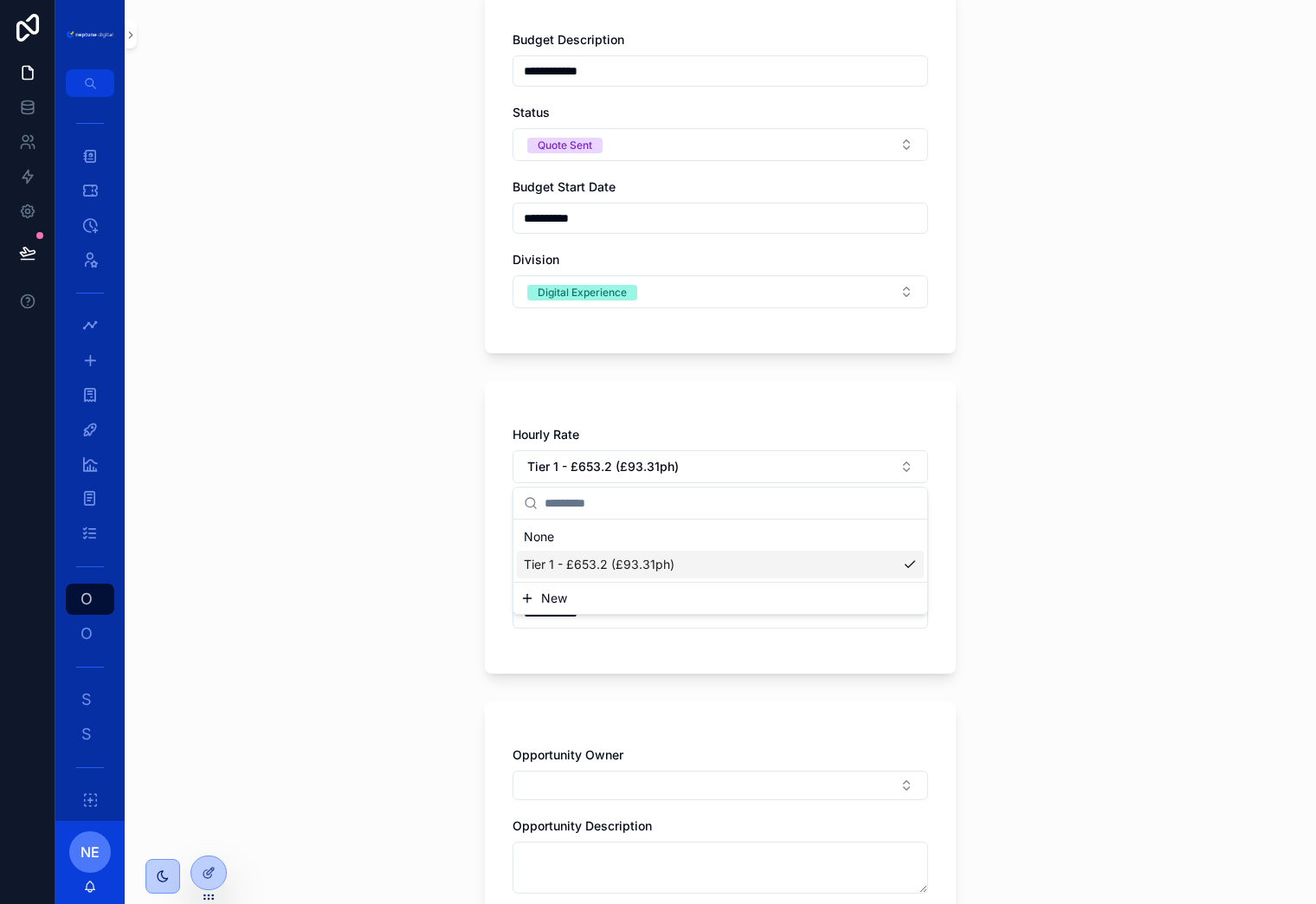
click at [557, 597] on span "New" at bounding box center [554, 598] width 26 height 17
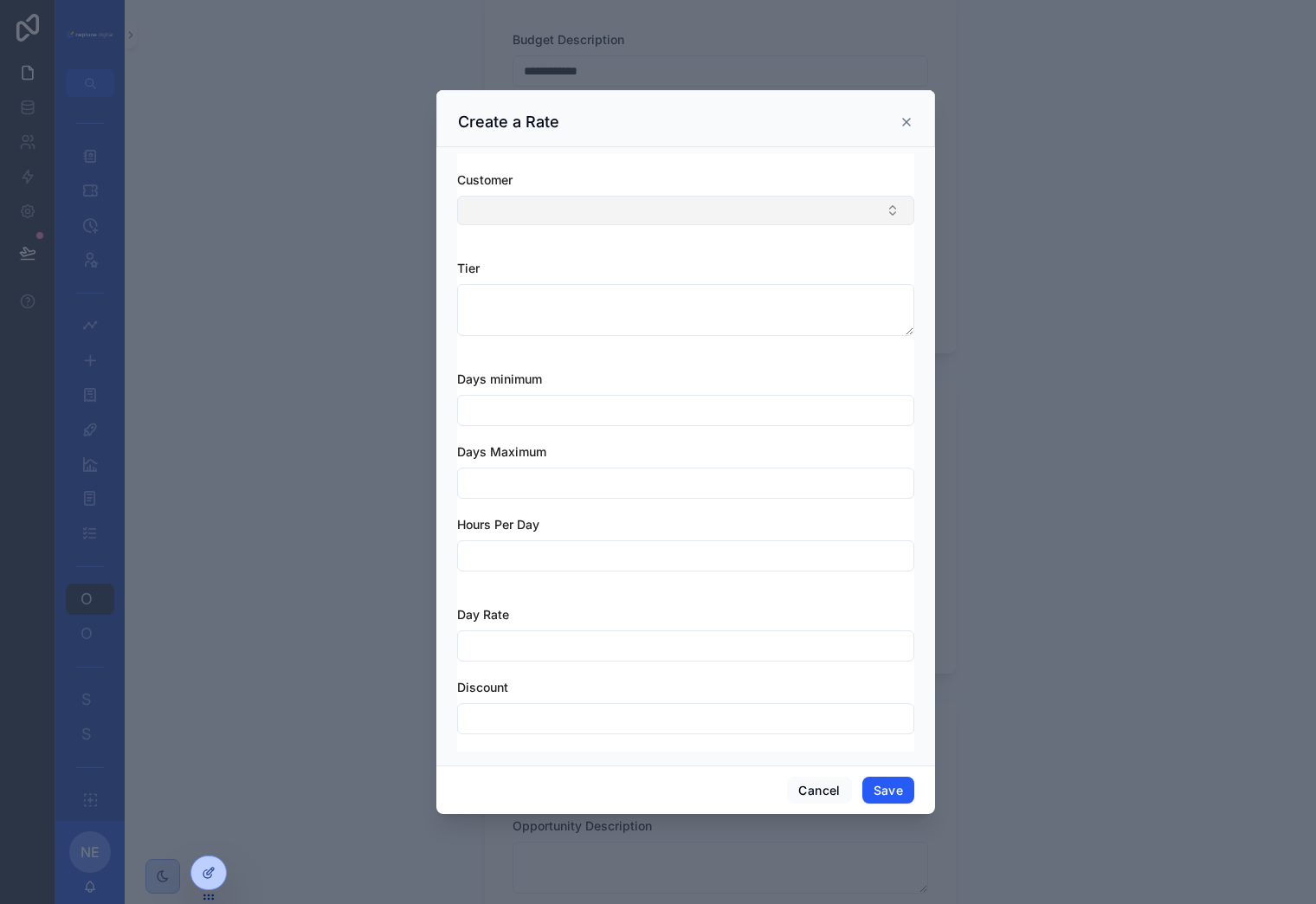
click at [583, 206] on button "Select Button" at bounding box center [686, 211] width 457 height 29
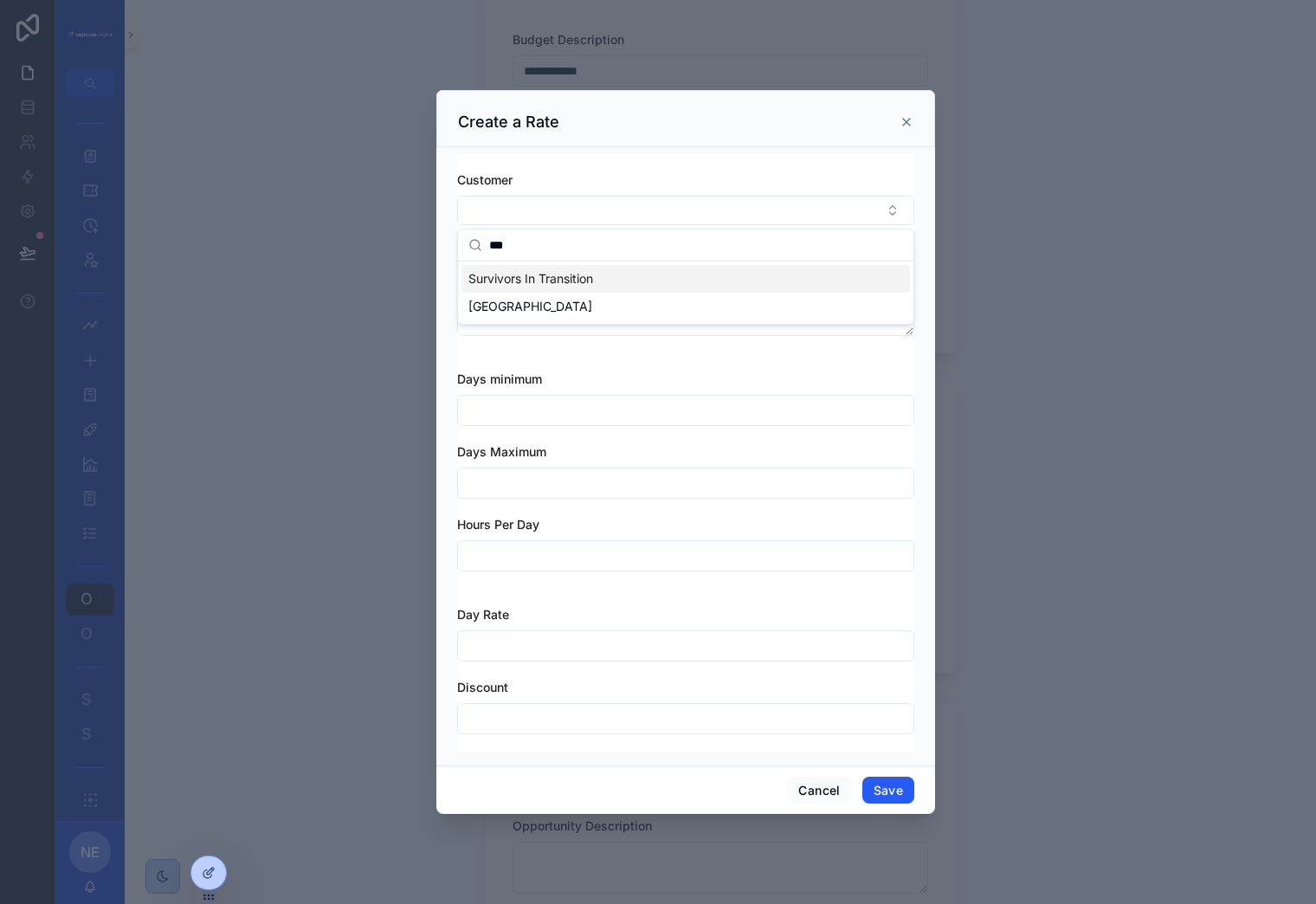
type input "***"
click at [541, 278] on span "Survivors In Transition" at bounding box center [530, 279] width 124 height 17
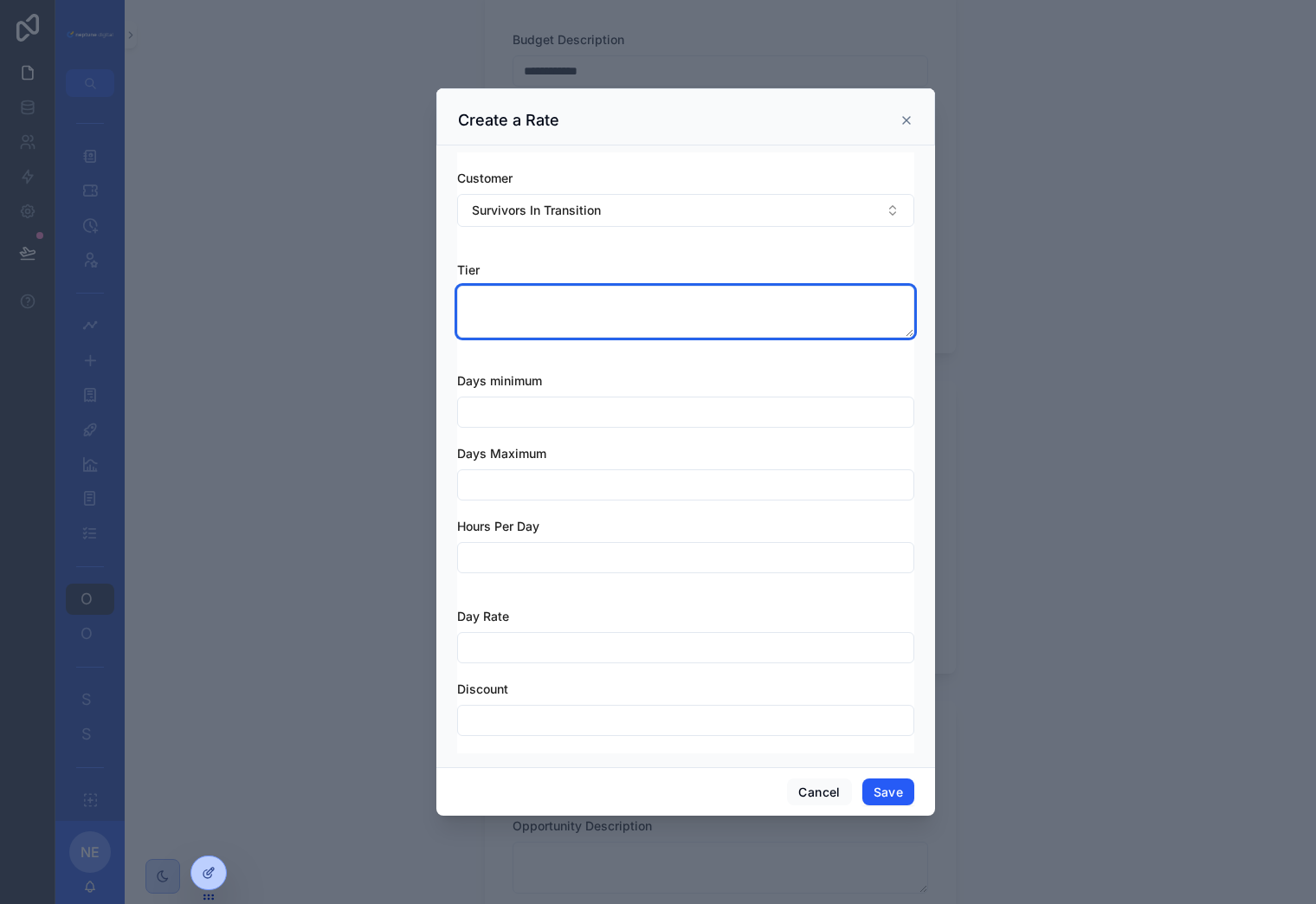
click at [529, 315] on textarea "scrollable content" at bounding box center [686, 311] width 457 height 52
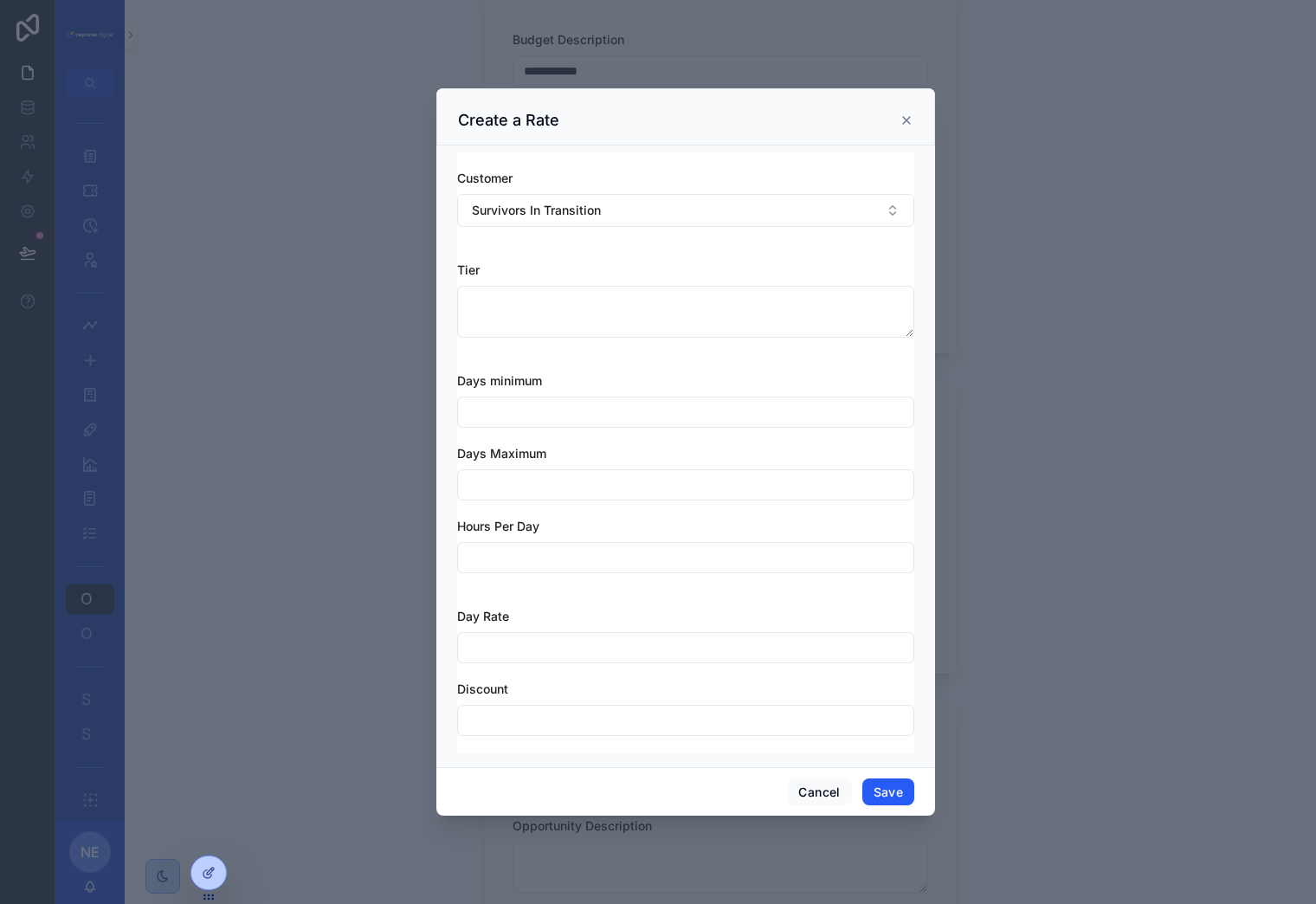
click at [534, 415] on input "scrollable content" at bounding box center [686, 412] width 456 height 24
click at [616, 355] on div "Days minimum Days Maximum Hours Per Day" at bounding box center [686, 473] width 457 height 236
click at [511, 476] on input "scrollable content" at bounding box center [686, 485] width 456 height 24
click at [559, 442] on div "Days minimum Days Maximum Hours Per Day" at bounding box center [686, 481] width 457 height 218
click at [525, 561] on input "scrollable content" at bounding box center [686, 558] width 456 height 24
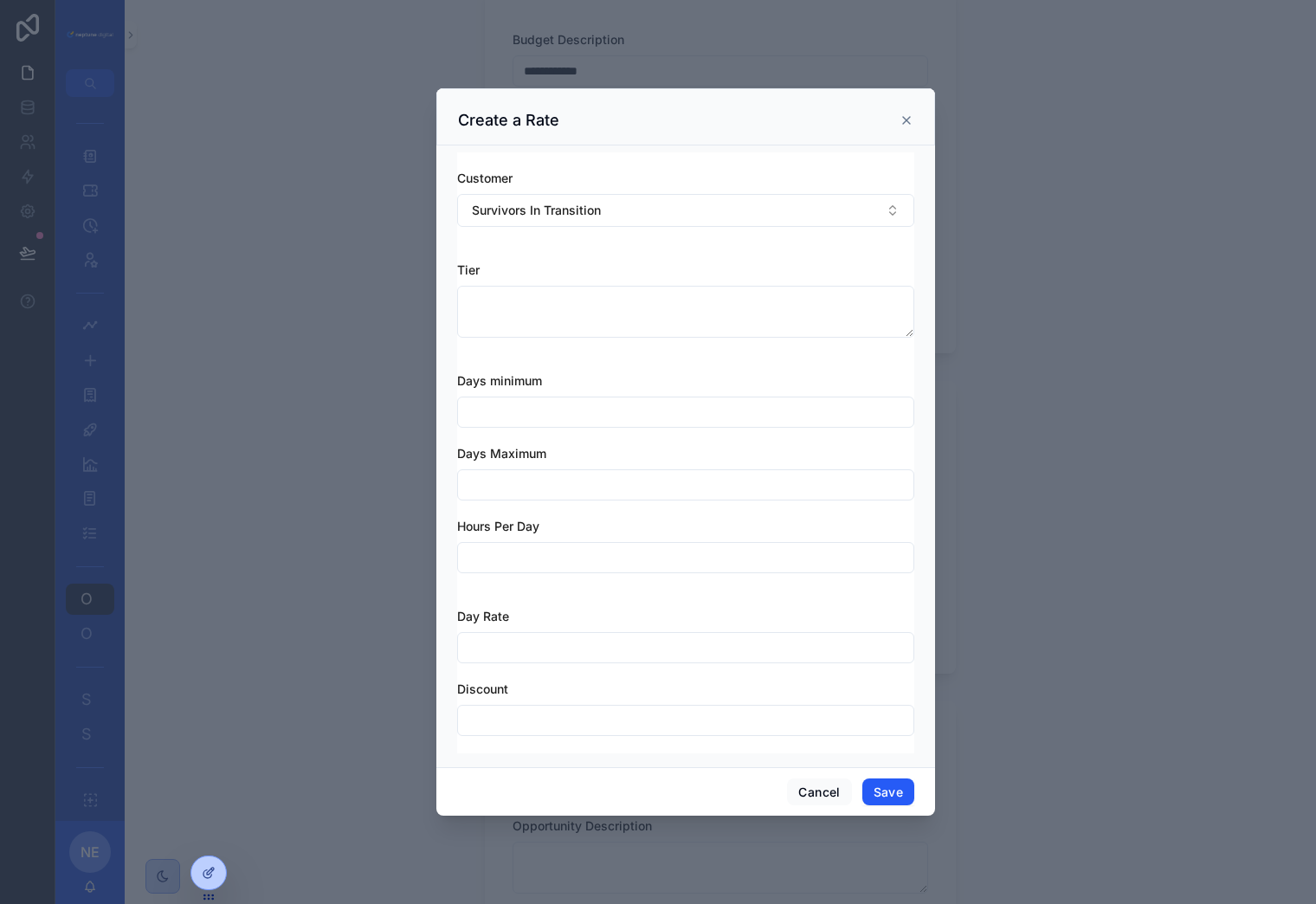
click at [593, 511] on div "Days minimum Days Maximum Hours Per Day" at bounding box center [686, 481] width 457 height 218
click at [816, 794] on button "Cancel" at bounding box center [819, 793] width 64 height 28
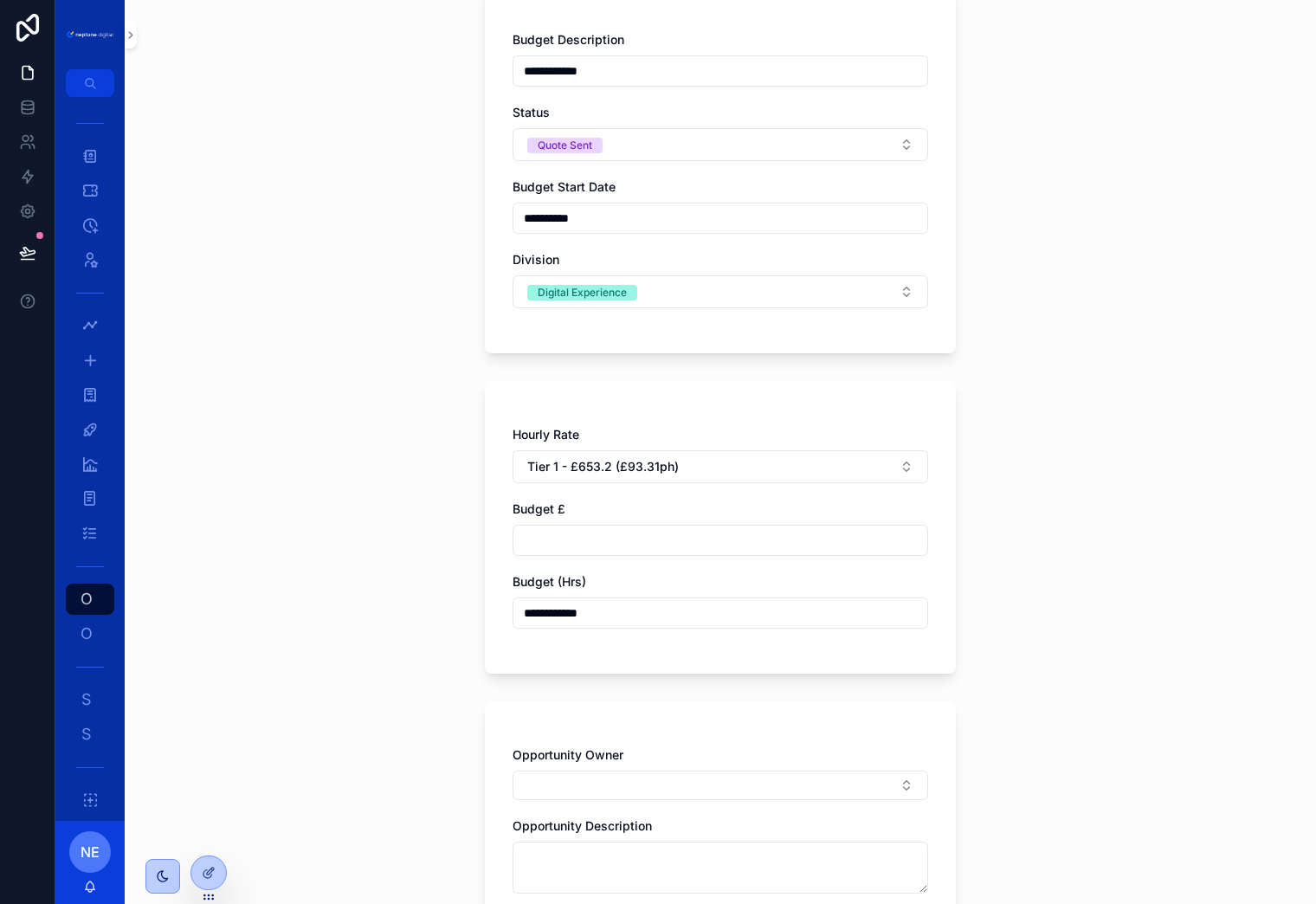
click at [623, 396] on div "**********" at bounding box center [721, 527] width 471 height 293
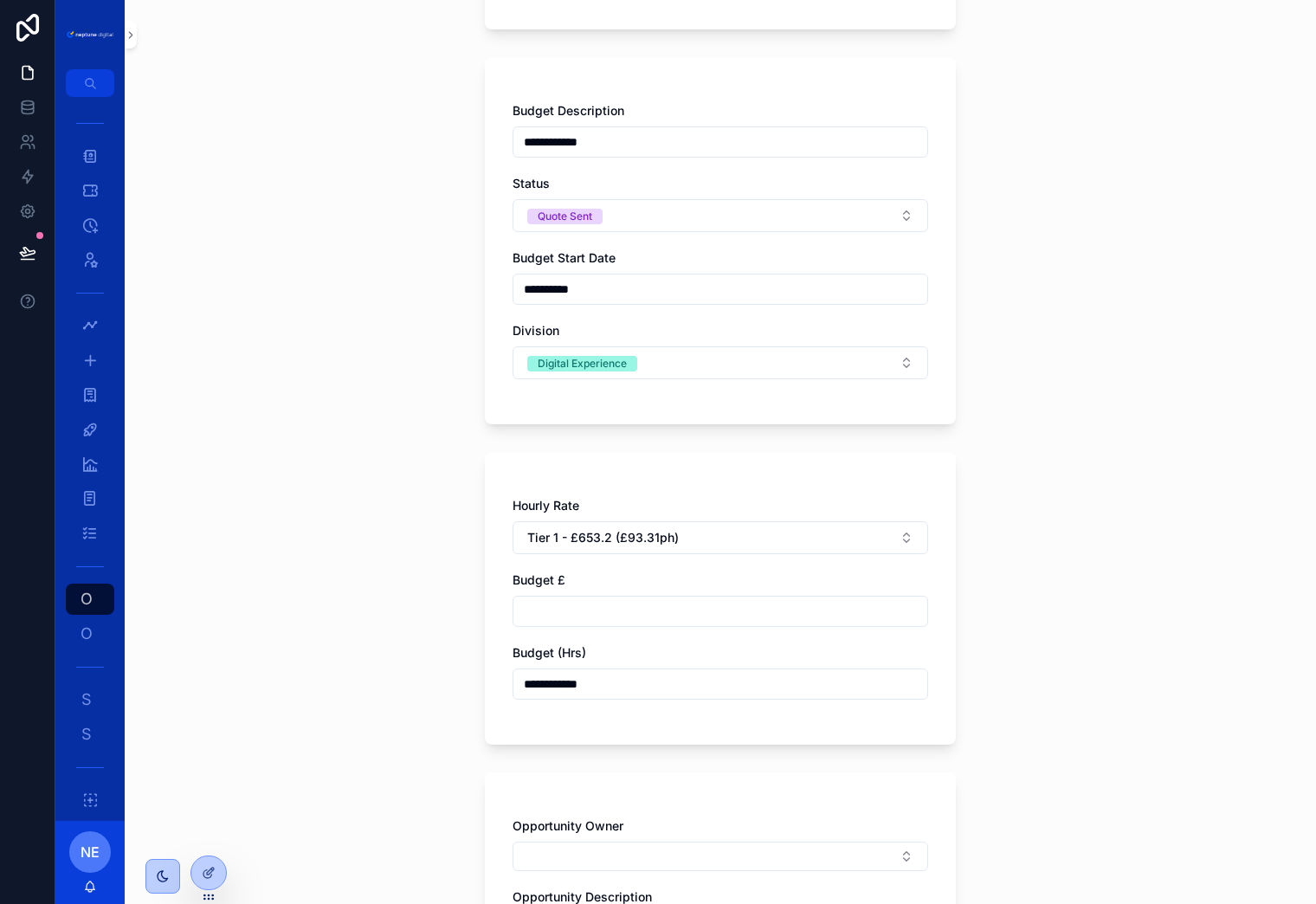
scroll to position [357, 0]
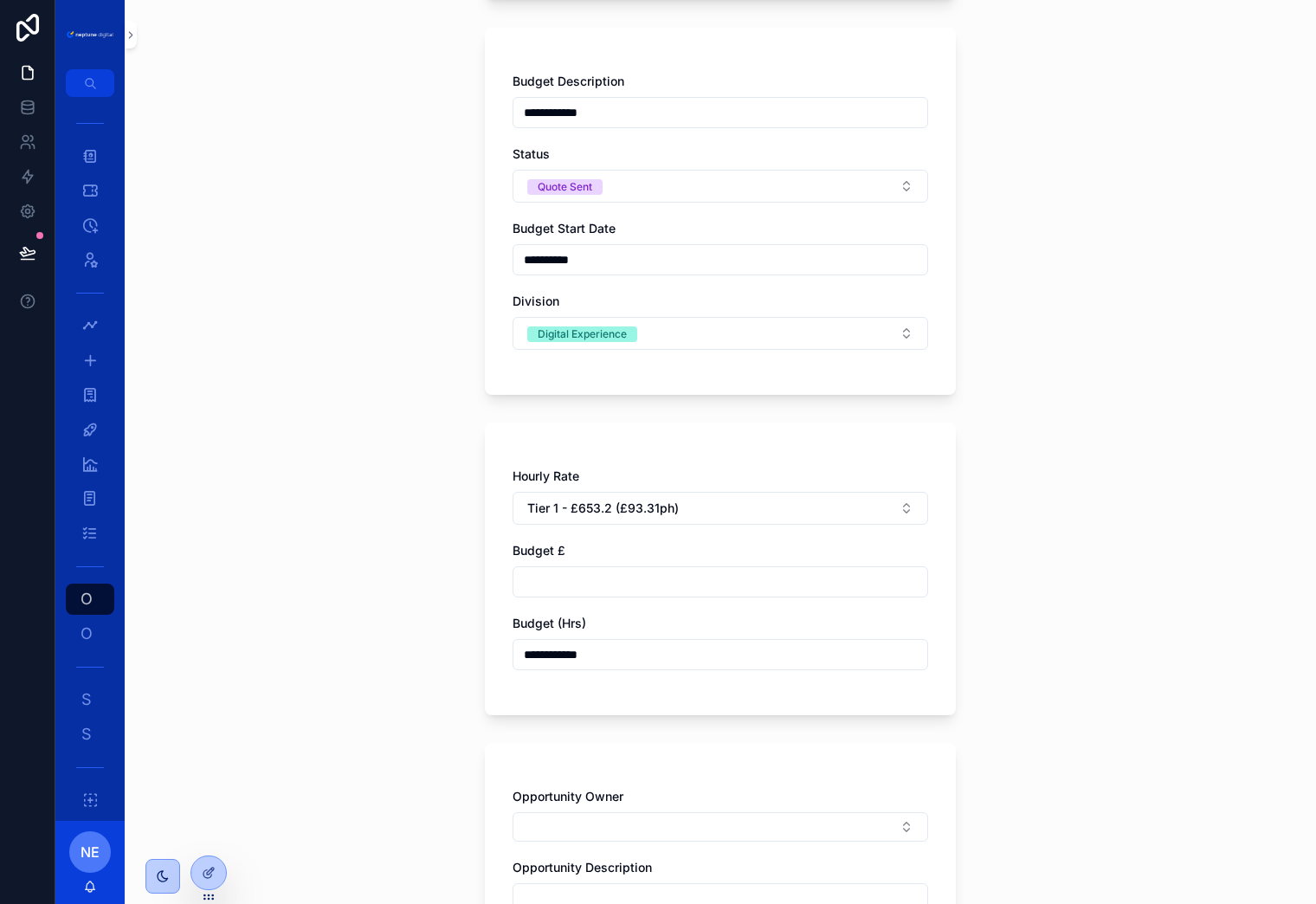
click at [550, 655] on input "**********" at bounding box center [721, 655] width 414 height 24
click at [537, 658] on input "**********" at bounding box center [721, 655] width 414 height 24
type input "**********"
click at [585, 683] on div "**********" at bounding box center [721, 577] width 416 height 220
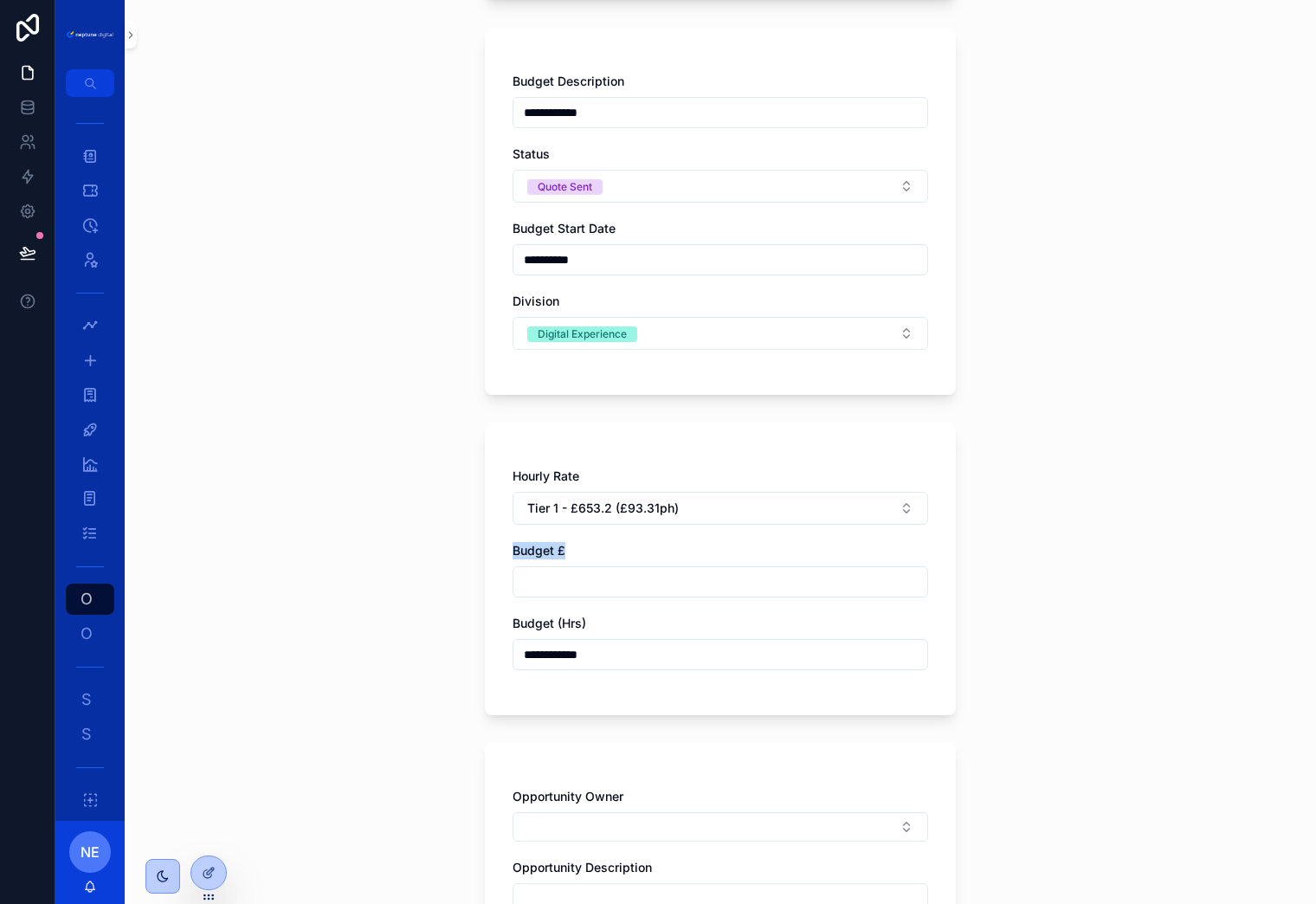
drag, startPoint x: 563, startPoint y: 551, endPoint x: 489, endPoint y: 551, distance: 74.0
click at [489, 551] on div "**********" at bounding box center [721, 569] width 471 height 293
click at [608, 552] on div "Budget £" at bounding box center [721, 551] width 416 height 17
click at [540, 585] on input "scrollable content" at bounding box center [721, 582] width 414 height 24
type input "*********"
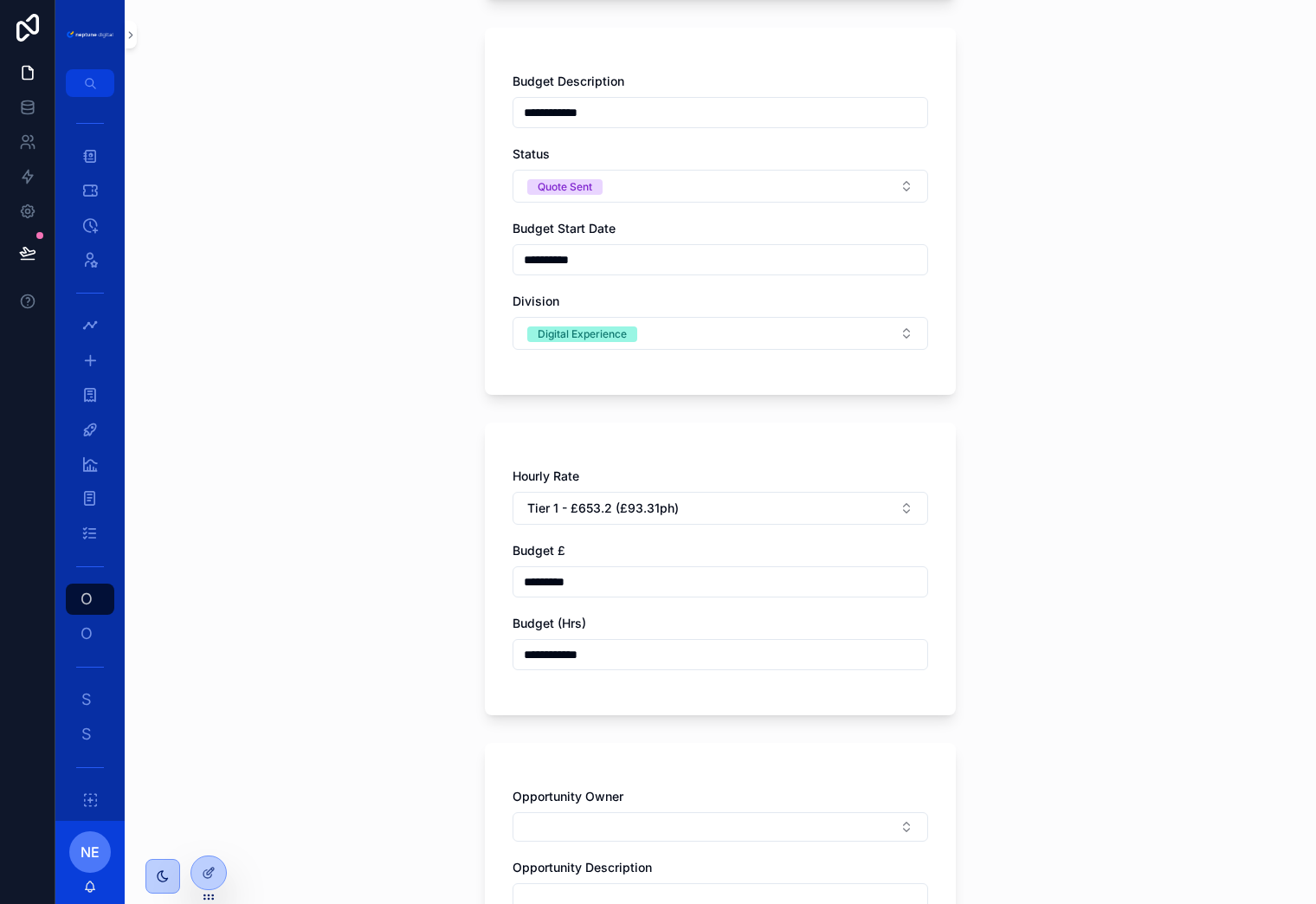
click at [668, 540] on div "**********" at bounding box center [721, 577] width 416 height 220
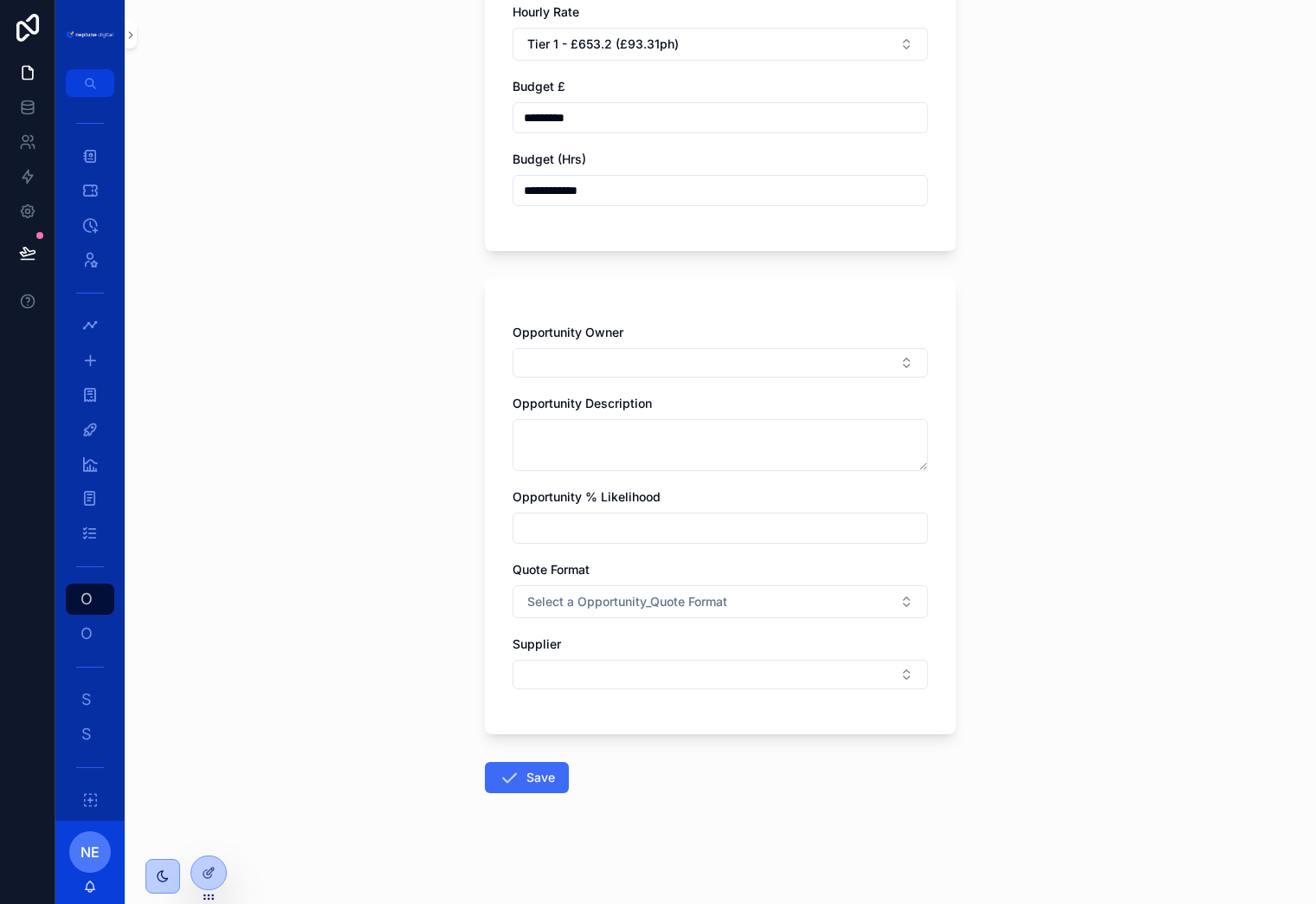
click at [502, 776] on icon "scrollable content" at bounding box center [509, 778] width 21 height 21
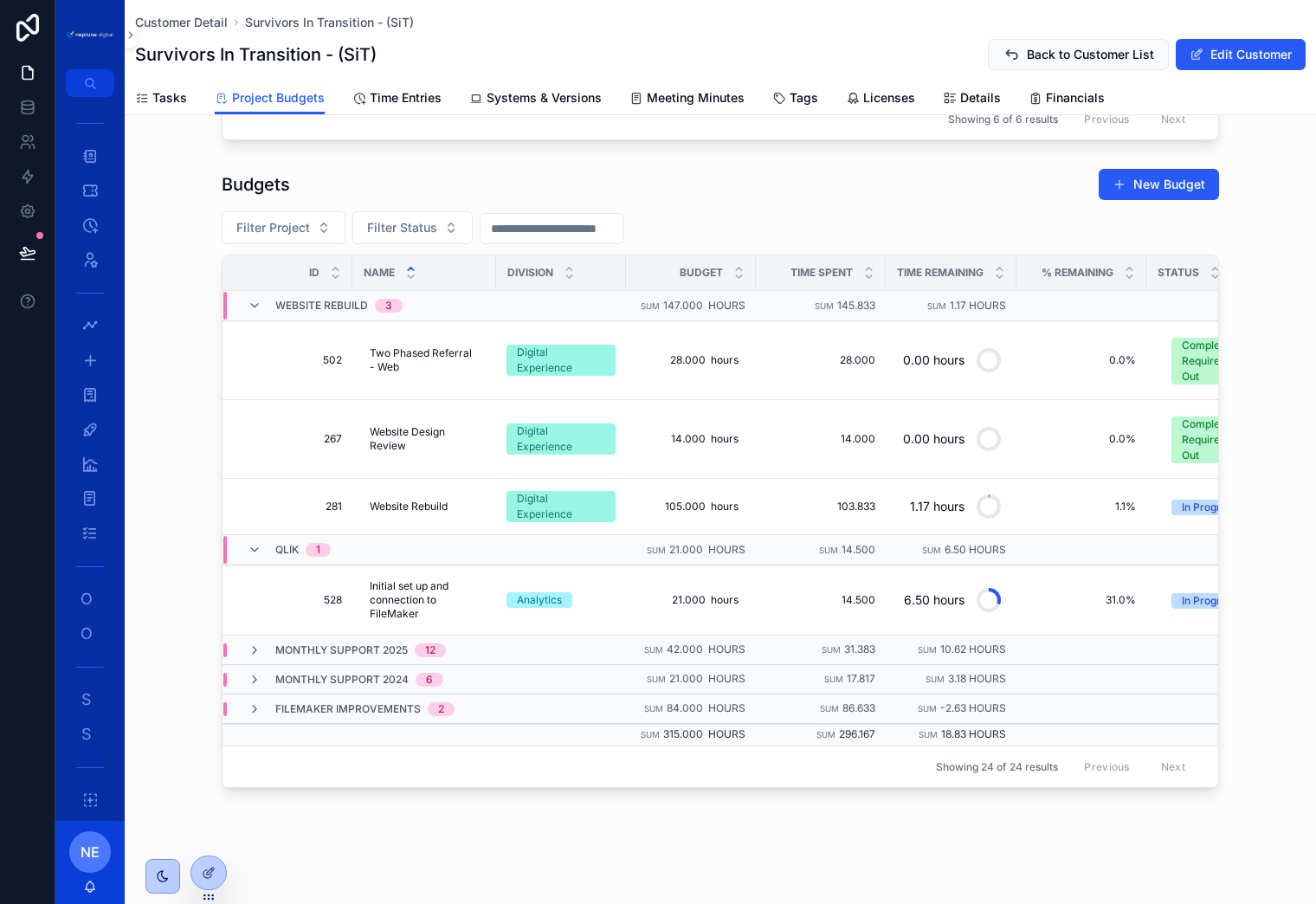
scroll to position [685, 0]
